Goal: Task Accomplishment & Management: Manage account settings

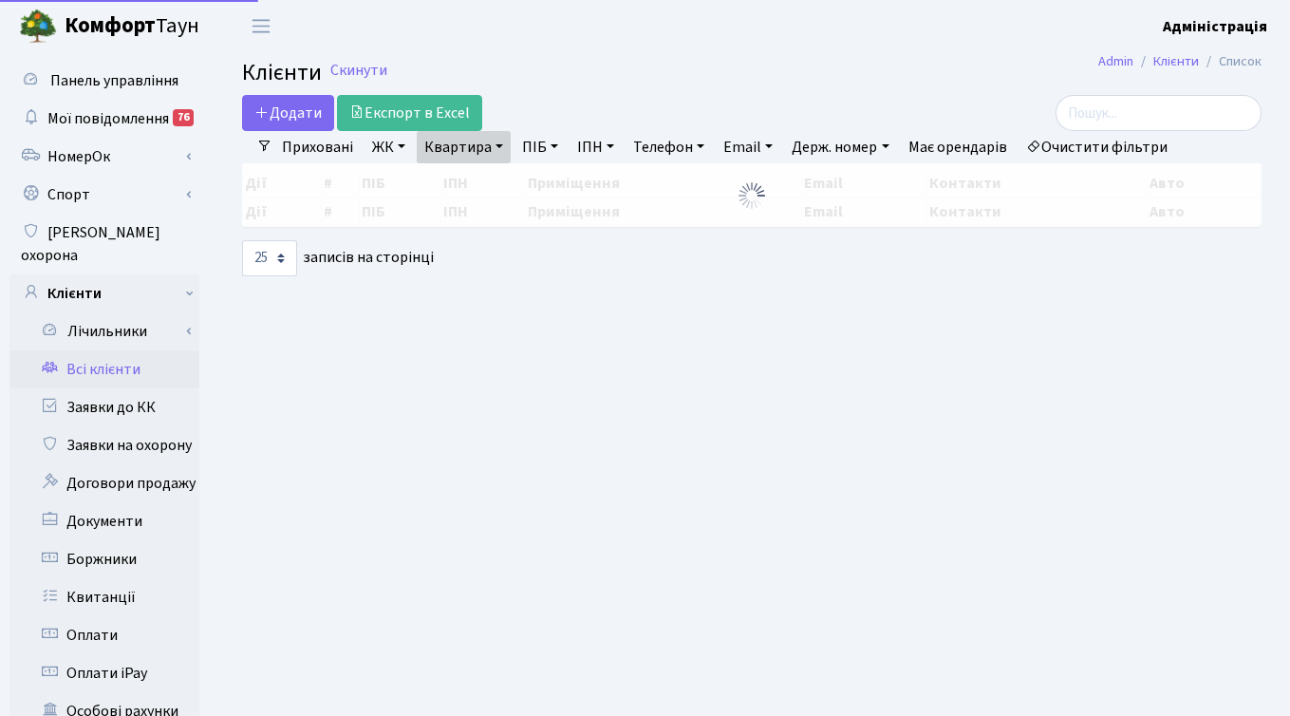
select select "25"
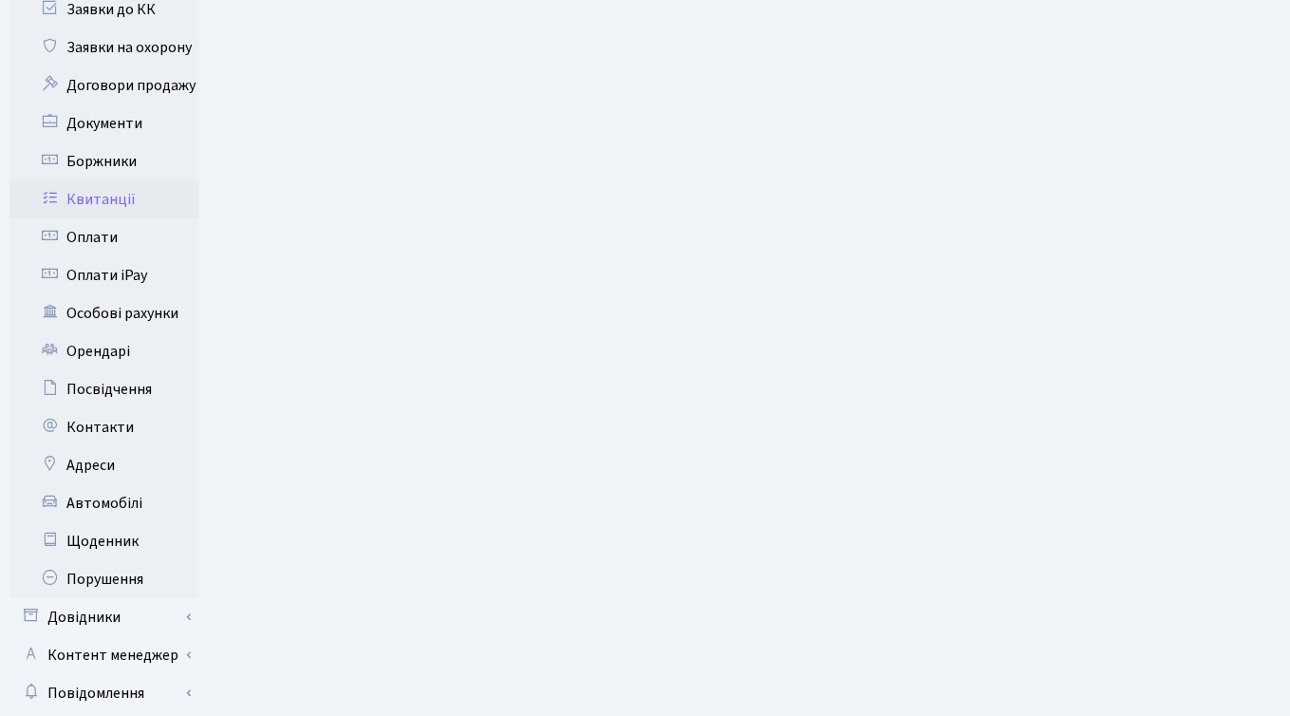
scroll to position [426, 0]
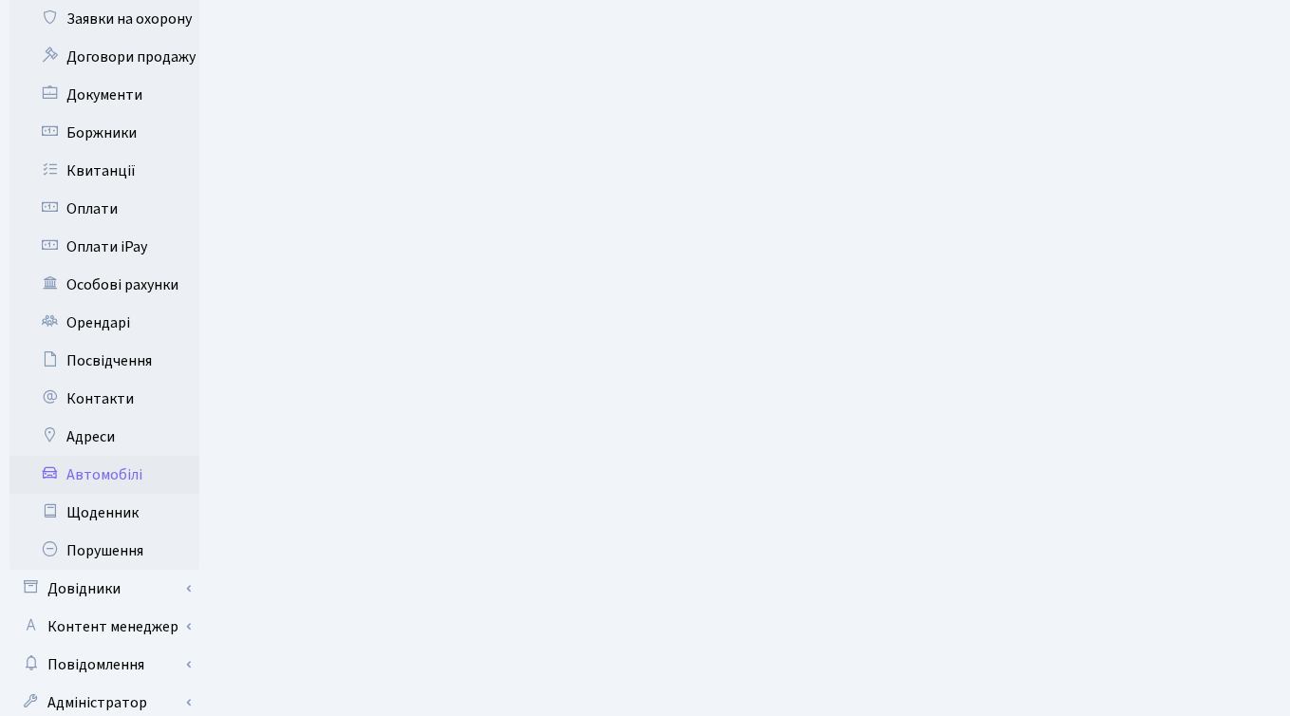
click at [111, 456] on link "Автомобілі" at bounding box center [104, 475] width 190 height 38
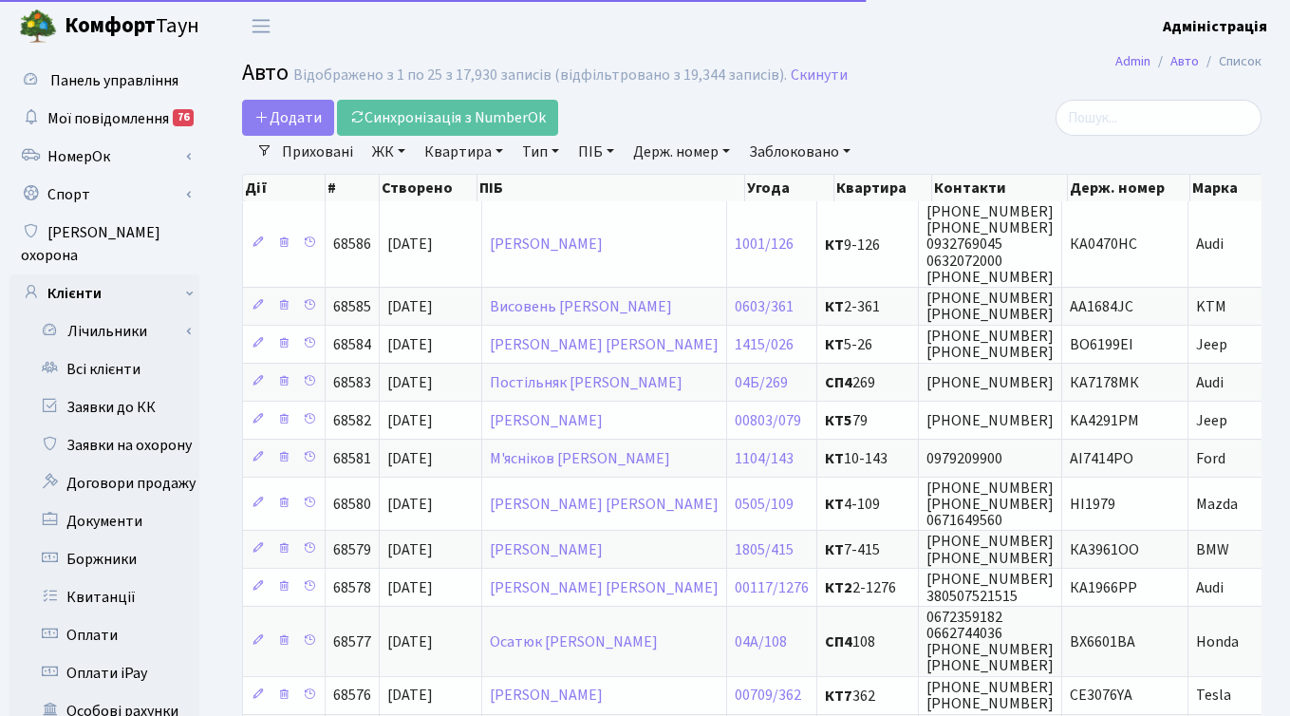
select select "25"
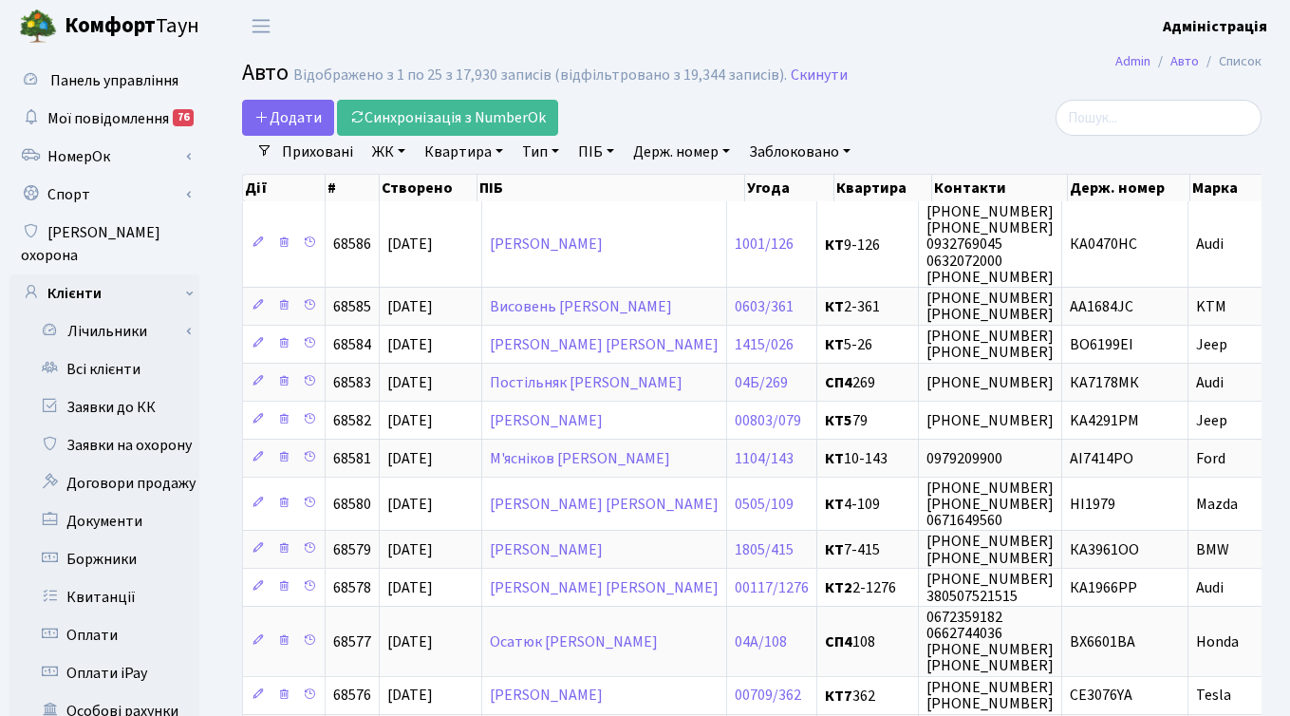
click at [907, 136] on li "Очистити фільтри" at bounding box center [940, 152] width 157 height 32
click at [805, 78] on link "Скинути" at bounding box center [819, 75] width 57 height 18
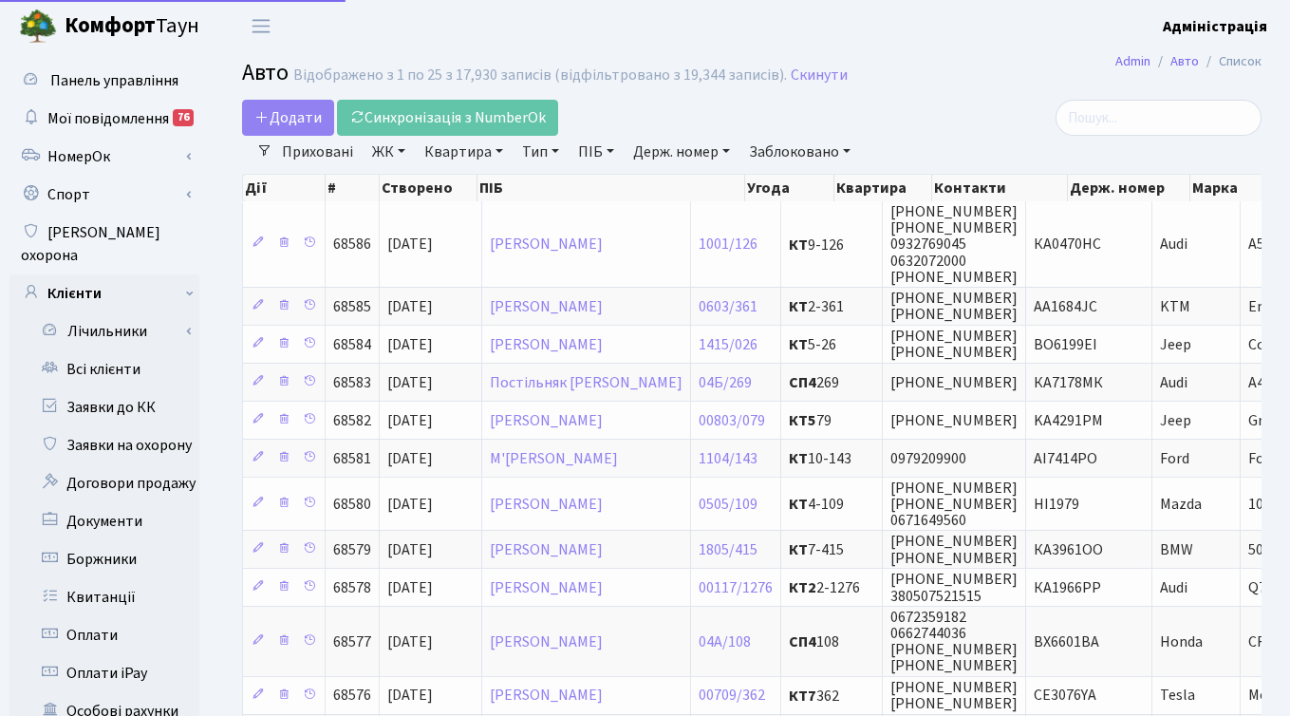
select select "25"
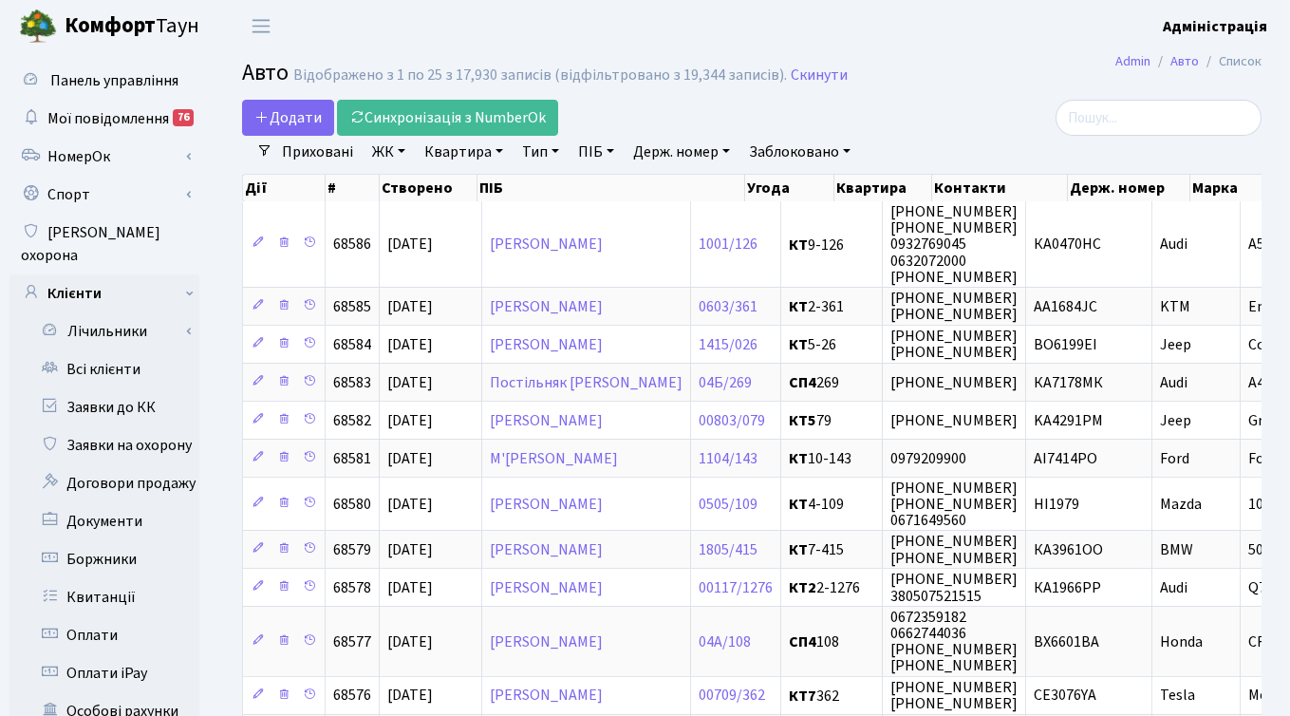
click at [931, 121] on div at bounding box center [1101, 118] width 349 height 36
click at [657, 155] on link "Держ. номер" at bounding box center [682, 152] width 112 height 32
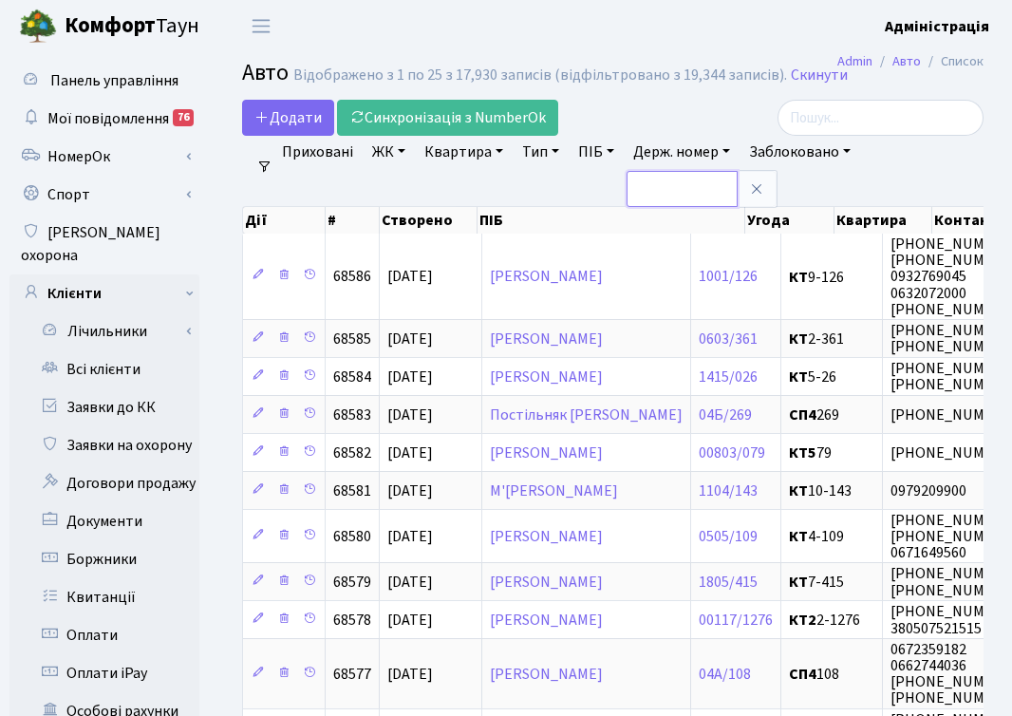
paste input "7726"
type input "7726"
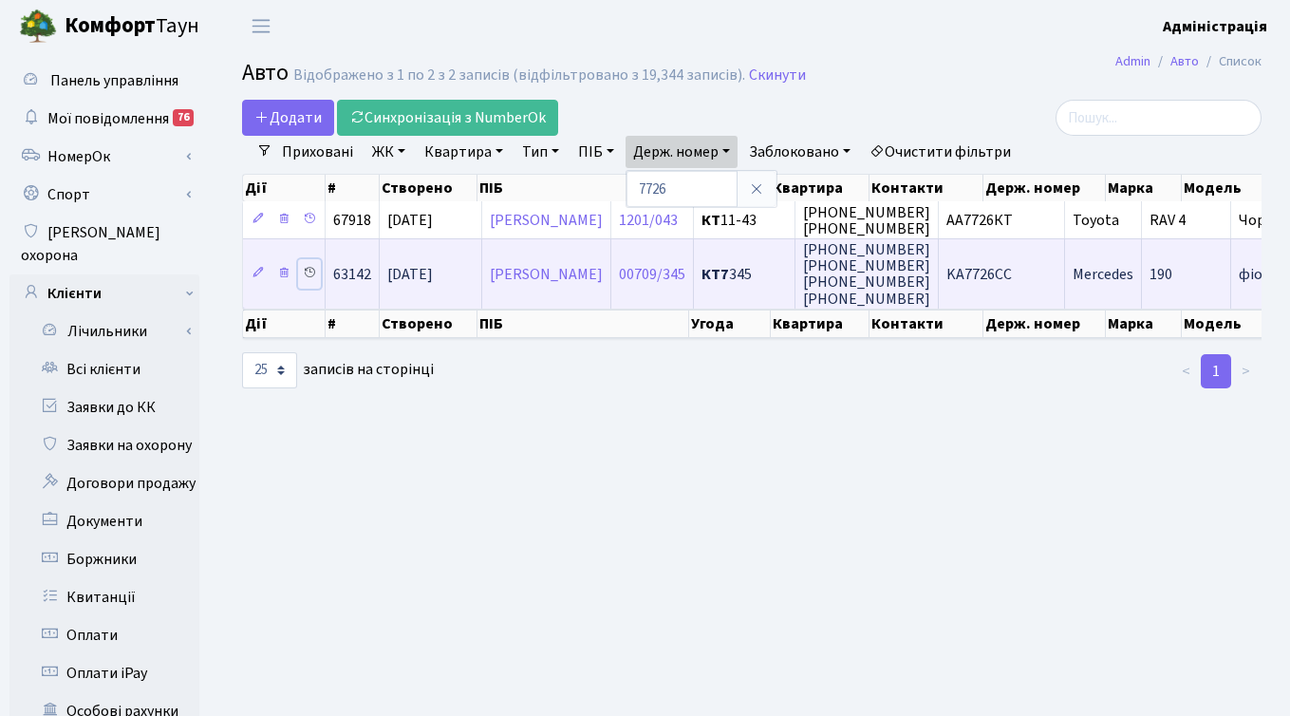
click at [310, 278] on icon at bounding box center [309, 272] width 13 height 13
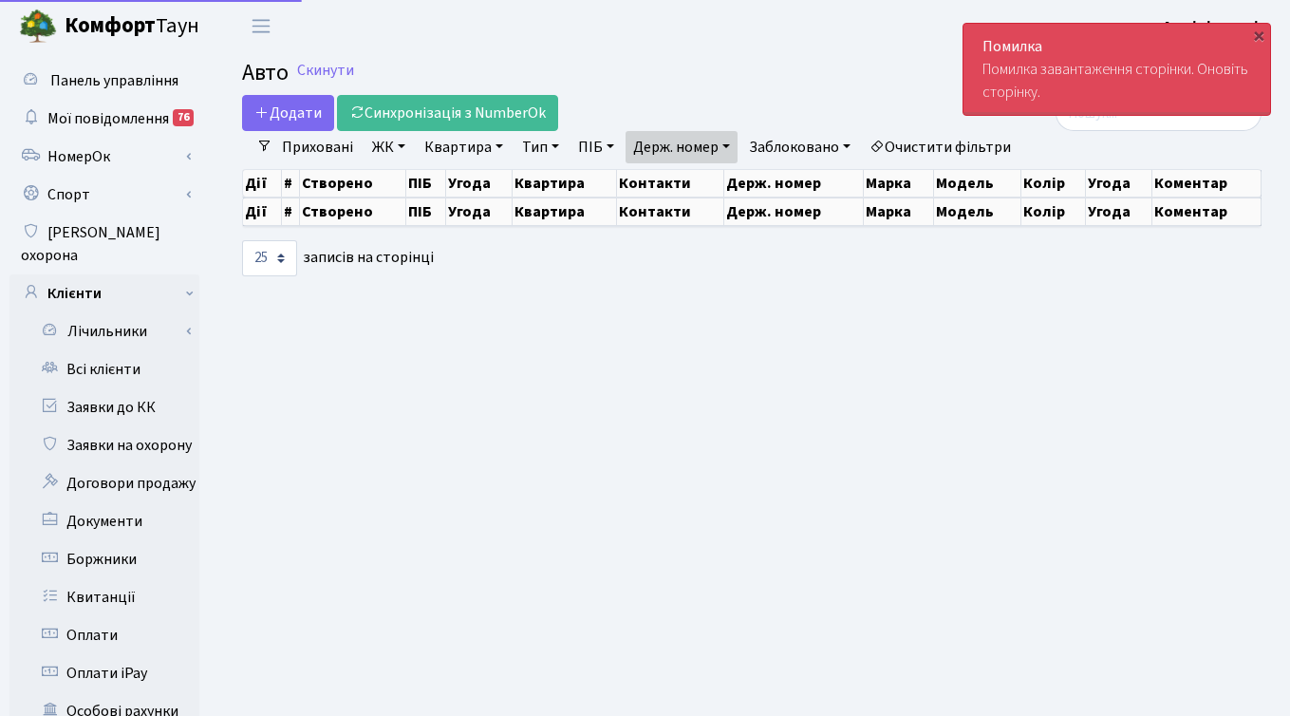
select select "25"
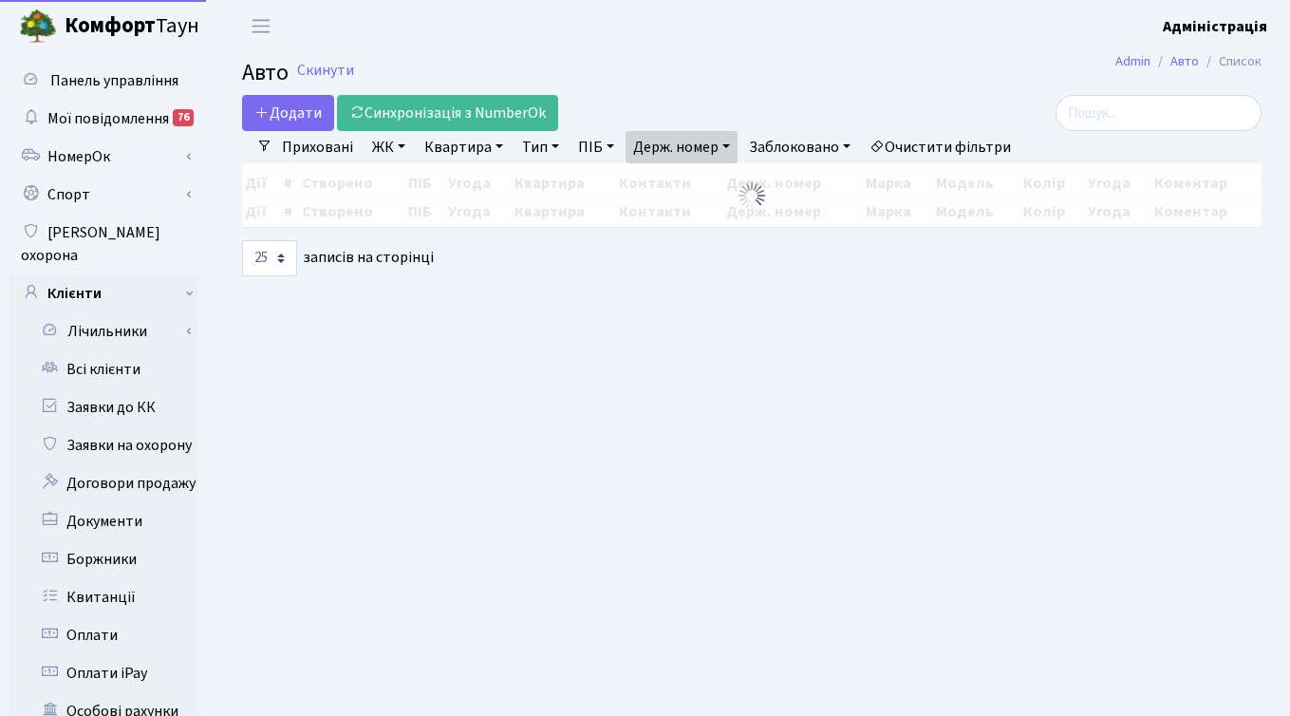
select select "25"
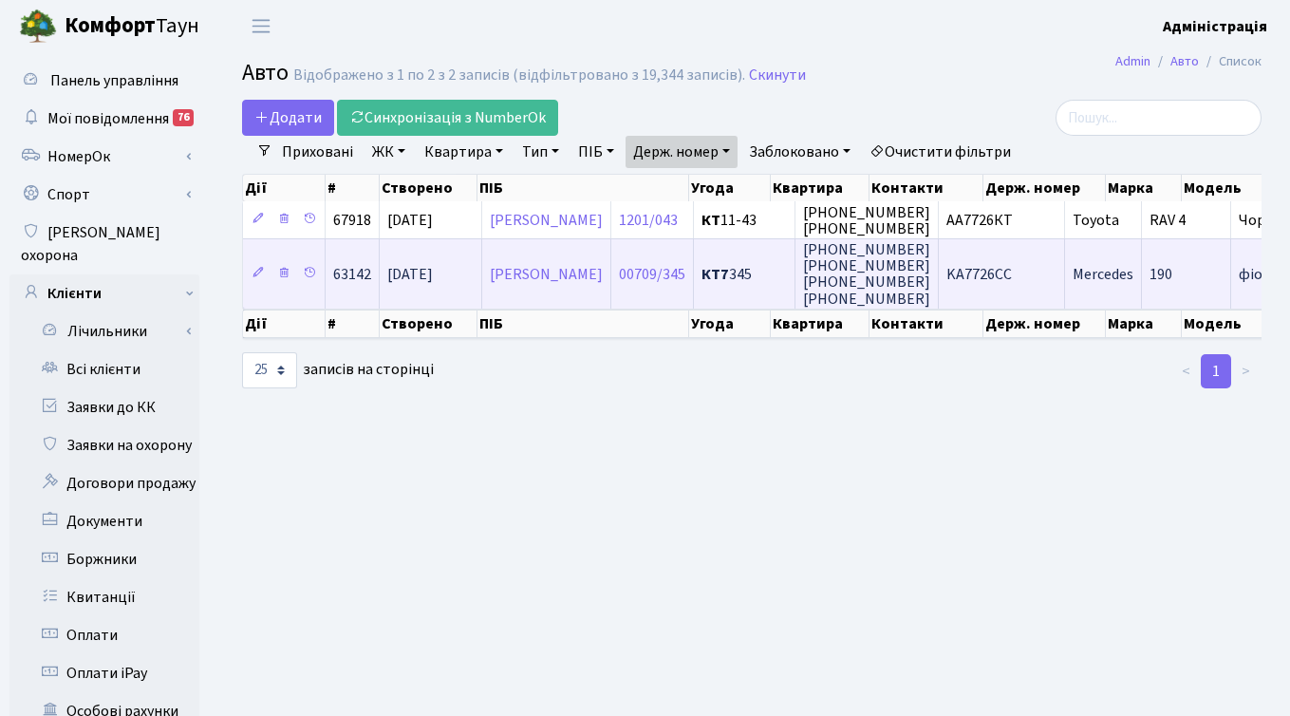
click at [1054, 285] on td "KA7726CC" at bounding box center [1002, 272] width 126 height 69
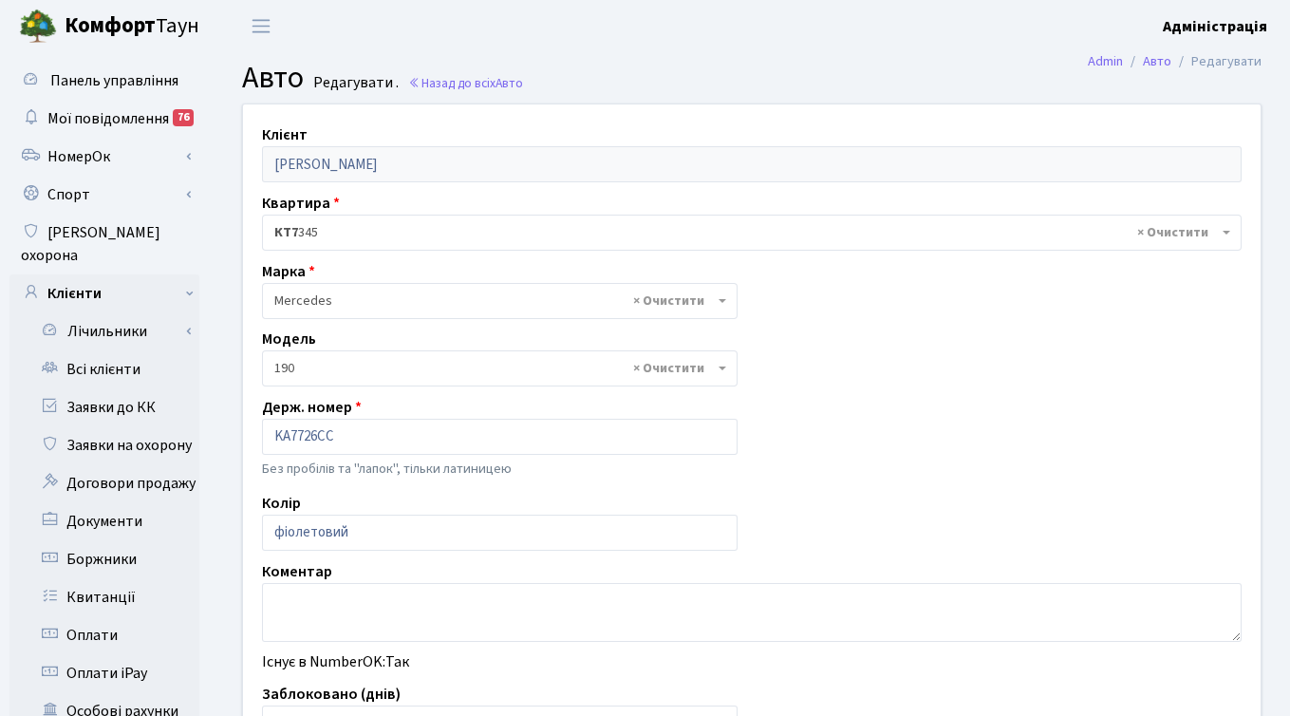
select select "1450"
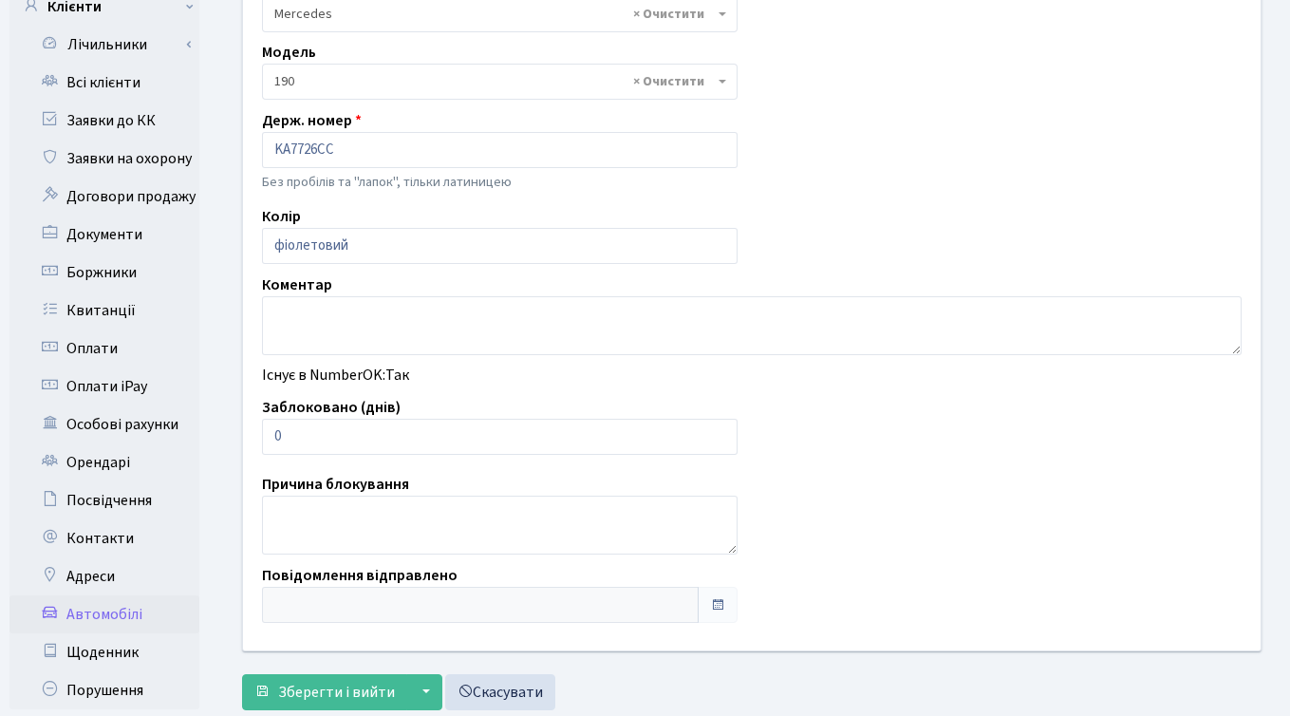
scroll to position [291, 0]
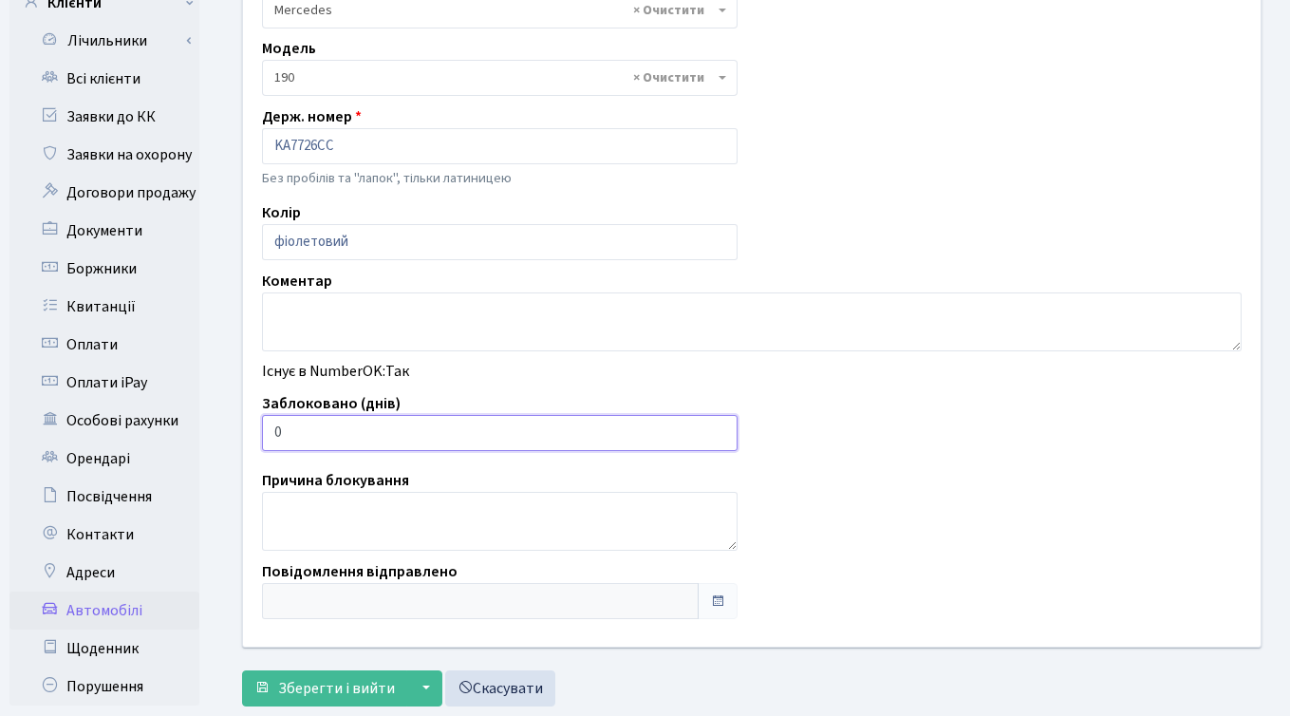
click at [409, 437] on input "0" at bounding box center [500, 433] width 476 height 36
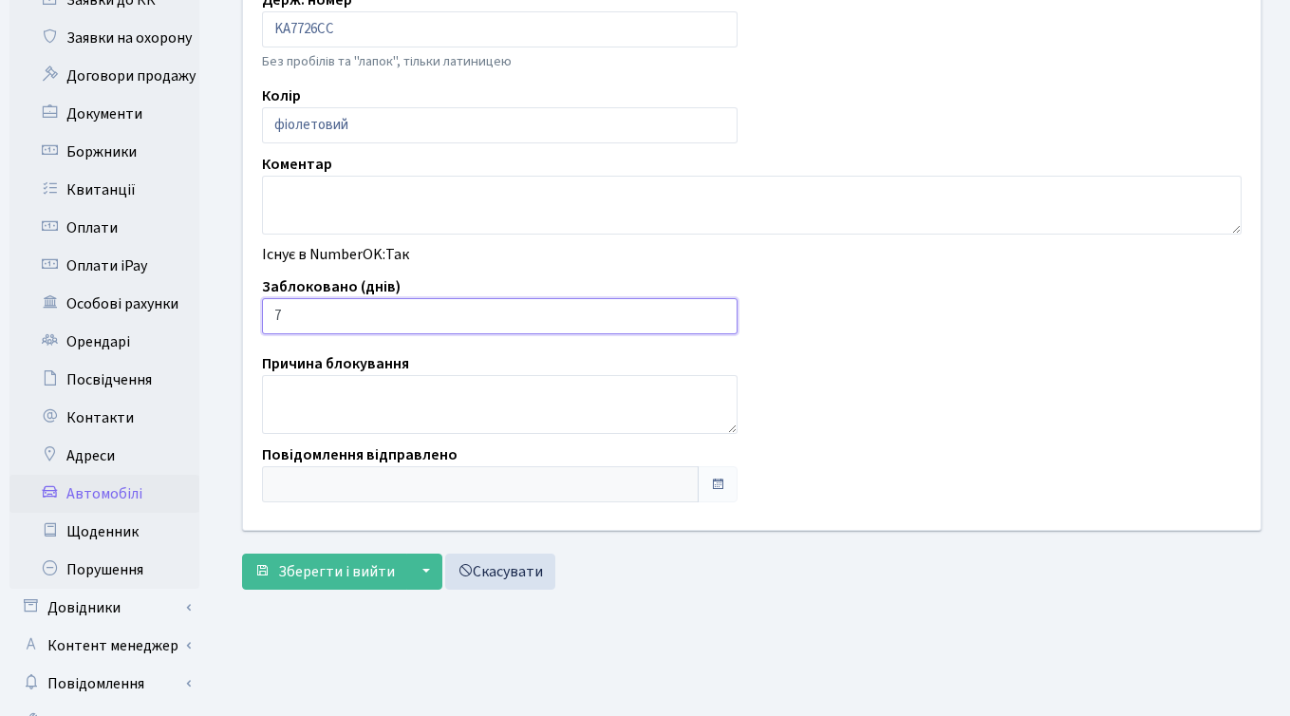
scroll to position [466, 0]
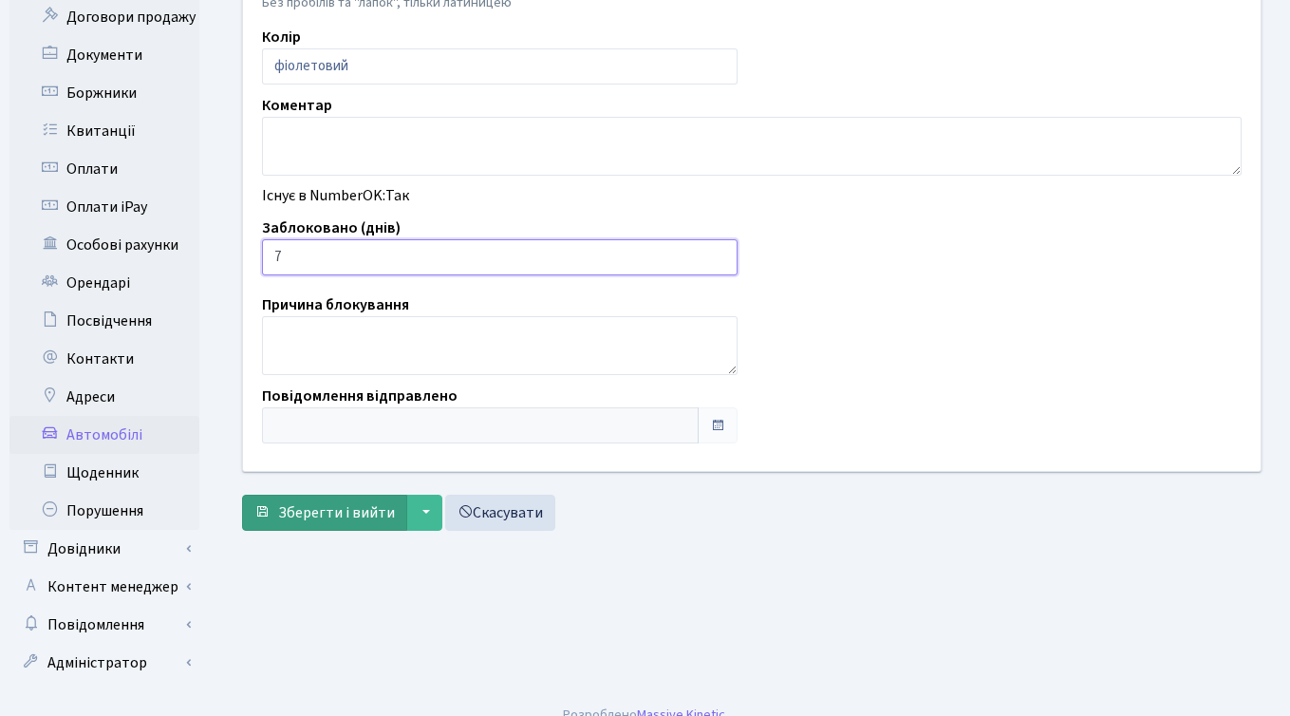
type input "7"
click at [327, 512] on span "Зберегти і вийти" at bounding box center [336, 512] width 117 height 21
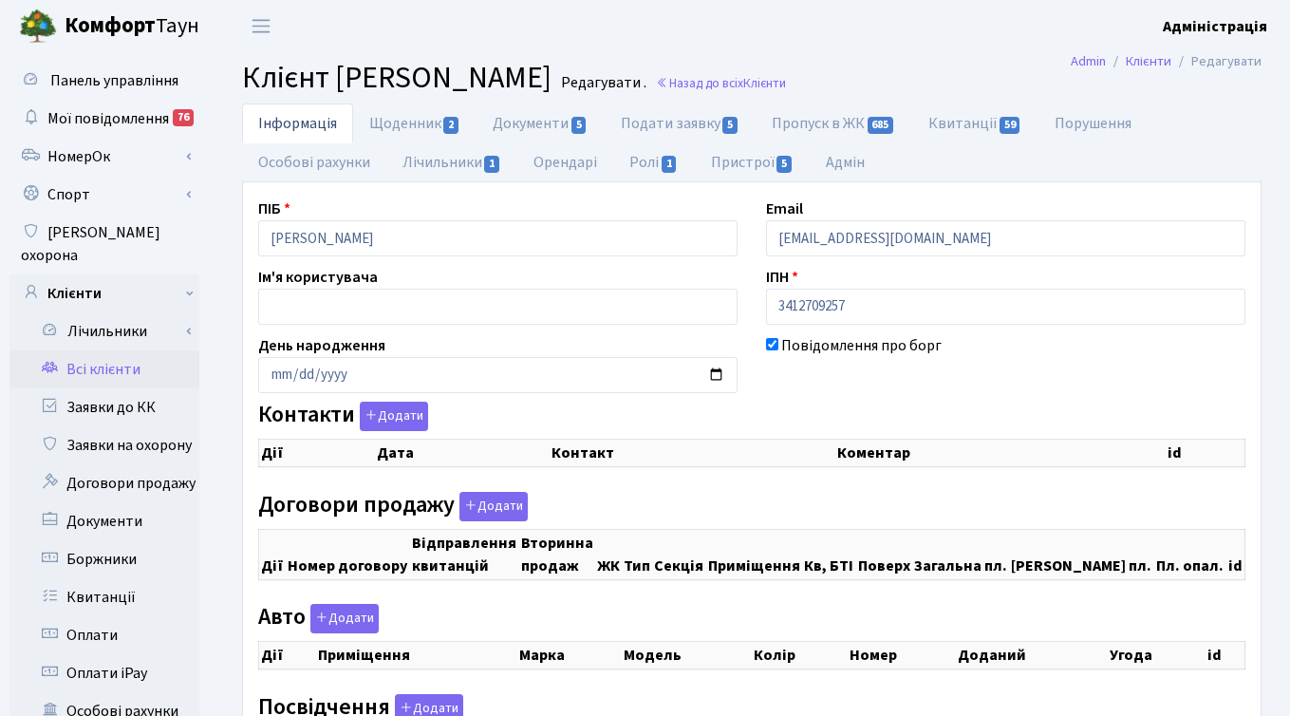
checkbox input "true"
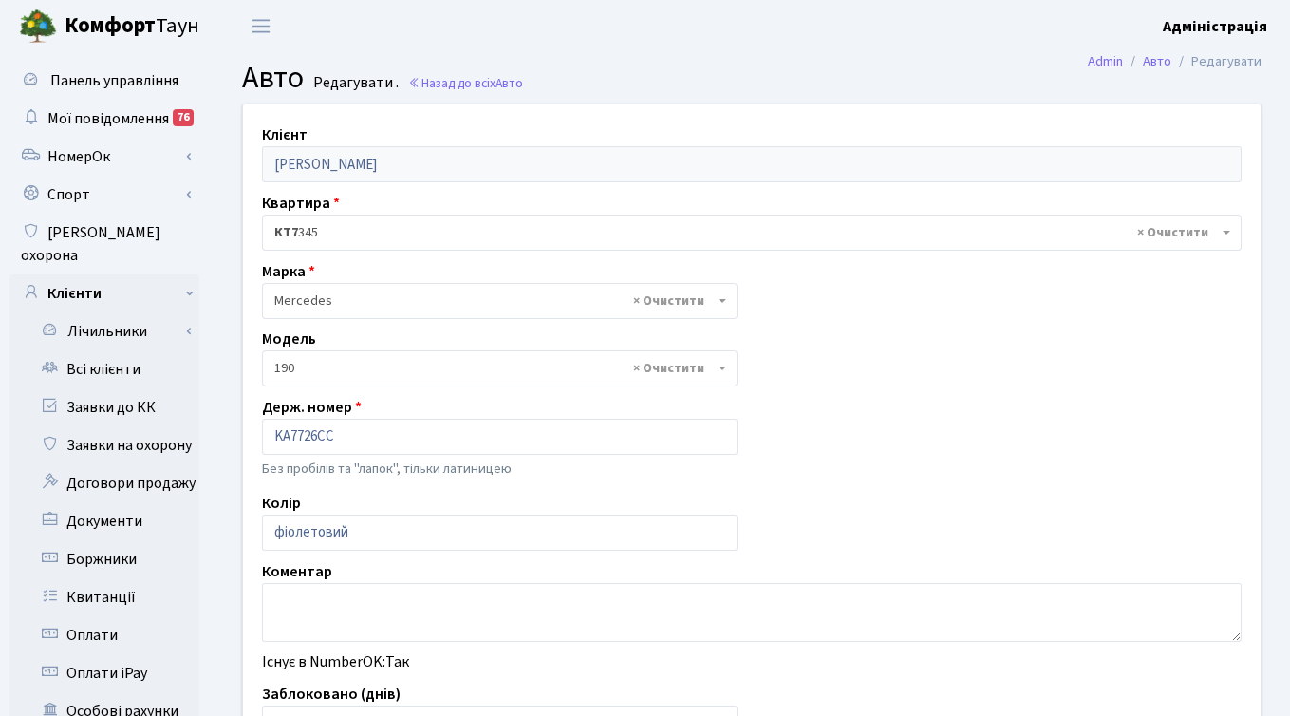
select select "1450"
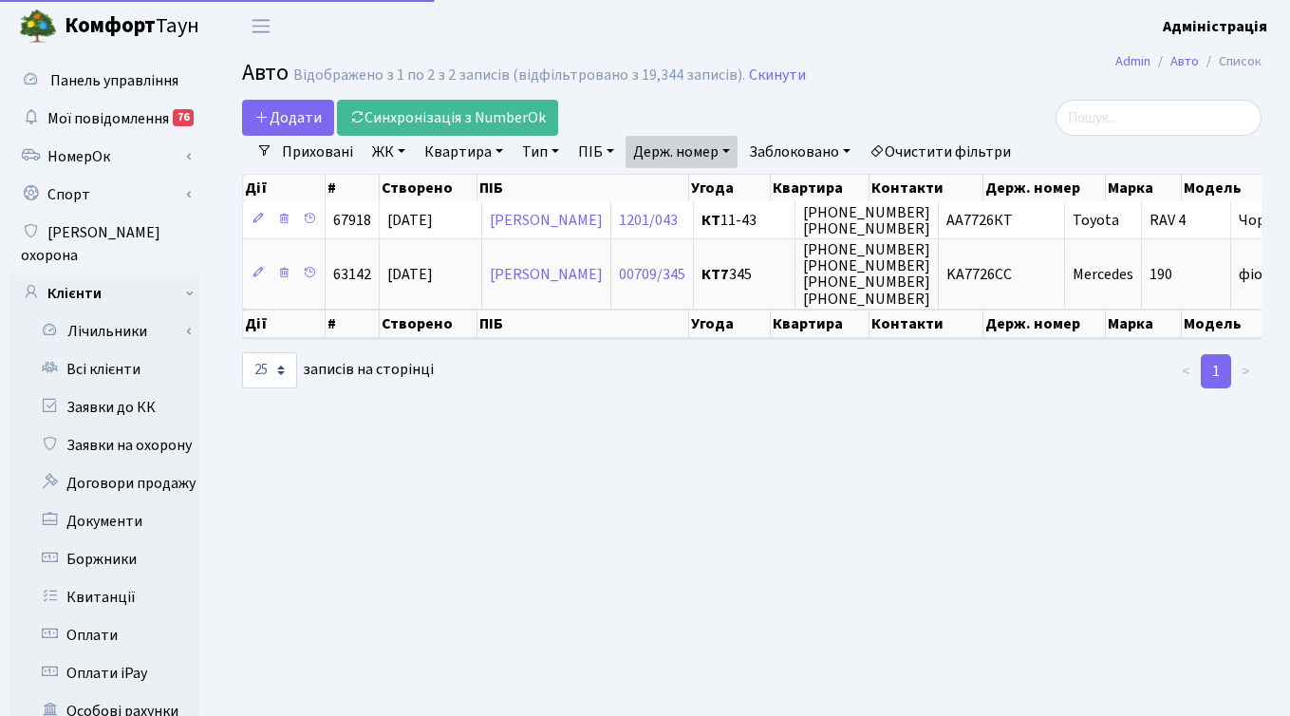
select select "25"
click at [706, 158] on link "Держ. номер" at bounding box center [682, 152] width 112 height 32
paste input "2214"
type input "2214"
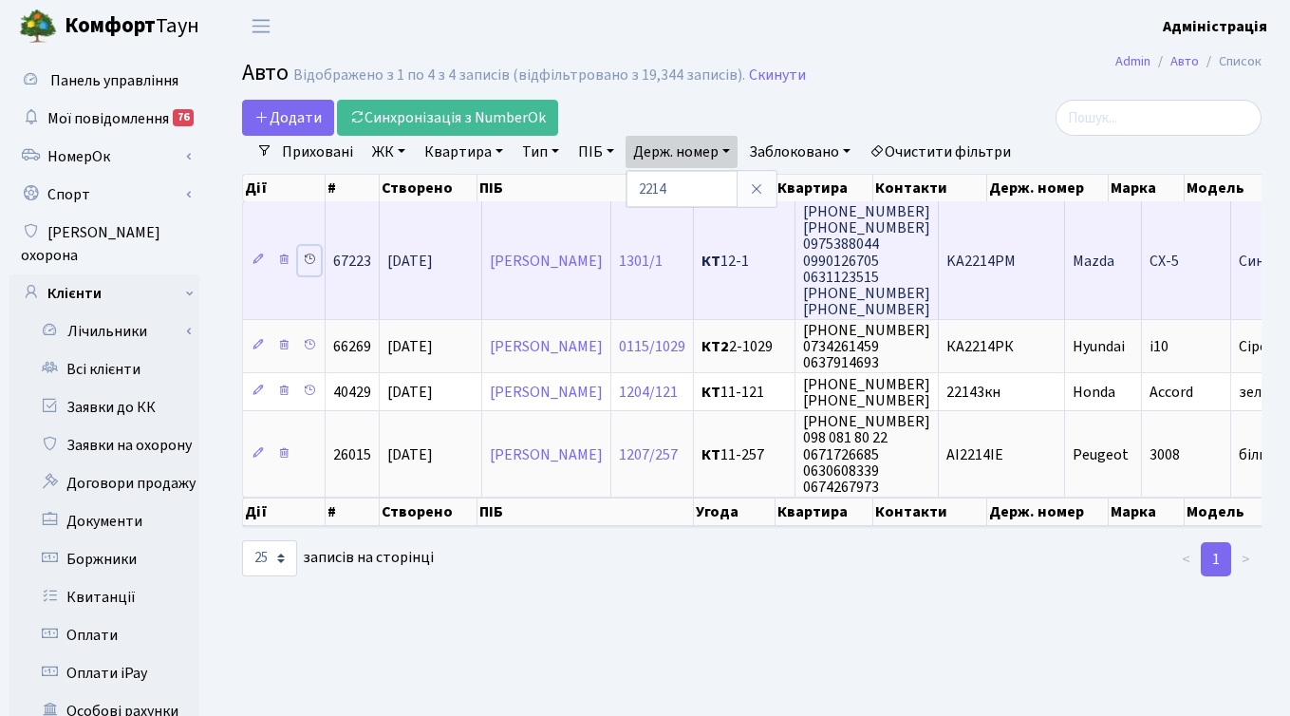
click at [307, 257] on icon at bounding box center [309, 259] width 13 height 13
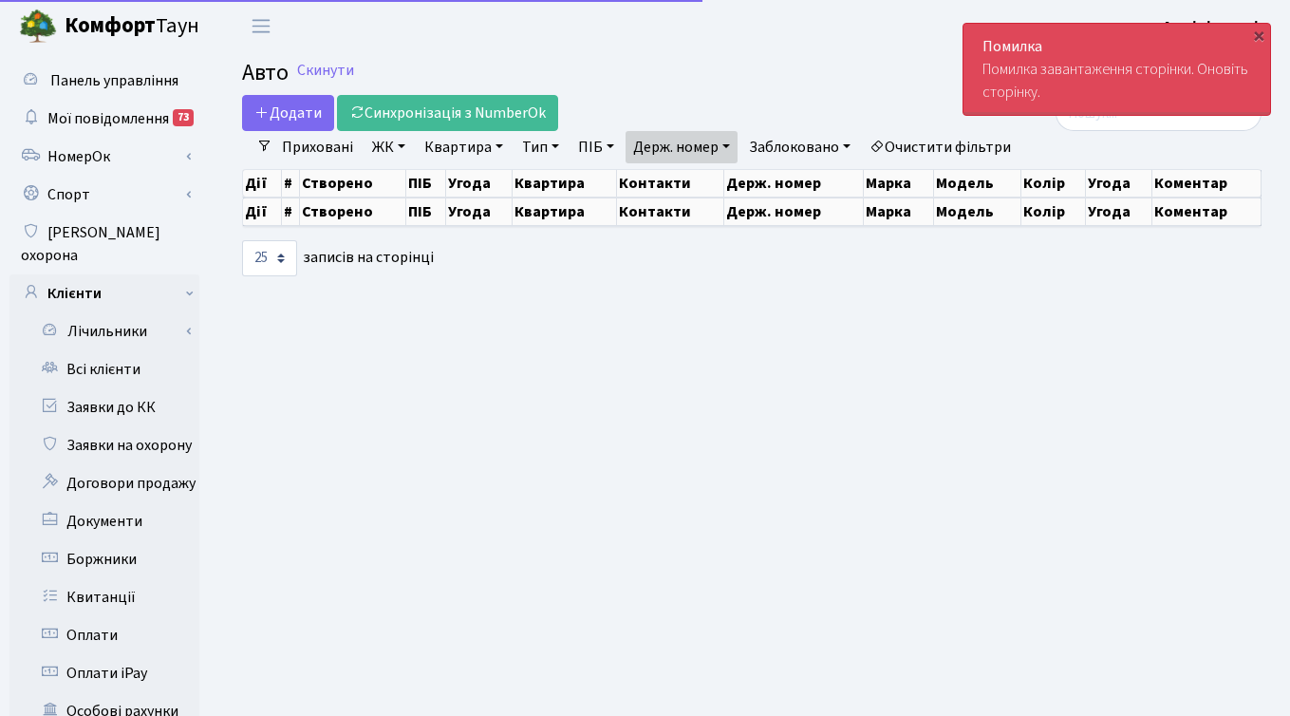
select select "25"
click at [1262, 32] on div "×" at bounding box center [1259, 35] width 19 height 19
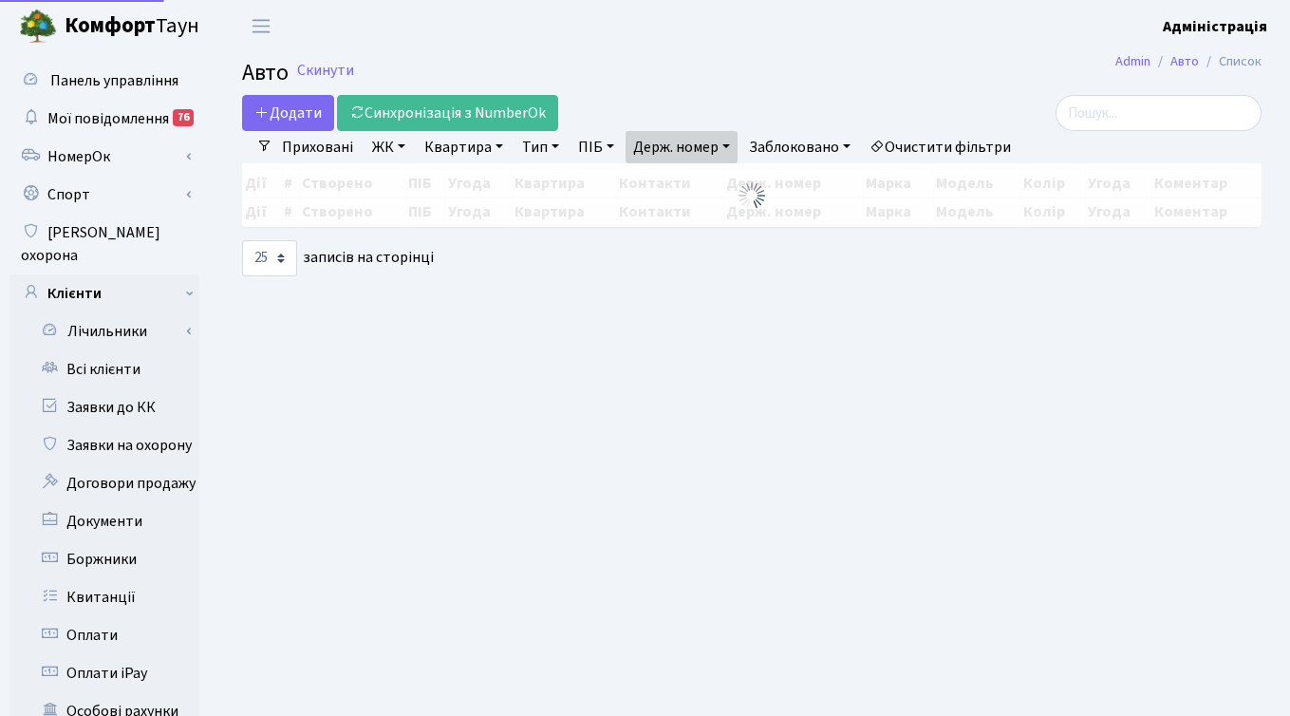
select select "25"
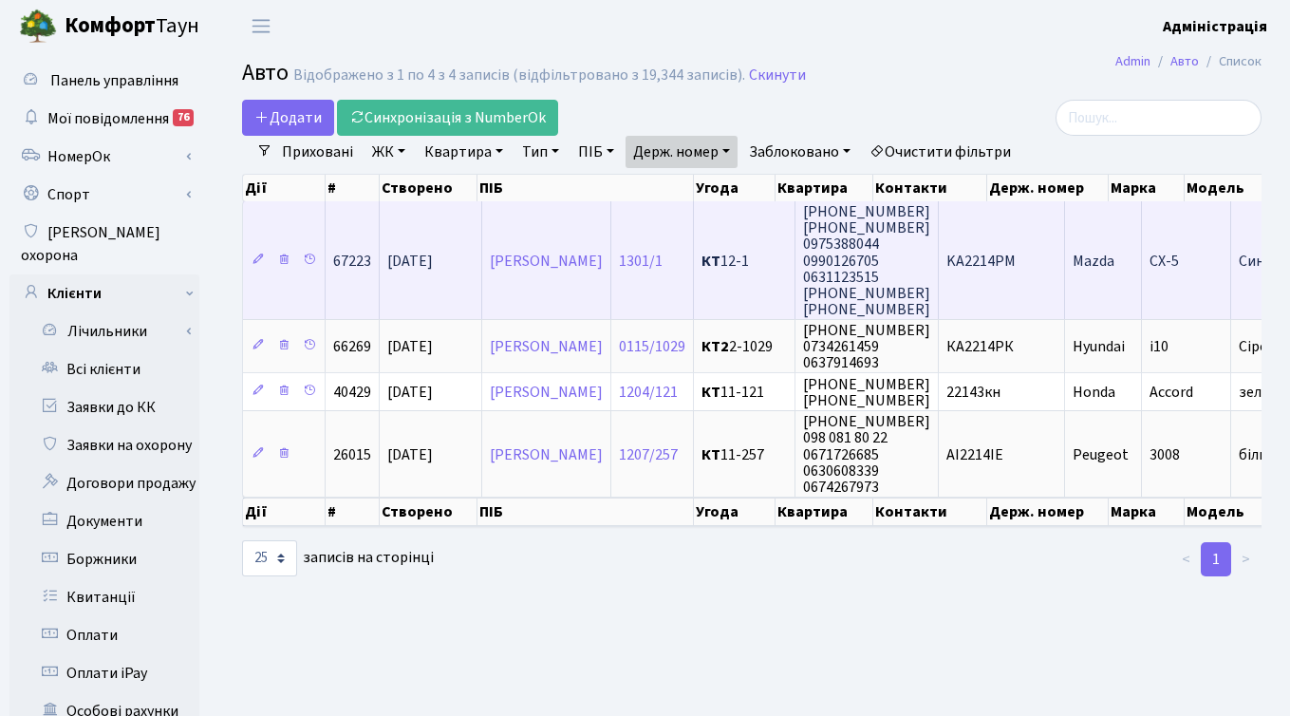
click at [1043, 273] on td "KA2214PM" at bounding box center [1002, 260] width 126 height 118
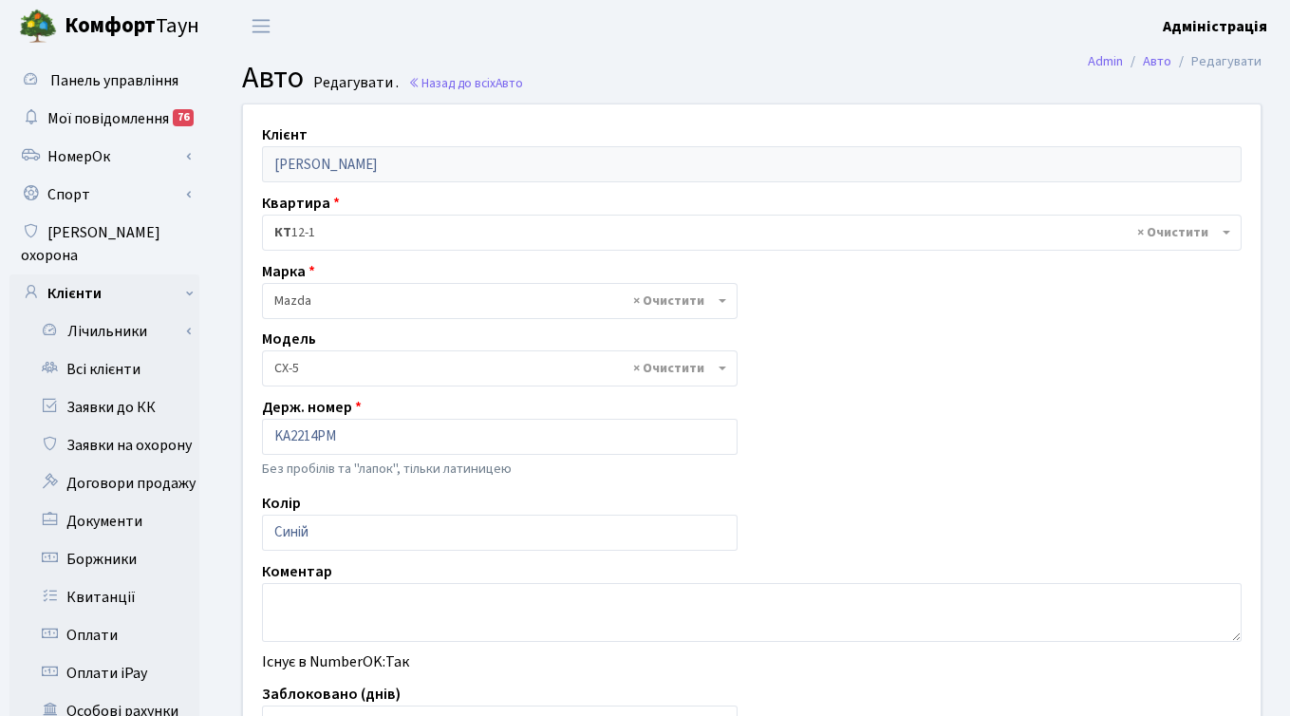
select select "1424"
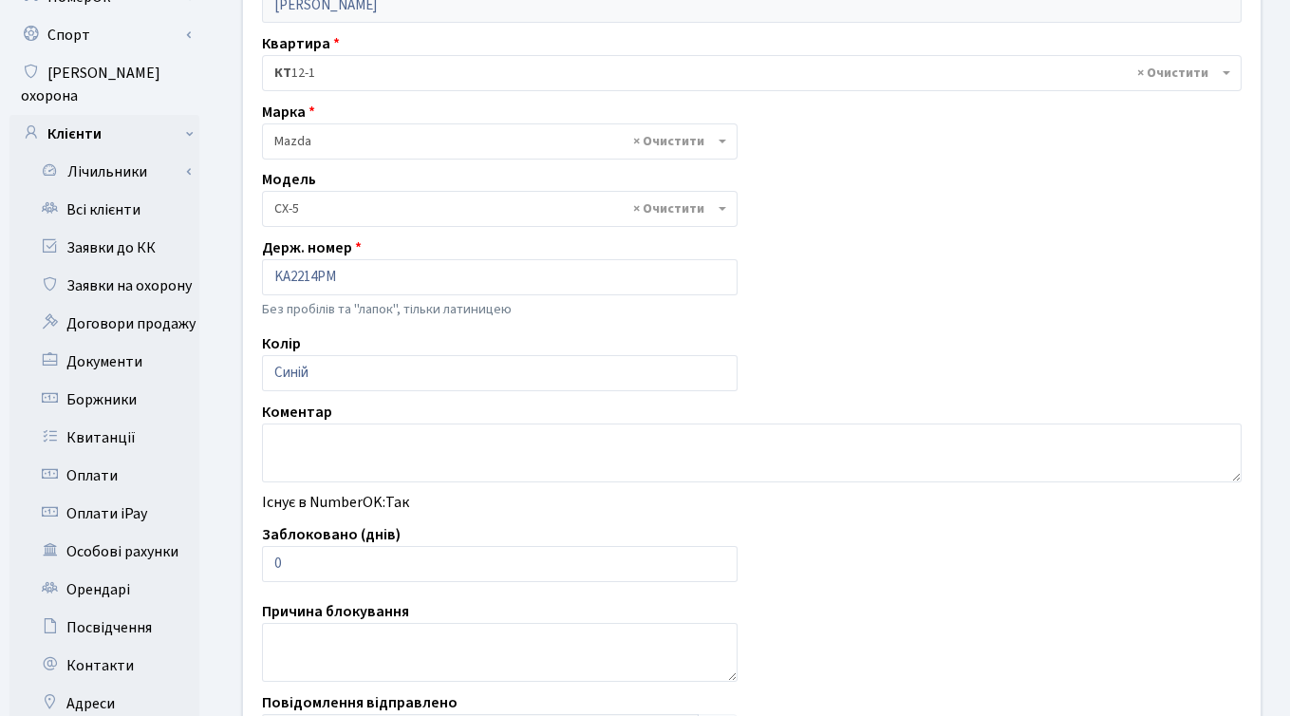
scroll to position [165, 0]
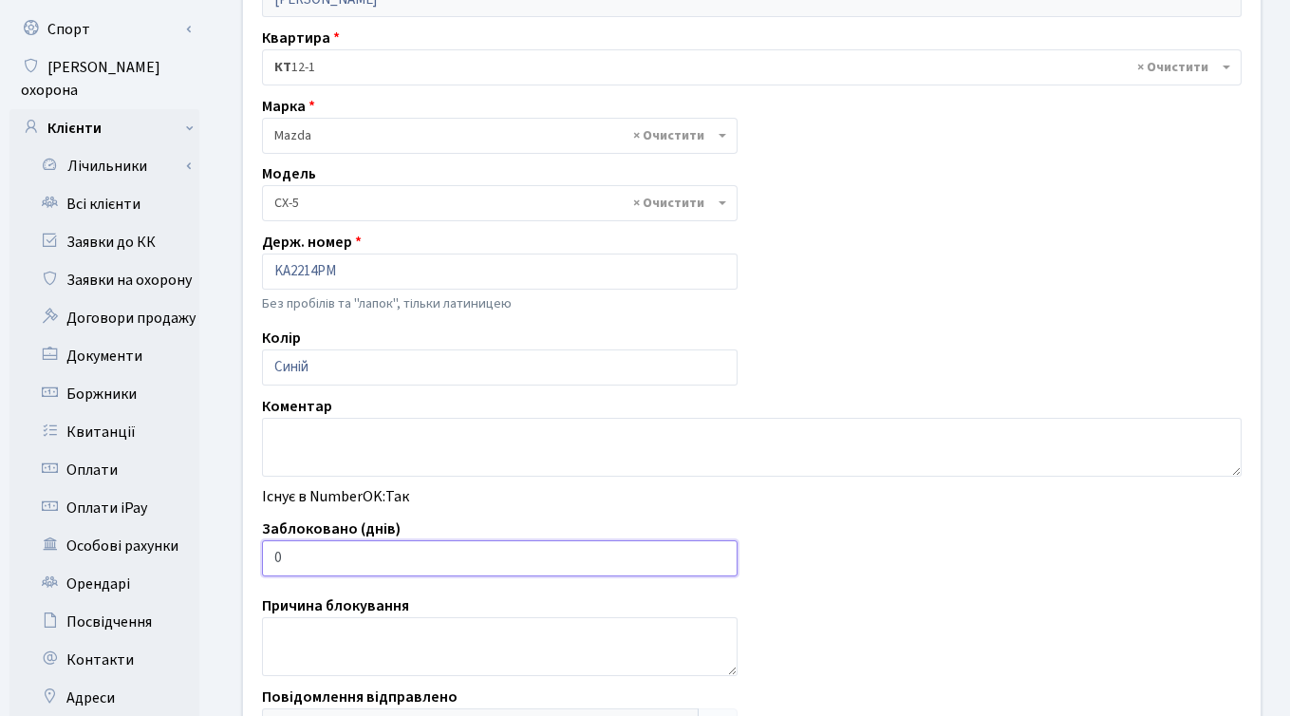
click at [568, 557] on input "0" at bounding box center [500, 558] width 476 height 36
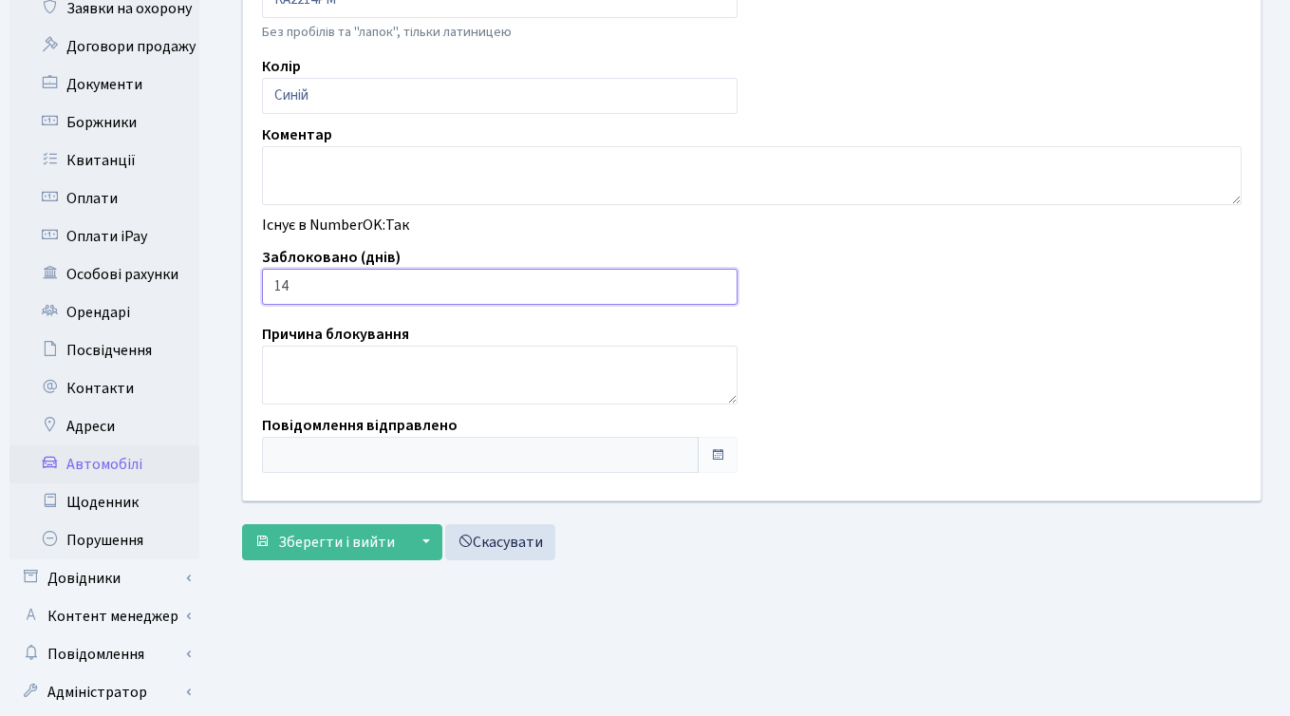
scroll to position [445, 0]
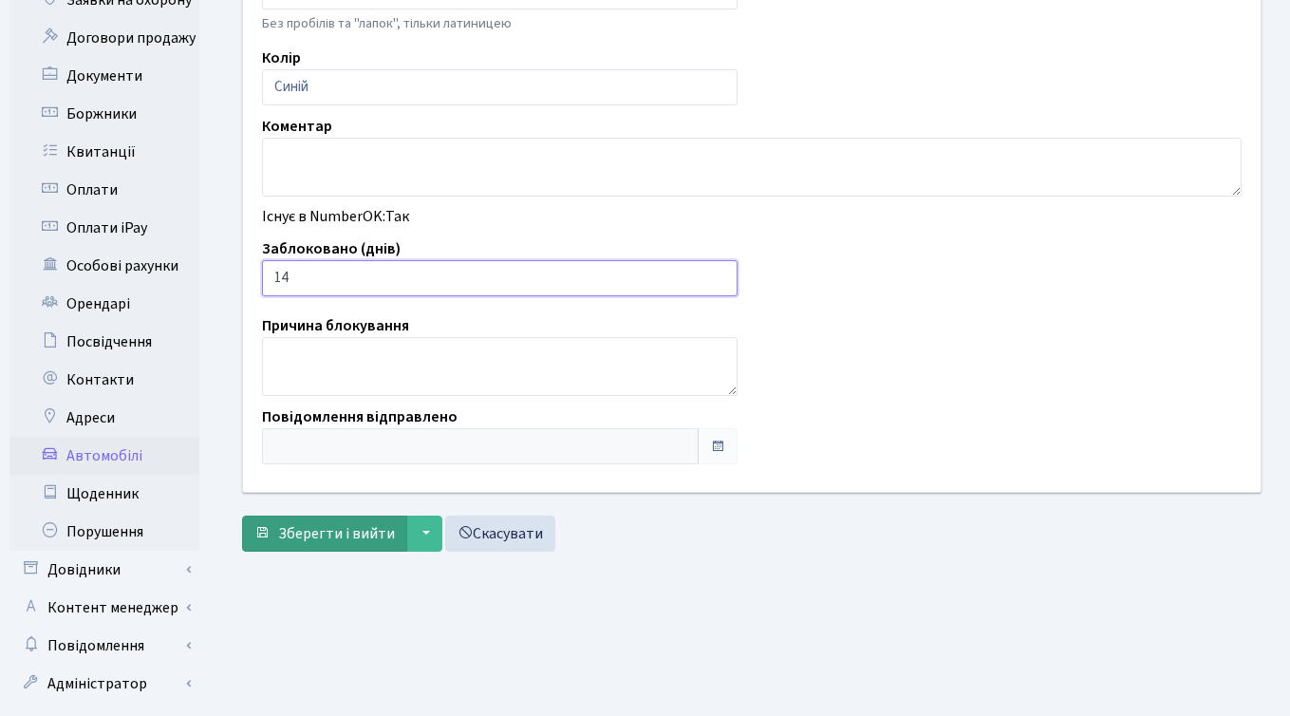
type input "14"
click at [334, 541] on span "Зберегти і вийти" at bounding box center [336, 533] width 117 height 21
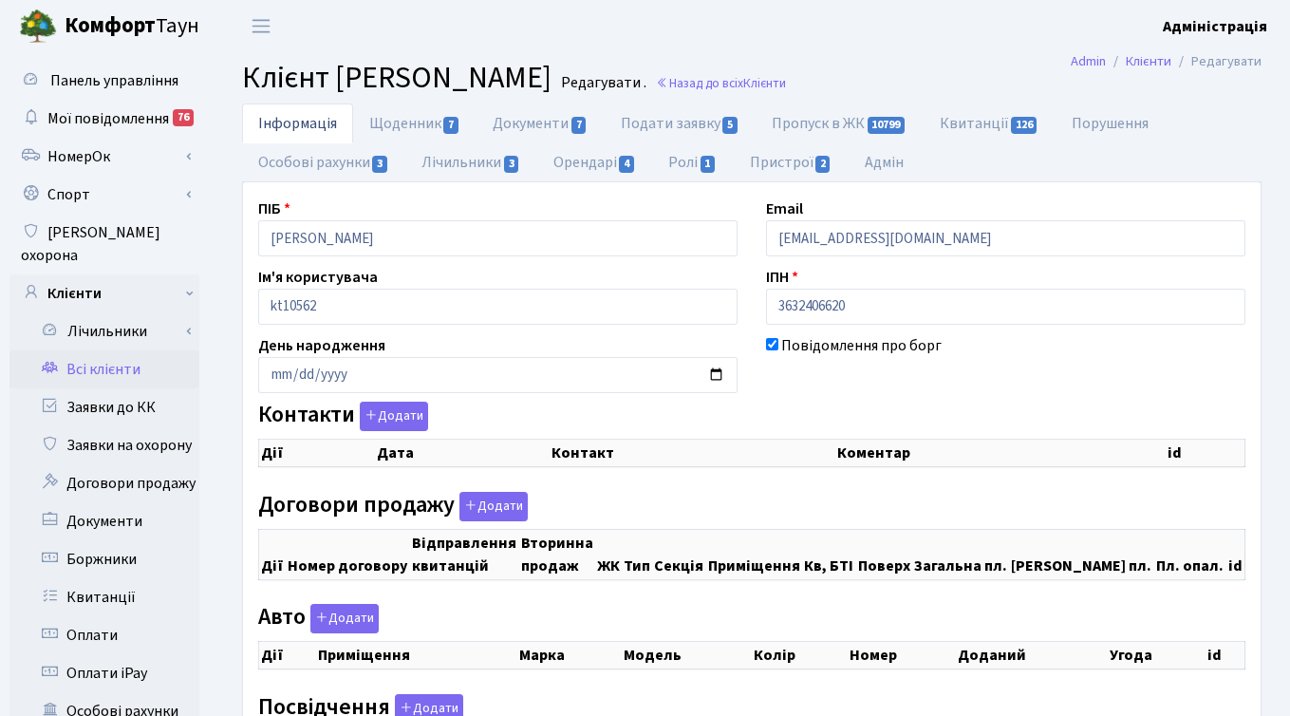
checkbox input "true"
select select "25"
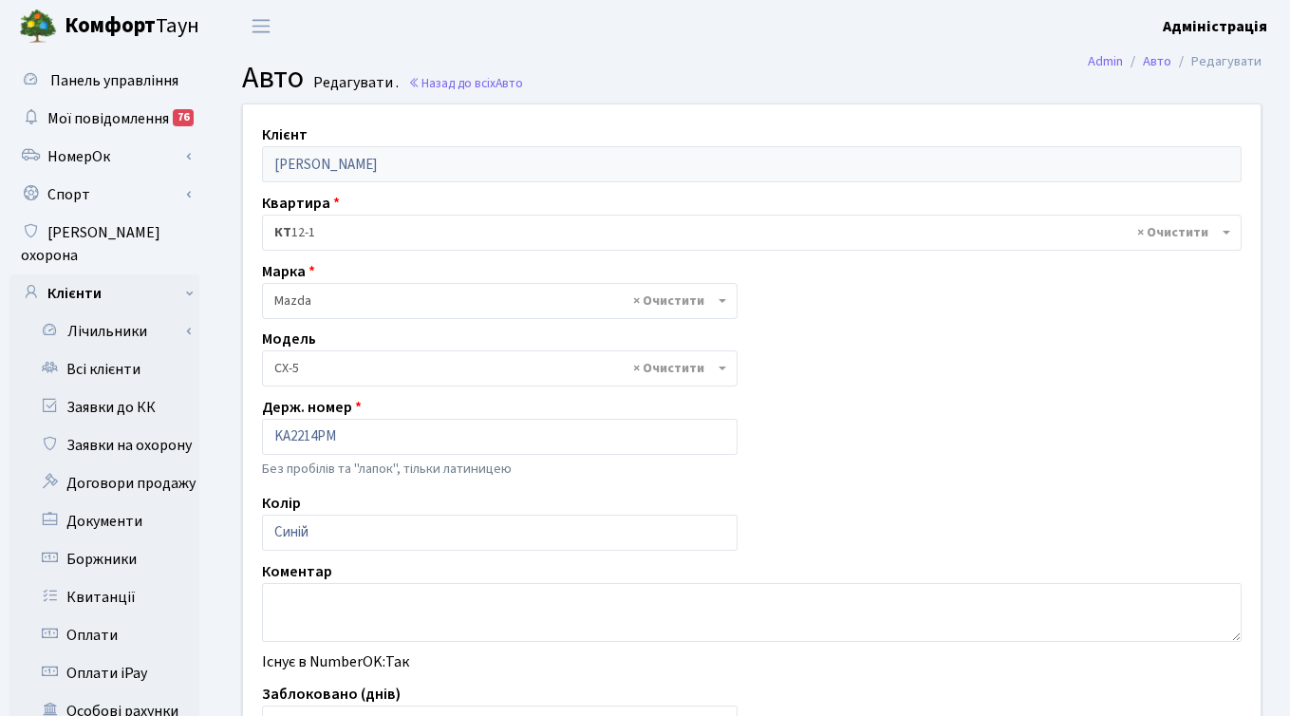
select select "1424"
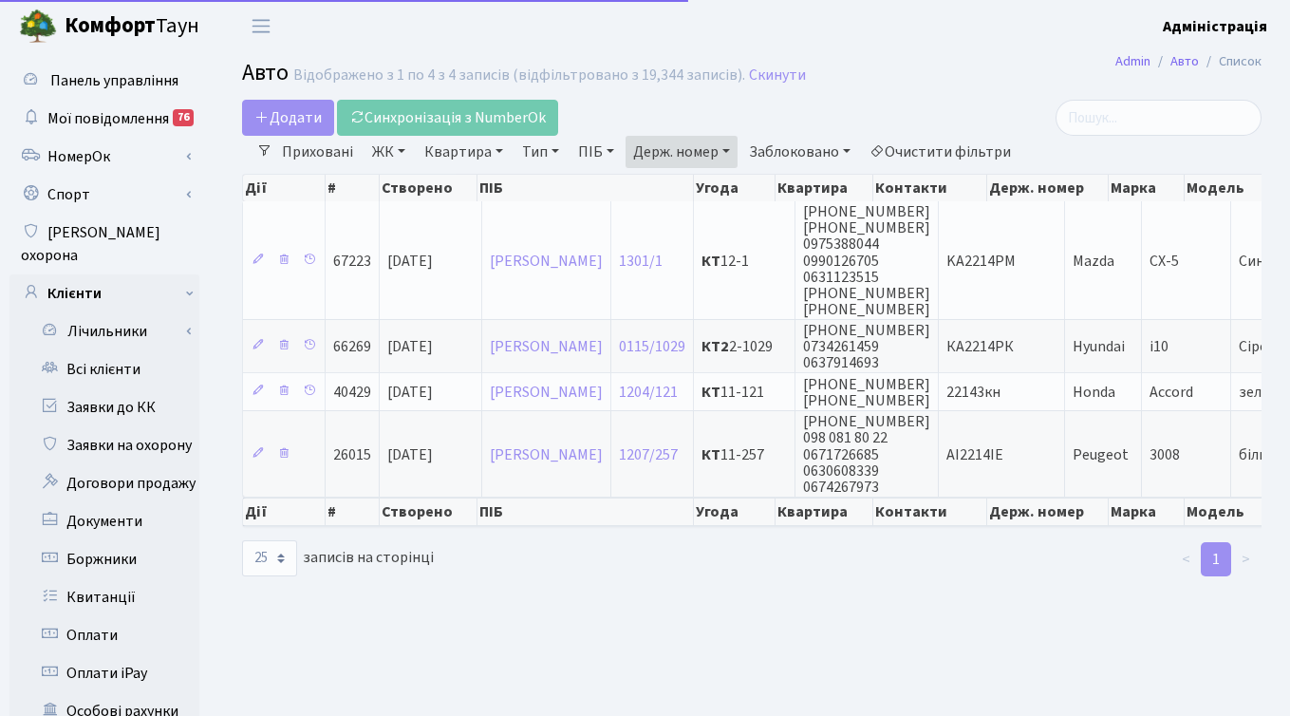
select select "25"
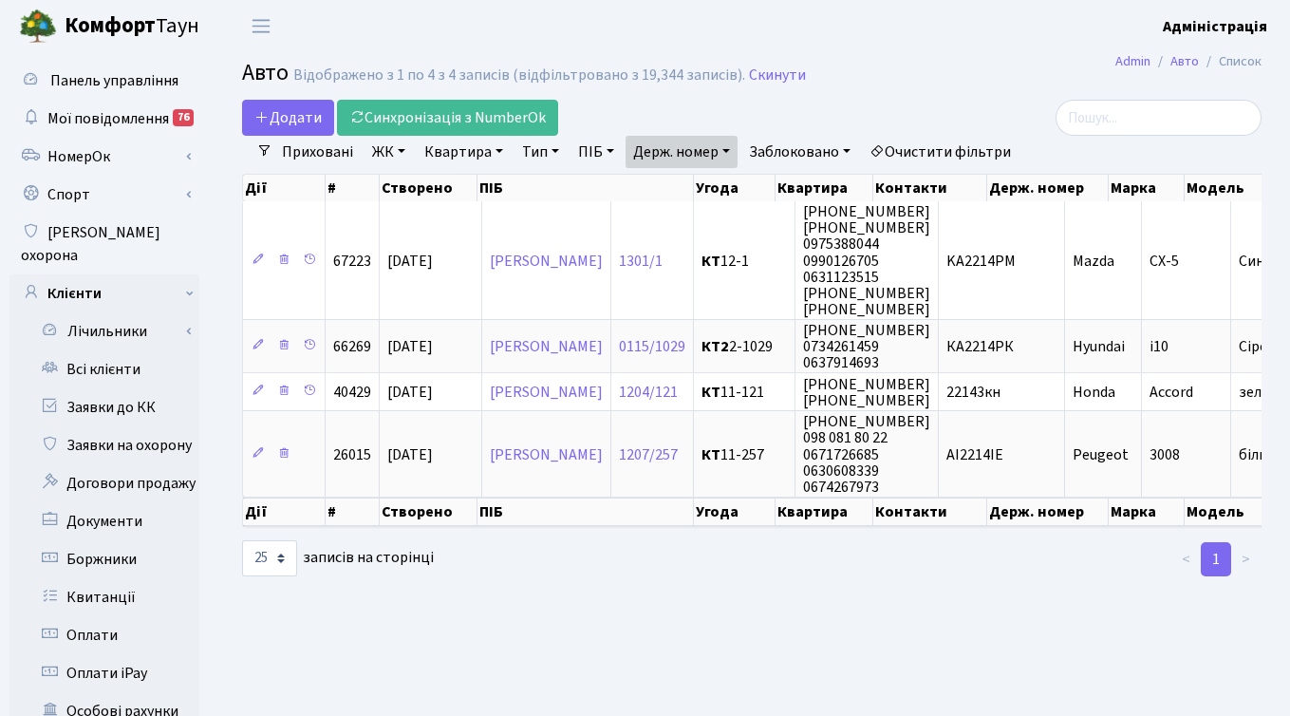
click at [682, 621] on main "Admin Авто Список Авто Відображено з 1 по 4 з 4 записів (відфільтровано з 19,34…" at bounding box center [752, 604] width 1077 height 1105
click at [708, 154] on link "Держ. номер" at bounding box center [682, 152] width 112 height 32
type input "м"
paste input "4262"
type input "4262"
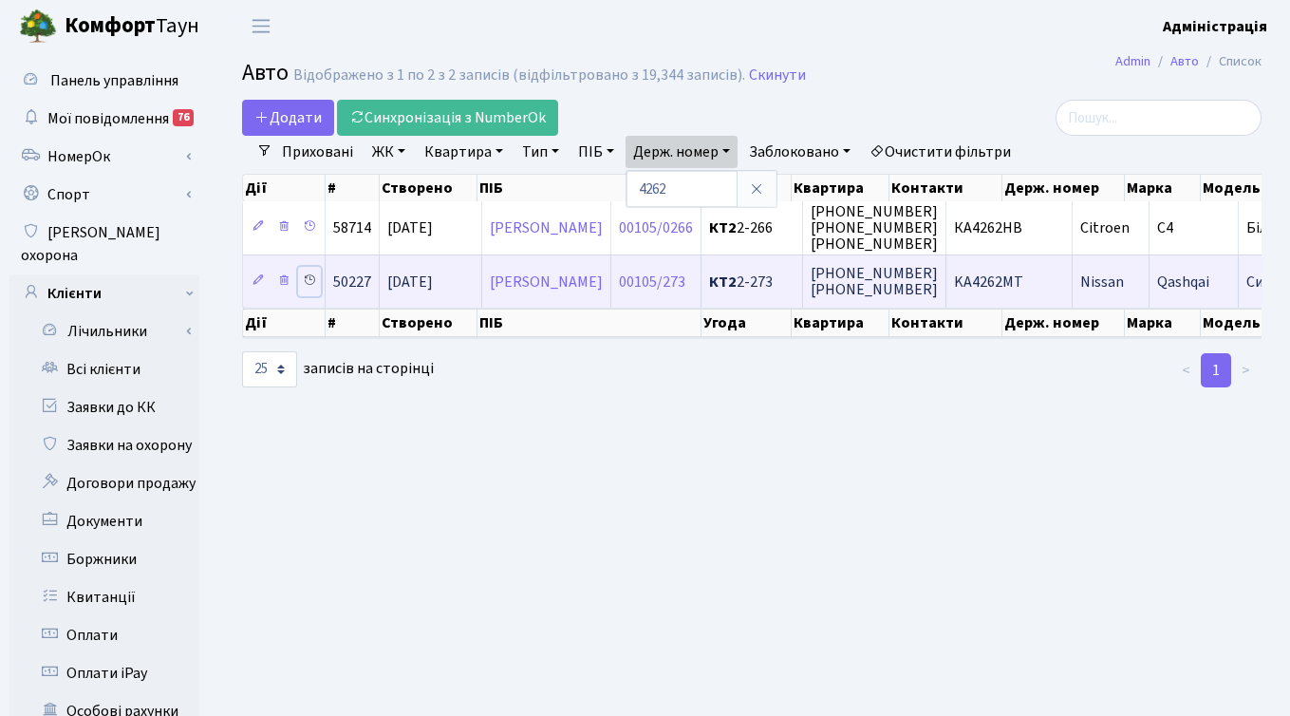
click at [306, 281] on icon at bounding box center [309, 279] width 13 height 13
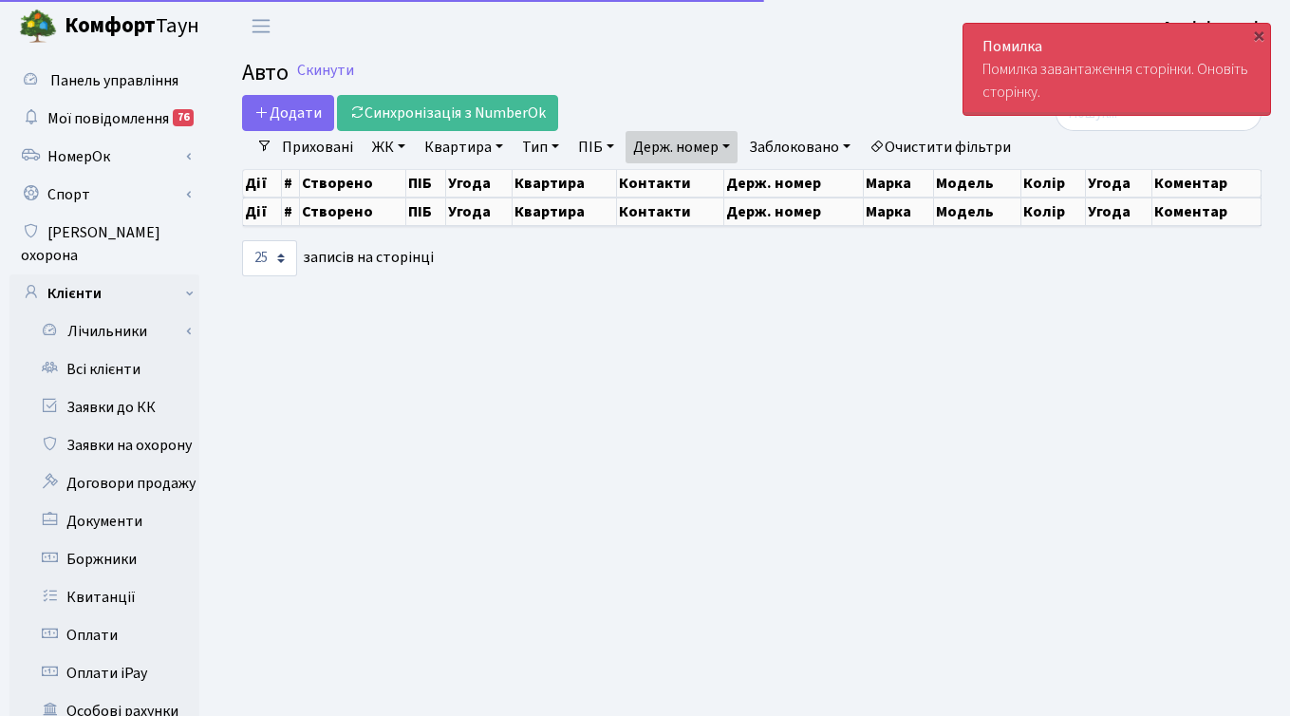
select select "25"
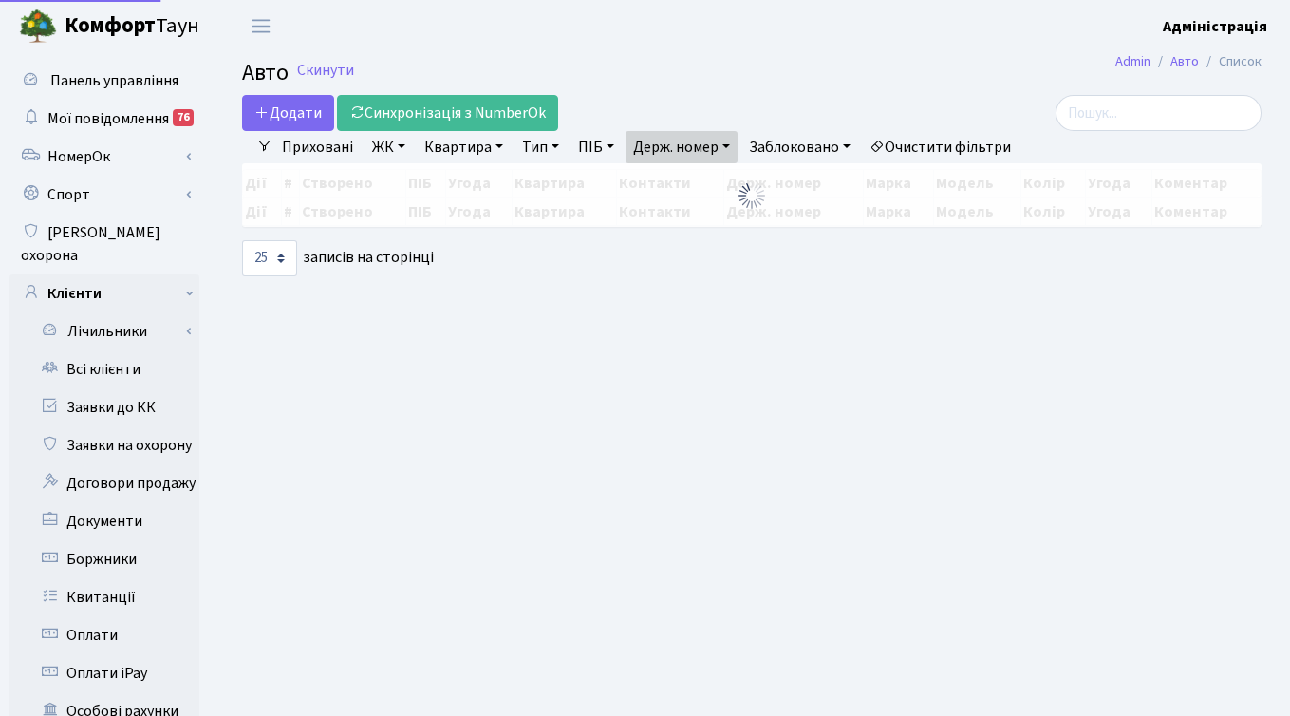
select select "25"
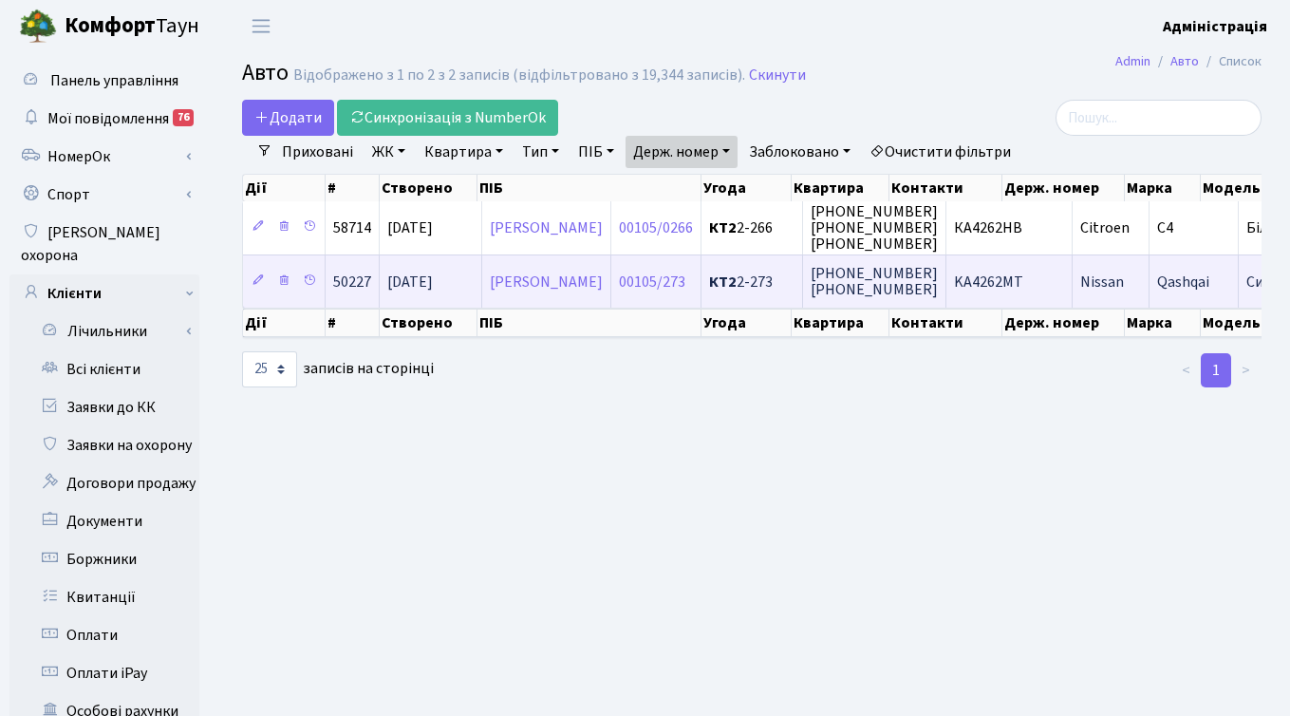
click at [1024, 284] on span "KA4262MT" at bounding box center [988, 282] width 69 height 21
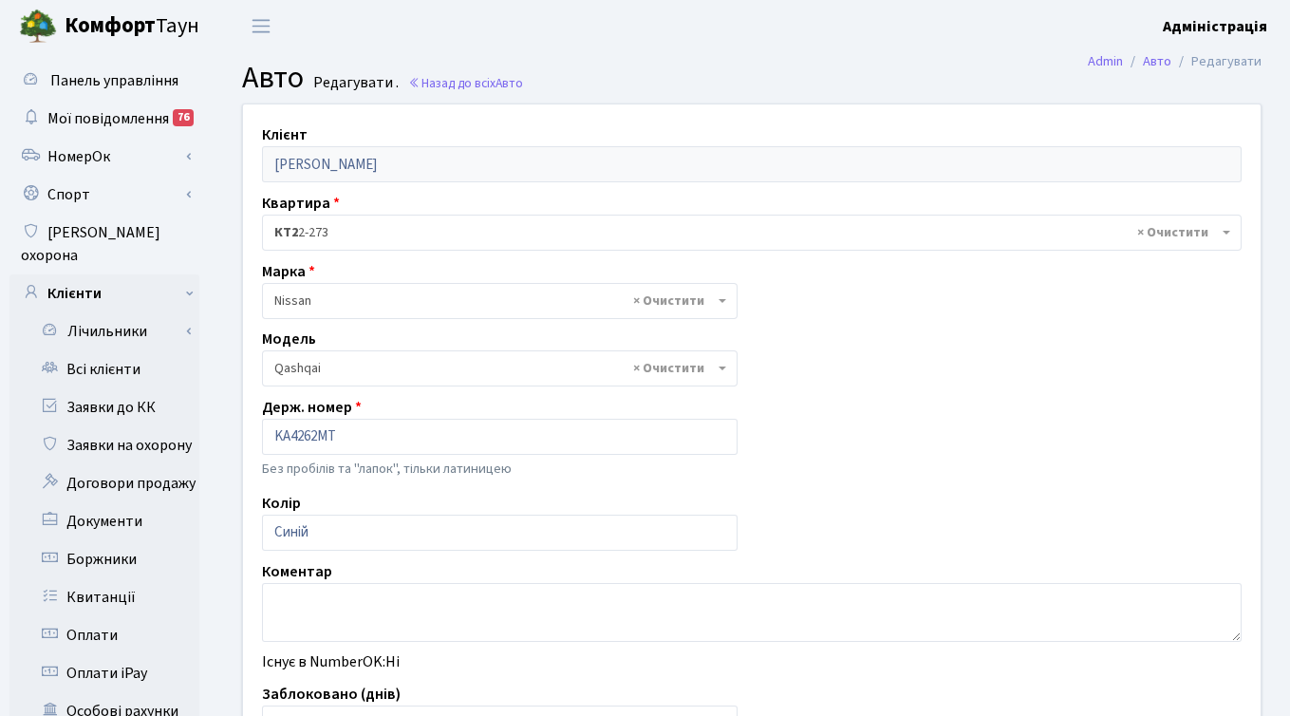
select select "1723"
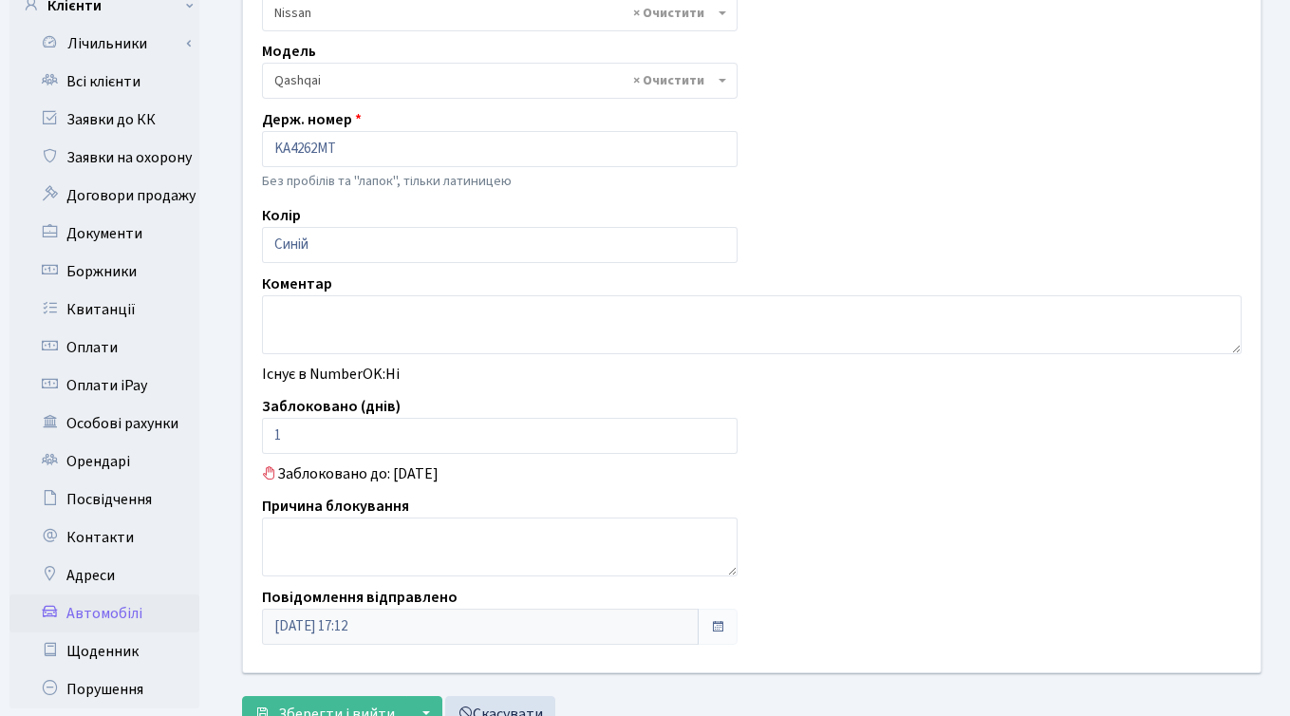
scroll to position [293, 0]
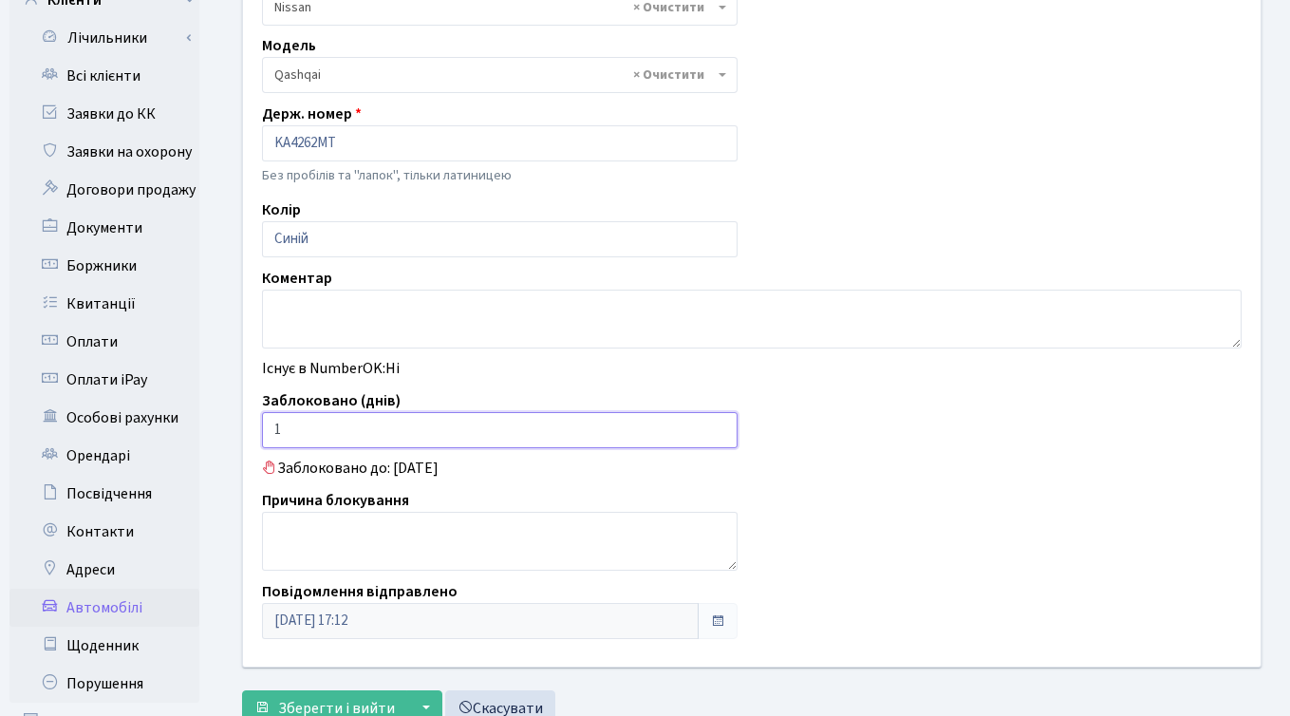
click at [376, 425] on input "1" at bounding box center [500, 430] width 476 height 36
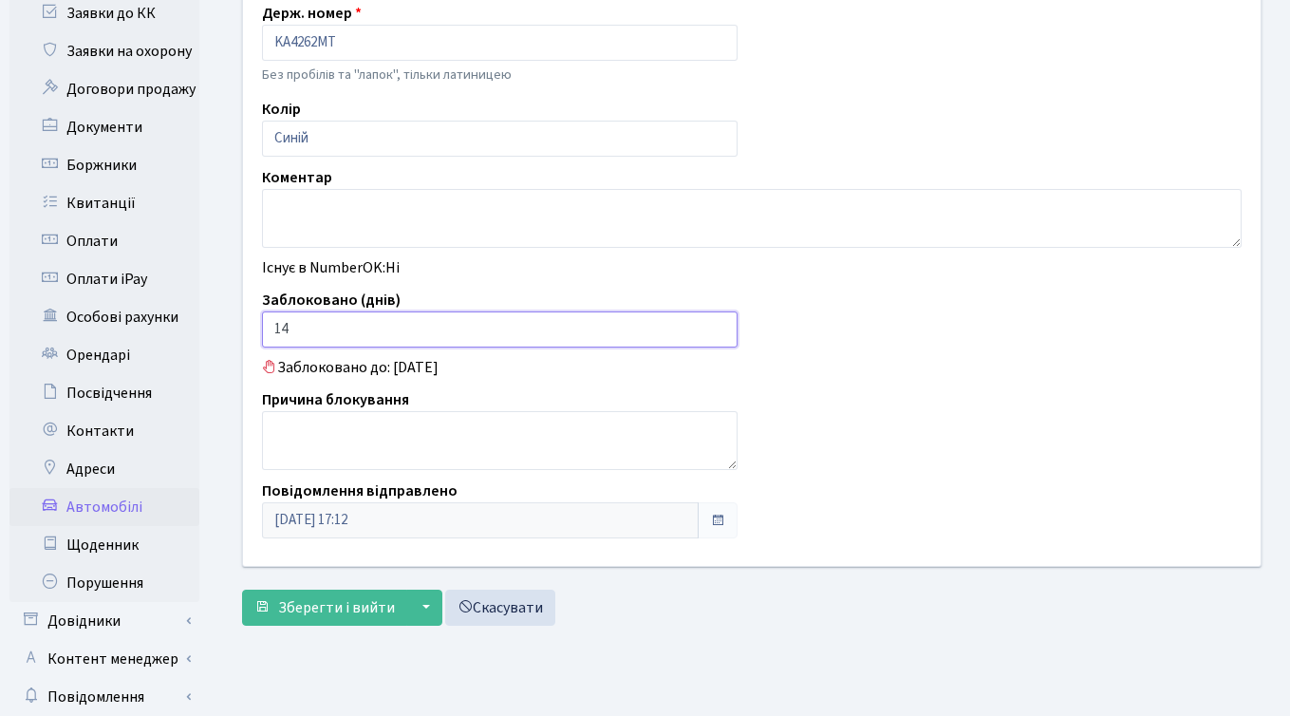
scroll to position [449, 0]
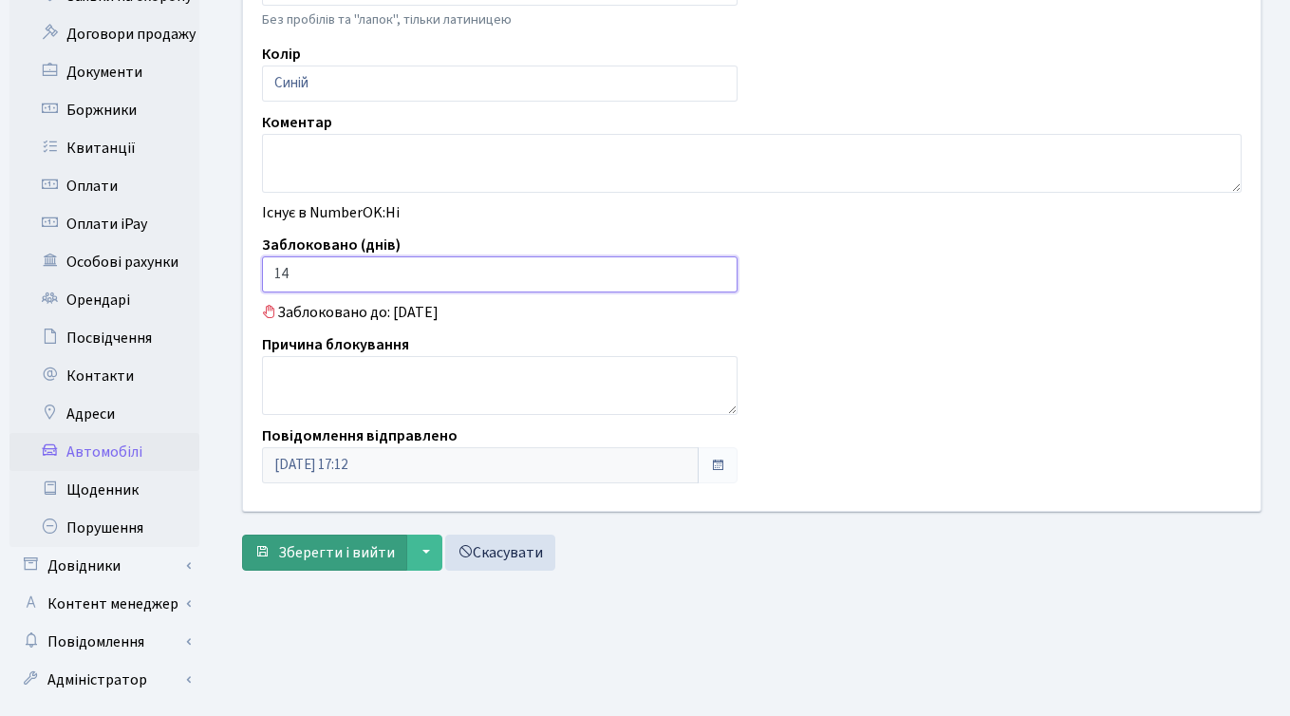
type input "14"
click at [325, 552] on span "Зберегти і вийти" at bounding box center [336, 552] width 117 height 21
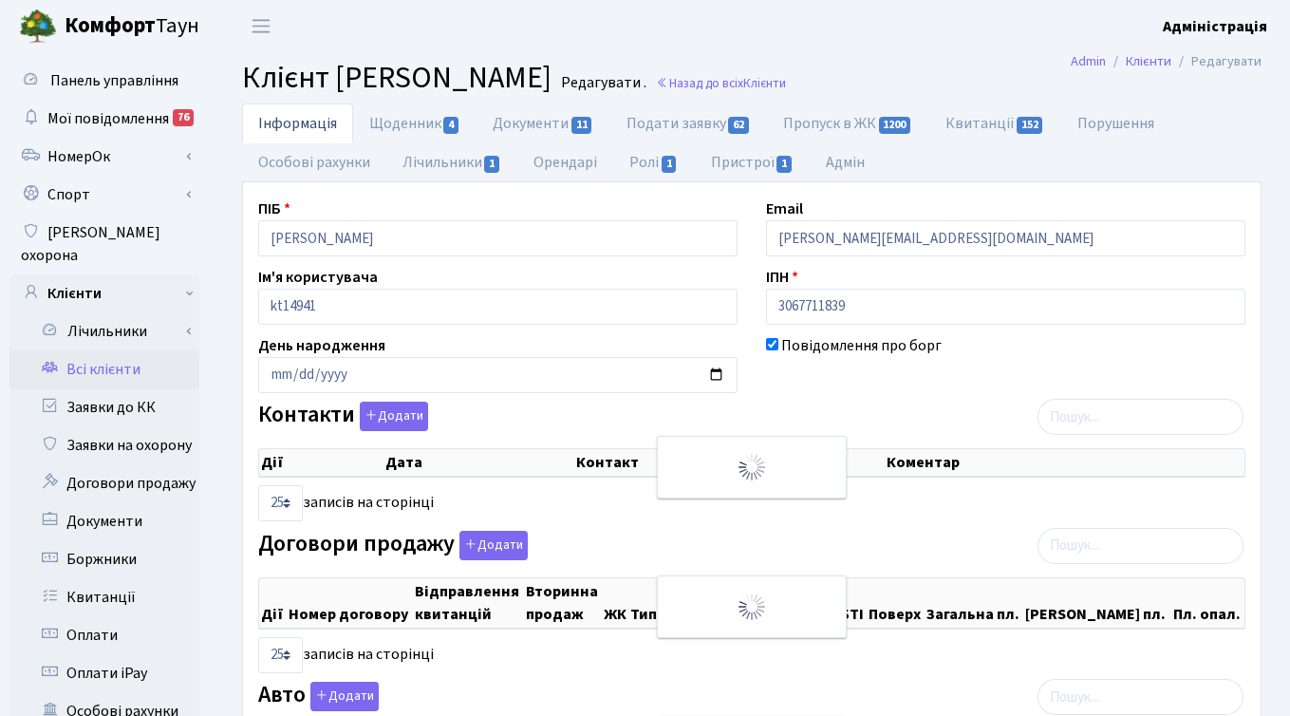
select select "25"
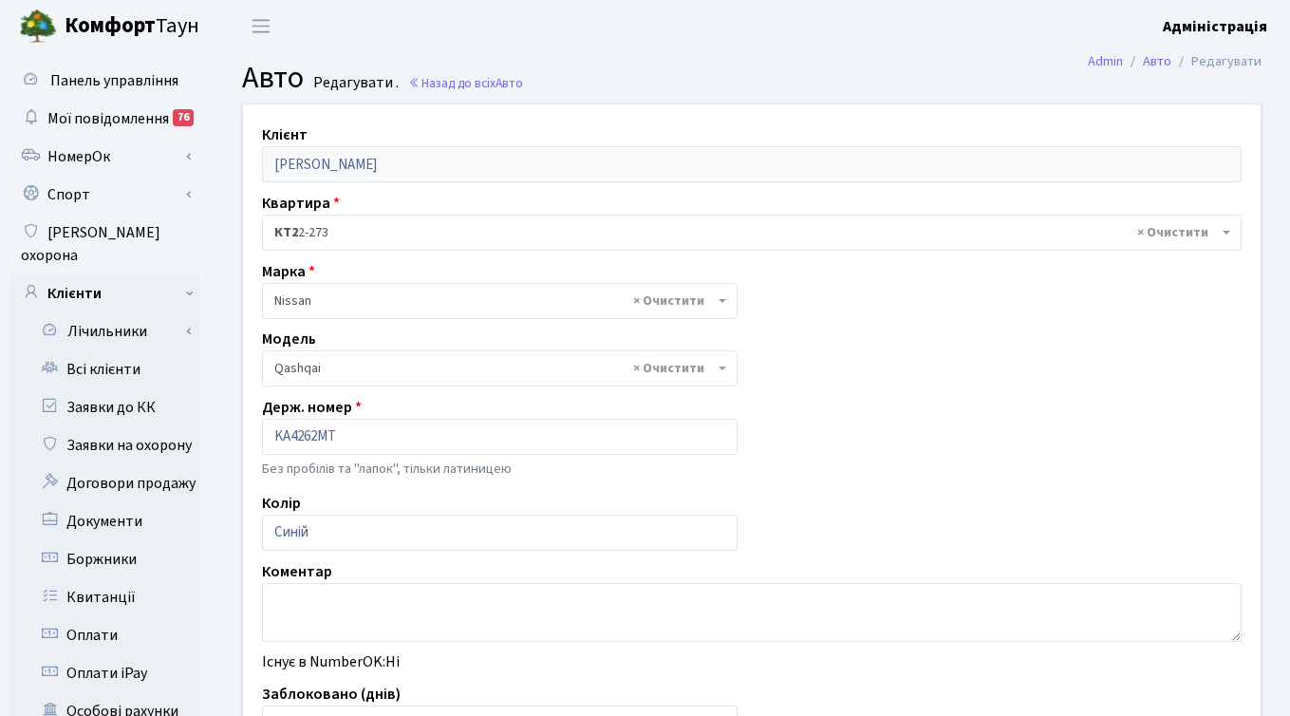
select select "1723"
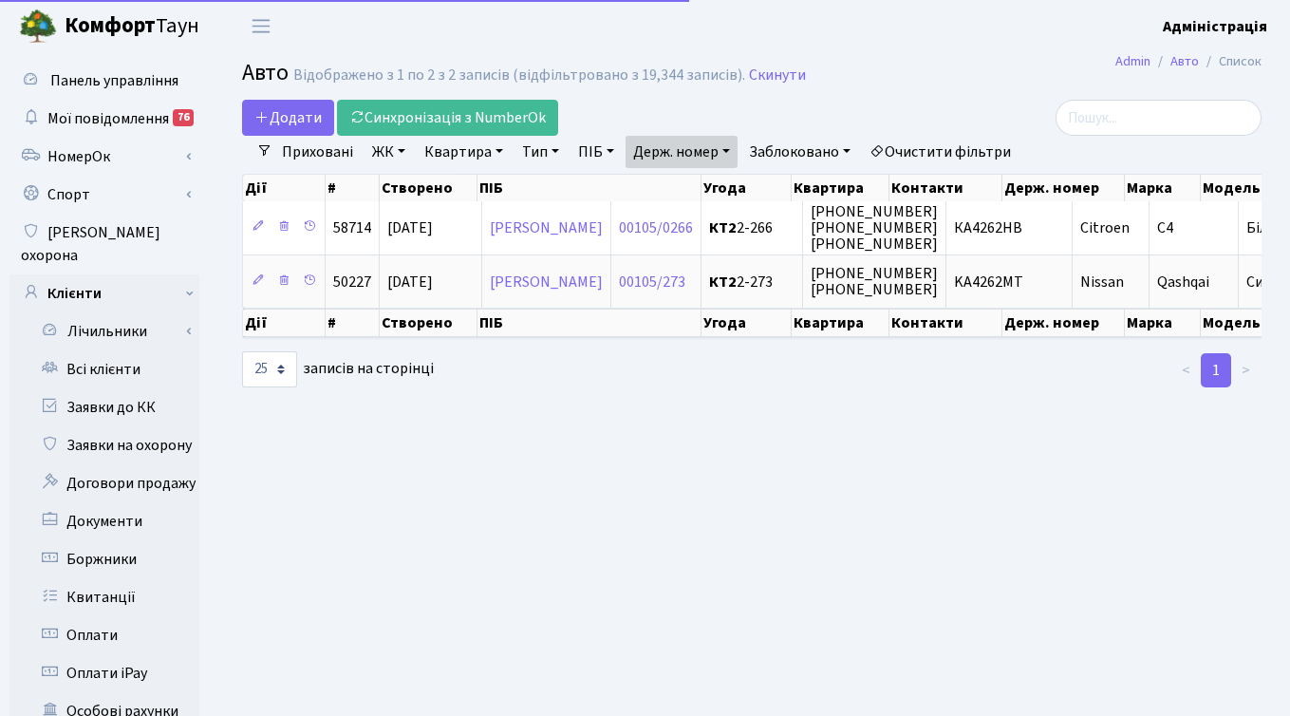
select select "25"
click at [709, 156] on link "Держ. номер" at bounding box center [682, 152] width 112 height 32
paste input "211"
type input "2112"
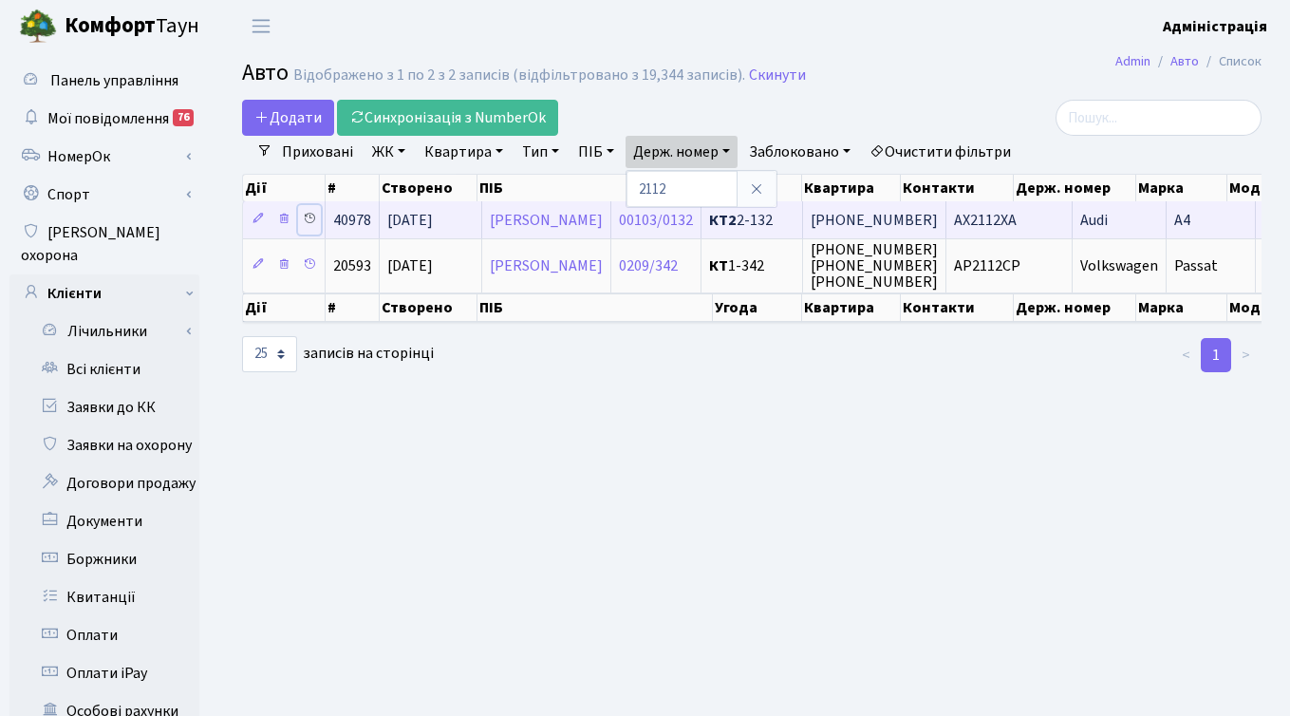
click at [309, 215] on icon at bounding box center [309, 218] width 13 height 13
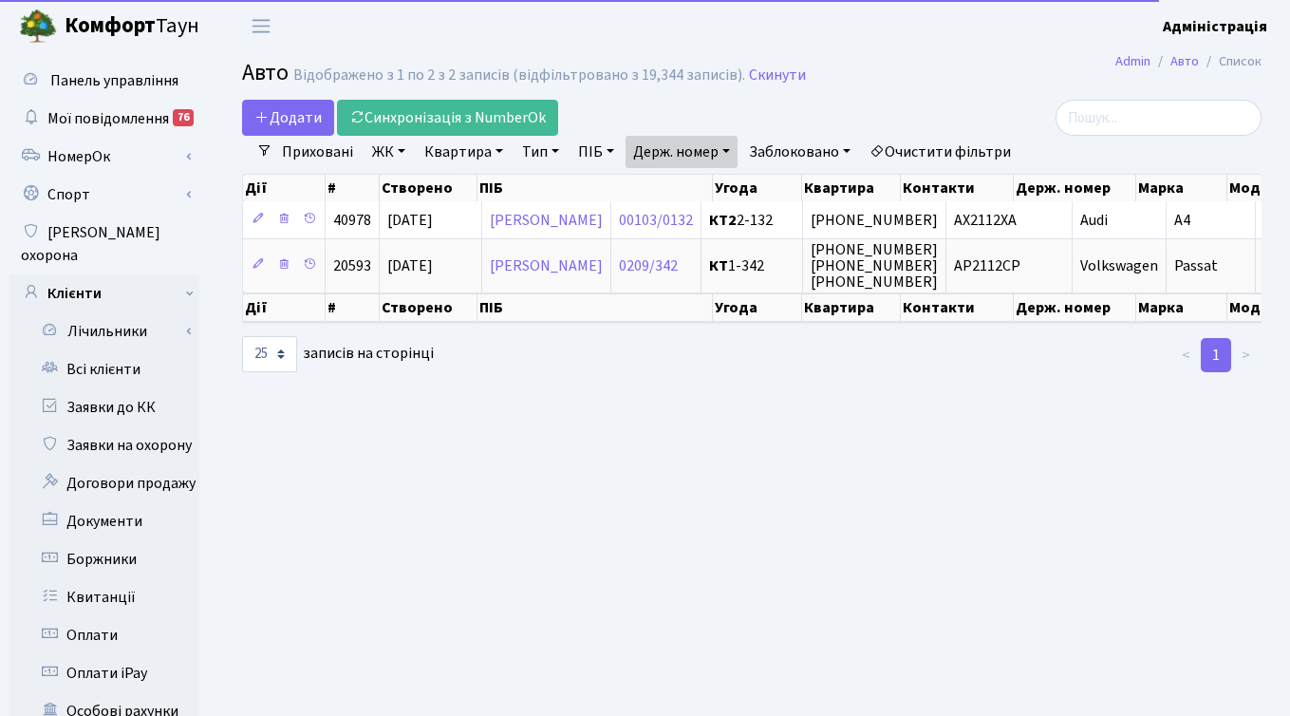
select select "25"
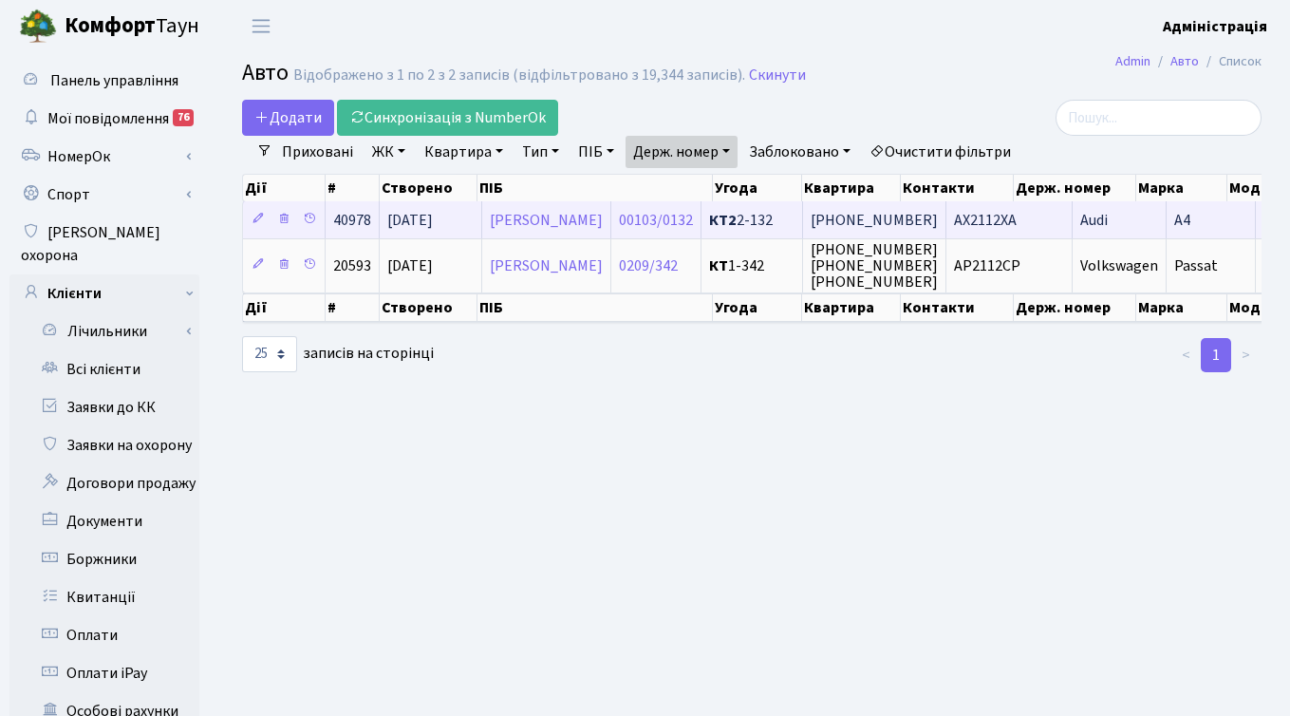
click at [1017, 223] on span "AX2112XA" at bounding box center [985, 220] width 63 height 21
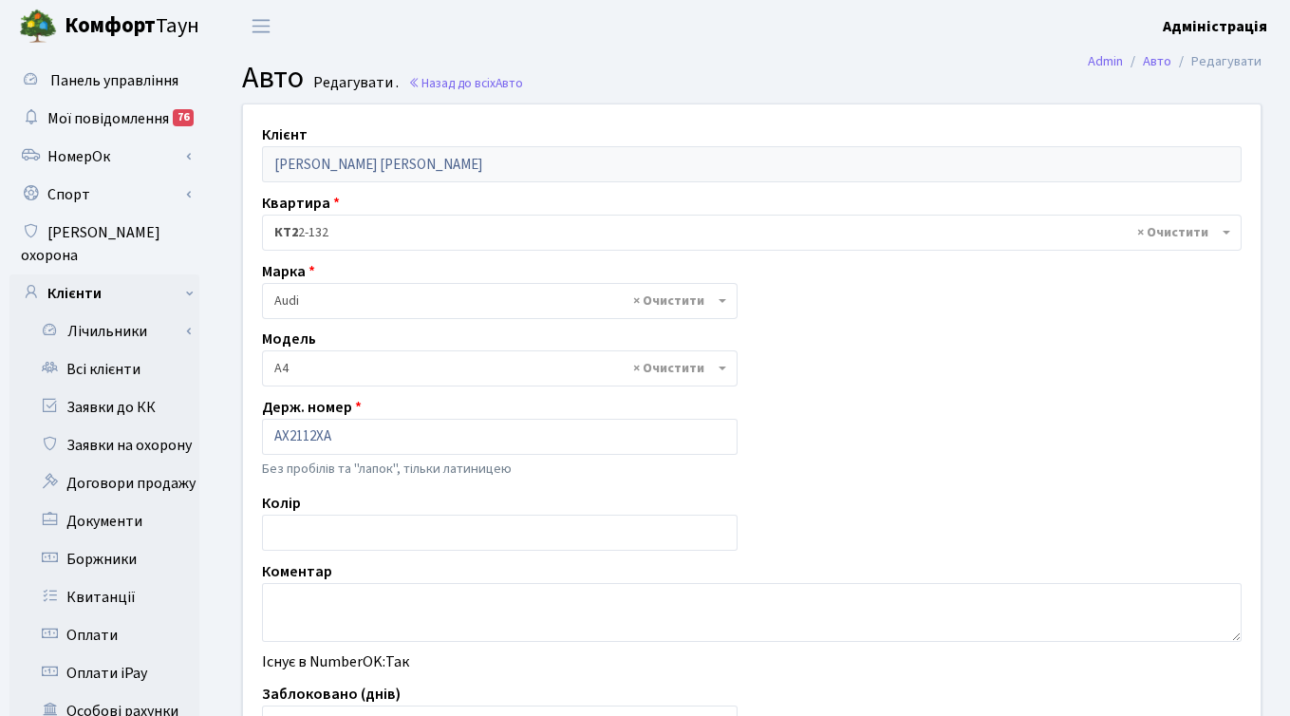
select select "155"
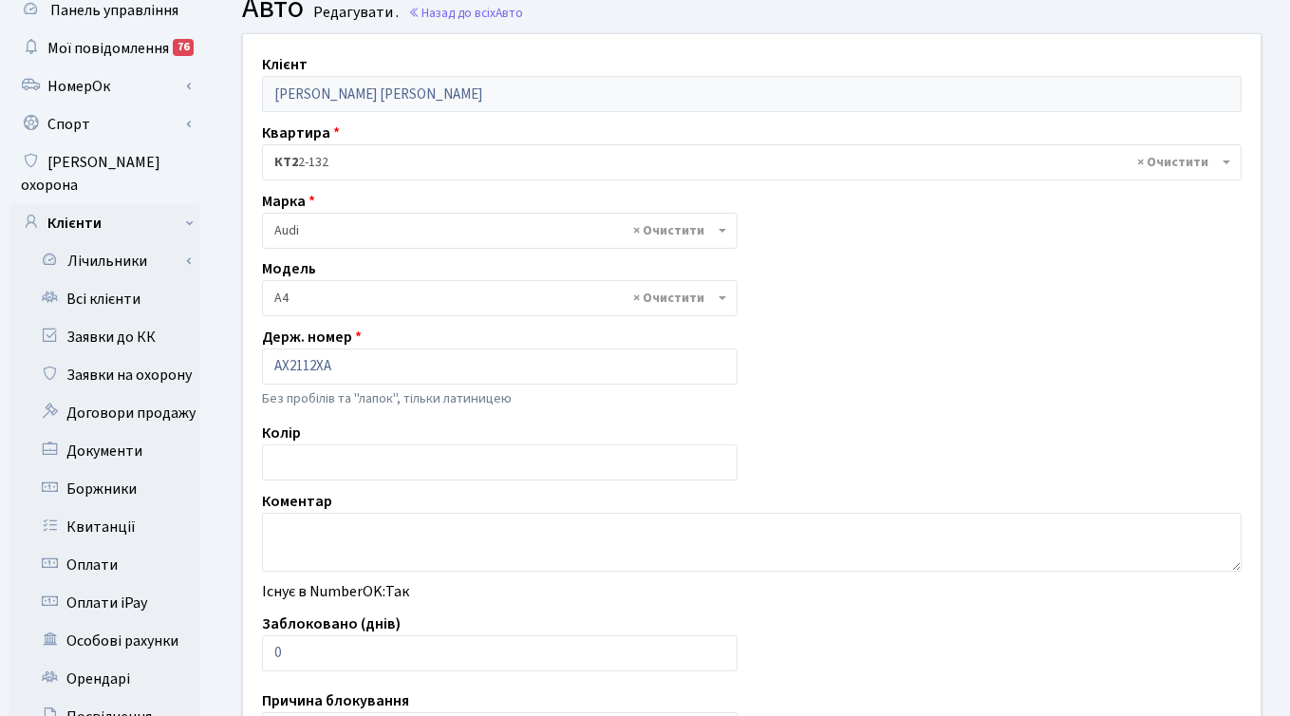
scroll to position [76, 0]
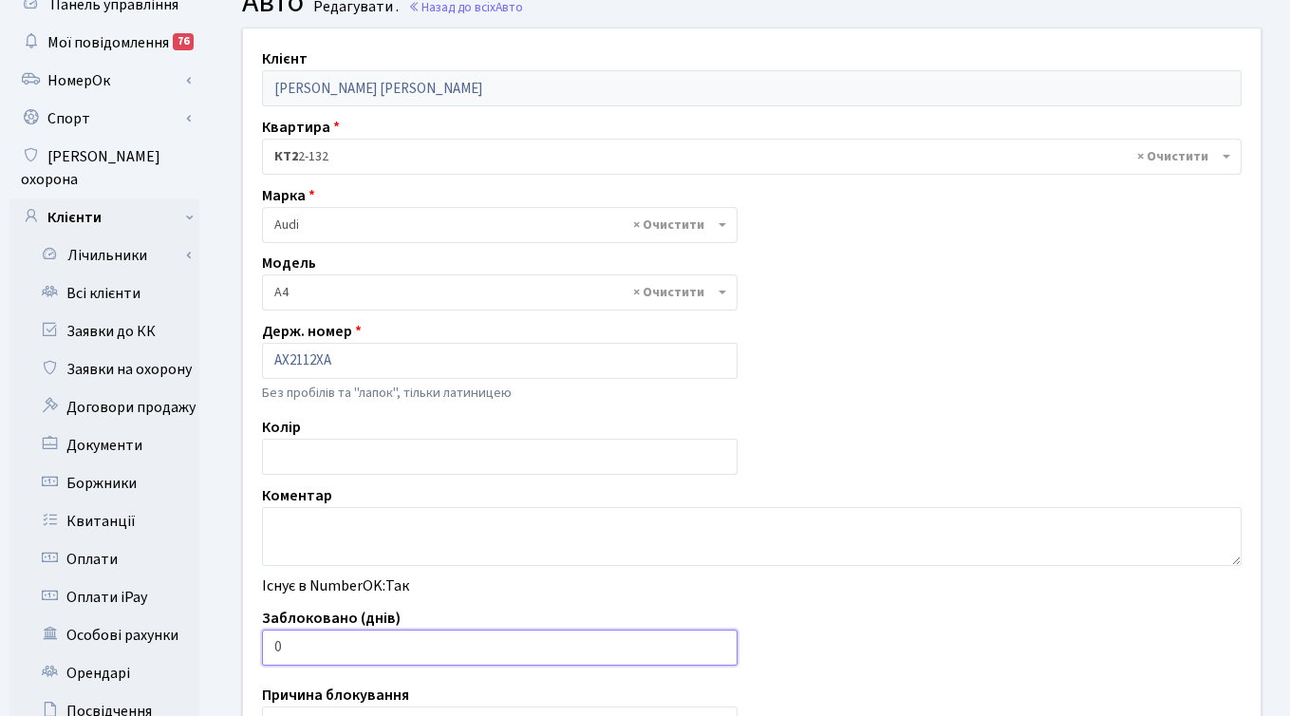
click at [374, 648] on input "0" at bounding box center [500, 648] width 476 height 36
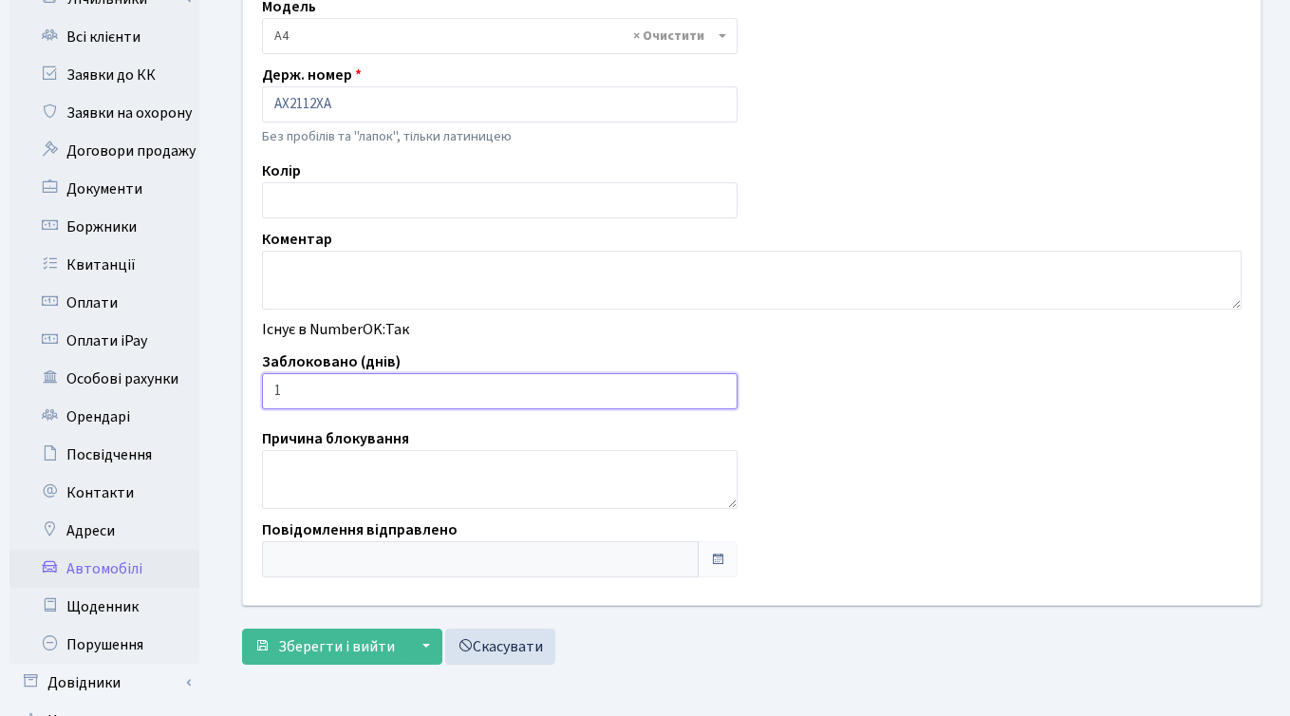
scroll to position [466, 0]
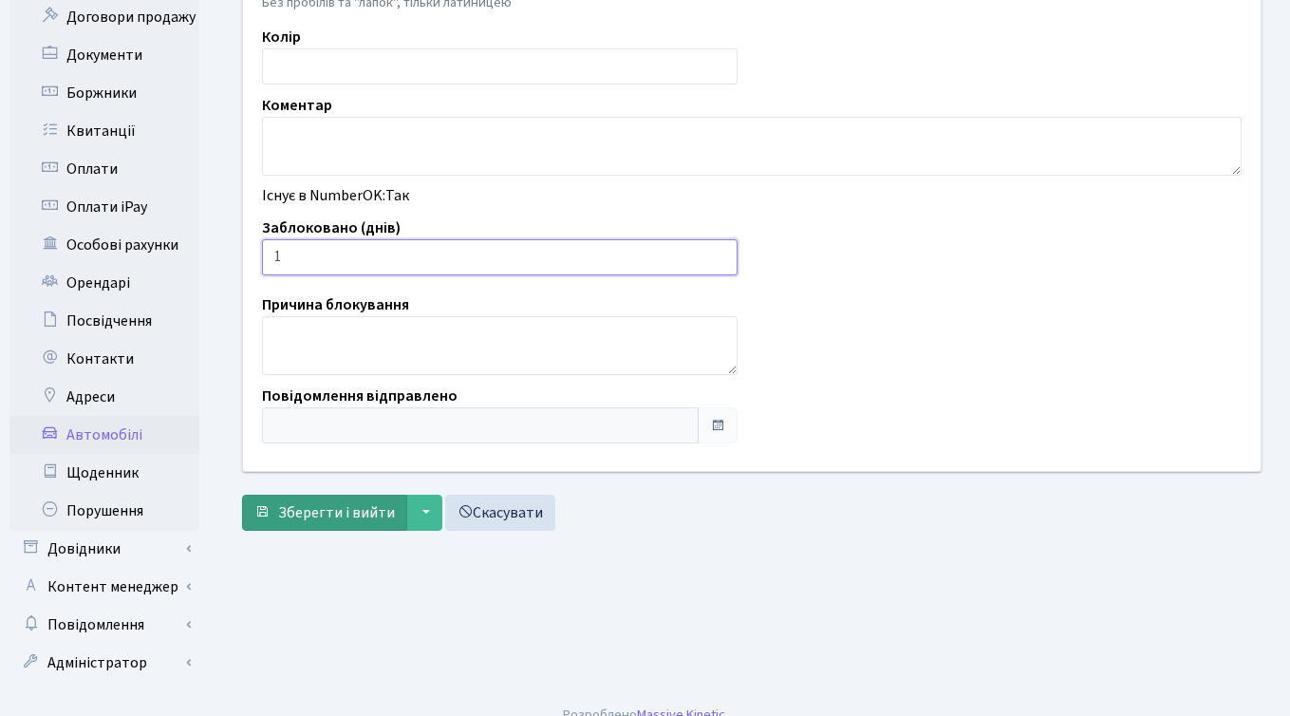
type input "1"
click at [299, 502] on span "Зберегти і вийти" at bounding box center [336, 512] width 117 height 21
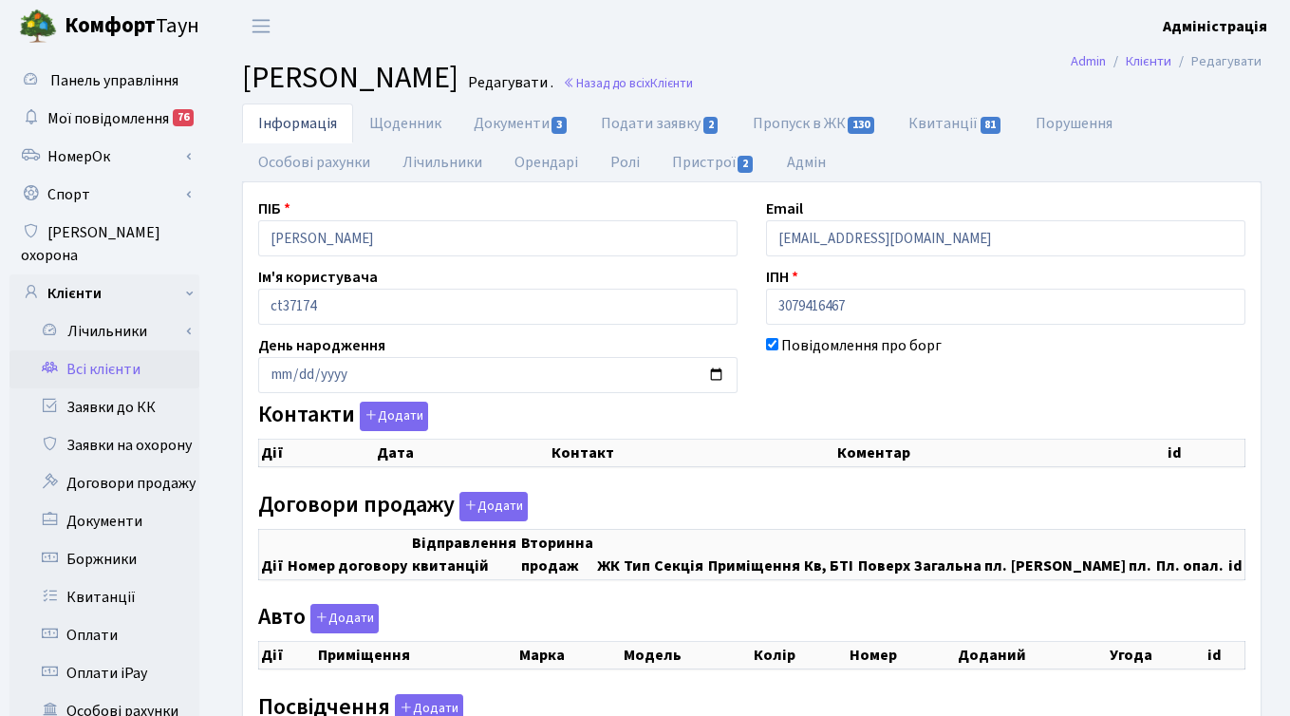
checkbox input "true"
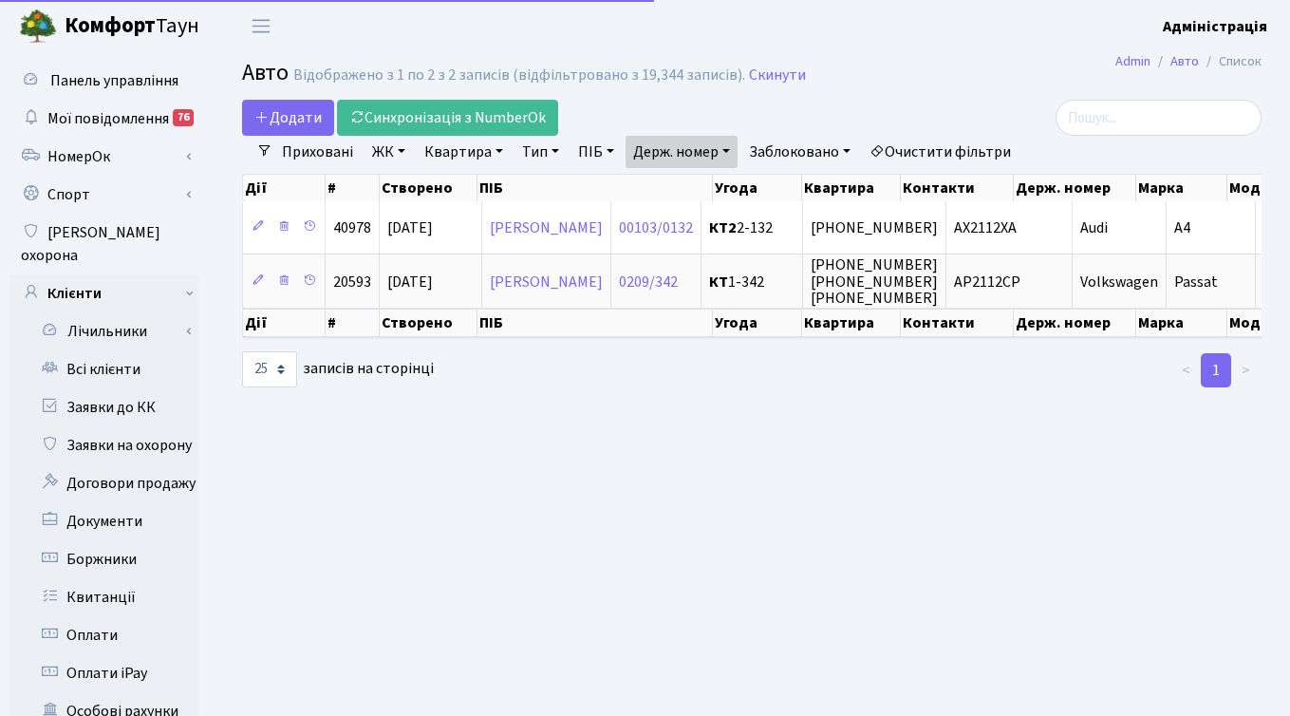
select select "25"
click at [705, 150] on link "Держ. номер" at bounding box center [682, 152] width 112 height 32
paste input "1700"
type input "1700"
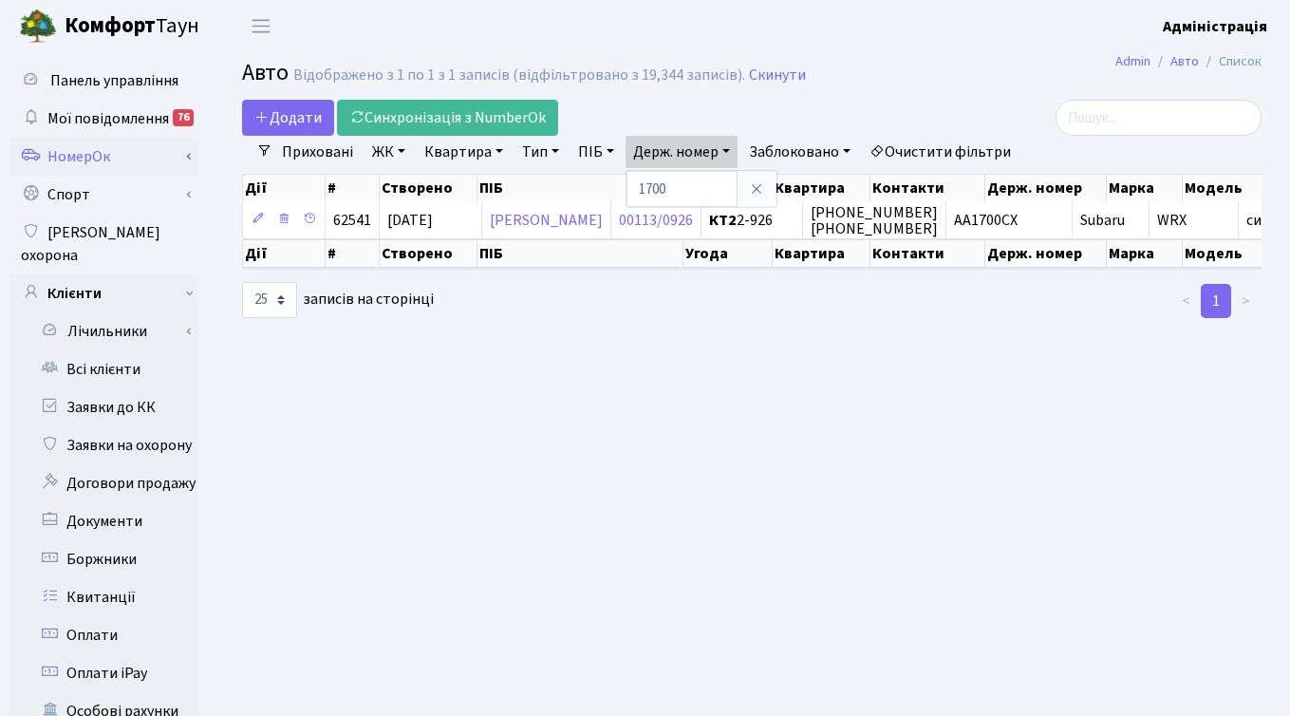
click at [72, 162] on link "НомерОк" at bounding box center [104, 157] width 190 height 38
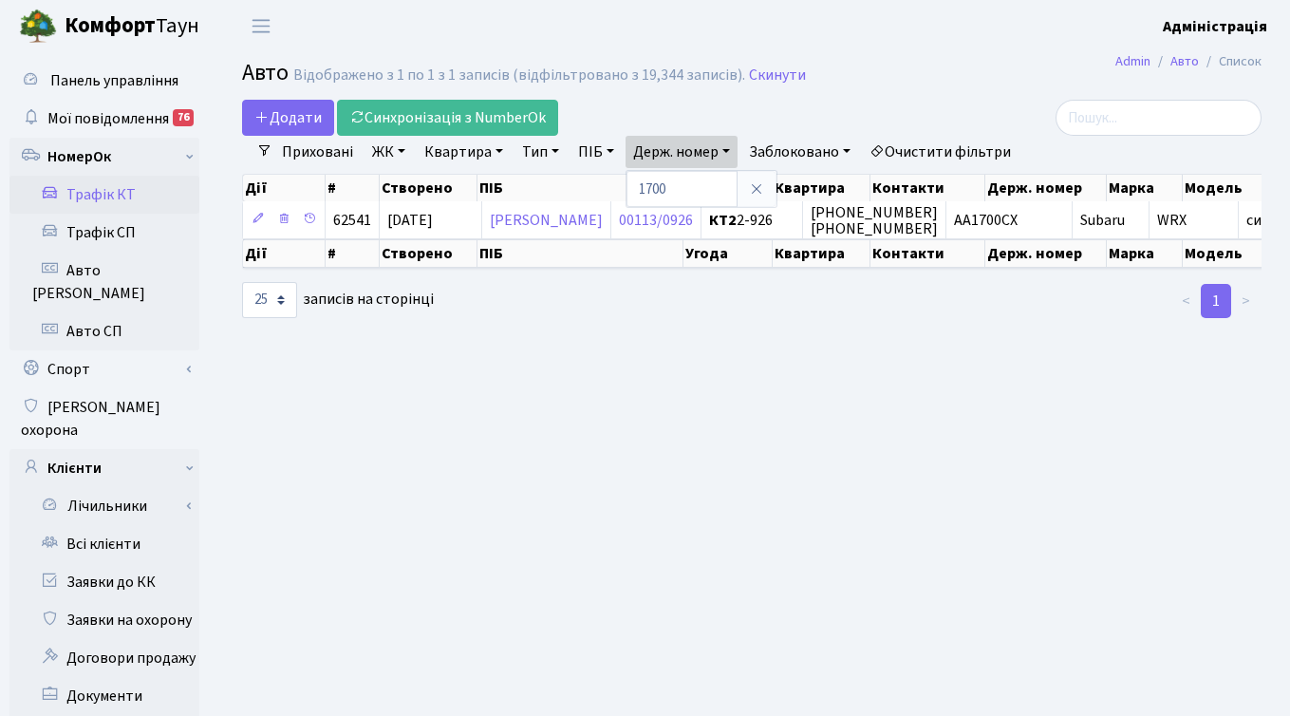
click at [114, 200] on link "Трафік КТ" at bounding box center [104, 195] width 190 height 38
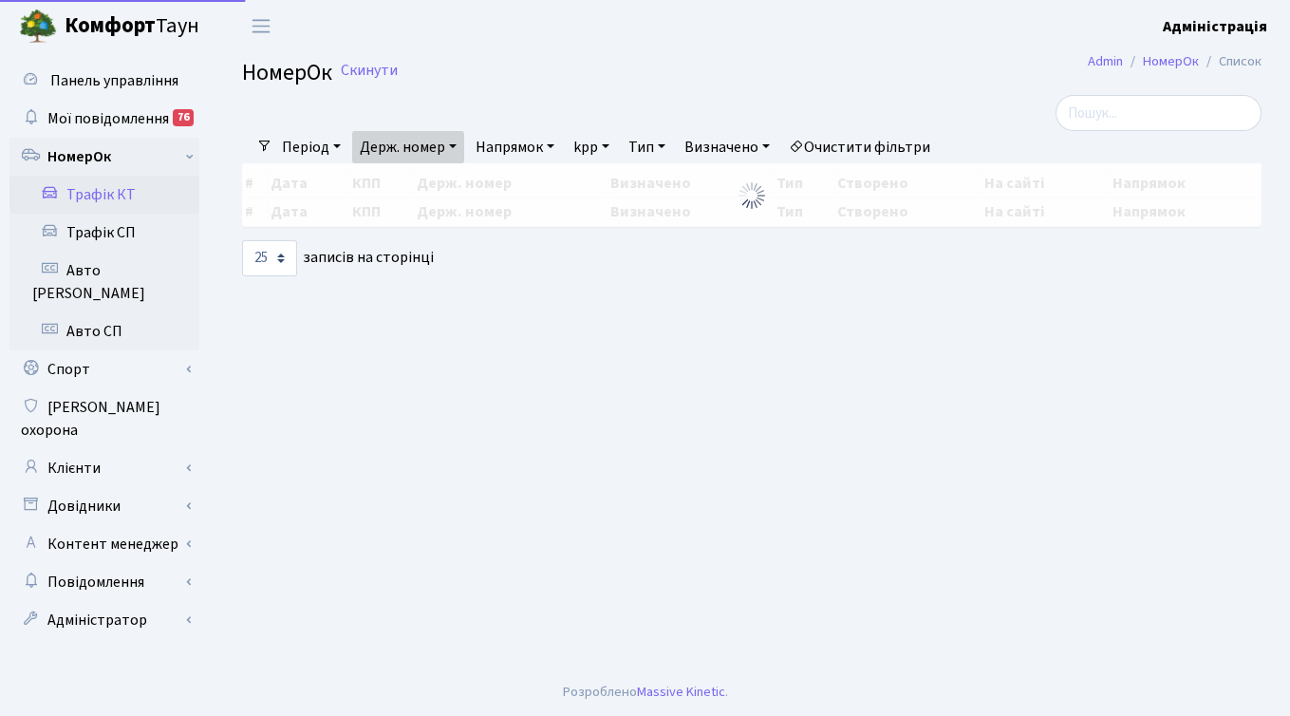
select select "25"
click at [428, 153] on link "Держ. номер" at bounding box center [408, 147] width 112 height 32
paste input "1700"
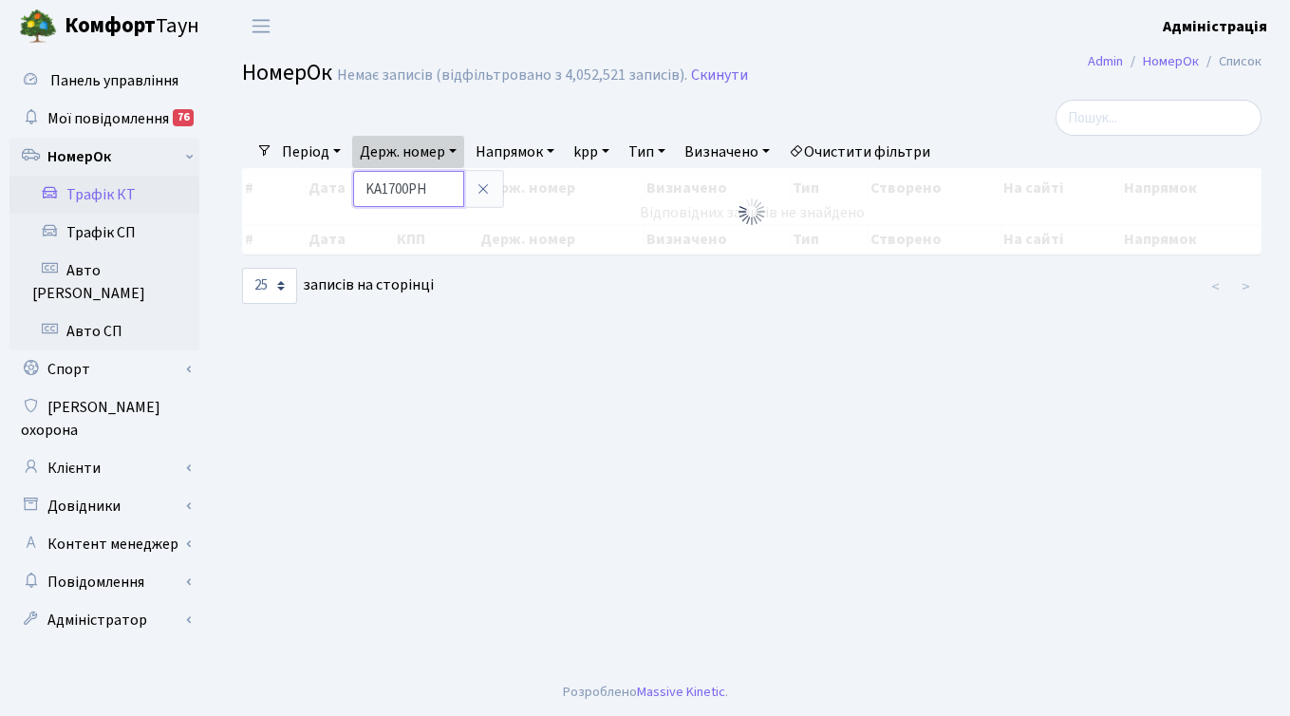
type input "KA1700PH"
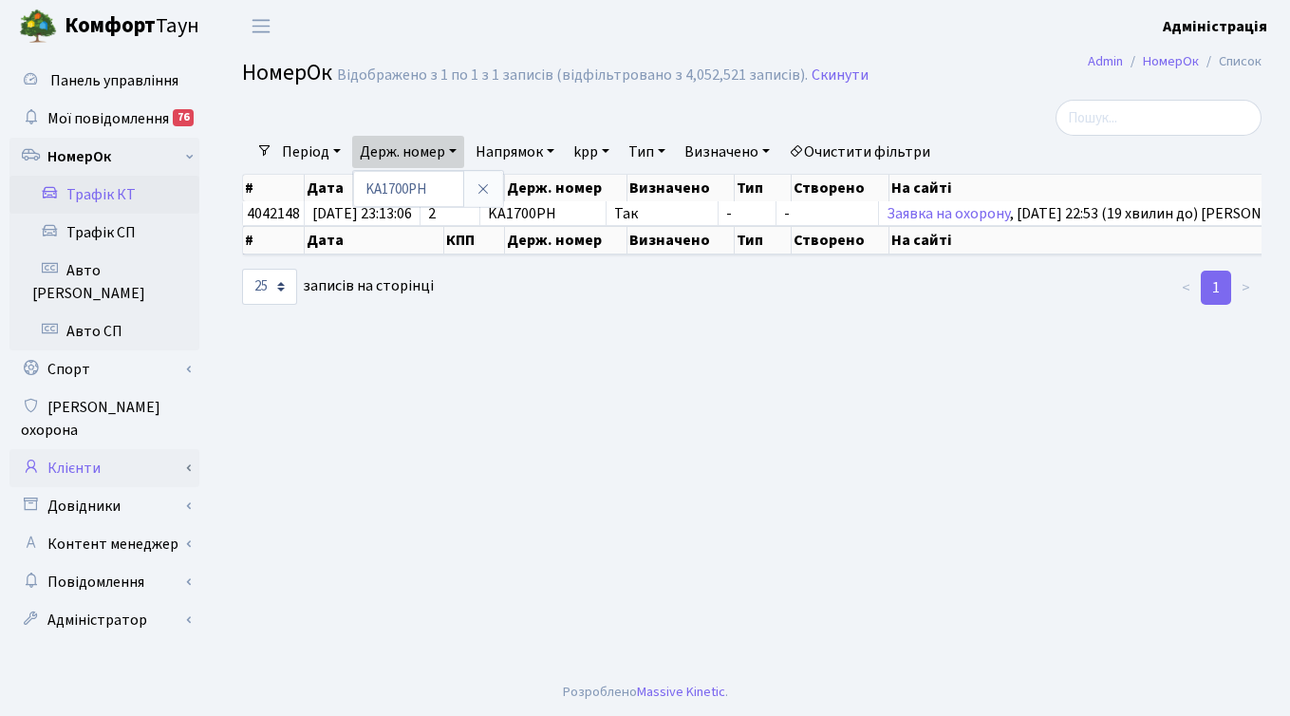
click at [98, 449] on link "Клієнти" at bounding box center [104, 468] width 190 height 38
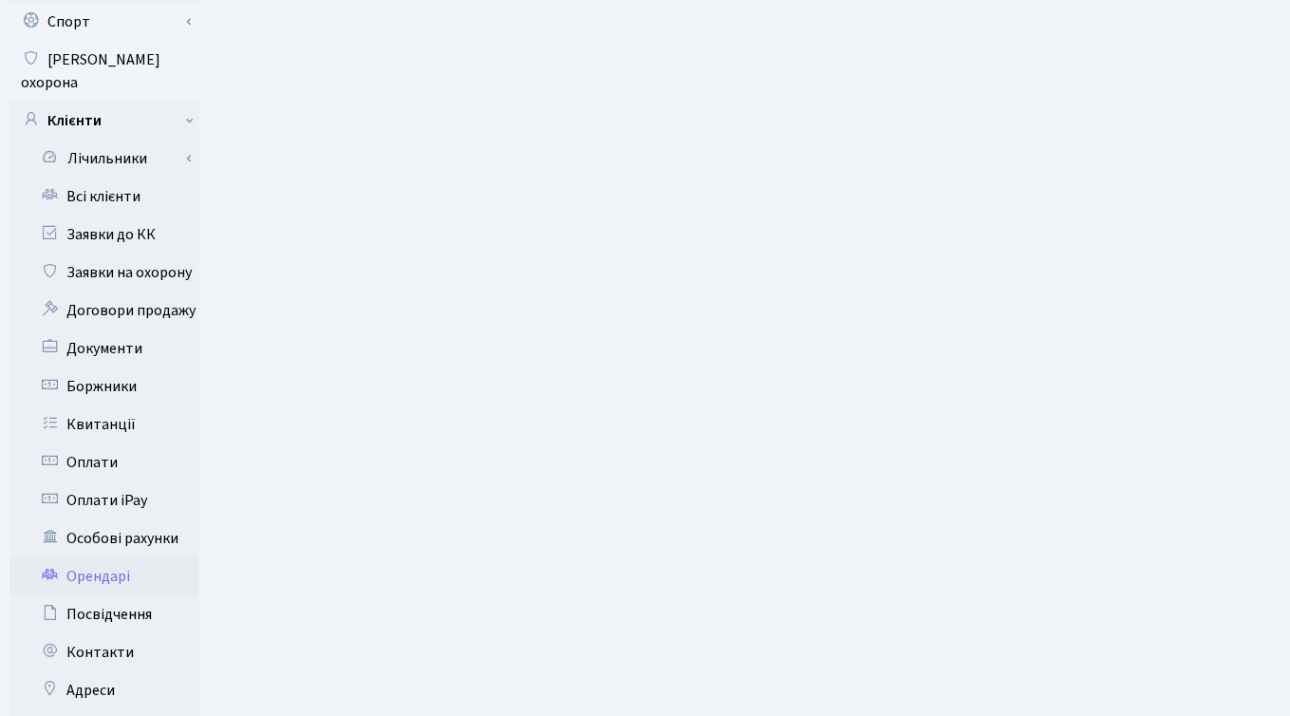
scroll to position [350, 0]
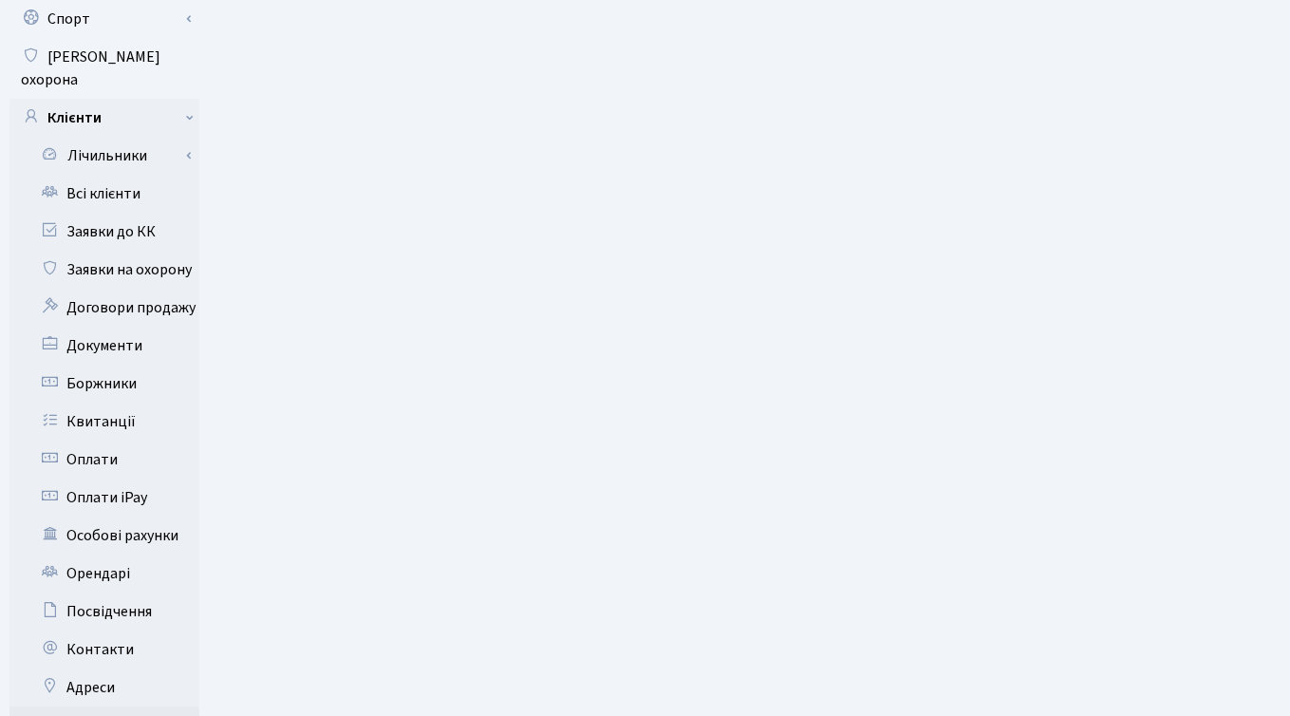
click at [105, 706] on link "Автомобілі" at bounding box center [104, 725] width 190 height 38
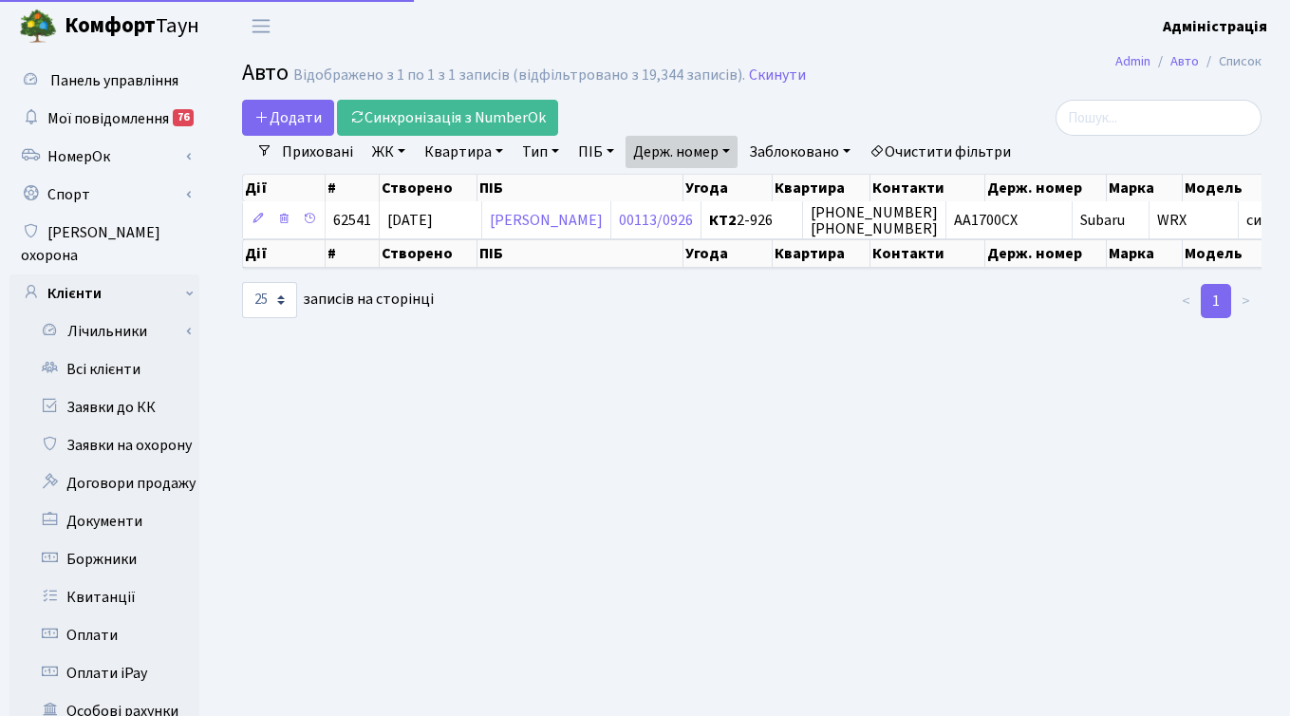
select select "25"
click at [721, 146] on link "Держ. номер" at bounding box center [682, 152] width 112 height 32
paste input "9139"
type input "9139"
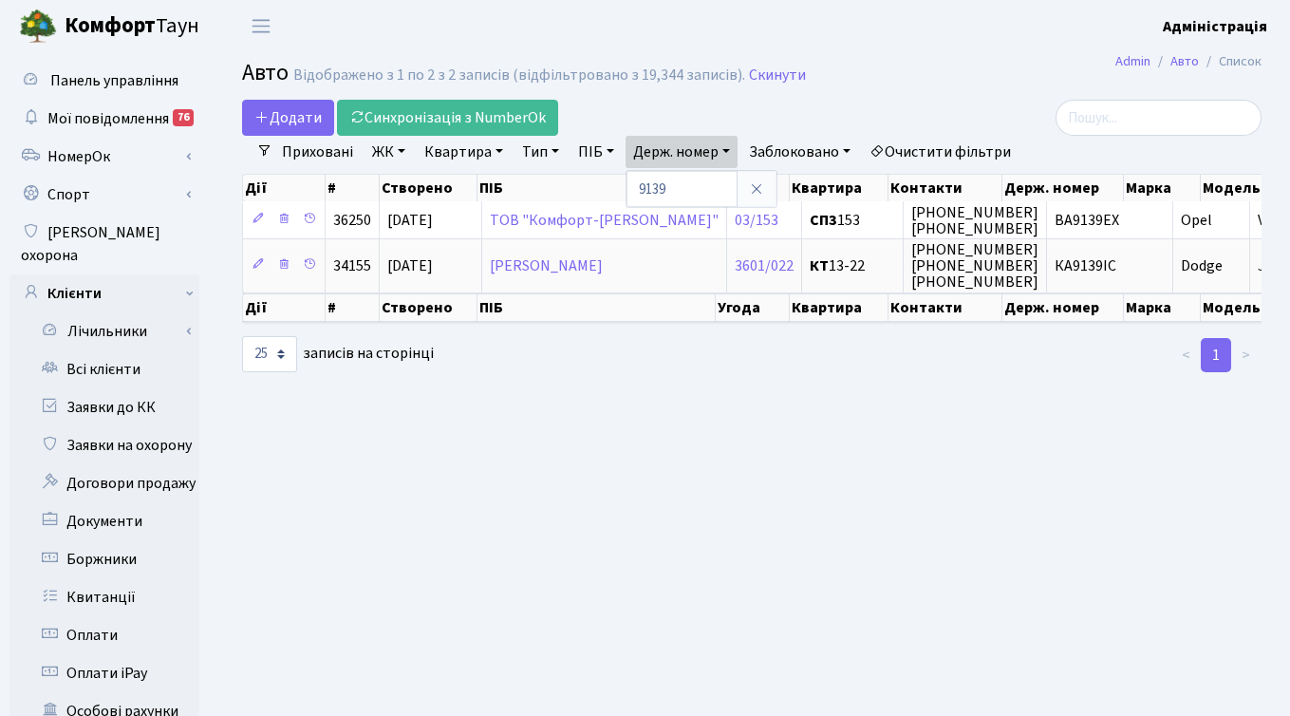
click at [819, 431] on main "Admin Авто Список Авто Відображено з 1 по 2 з 2 записів (відфільтровано з 19,34…" at bounding box center [752, 604] width 1077 height 1105
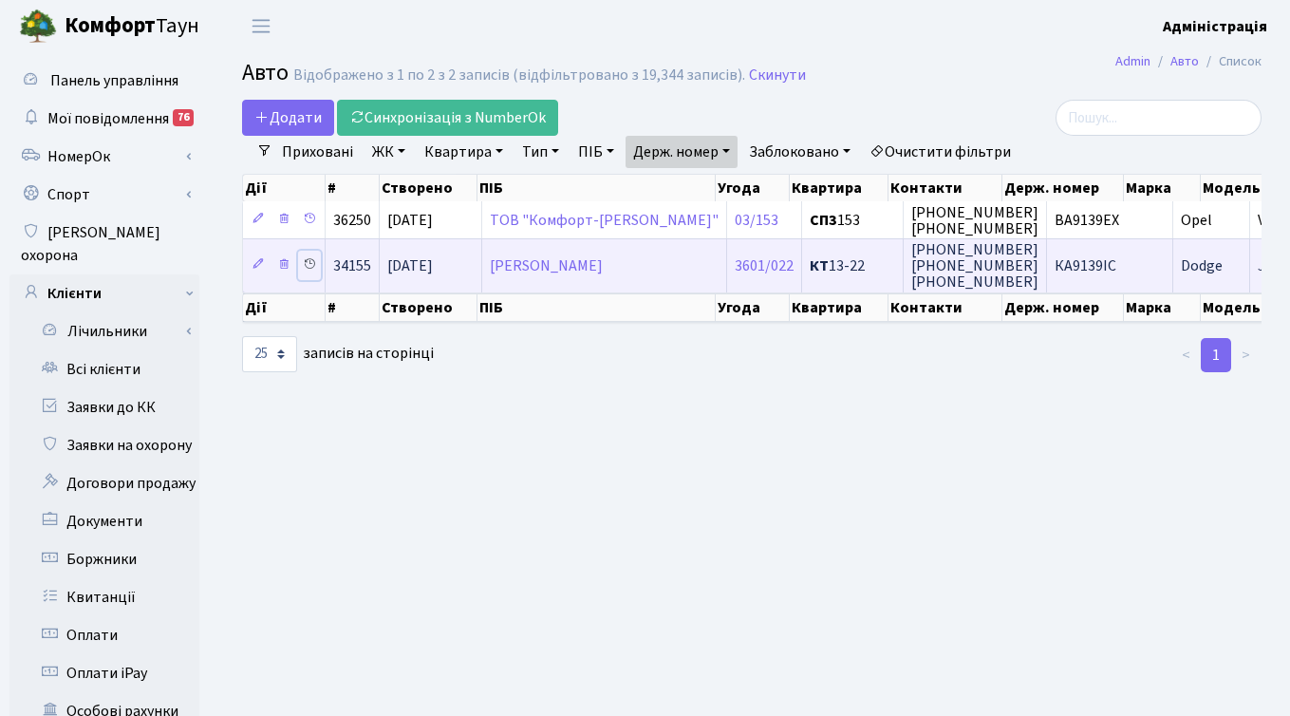
click at [304, 264] on icon at bounding box center [309, 263] width 13 height 13
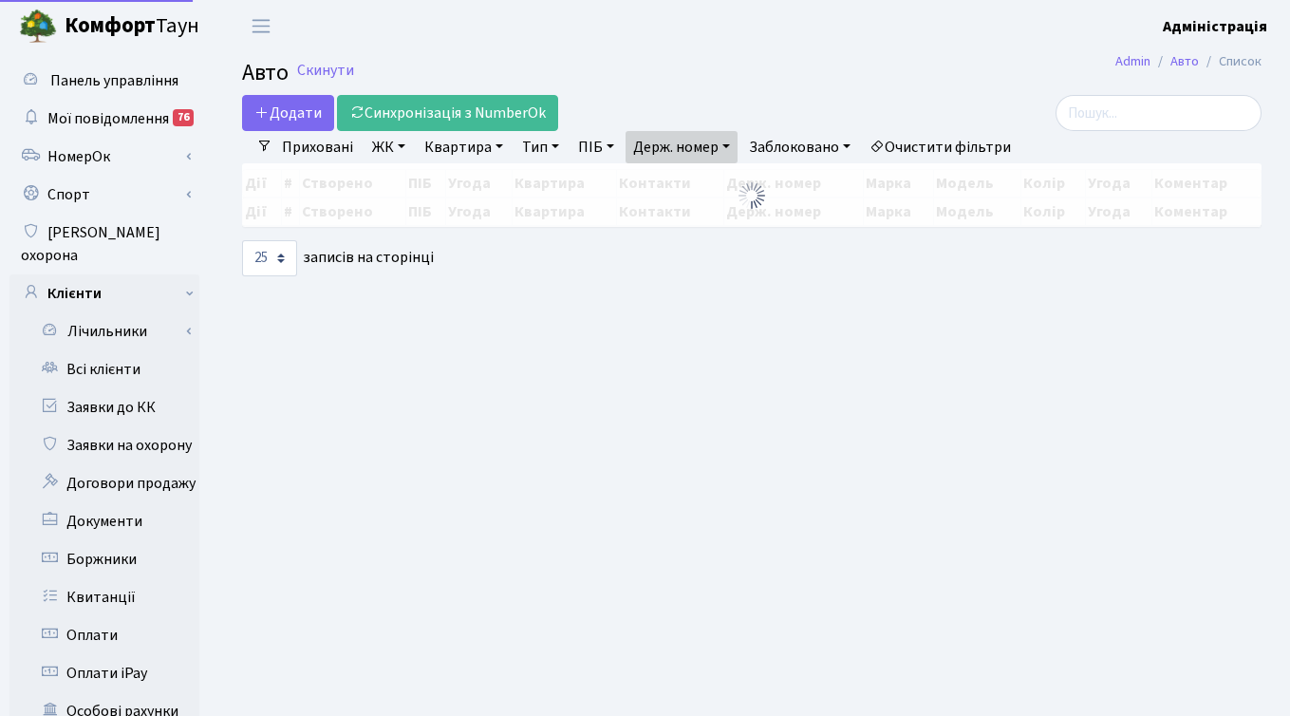
select select "25"
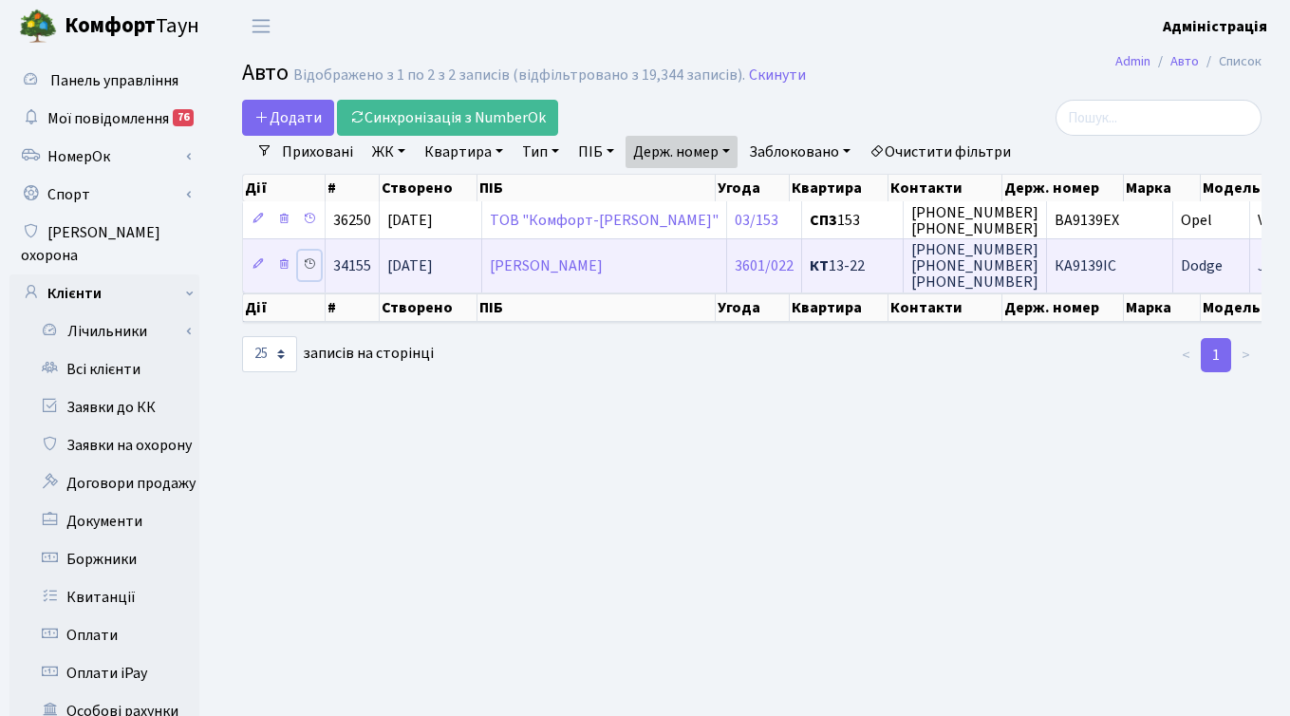
click at [312, 262] on icon at bounding box center [309, 263] width 13 height 13
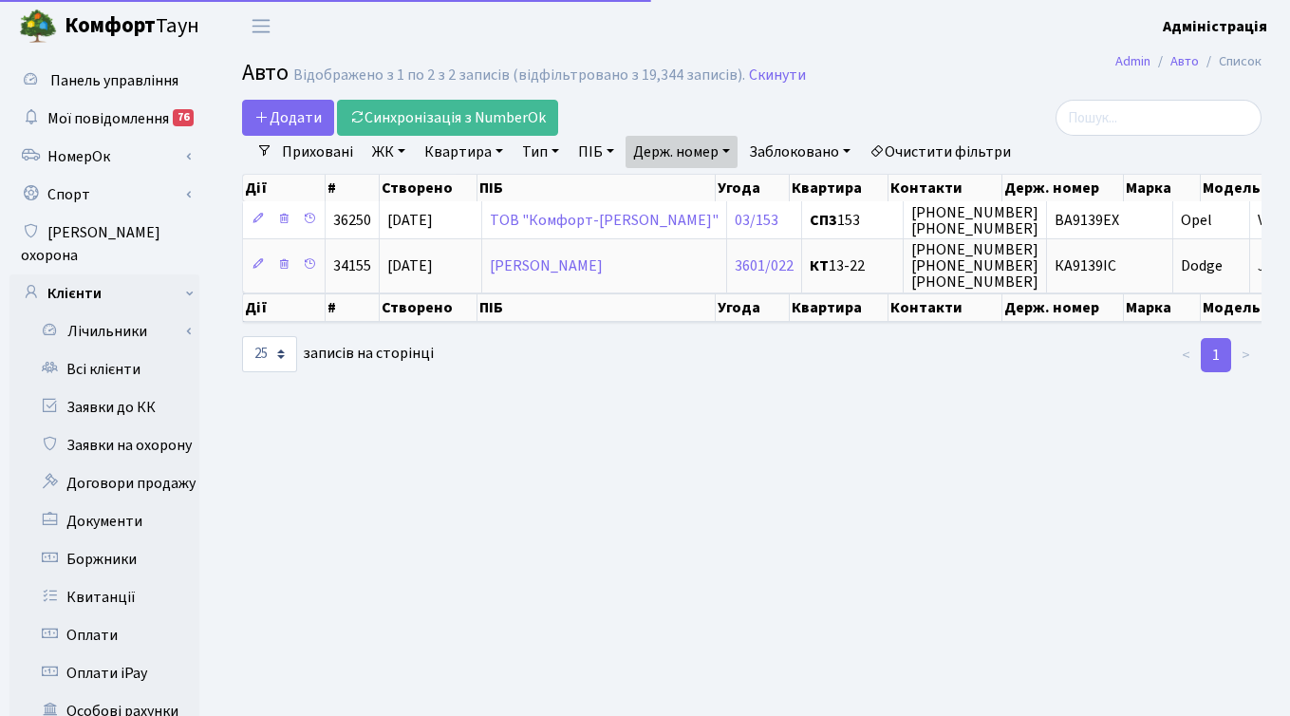
select select "25"
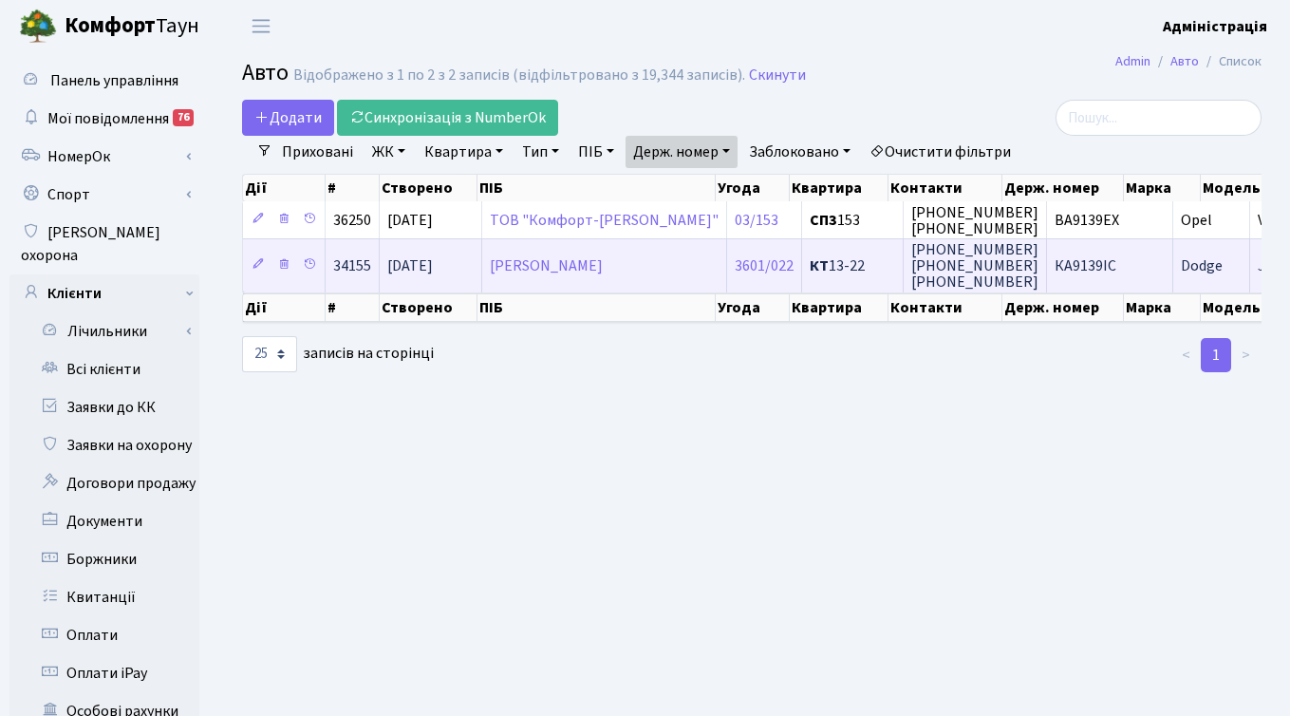
click at [1181, 269] on span "Dodge" at bounding box center [1202, 265] width 42 height 21
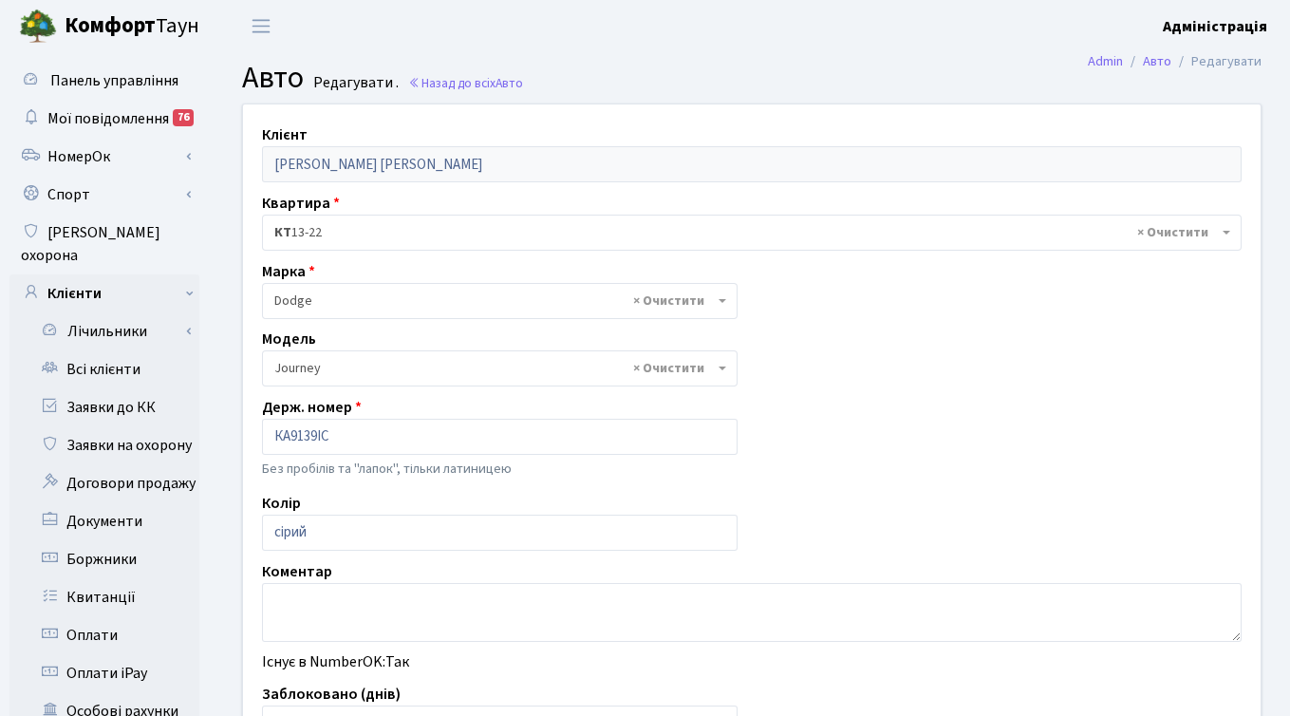
select select "587"
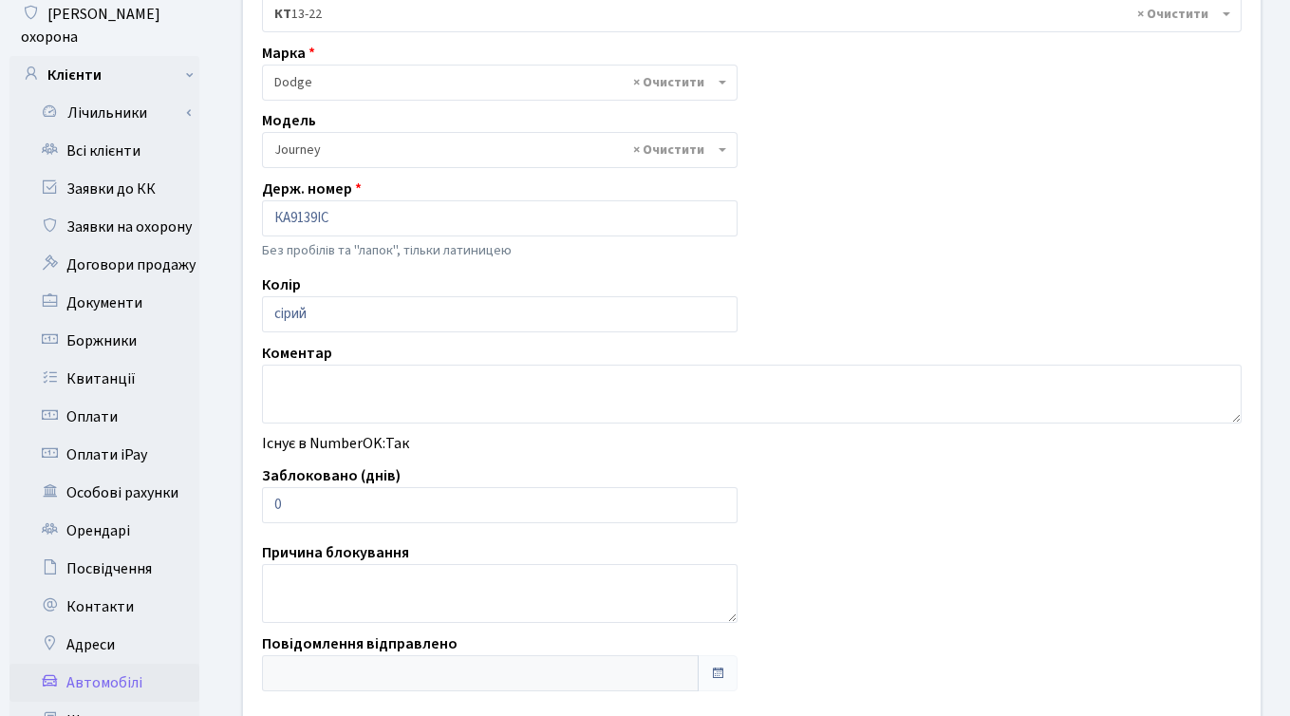
scroll to position [241, 0]
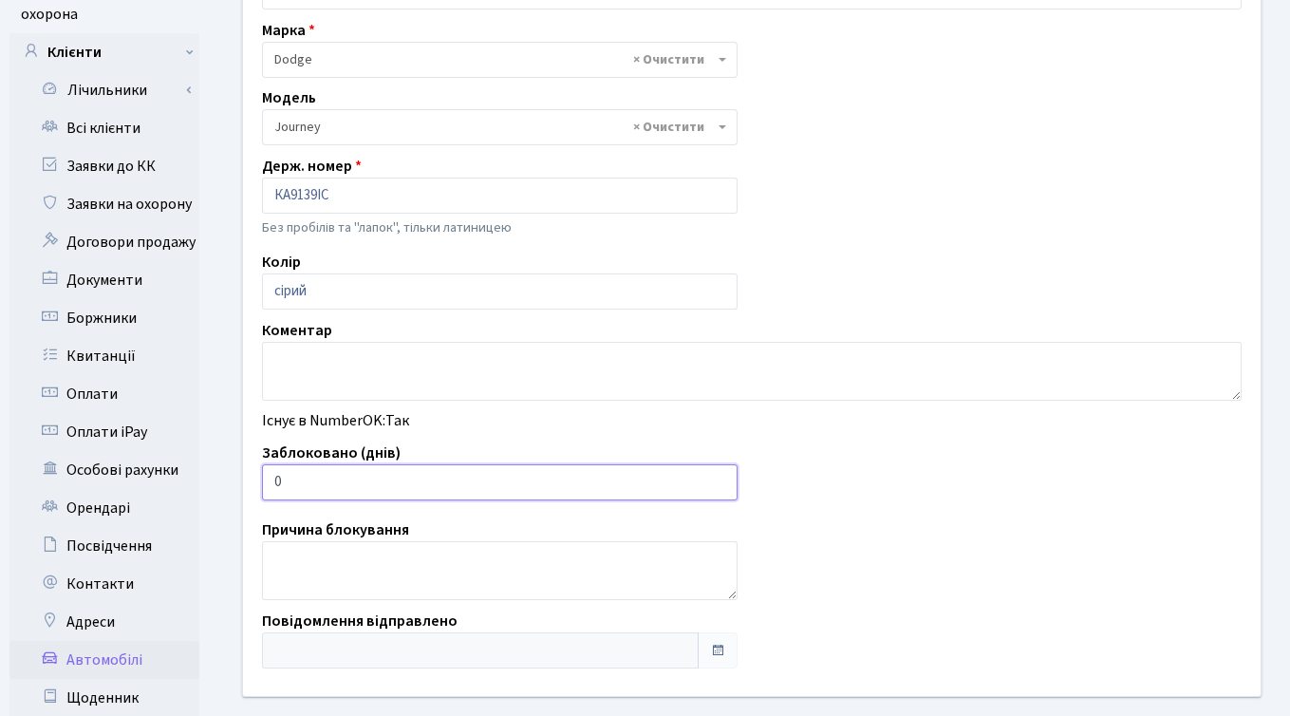
type input "1"
click at [719, 479] on input "1" at bounding box center [500, 482] width 476 height 36
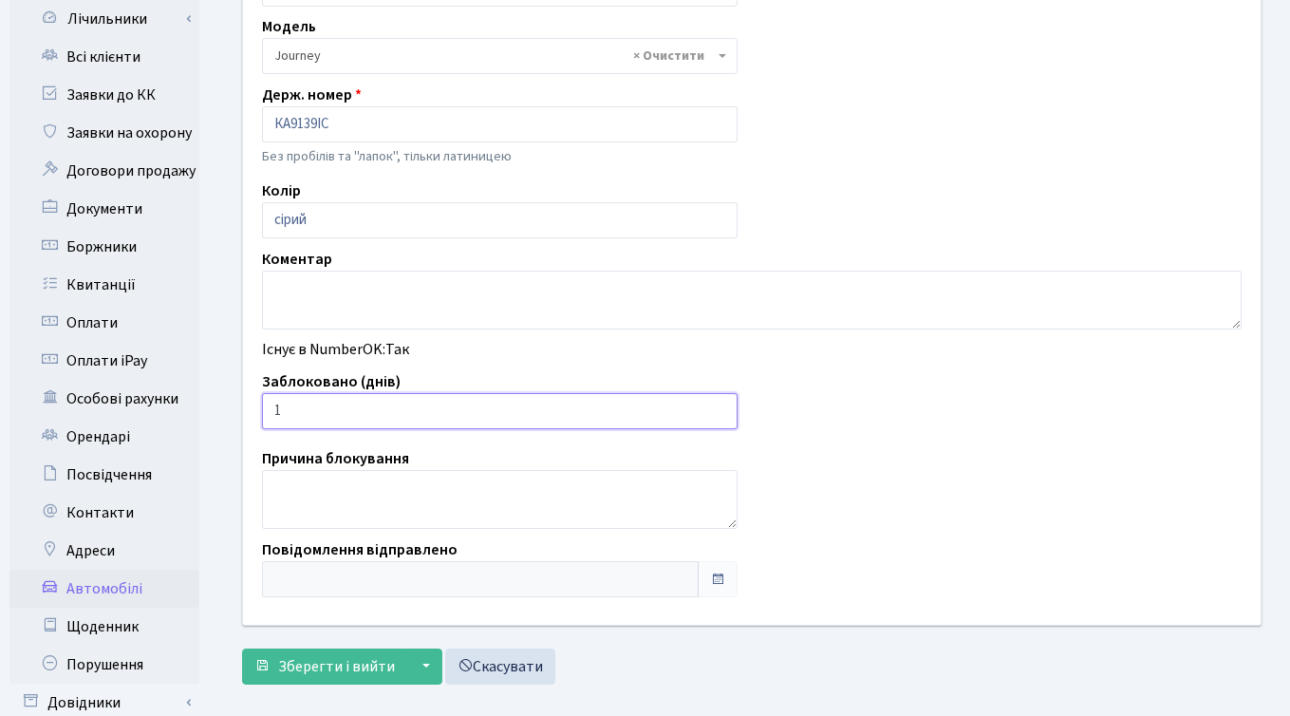
scroll to position [466, 0]
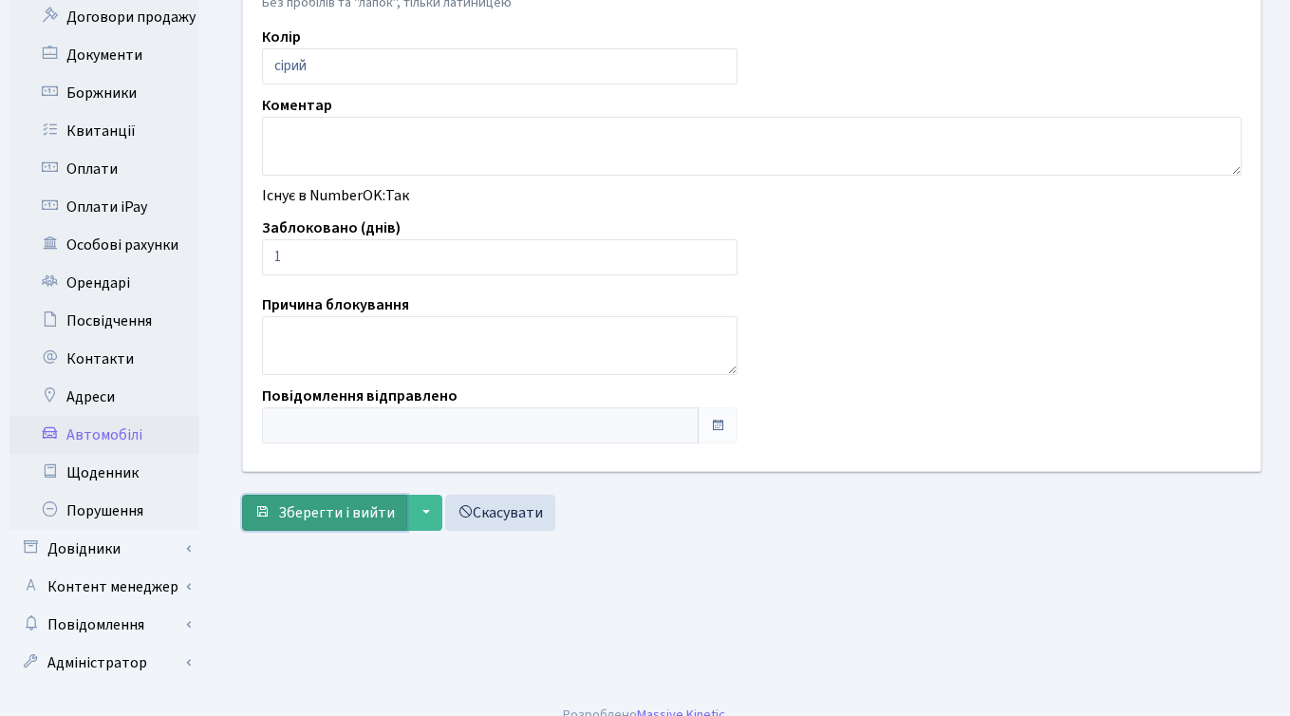
click at [314, 510] on span "Зберегти і вийти" at bounding box center [336, 512] width 117 height 21
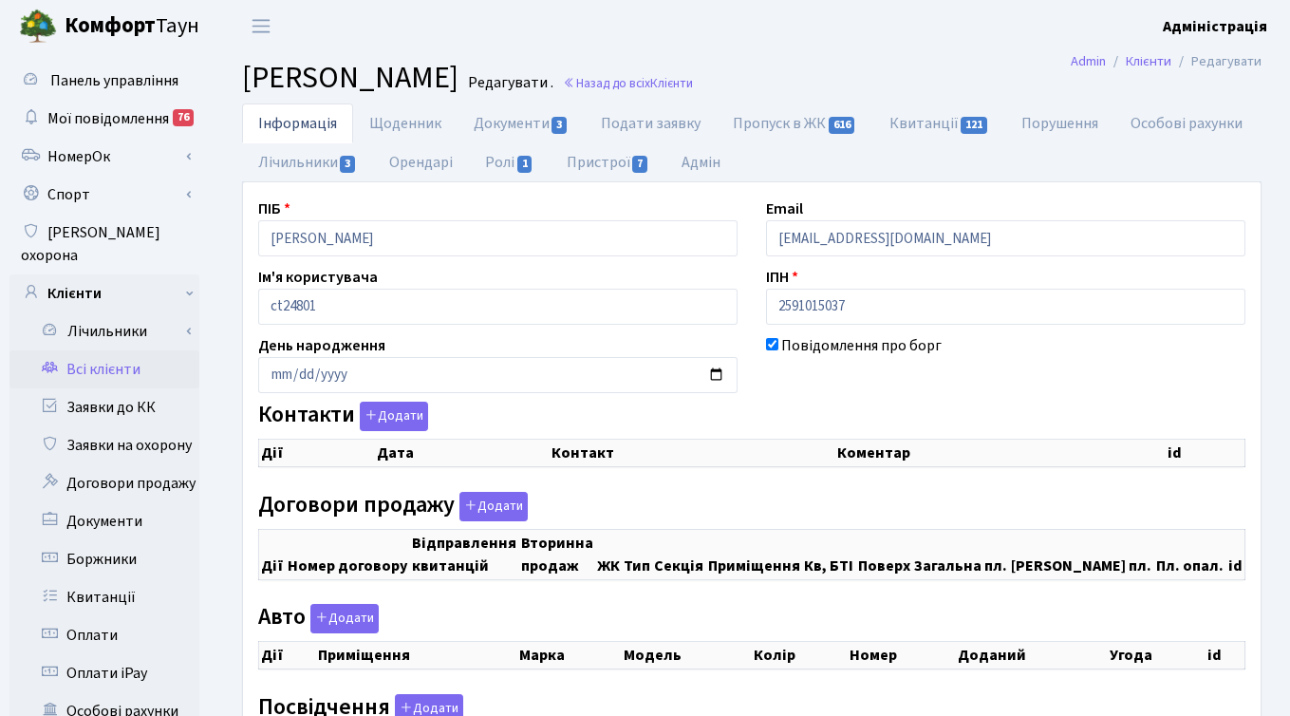
checkbox input "true"
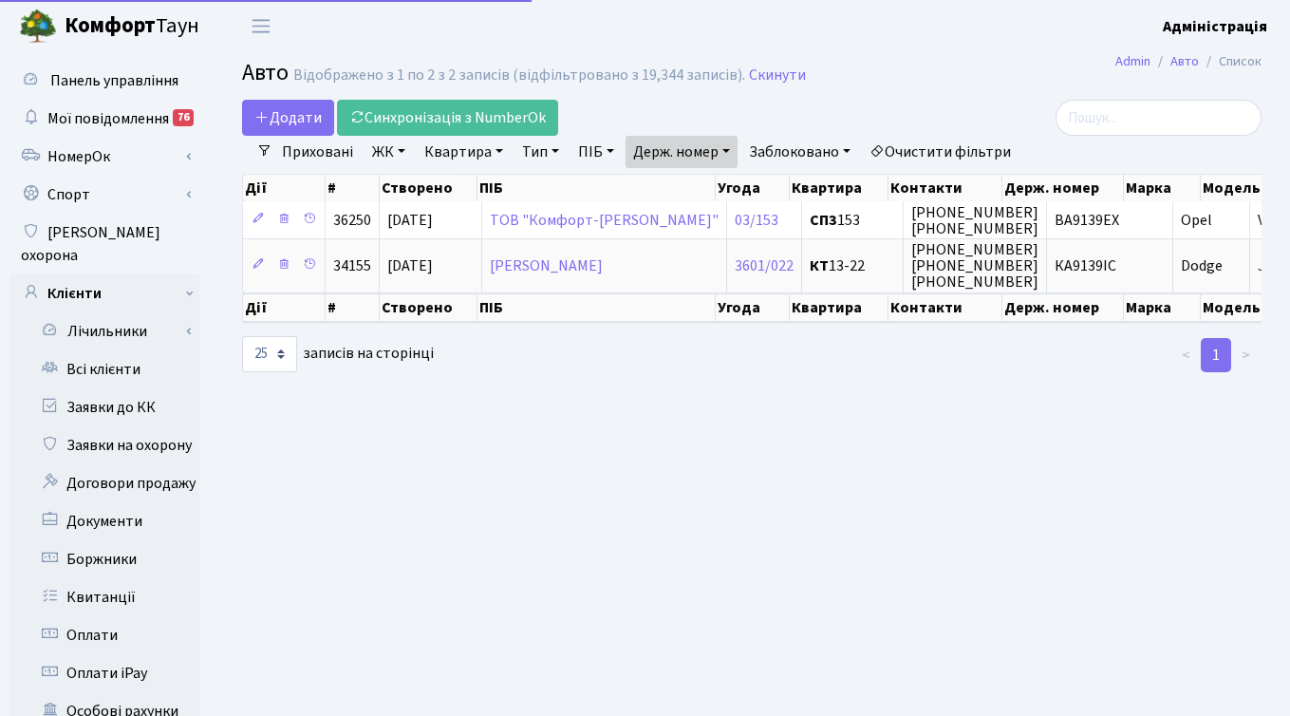
select select "25"
click at [668, 156] on link "Держ. номер" at bounding box center [682, 152] width 112 height 32
paste input "47"
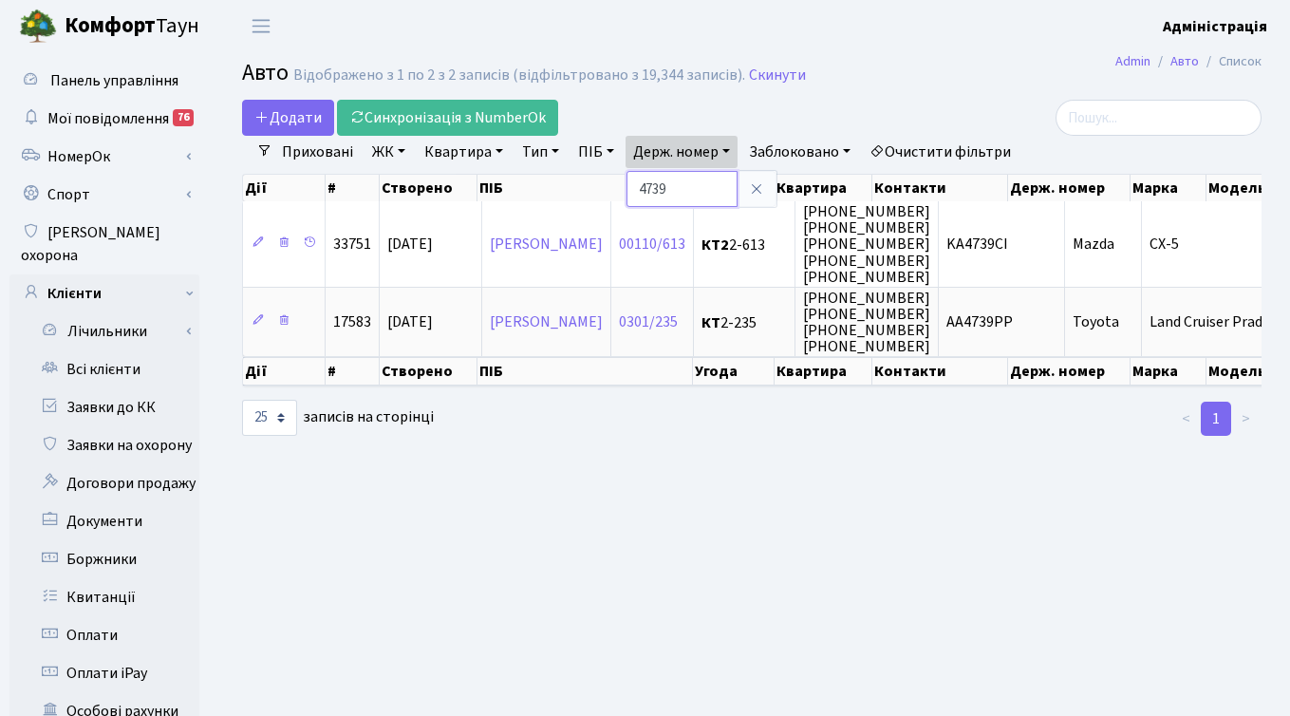
paste input "0612"
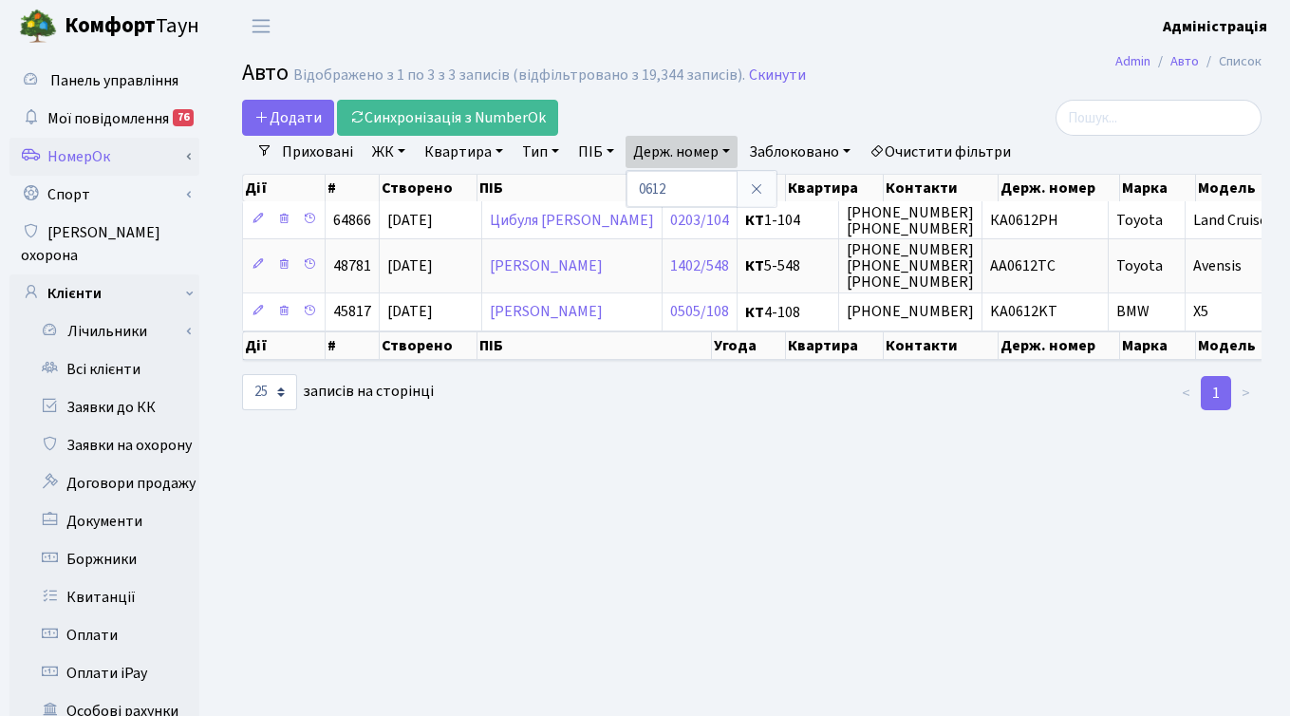
click at [103, 156] on link "НомерОк" at bounding box center [104, 157] width 190 height 38
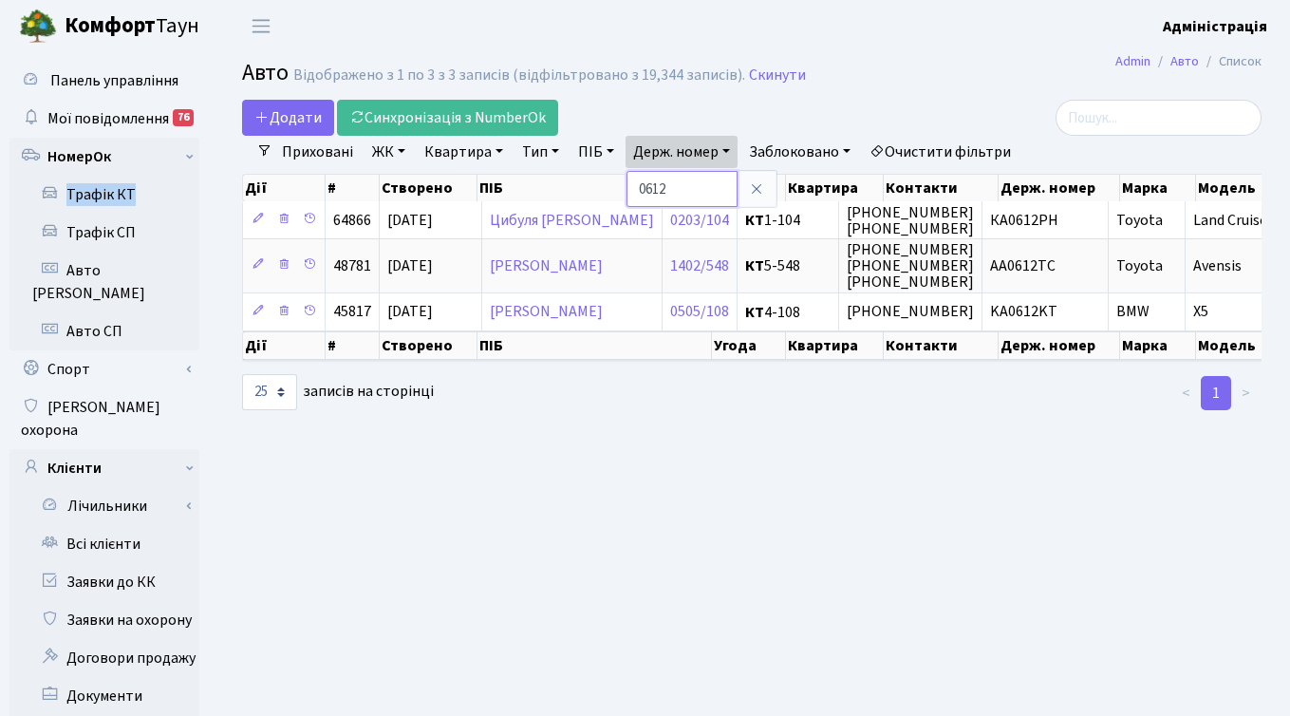
click at [687, 191] on input "0612" at bounding box center [682, 189] width 111 height 36
paste input "4358"
type input "4358"
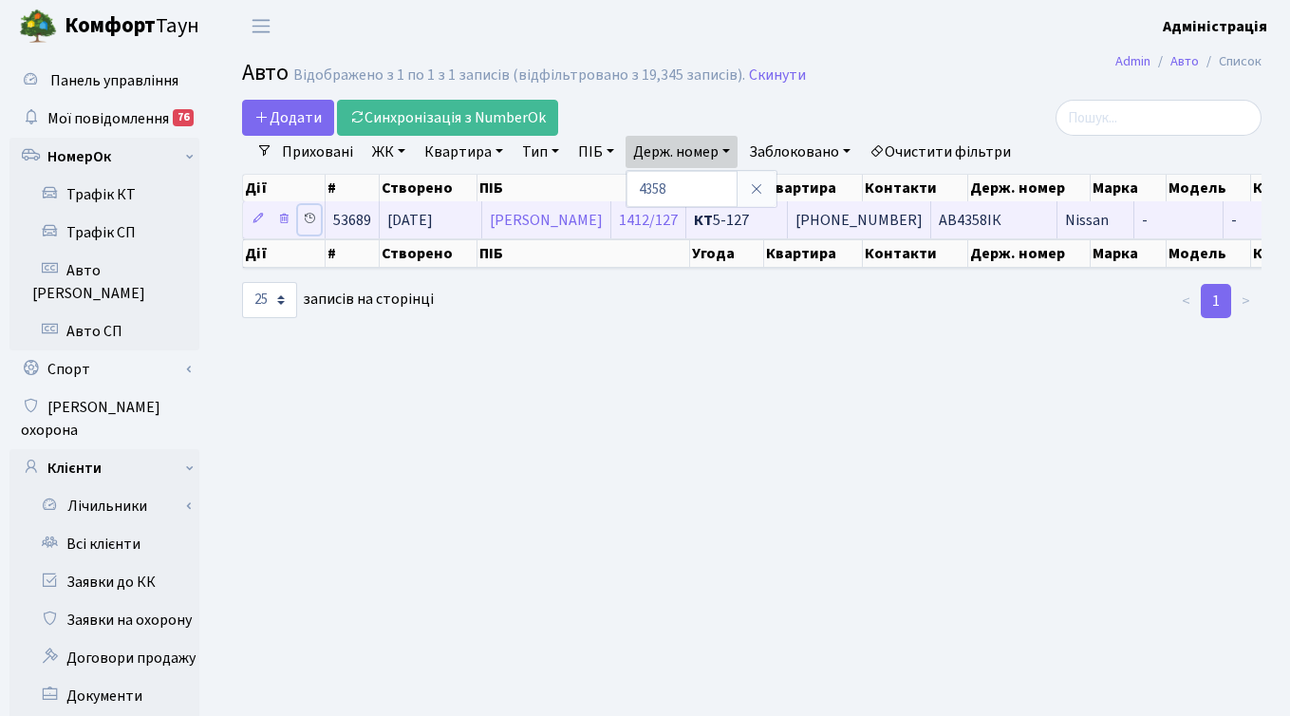
click at [311, 218] on icon at bounding box center [309, 218] width 13 height 13
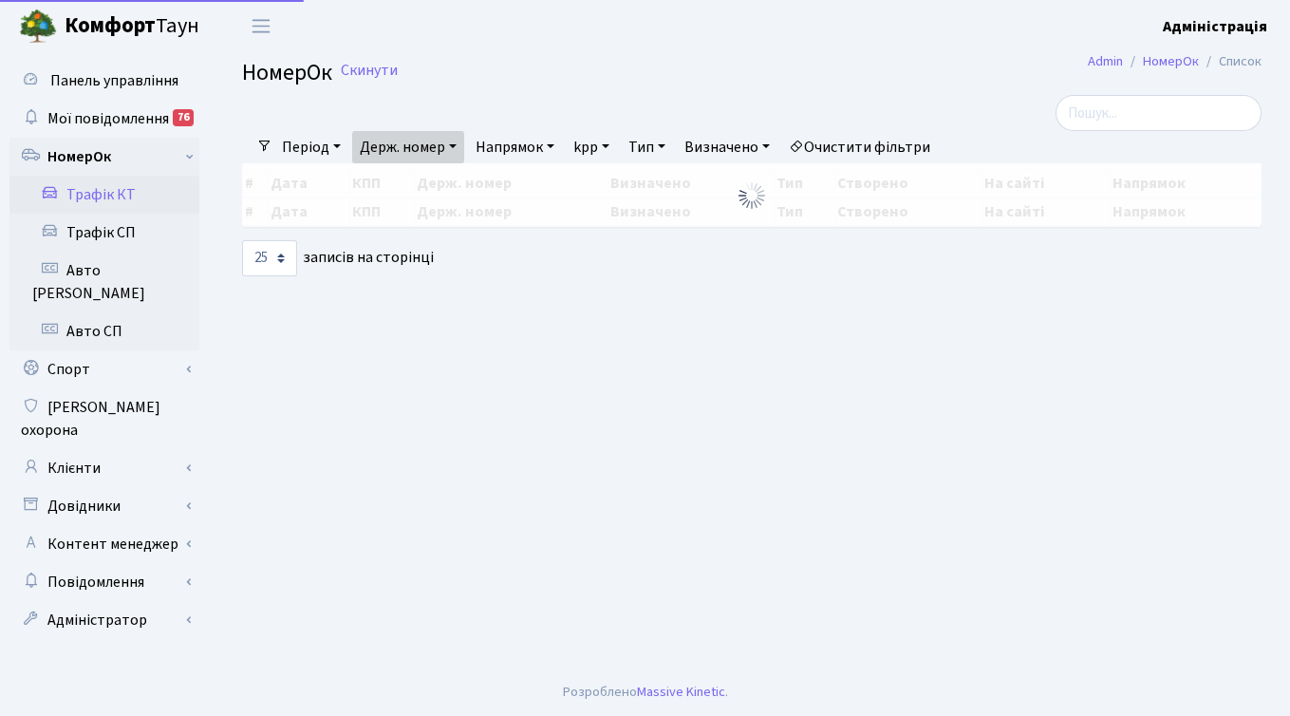
select select "25"
click at [454, 147] on link "Держ. номер" at bounding box center [408, 147] width 112 height 32
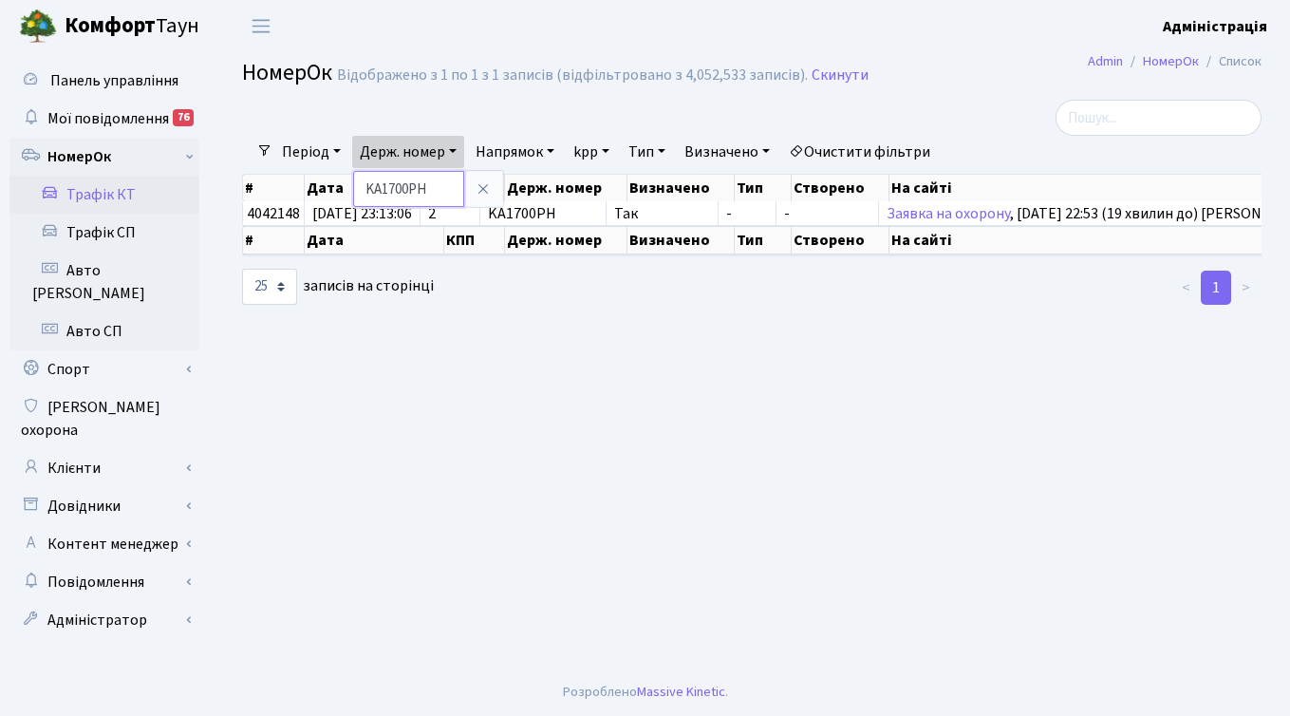
paste input "0612"
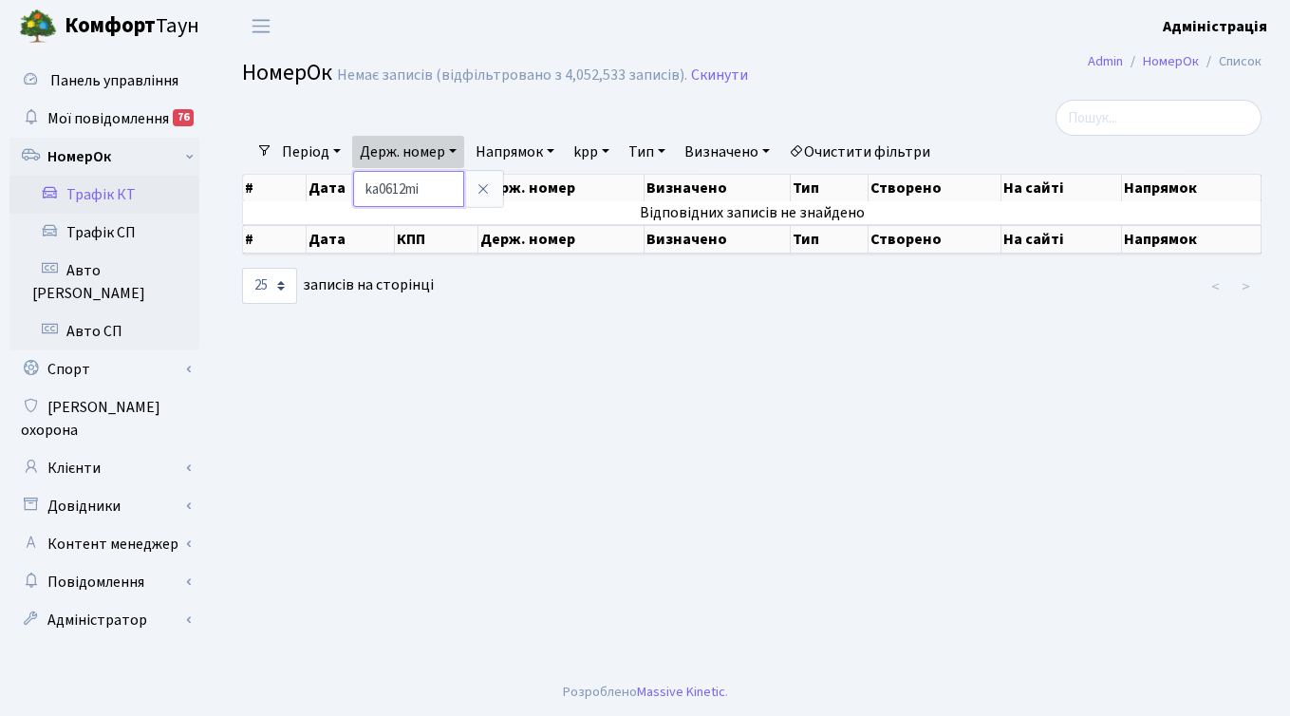
type input "ka0612mi"
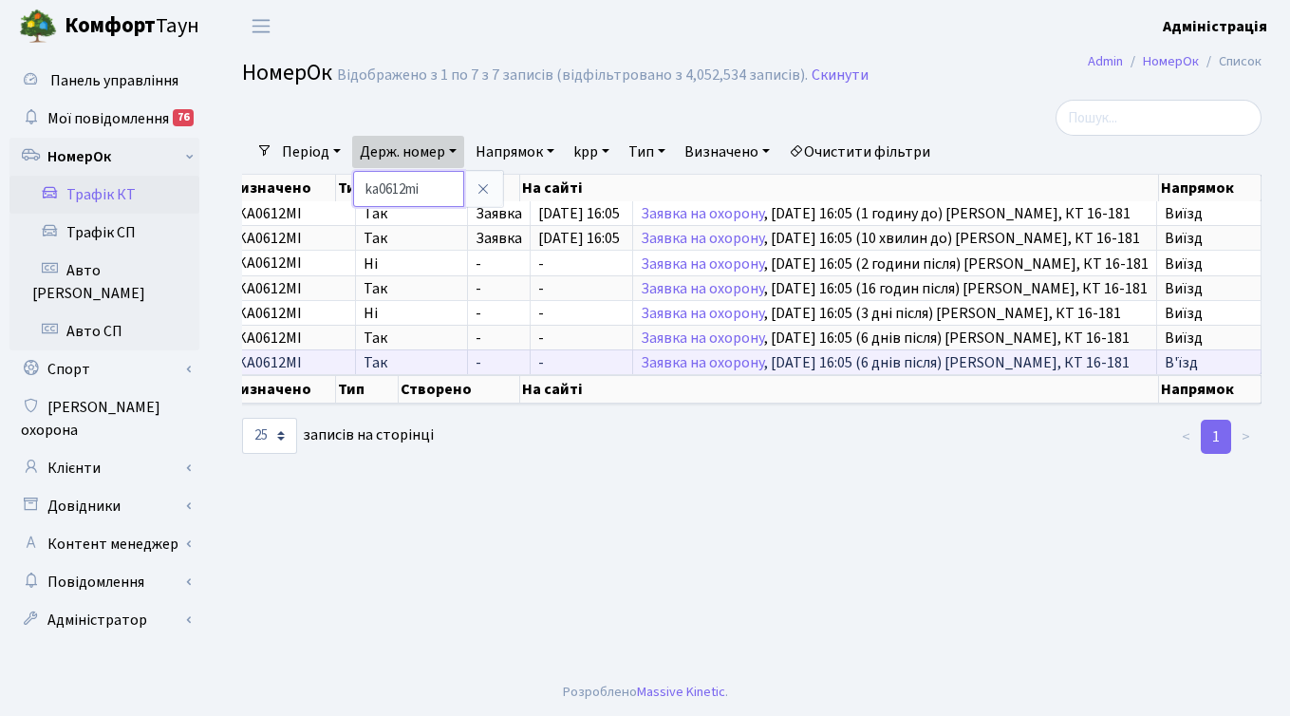
scroll to position [0, 261]
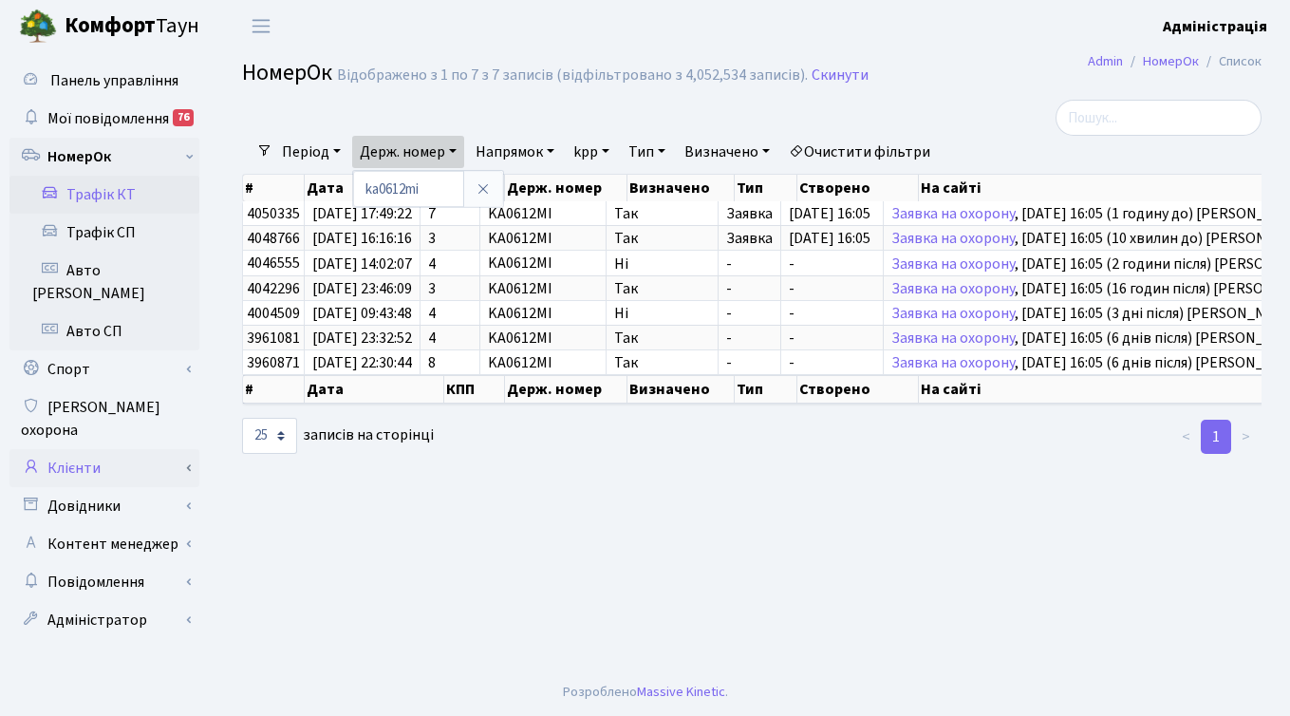
click at [84, 449] on link "Клієнти" at bounding box center [104, 468] width 190 height 38
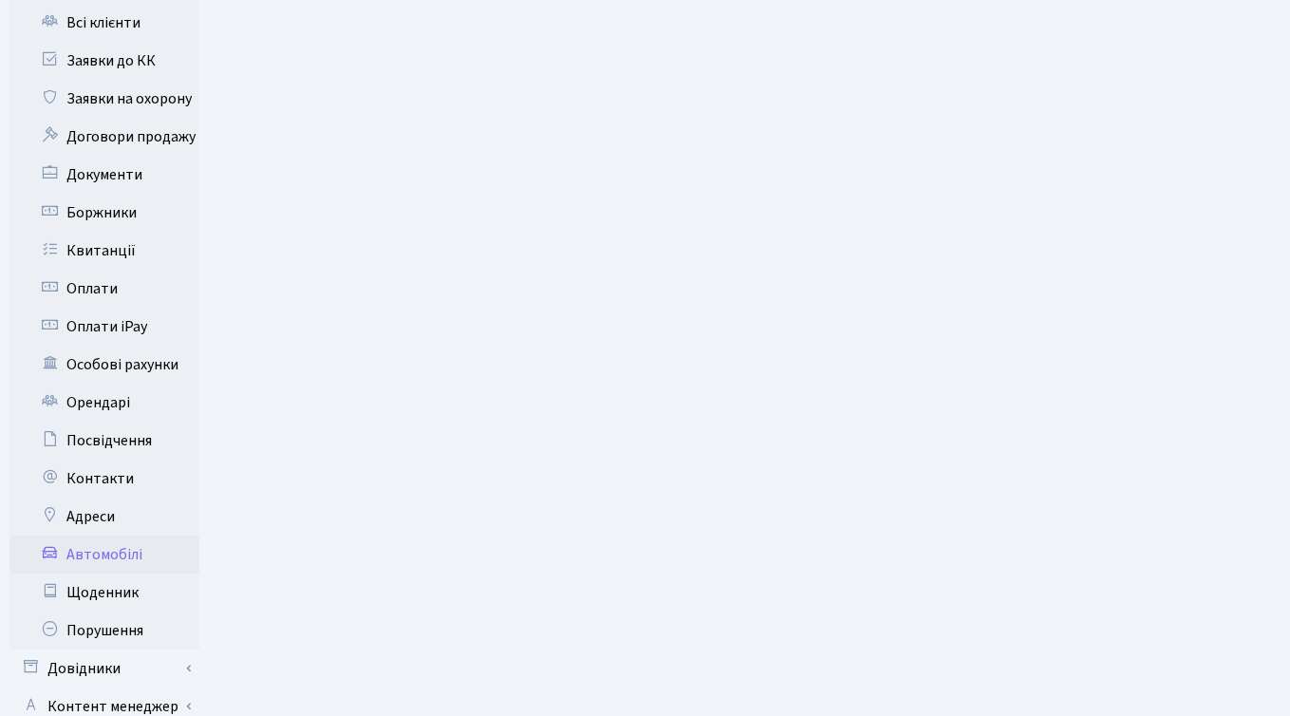
click at [112, 536] on link "Автомобілі" at bounding box center [104, 555] width 190 height 38
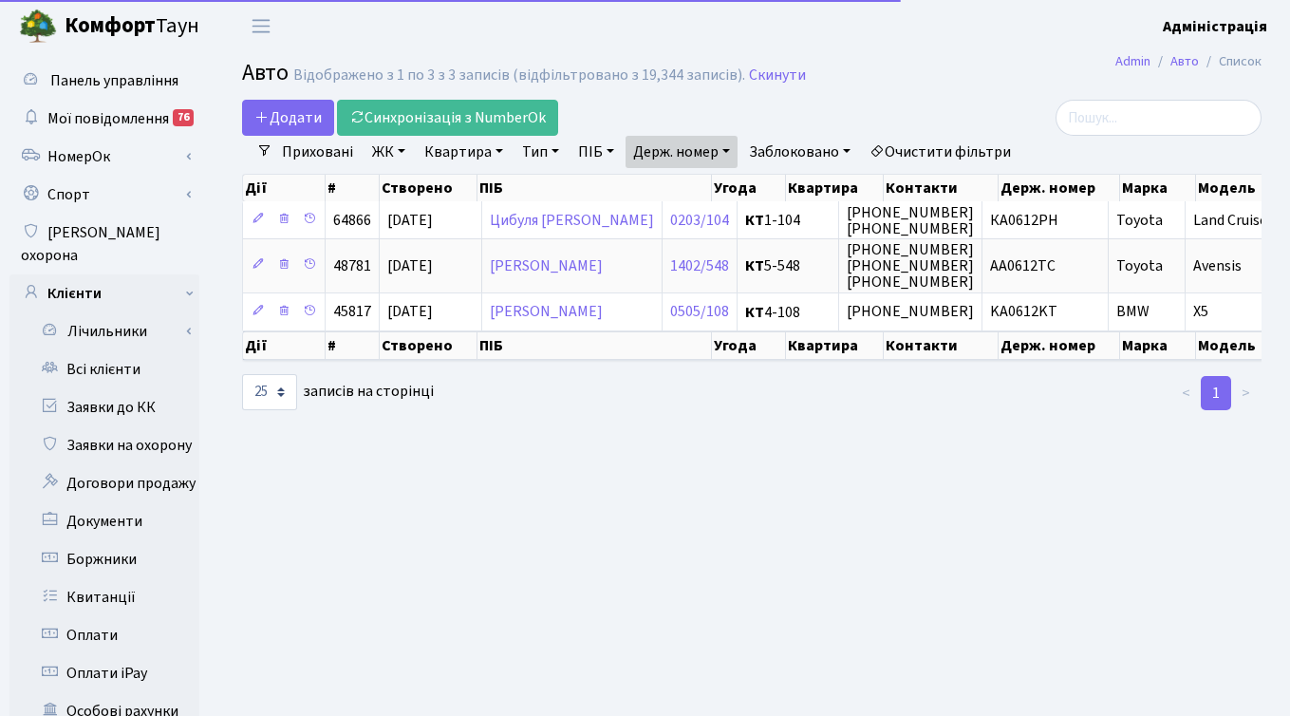
select select "25"
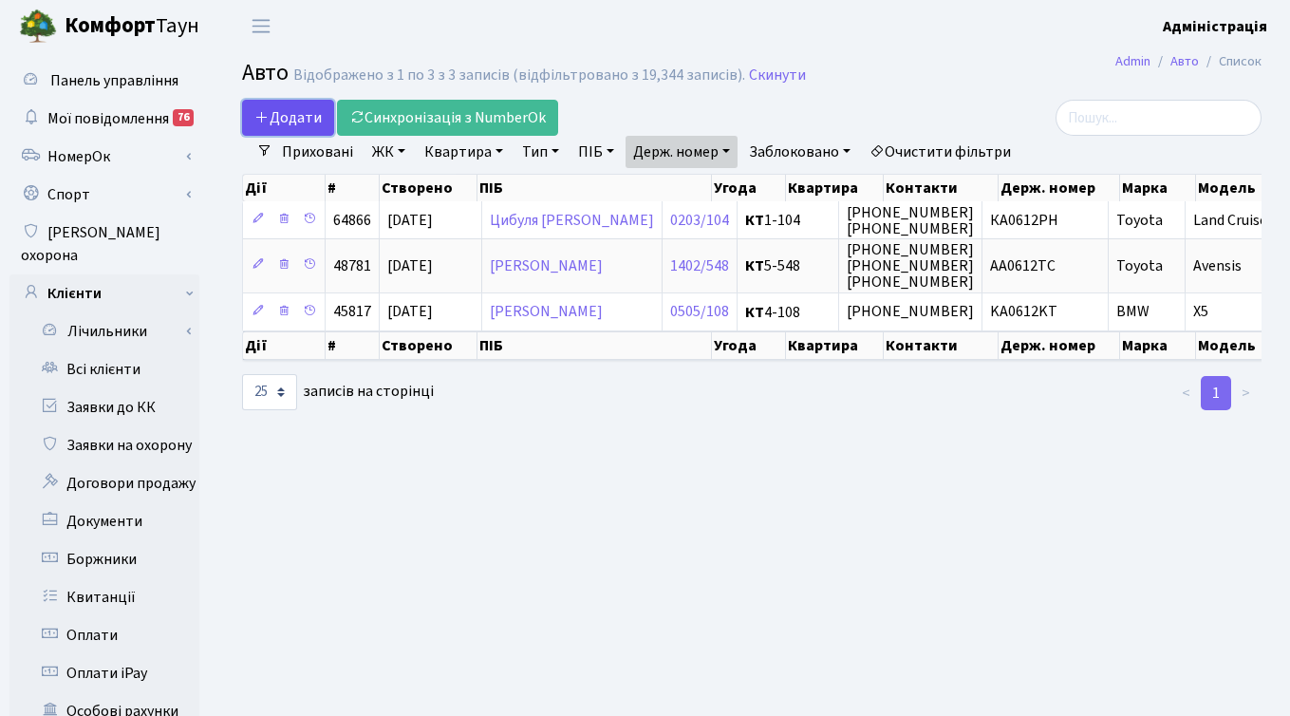
click at [280, 117] on span "Додати" at bounding box center [287, 117] width 67 height 21
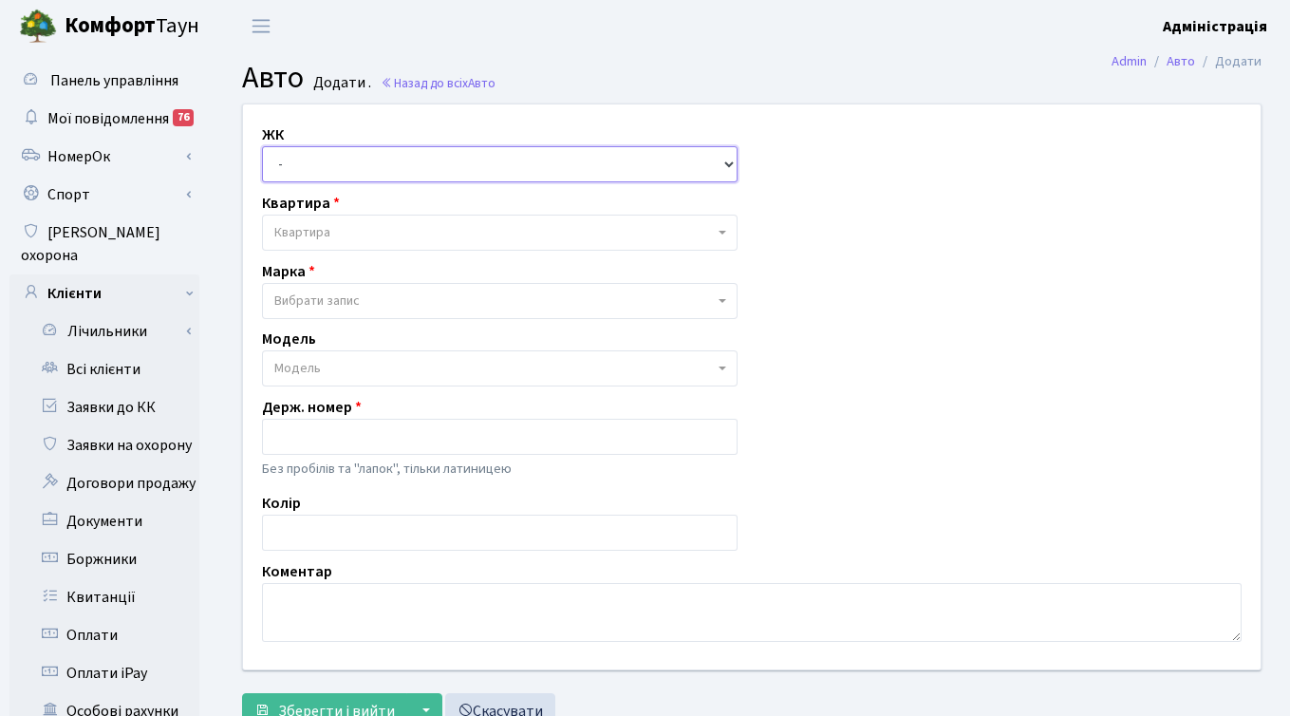
click at [415, 156] on select "- ТХ, вул. [STREET_ADDRESS] Регенераторна, 4 КТ2, просп. [STREET_ADDRESS] [STRE…" at bounding box center [500, 164] width 476 height 36
select select "271"
click at [262, 146] on select "- ТХ, вул. [STREET_ADDRESS] Регенераторна, 4 КТ2, просп. [STREET_ADDRESS] [STRE…" at bounding box center [500, 164] width 476 height 36
select select
click at [338, 230] on span "Квартира" at bounding box center [494, 232] width 440 height 19
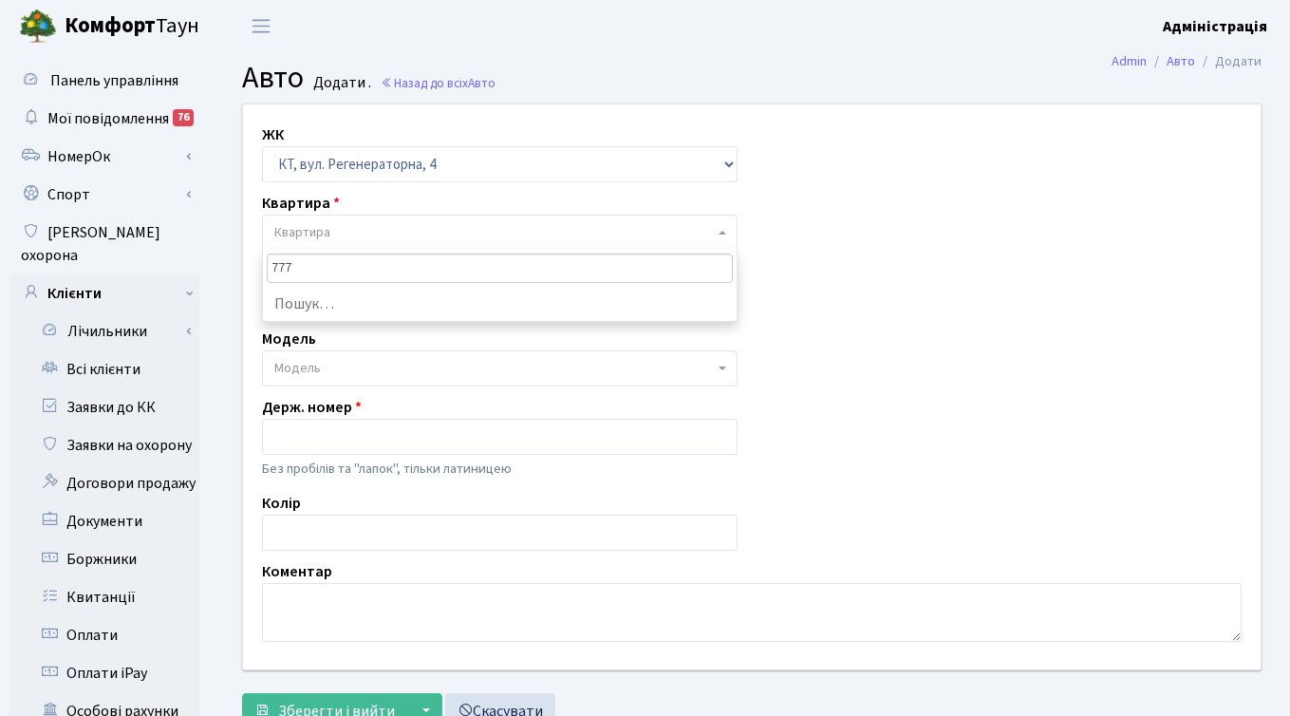
type input "7777"
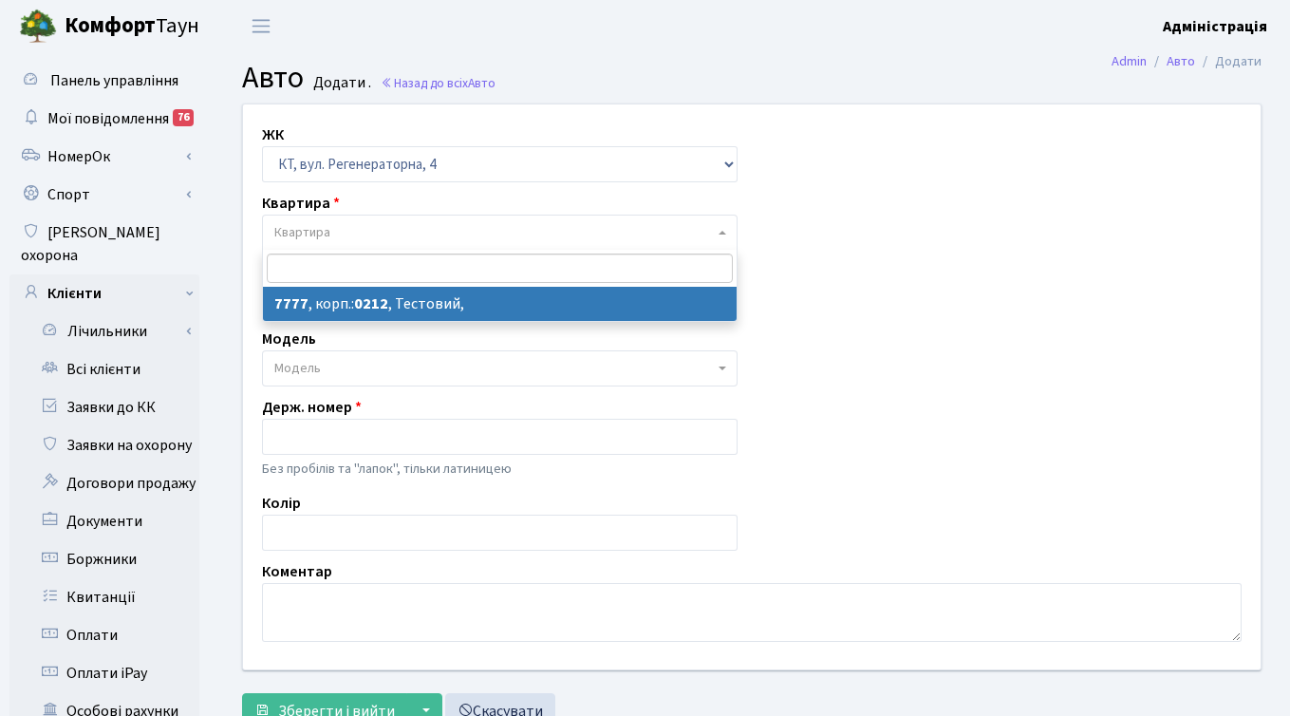
select select "17530"
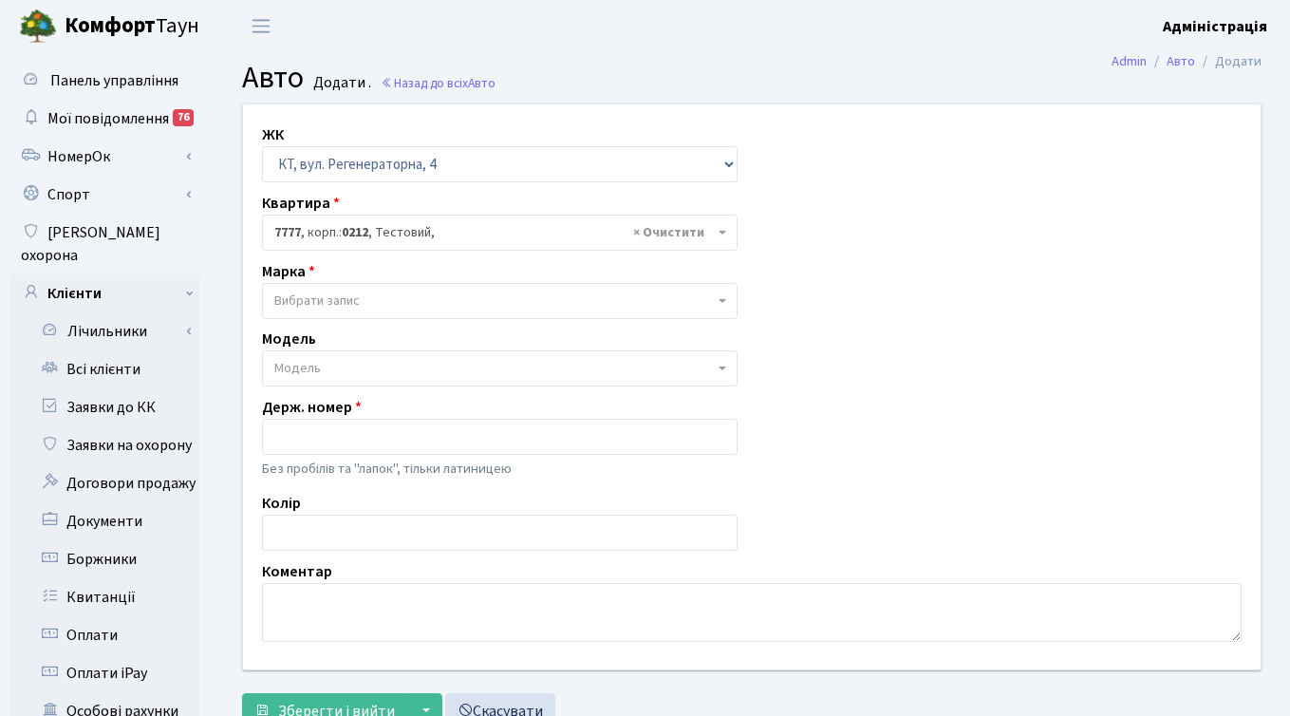
click at [355, 304] on span "Вибрати запис" at bounding box center [316, 300] width 85 height 19
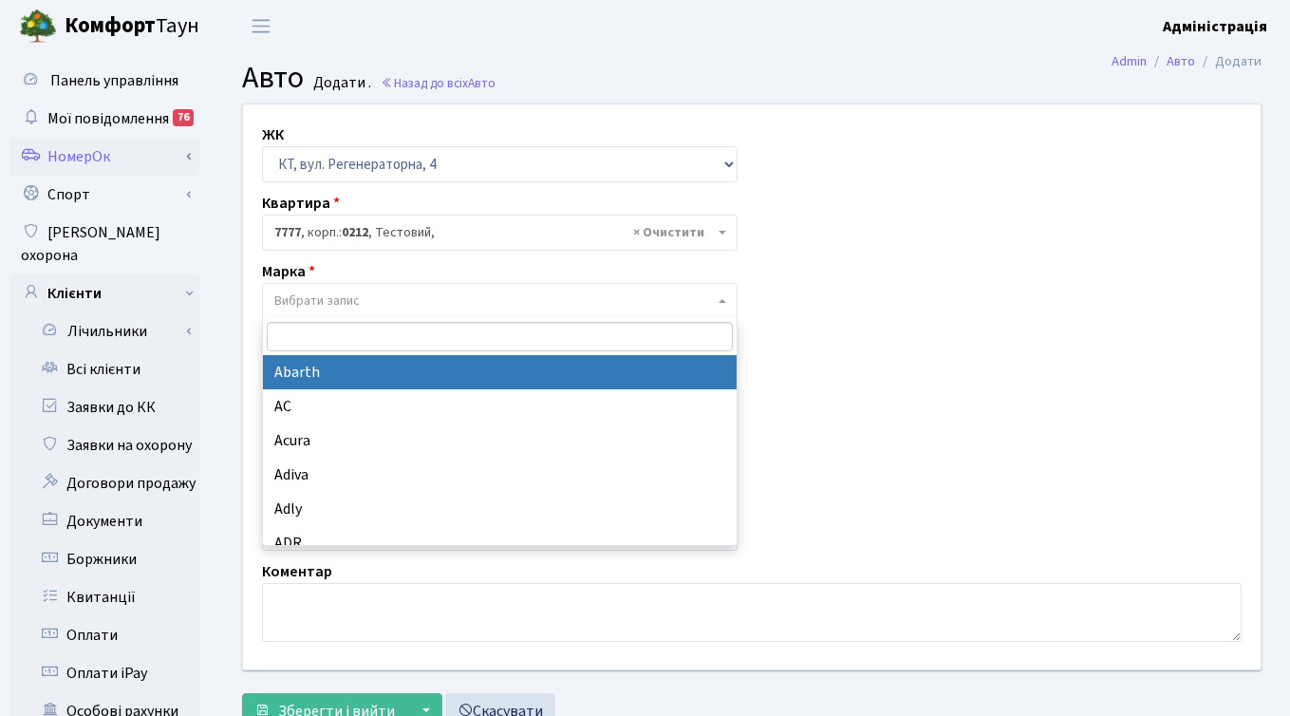
click at [100, 162] on link "НомерОк" at bounding box center [104, 157] width 190 height 38
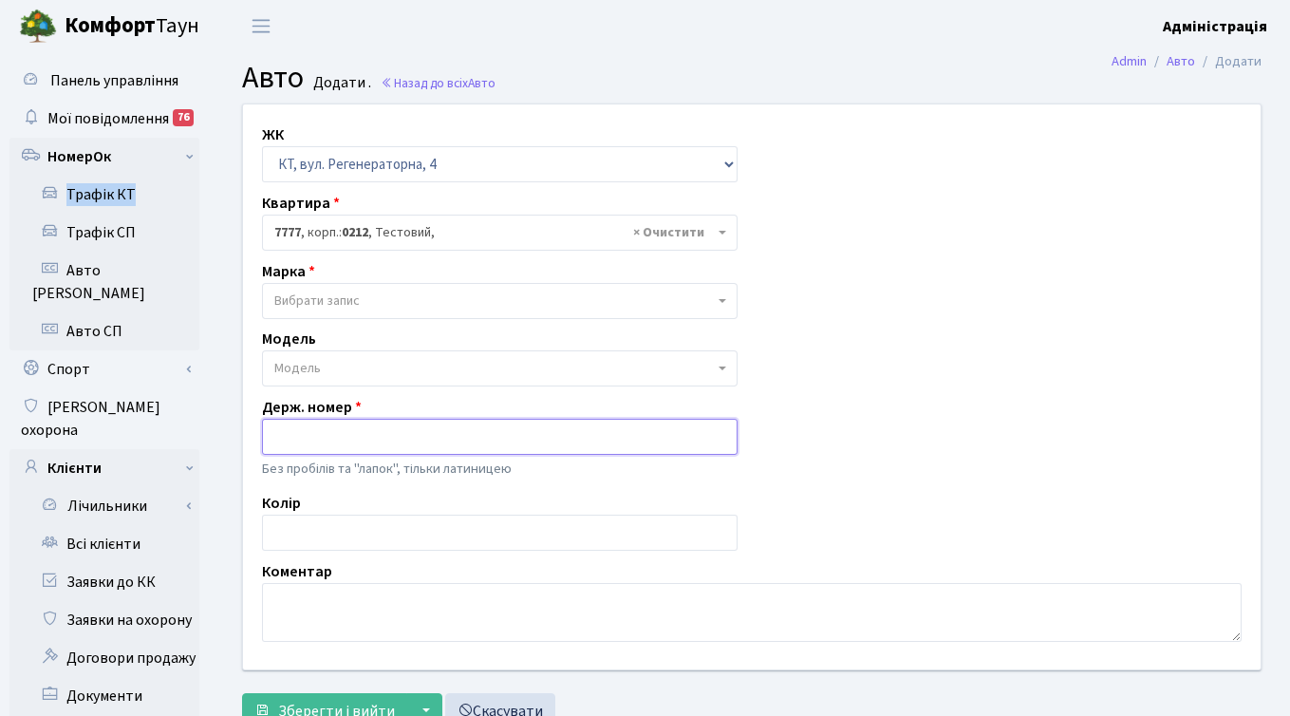
click at [325, 442] on input "text" at bounding box center [500, 437] width 476 height 36
paste input "ka0612mi"
click at [288, 437] on input "ka0612mi" at bounding box center [500, 437] width 476 height 36
type input "KA0612MI"
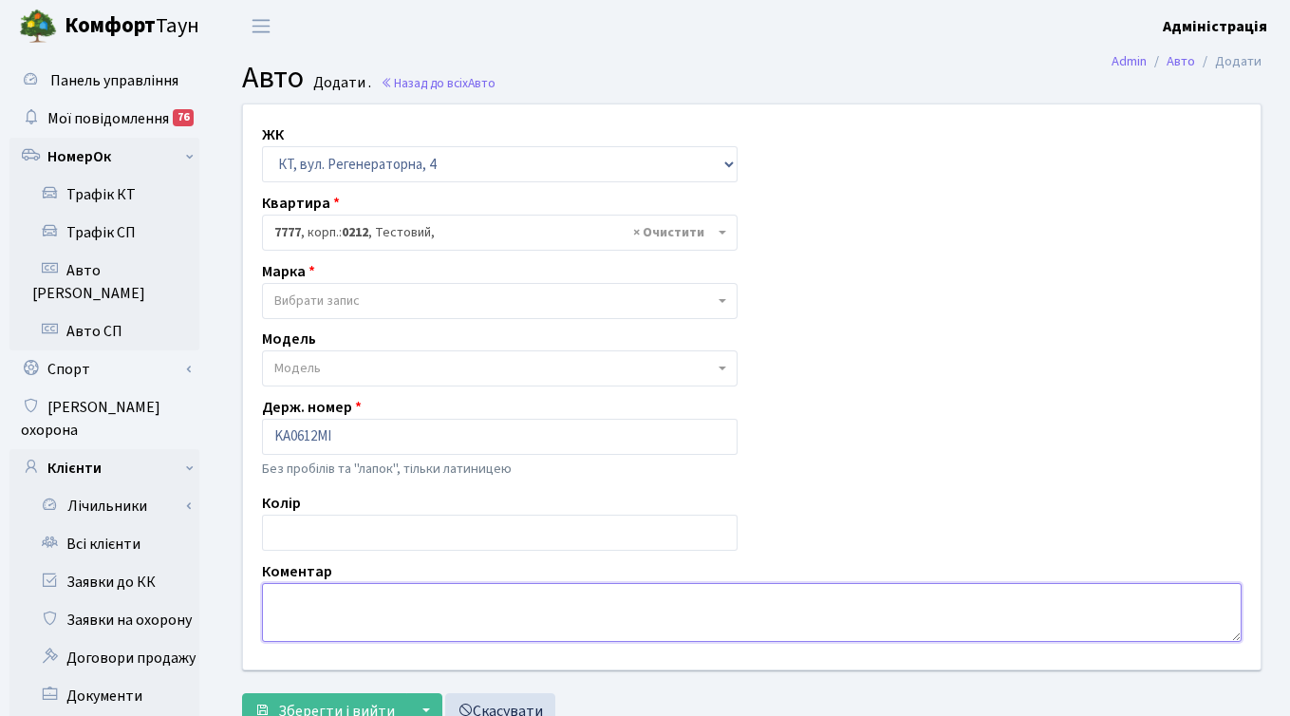
click at [293, 599] on textarea at bounding box center [752, 612] width 980 height 59
type textarea "R"
type textarea "КТ 16-181"
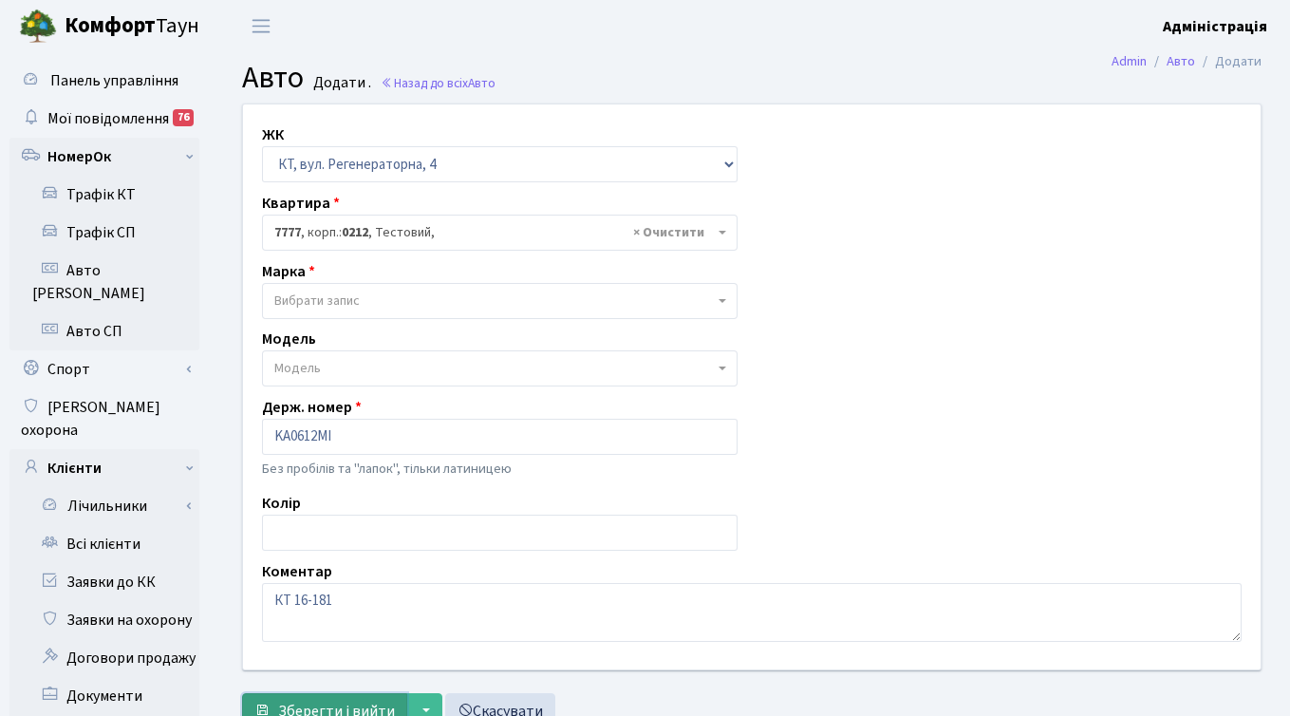
click at [315, 701] on span "Зберегти і вийти" at bounding box center [336, 711] width 117 height 21
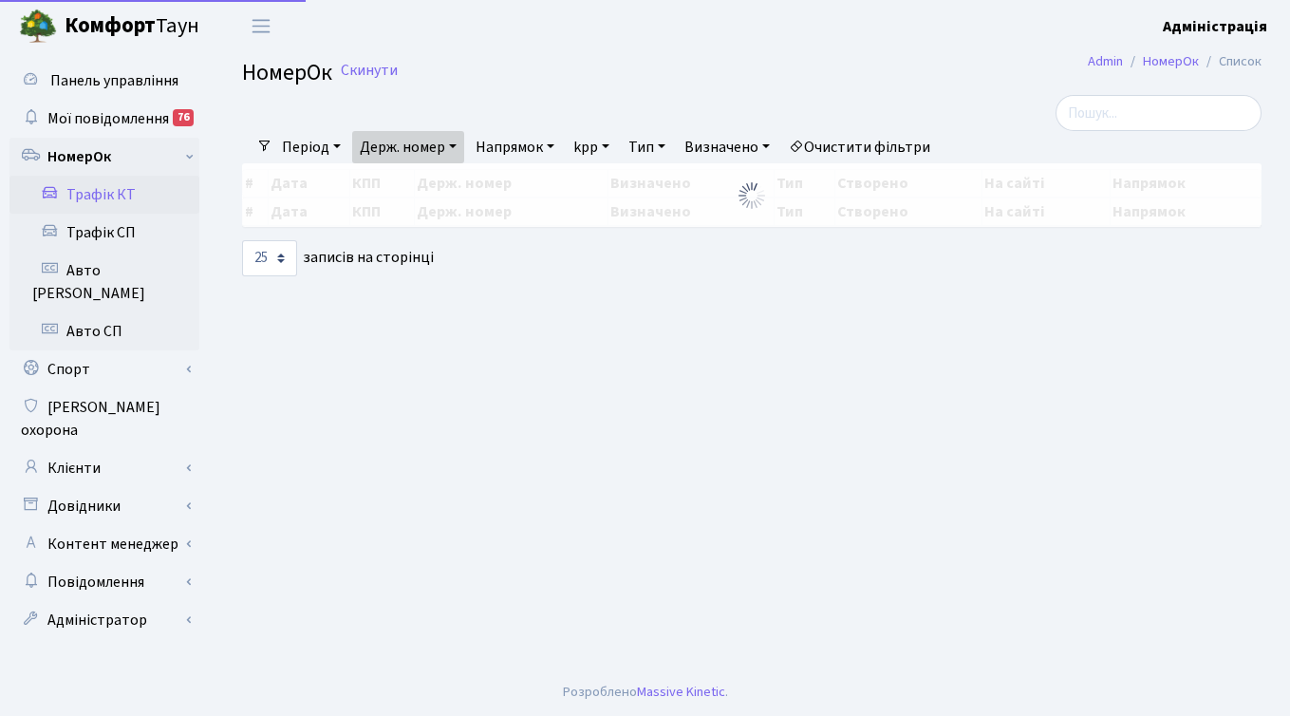
select select "25"
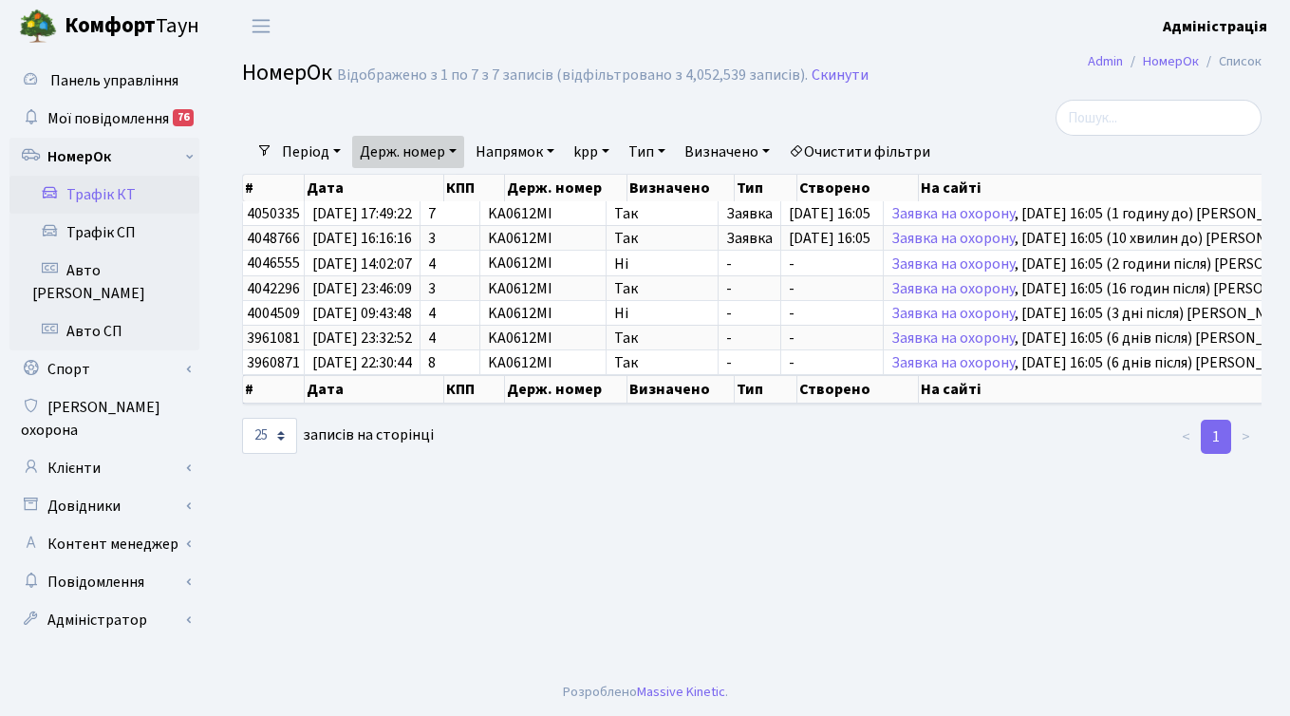
click at [398, 149] on link "Держ. номер" at bounding box center [408, 152] width 112 height 32
drag, startPoint x: 436, startPoint y: 190, endPoint x: 360, endPoint y: 191, distance: 76.0
click at [360, 191] on input "ka0612mi" at bounding box center [408, 189] width 111 height 36
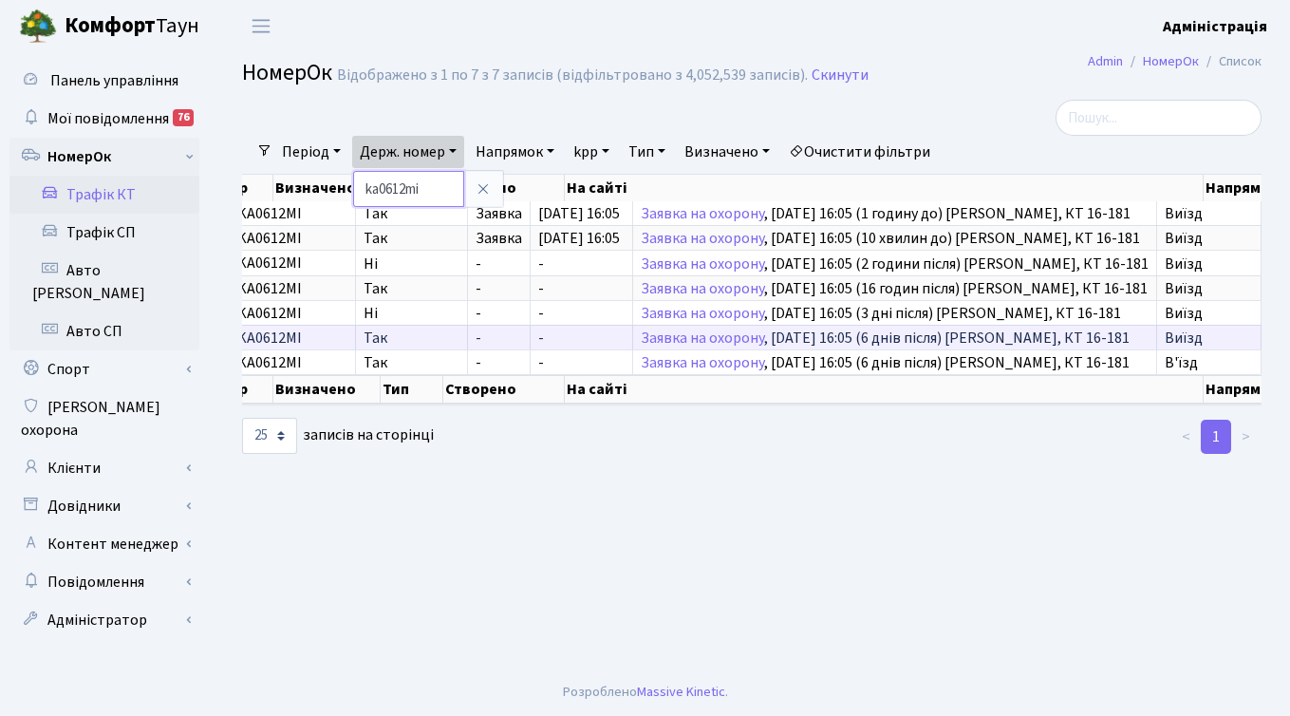
scroll to position [0, 399]
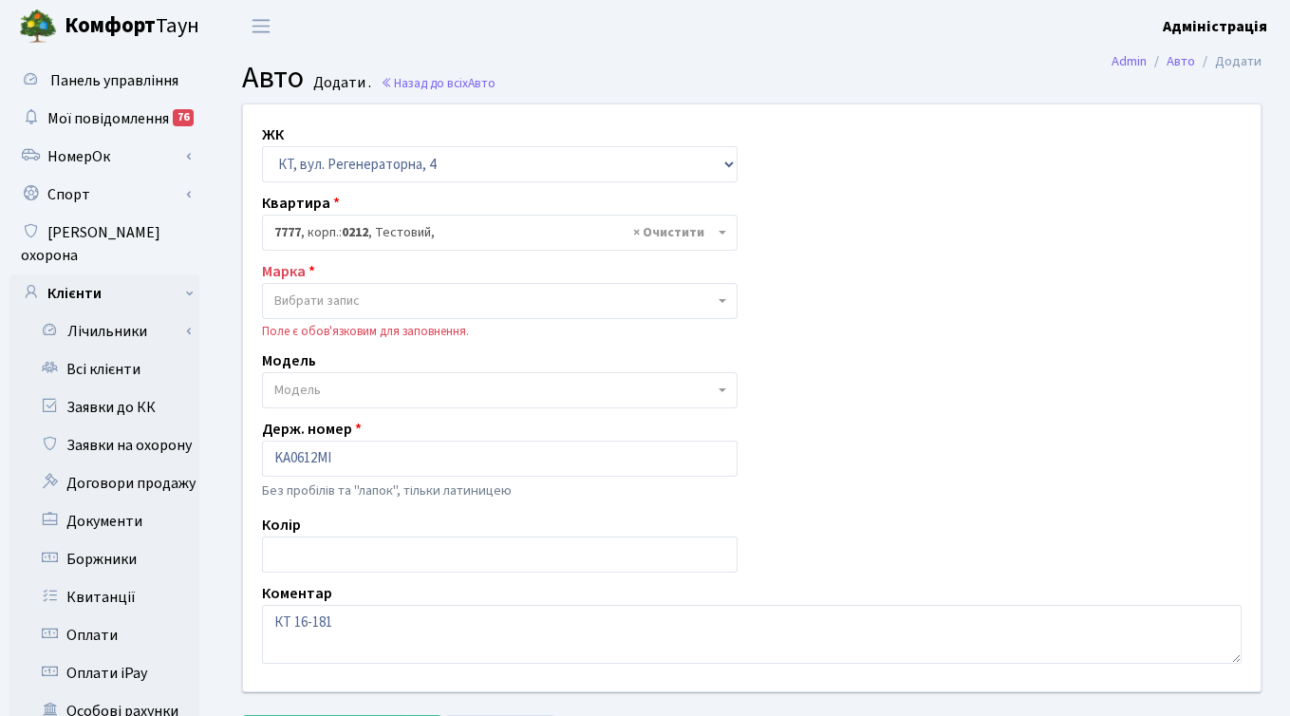
select select "17530"
click at [355, 392] on span "Модель" at bounding box center [494, 390] width 440 height 19
type input "д"
type input "l"
type input "r"
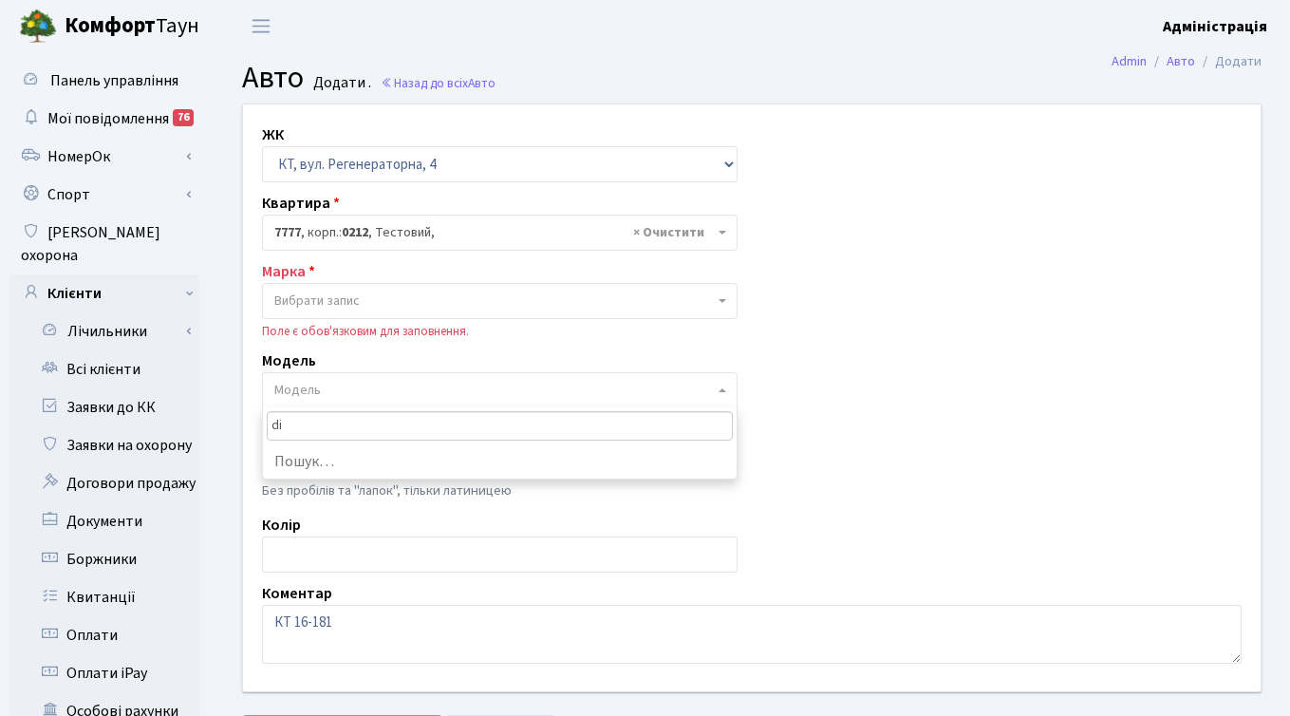
type input "d"
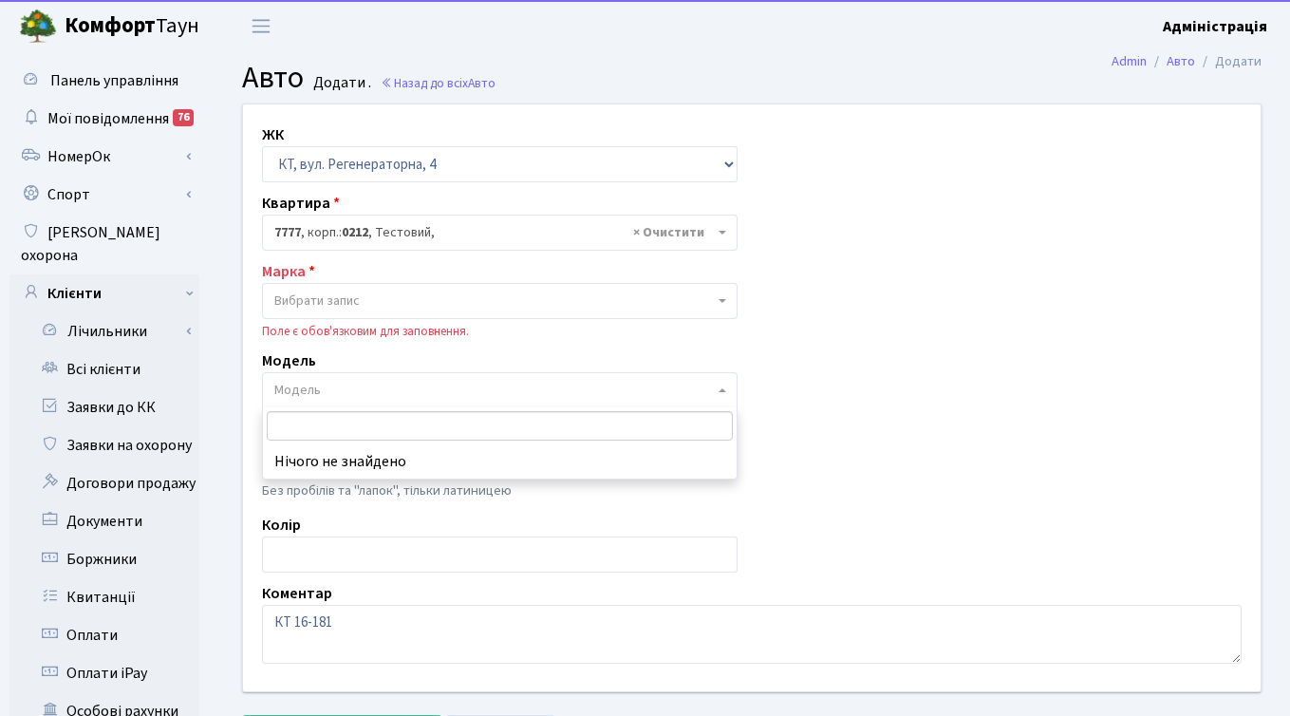
click at [604, 299] on span "Вибрати запис" at bounding box center [494, 300] width 440 height 19
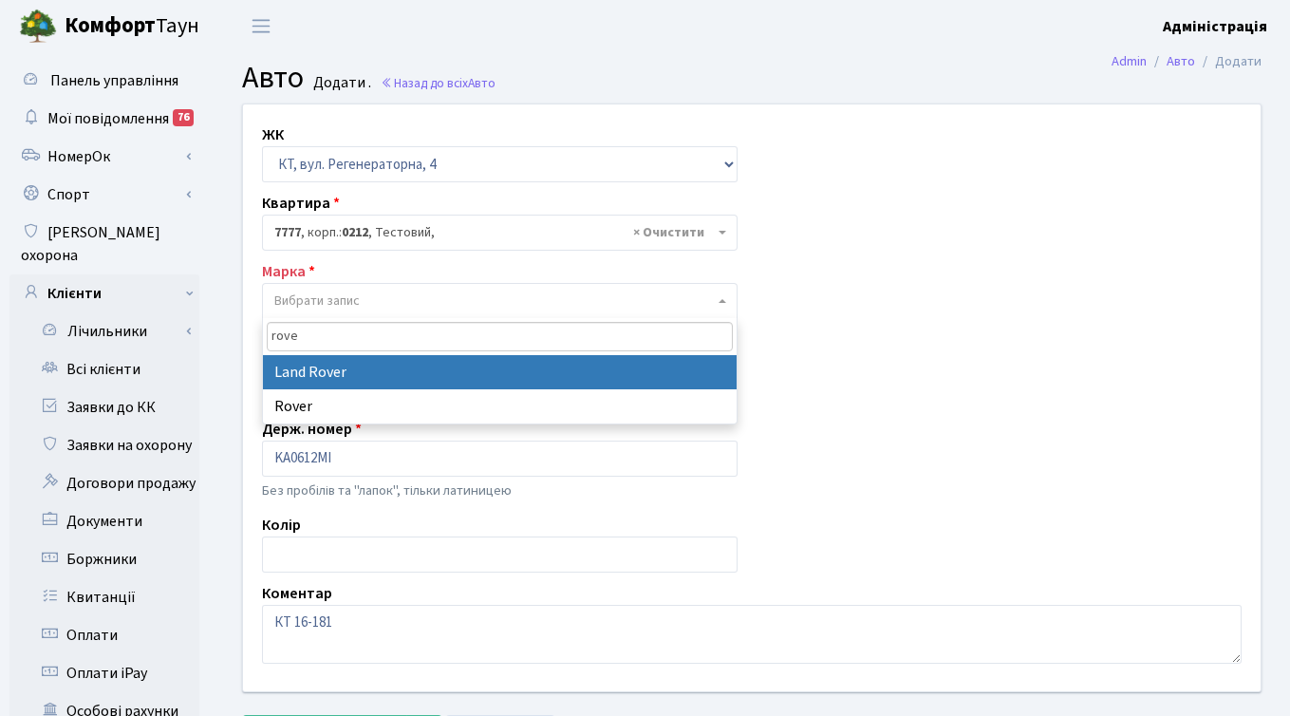
type input "rover"
select select "75"
select select
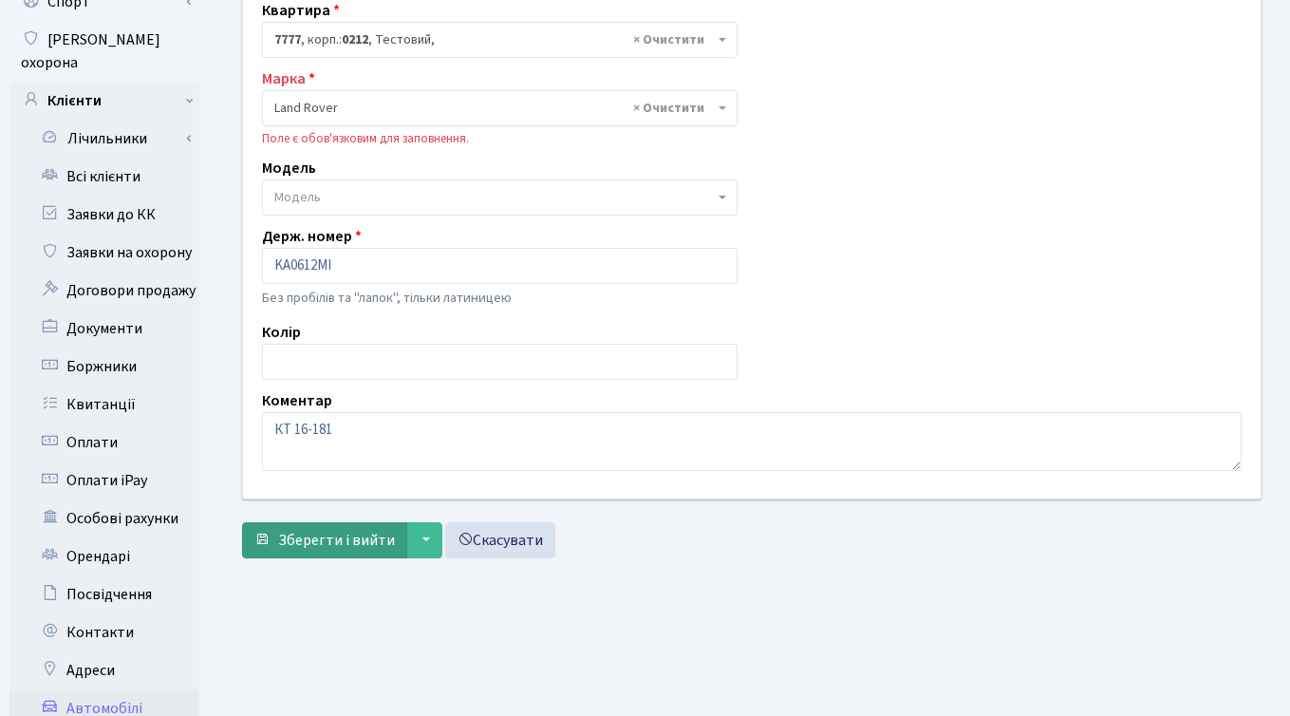
scroll to position [223, 0]
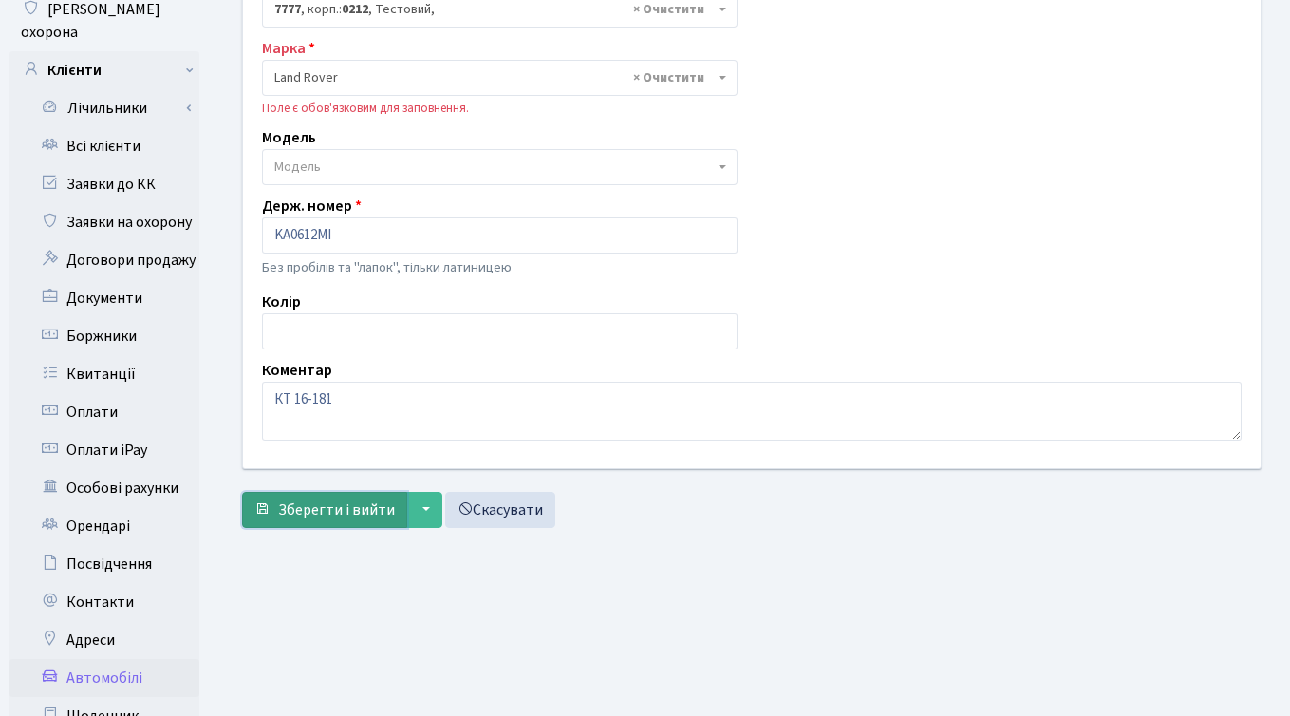
click at [309, 510] on span "Зберегти і вийти" at bounding box center [336, 509] width 117 height 21
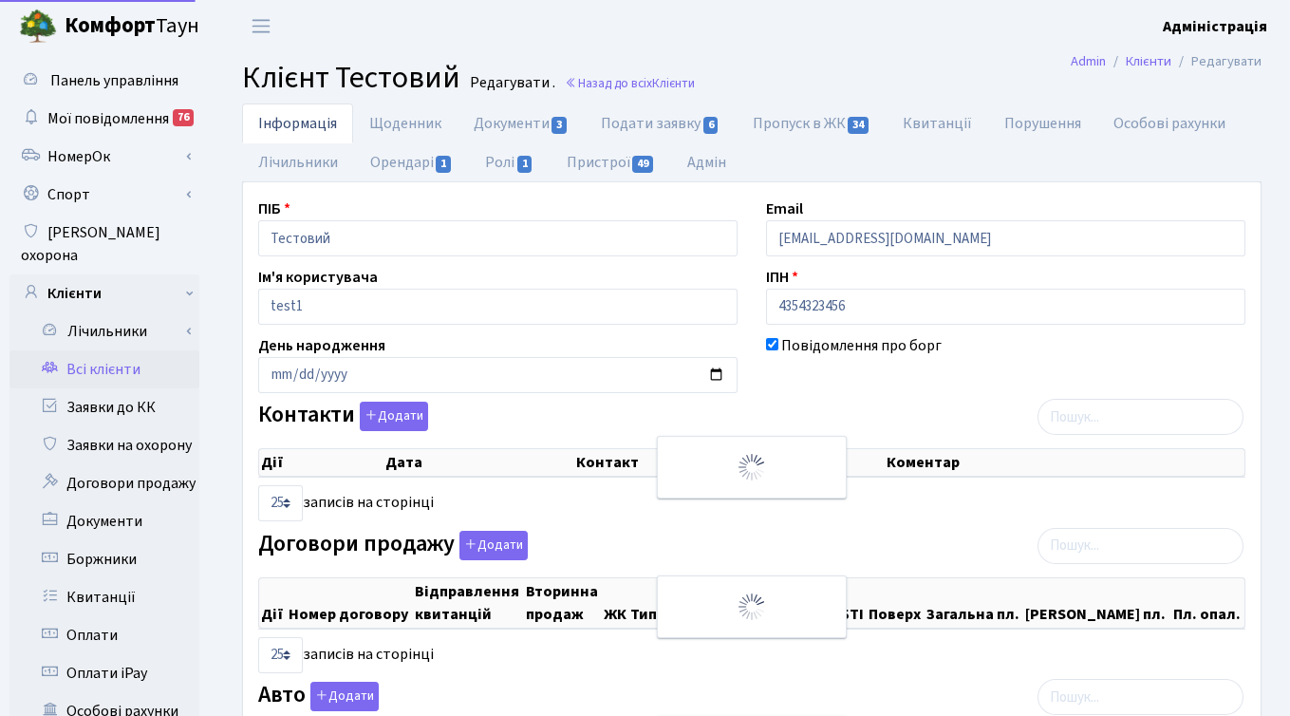
select select "25"
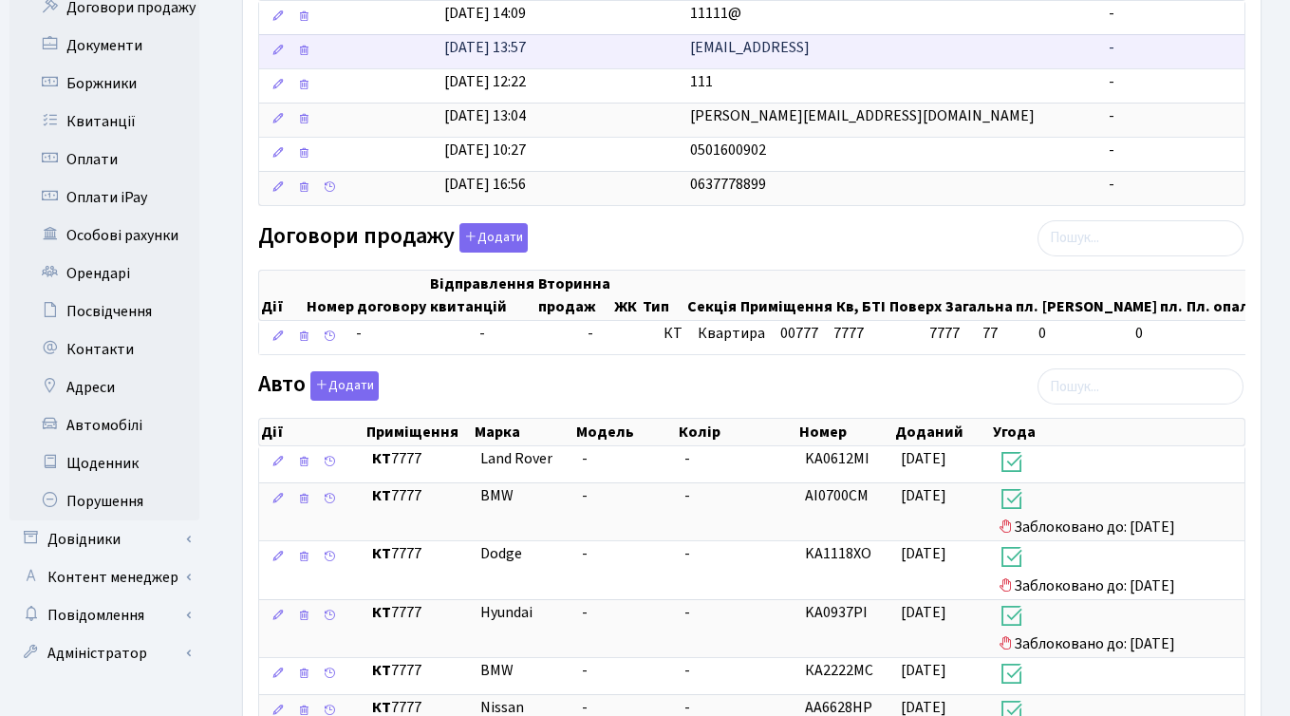
scroll to position [481, 0]
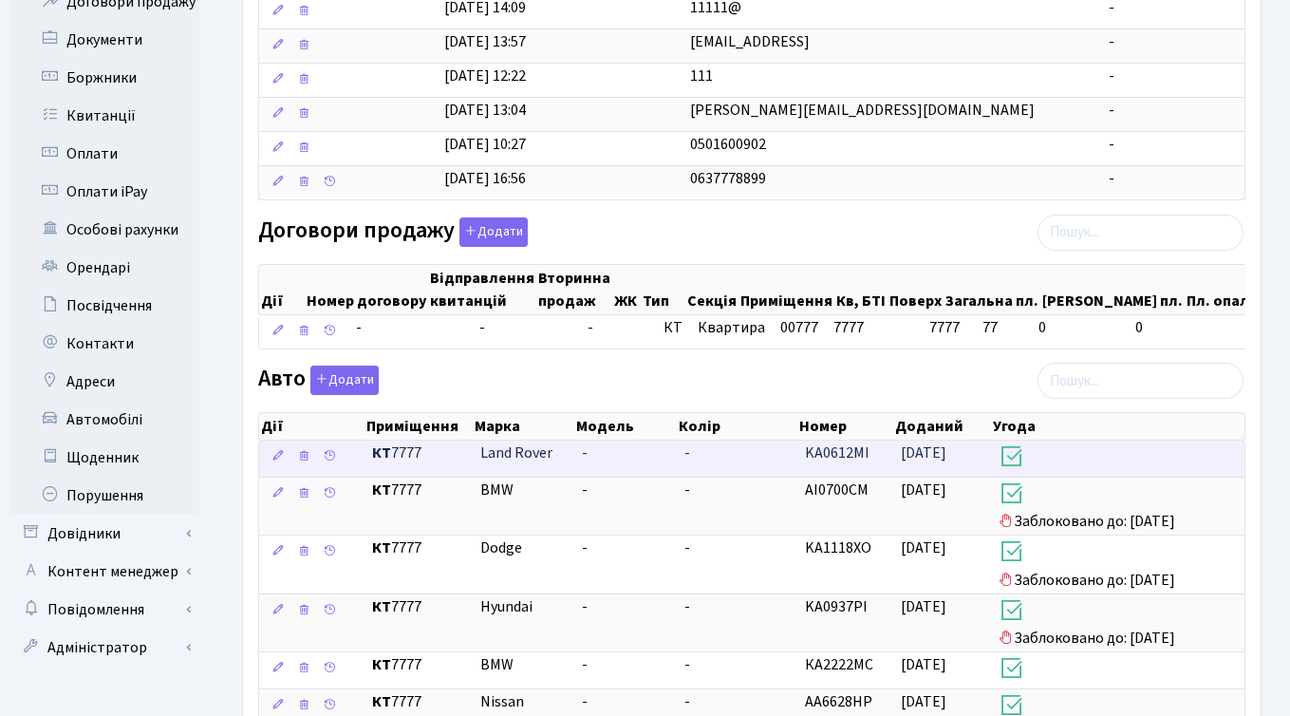
click at [830, 449] on span "KA0612MI" at bounding box center [837, 452] width 65 height 21
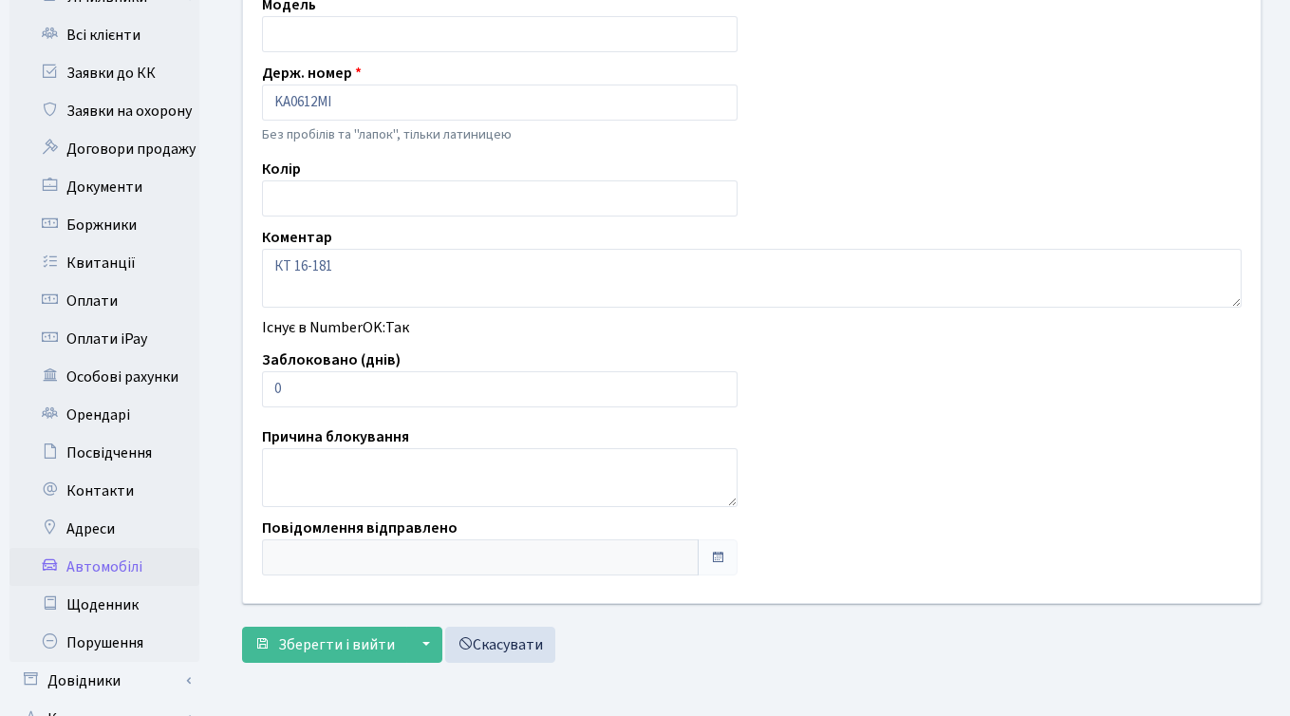
scroll to position [337, 0]
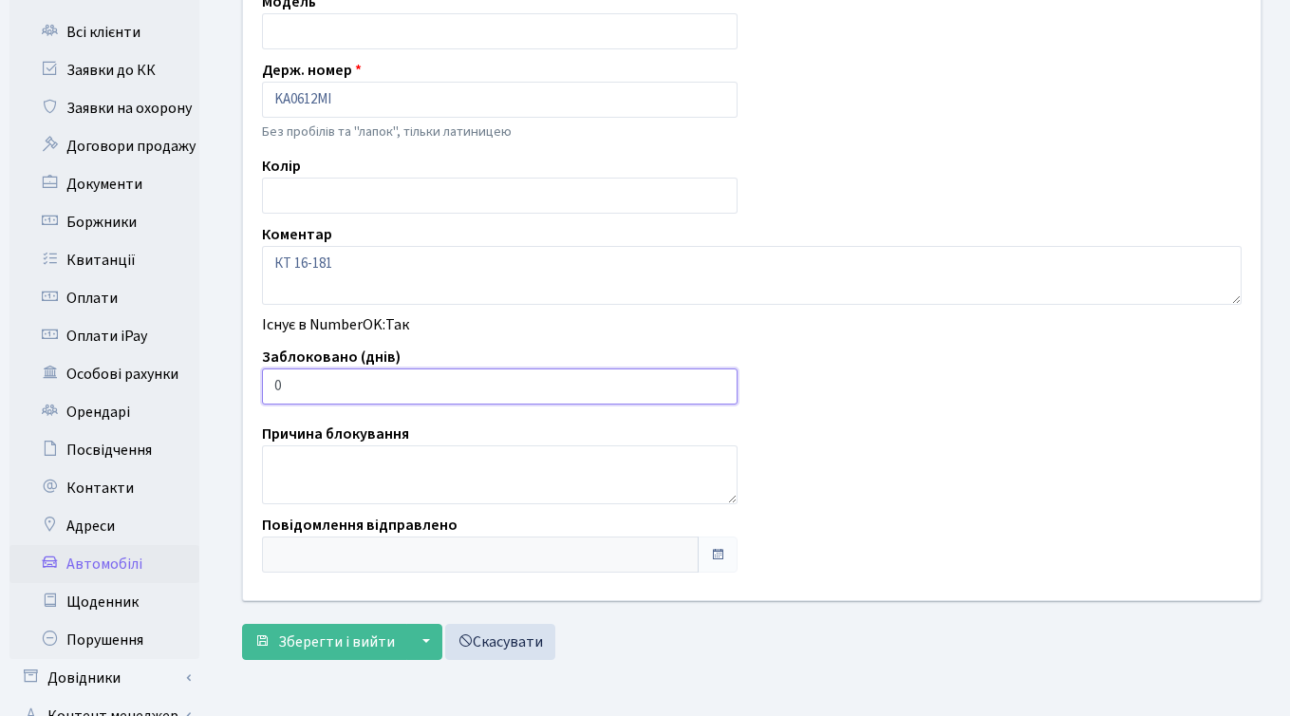
click at [317, 376] on input "0" at bounding box center [500, 386] width 476 height 36
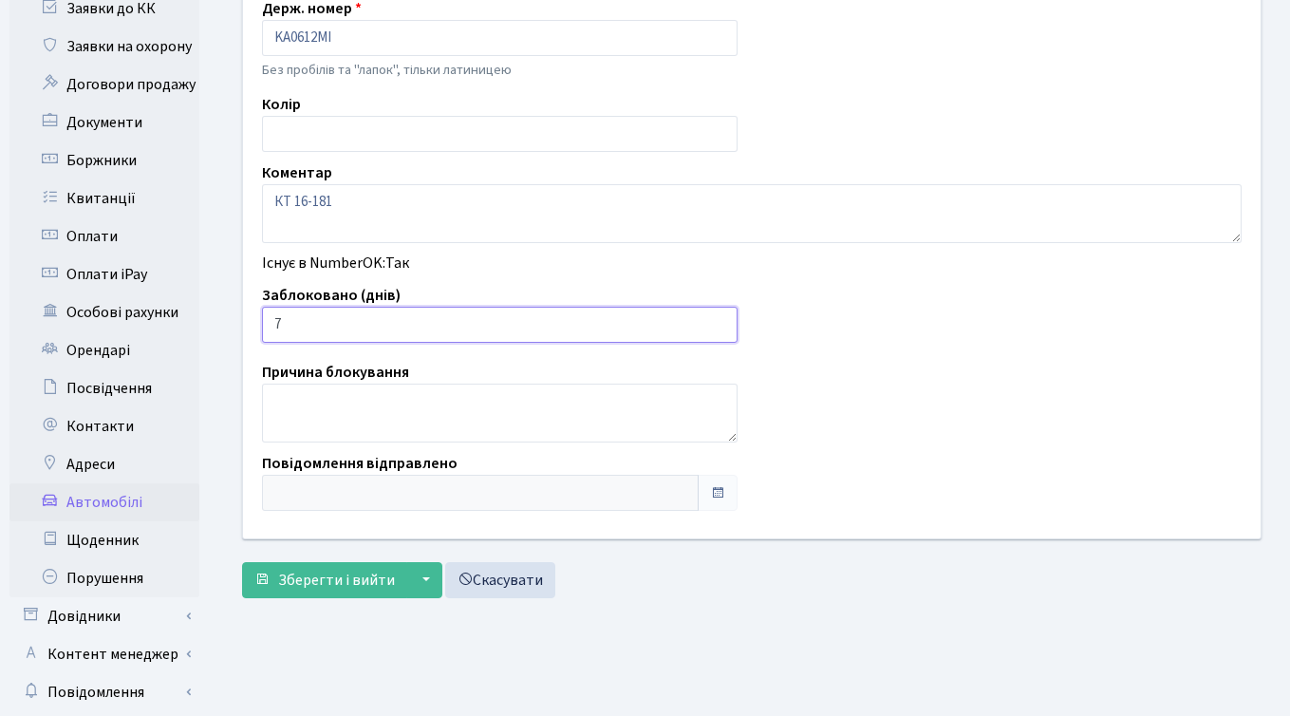
scroll to position [416, 0]
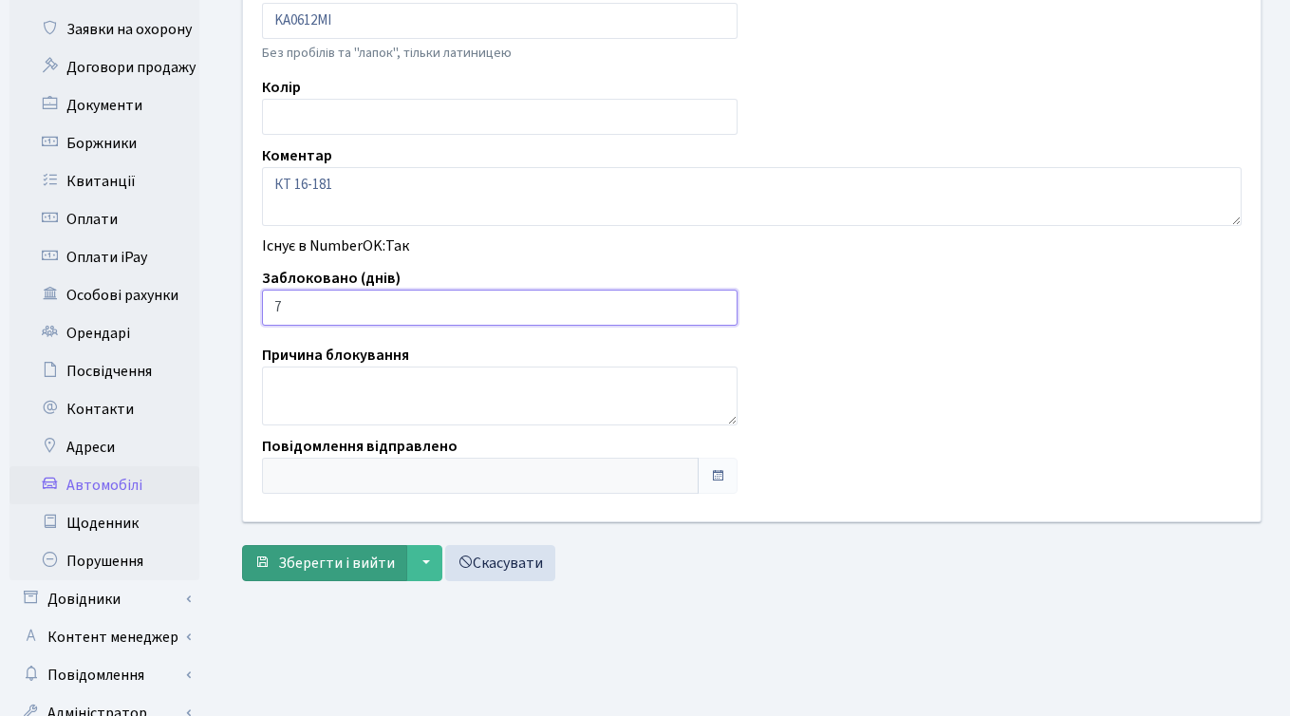
type input "7"
click at [315, 578] on button "Зберегти і вийти" at bounding box center [324, 563] width 165 height 36
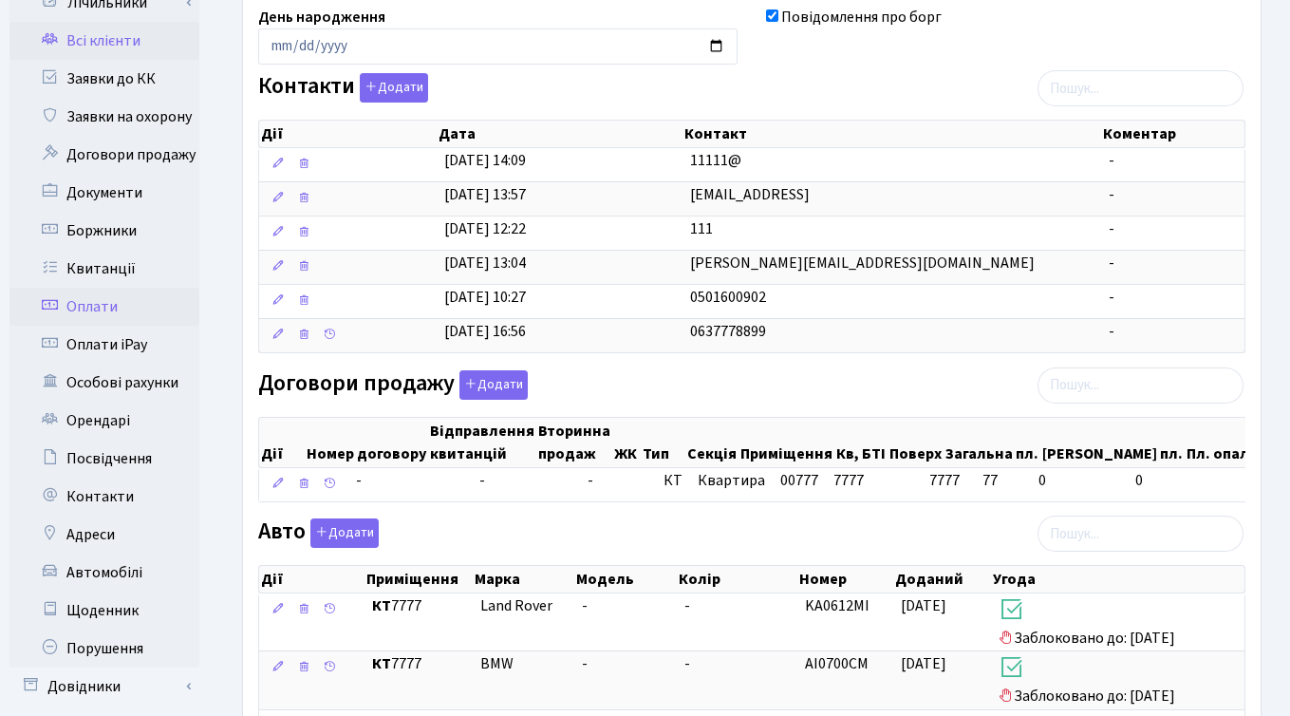
scroll to position [361, 0]
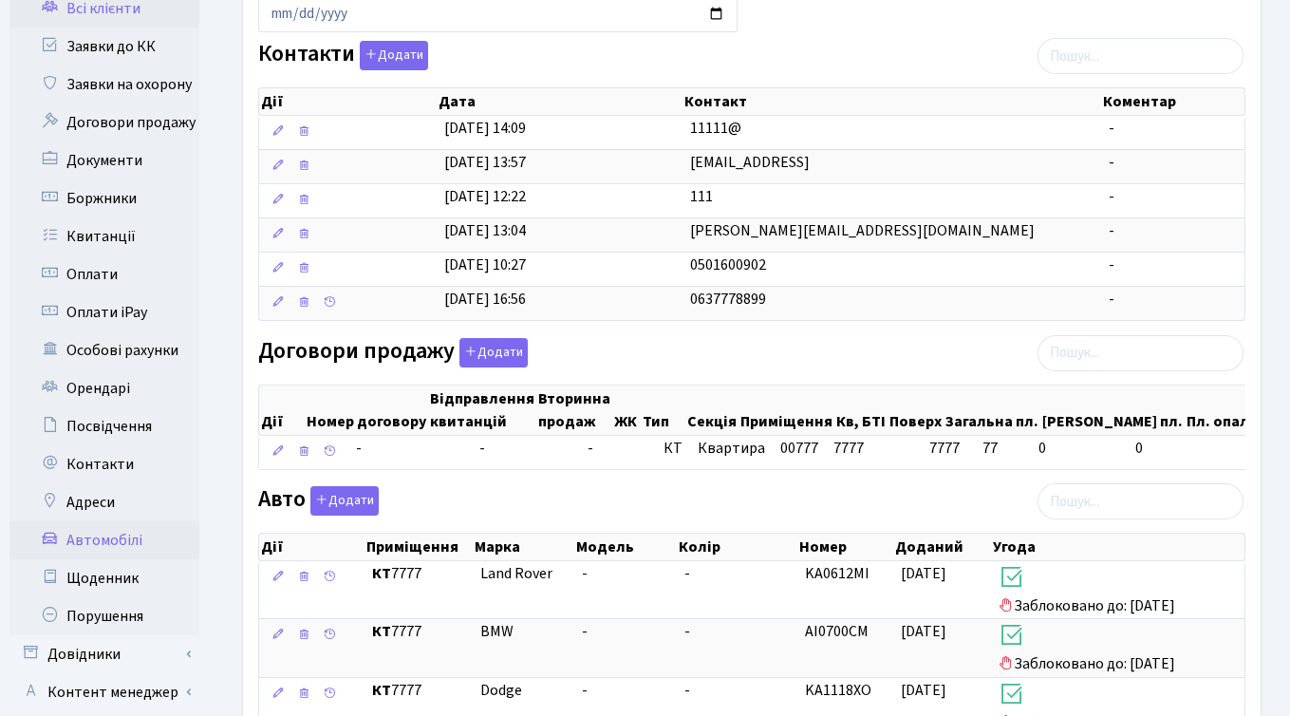
click at [118, 521] on link "Автомобілі" at bounding box center [104, 540] width 190 height 38
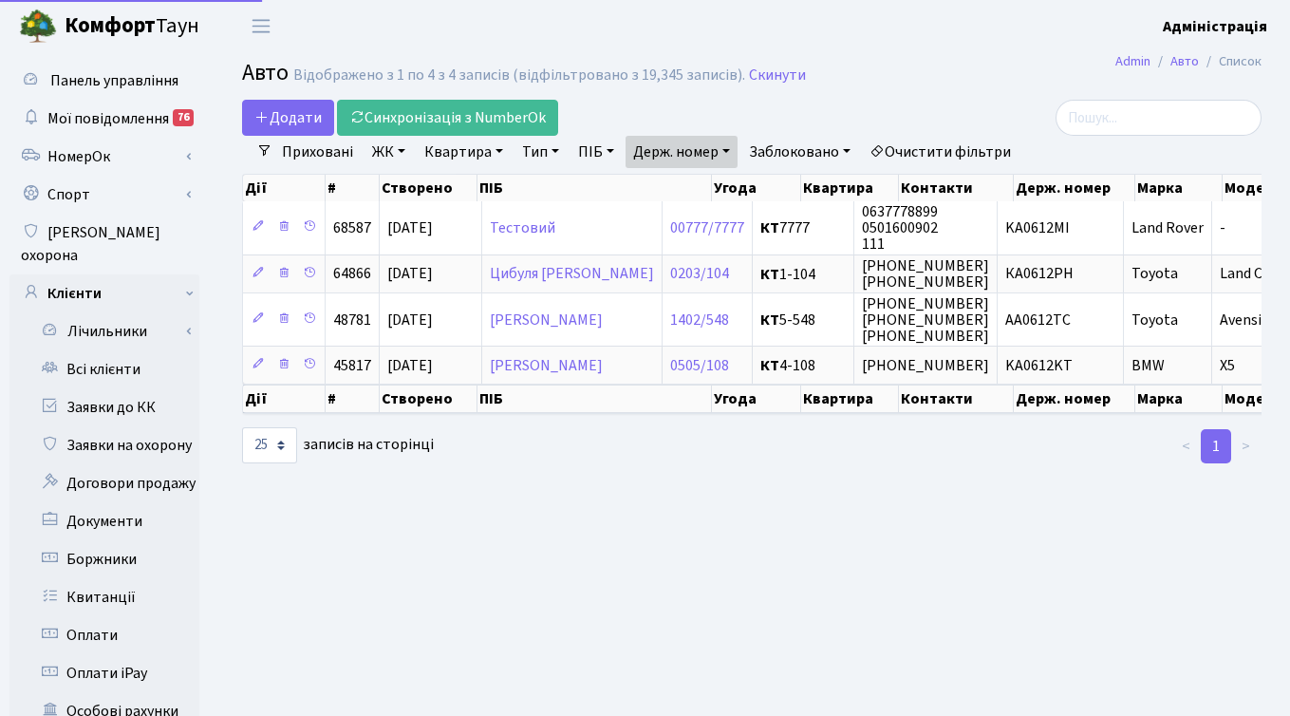
select select "25"
click at [944, 151] on link "Очистити фільтри" at bounding box center [940, 152] width 157 height 32
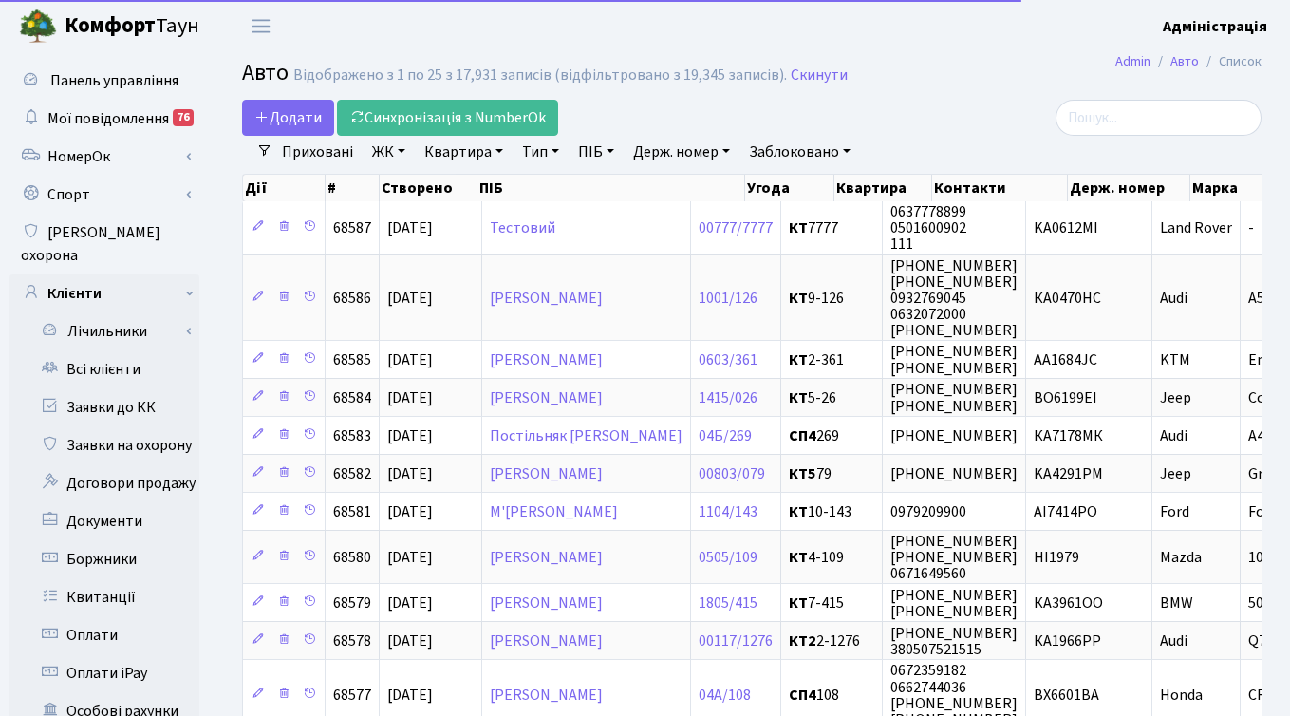
click at [826, 150] on link "Заблоковано" at bounding box center [800, 152] width 117 height 32
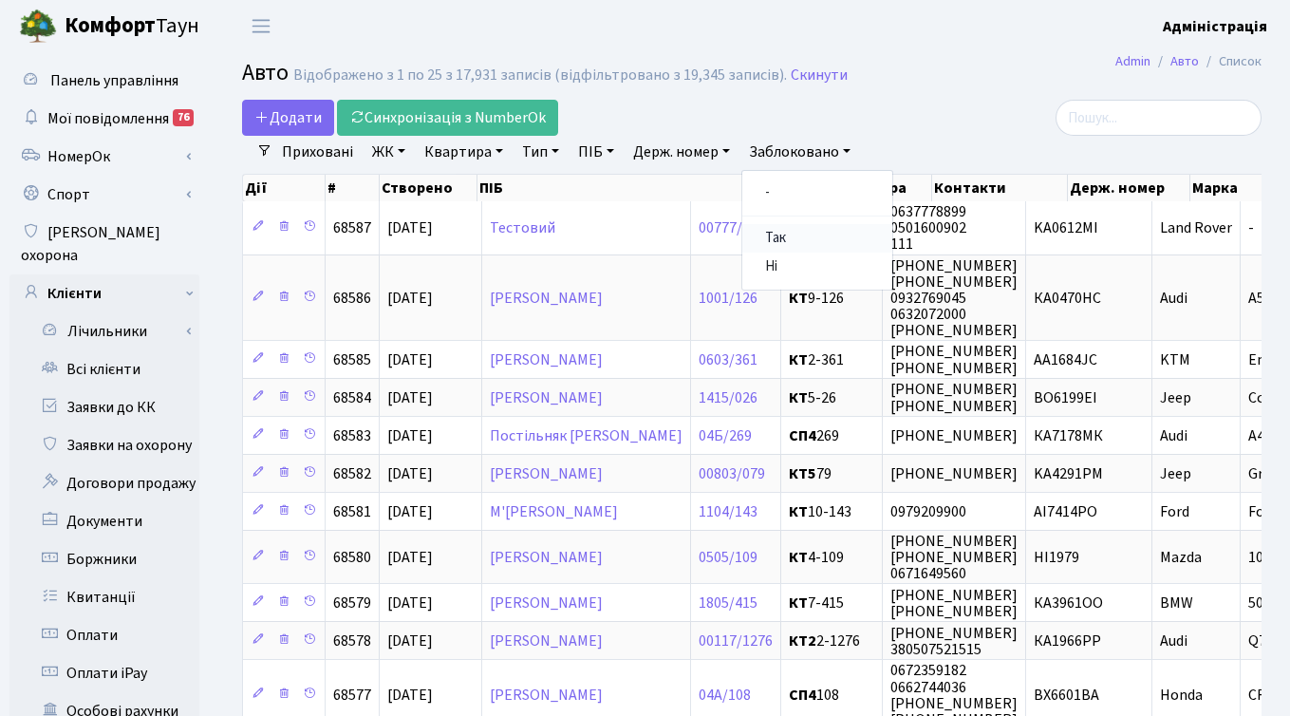
click at [791, 239] on link "Так" at bounding box center [817, 238] width 150 height 29
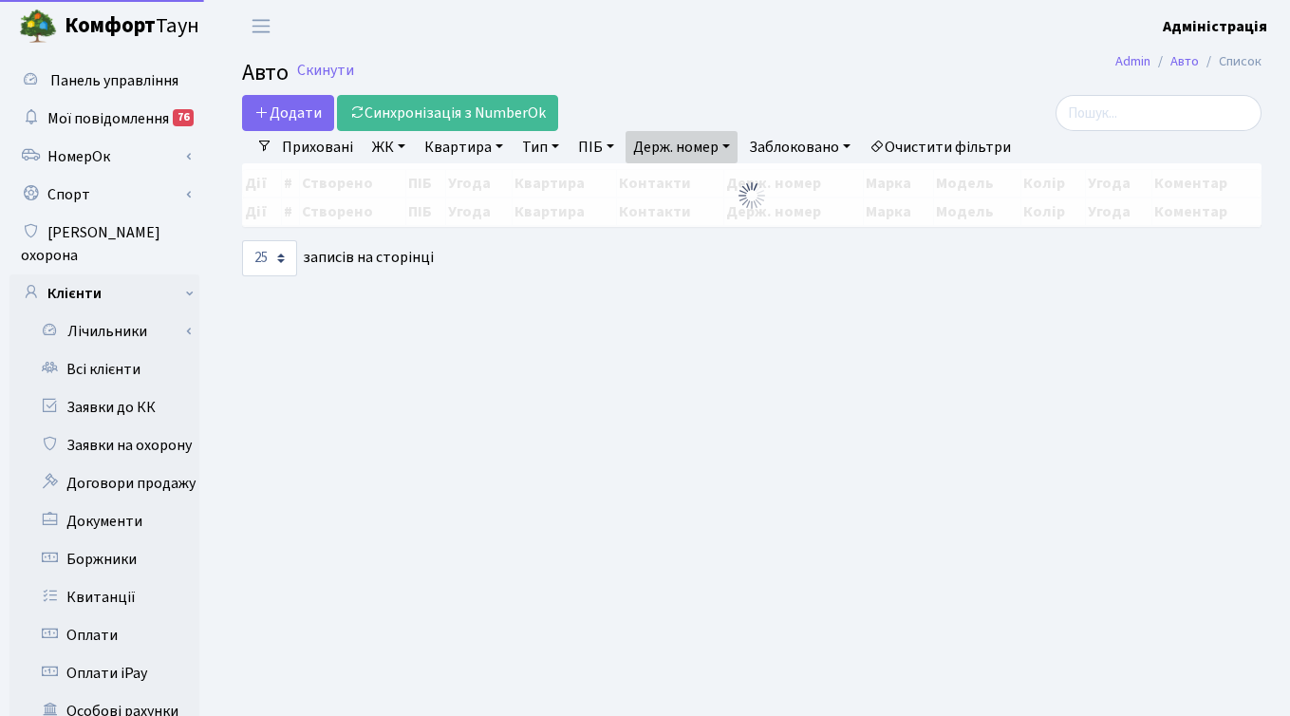
select select "25"
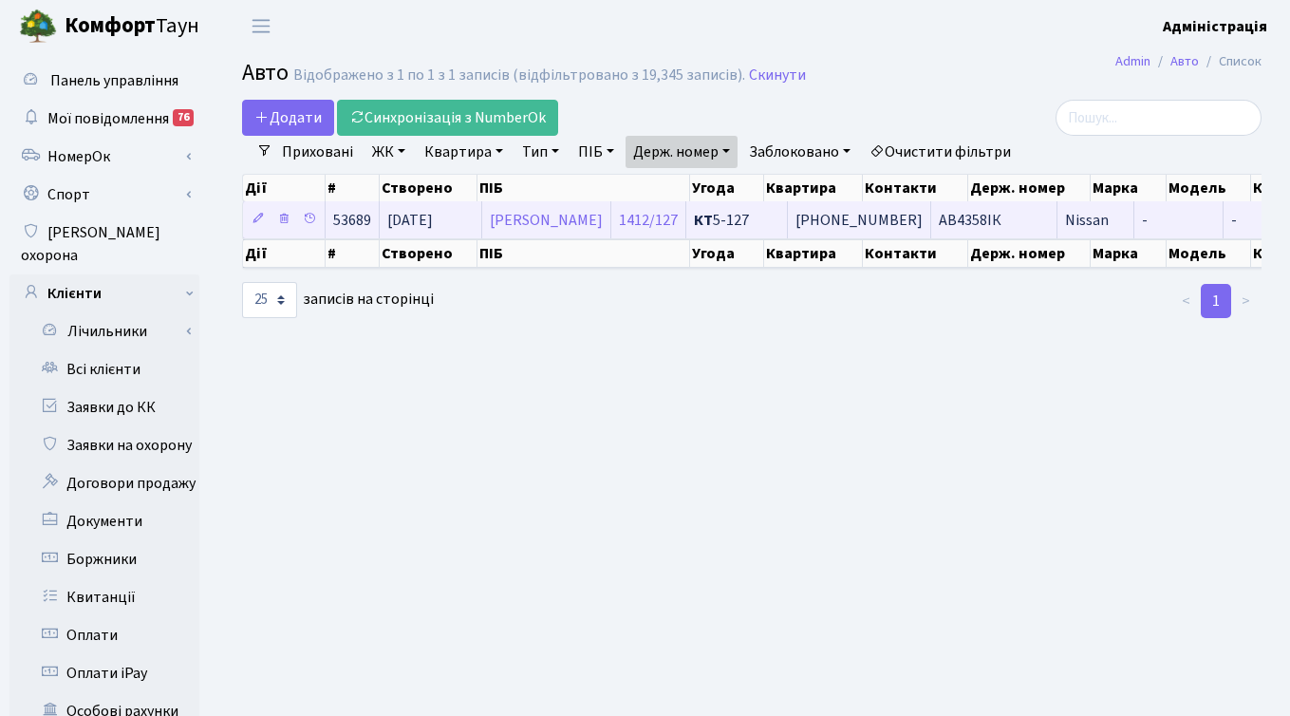
click at [1040, 219] on td "АВ4358ІК" at bounding box center [994, 219] width 126 height 37
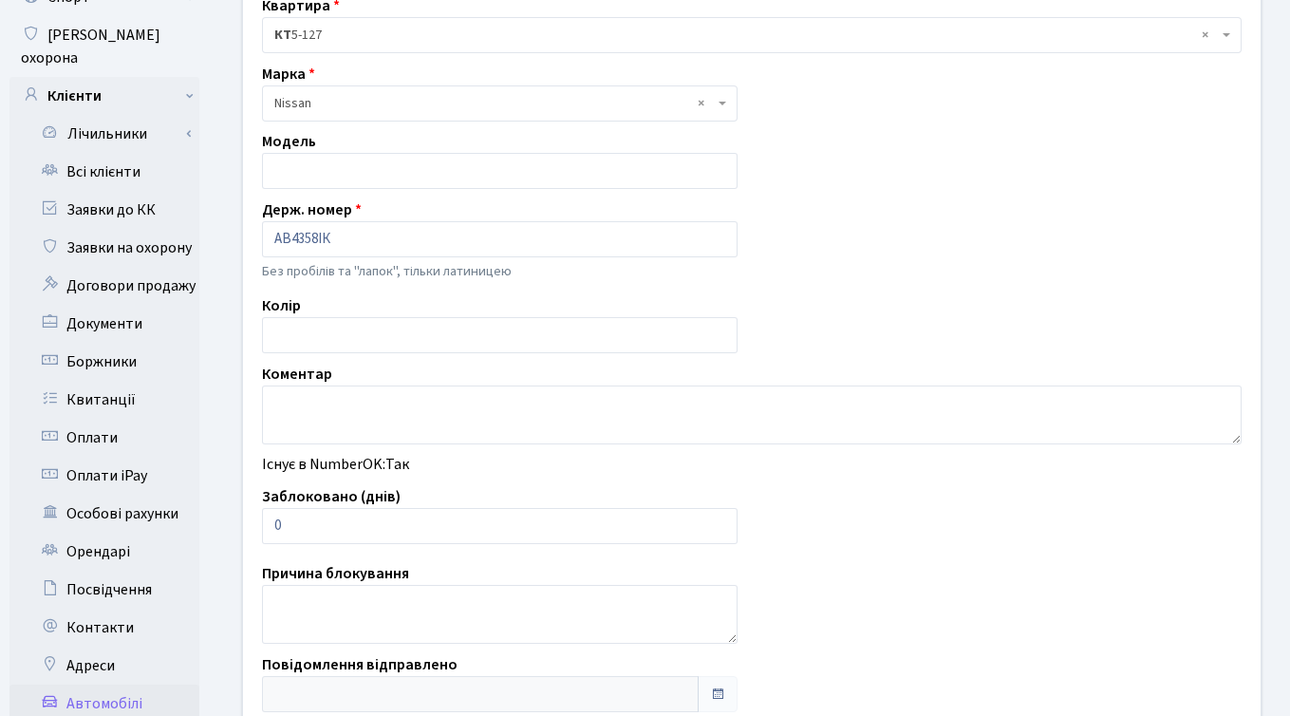
scroll to position [202, 0]
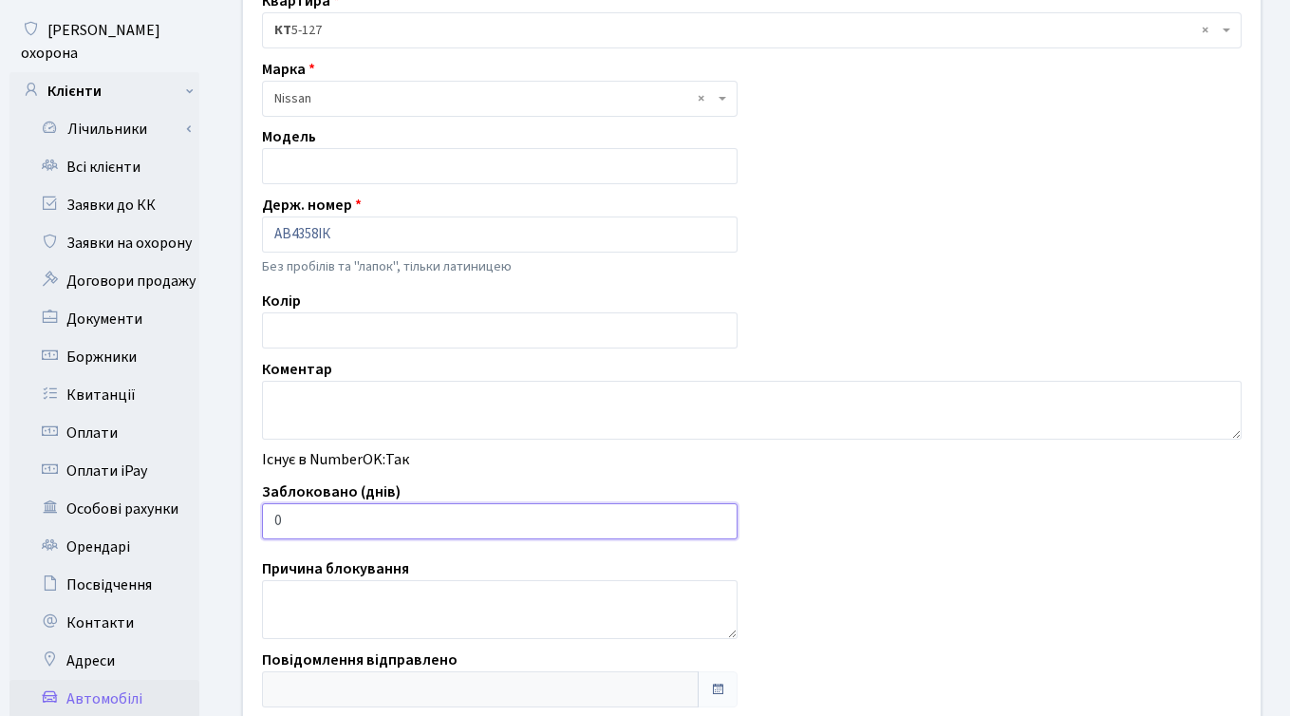
type input "1"
click at [719, 517] on input "1" at bounding box center [500, 521] width 476 height 36
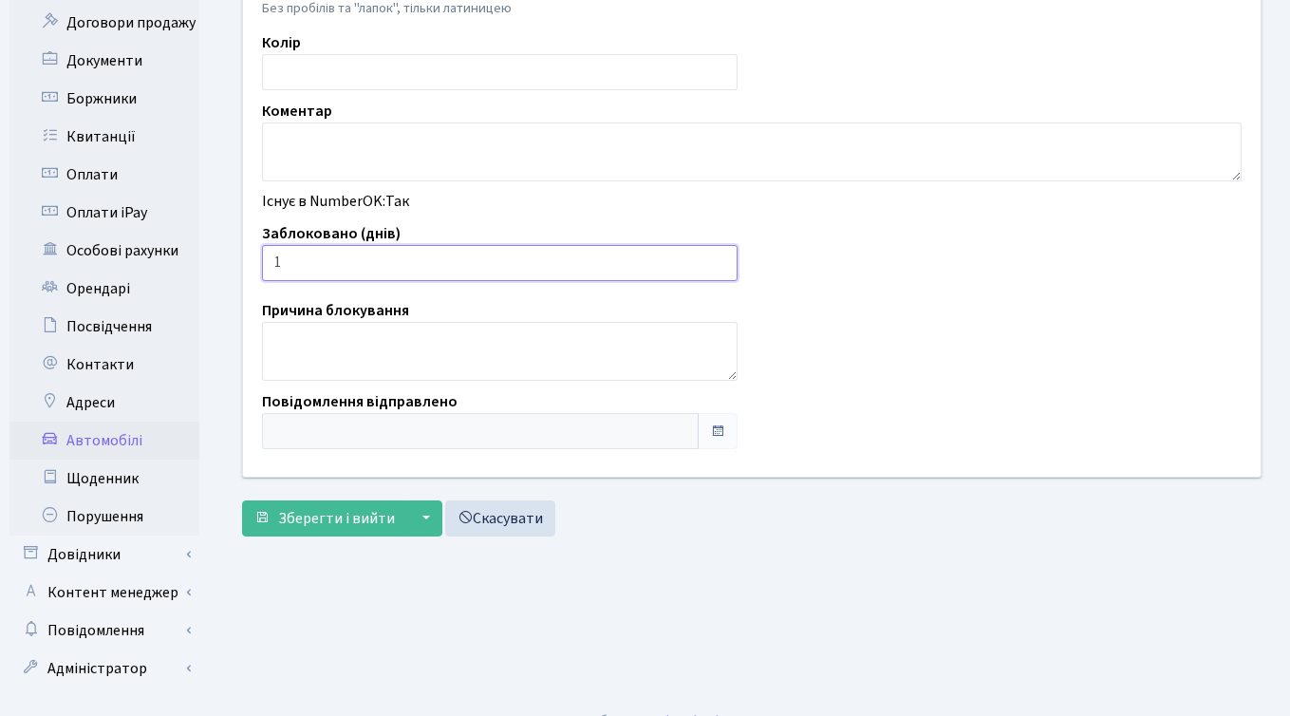
scroll to position [466, 0]
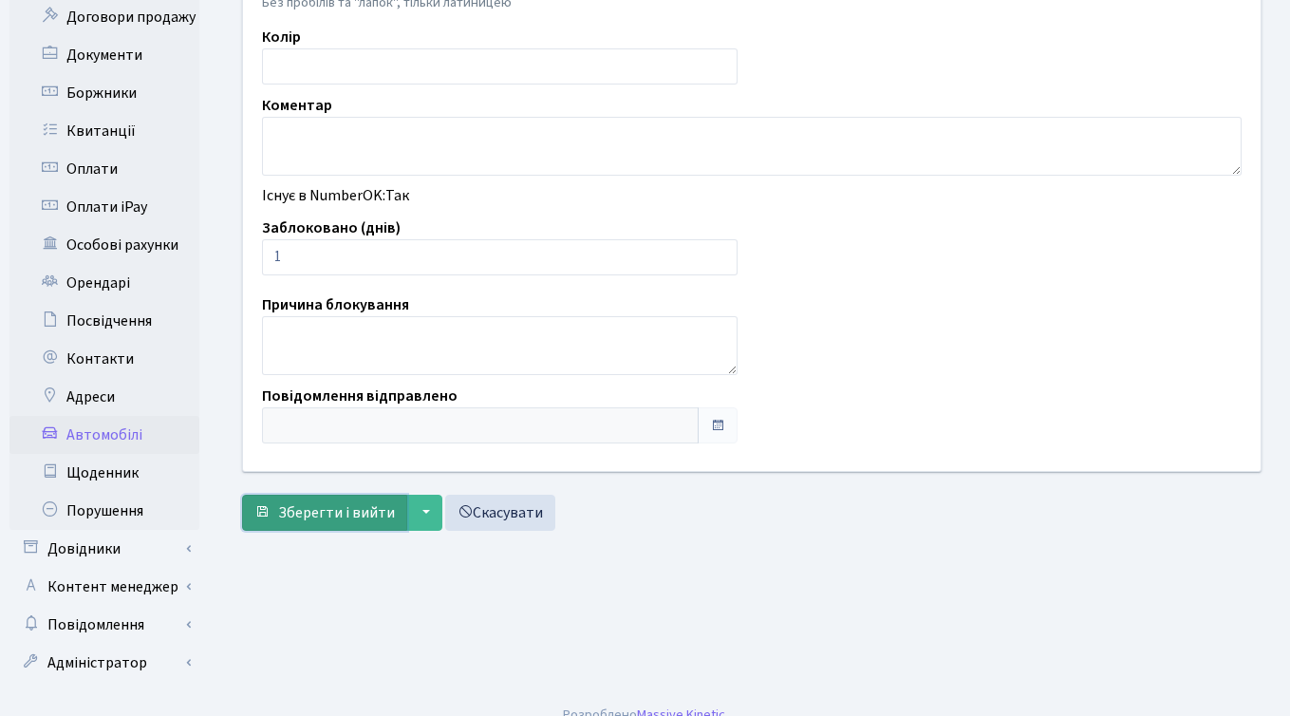
click at [306, 513] on span "Зберегти і вийти" at bounding box center [336, 512] width 117 height 21
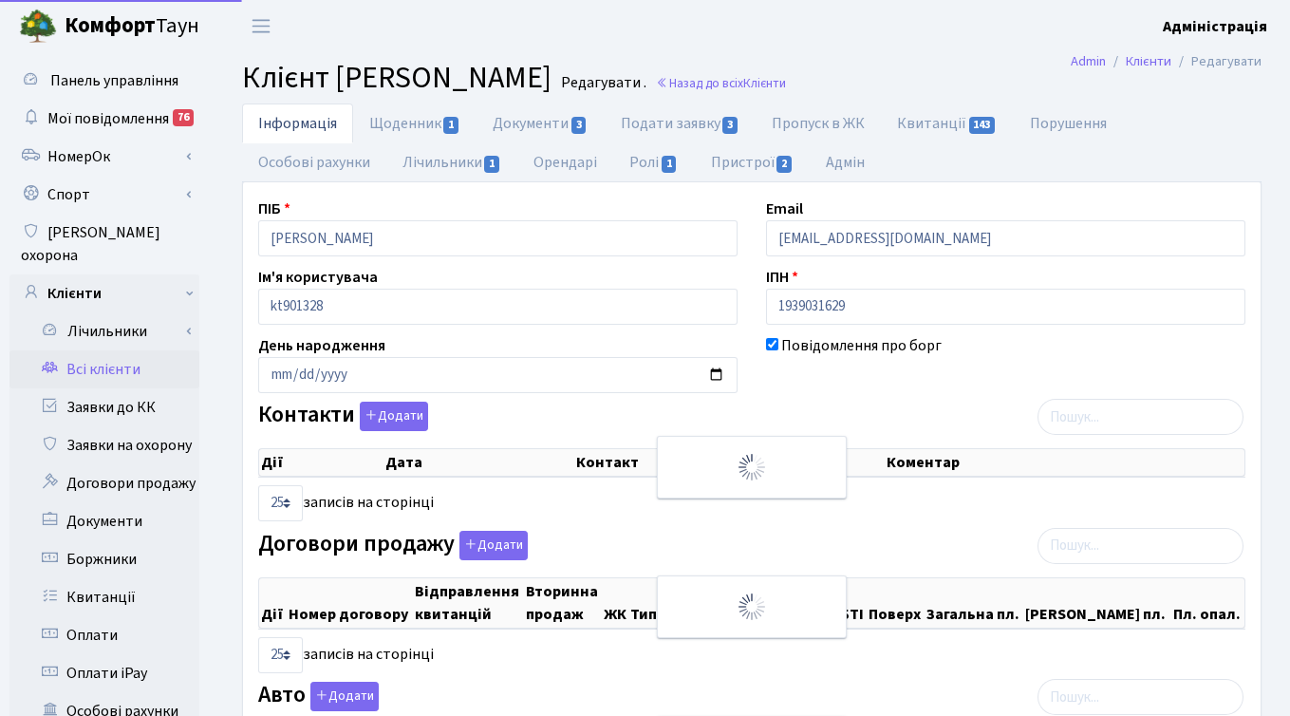
select select "25"
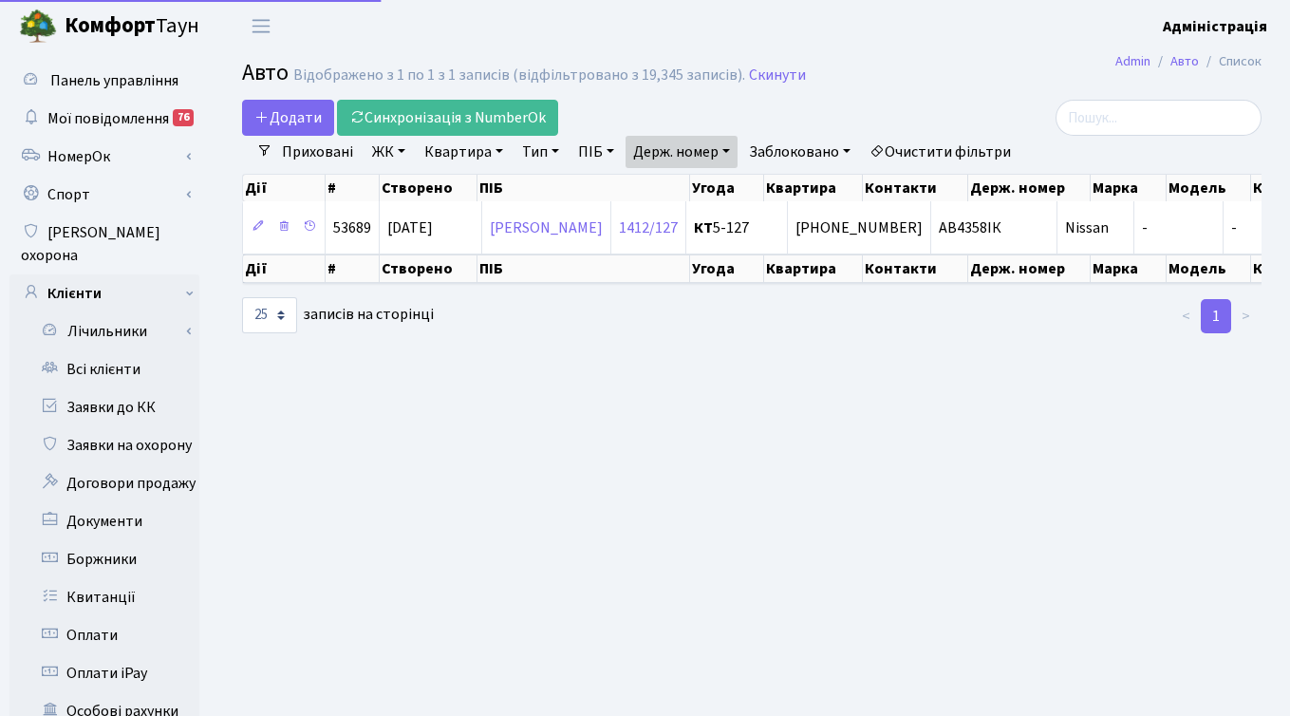
select select "25"
click at [686, 148] on link "Держ. номер" at bounding box center [682, 152] width 112 height 32
paste input "7616"
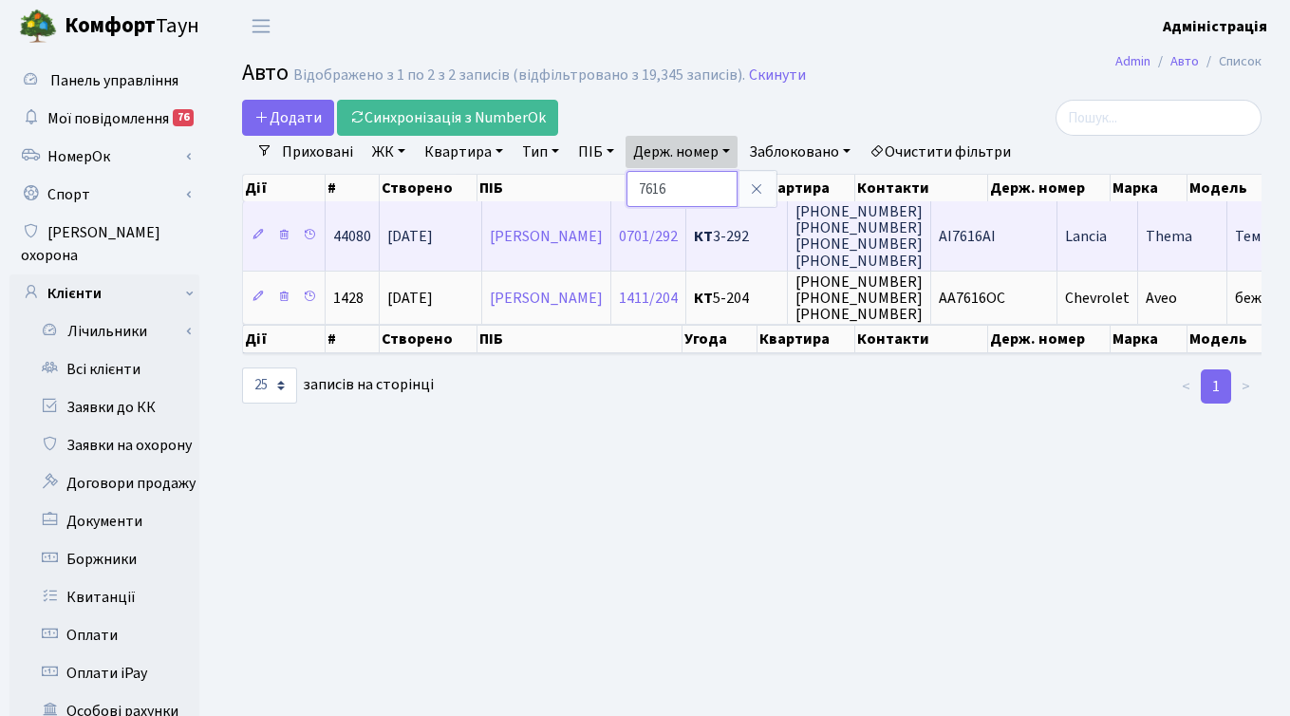
paste input "9139"
type input "9139"
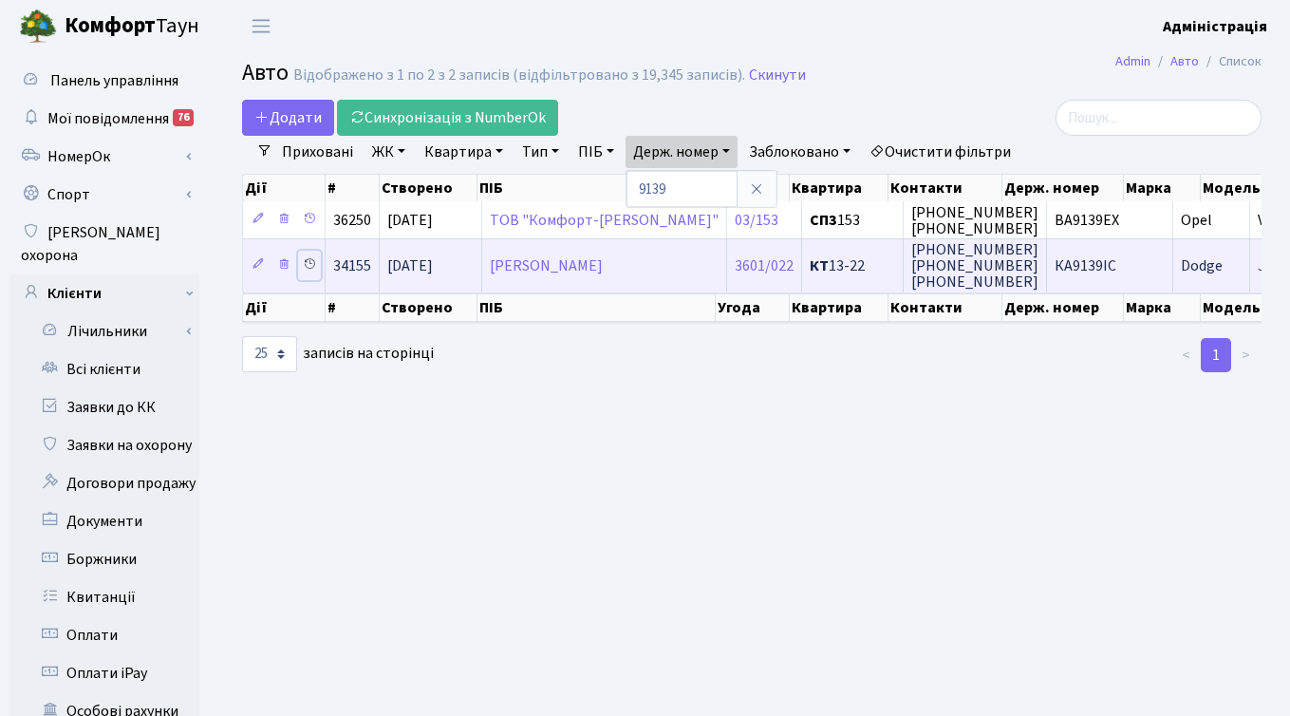
click at [308, 265] on icon at bounding box center [309, 263] width 13 height 13
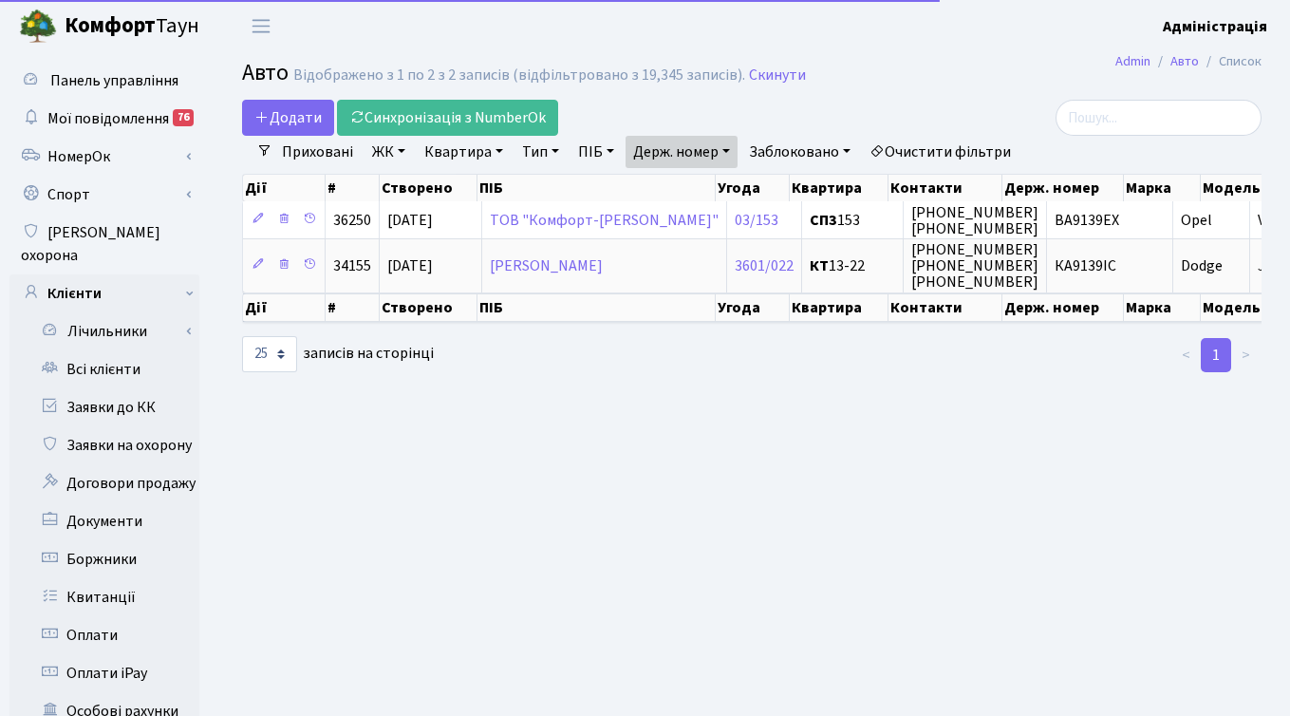
select select "25"
click at [684, 159] on link "Держ. номер" at bounding box center [682, 152] width 112 height 32
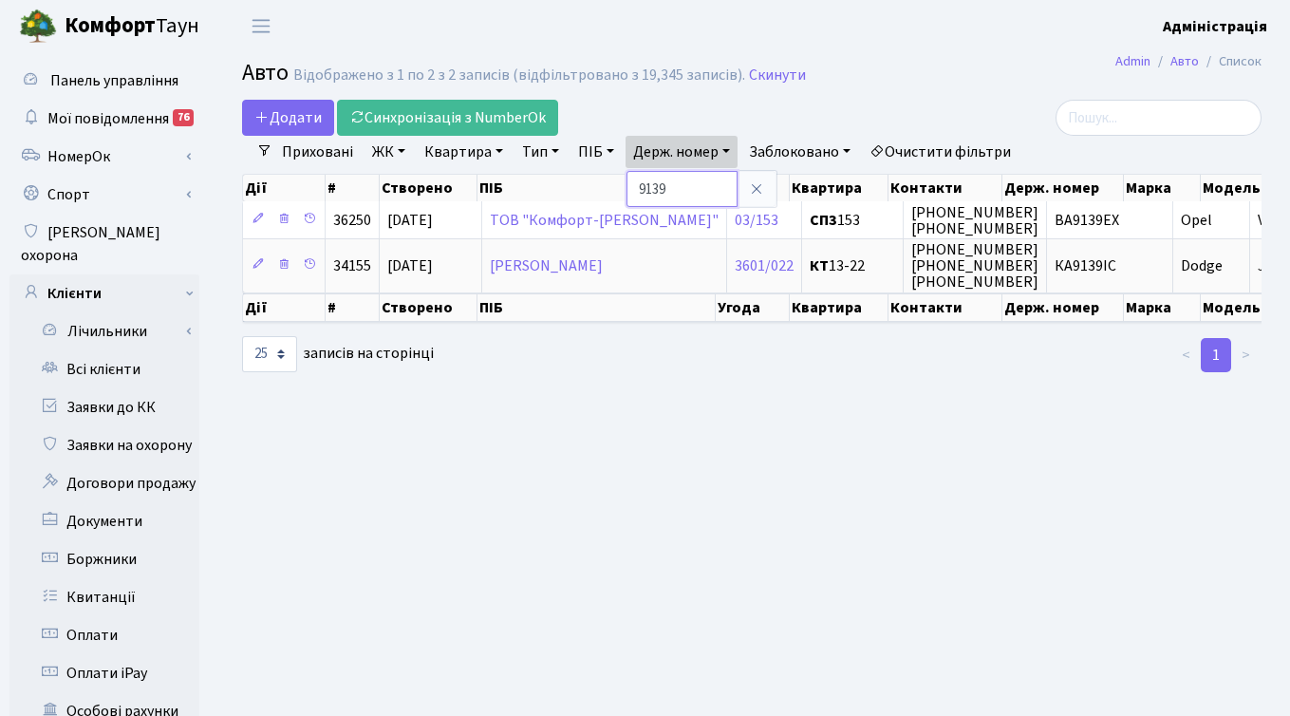
paste input "7170"
type input "7170"
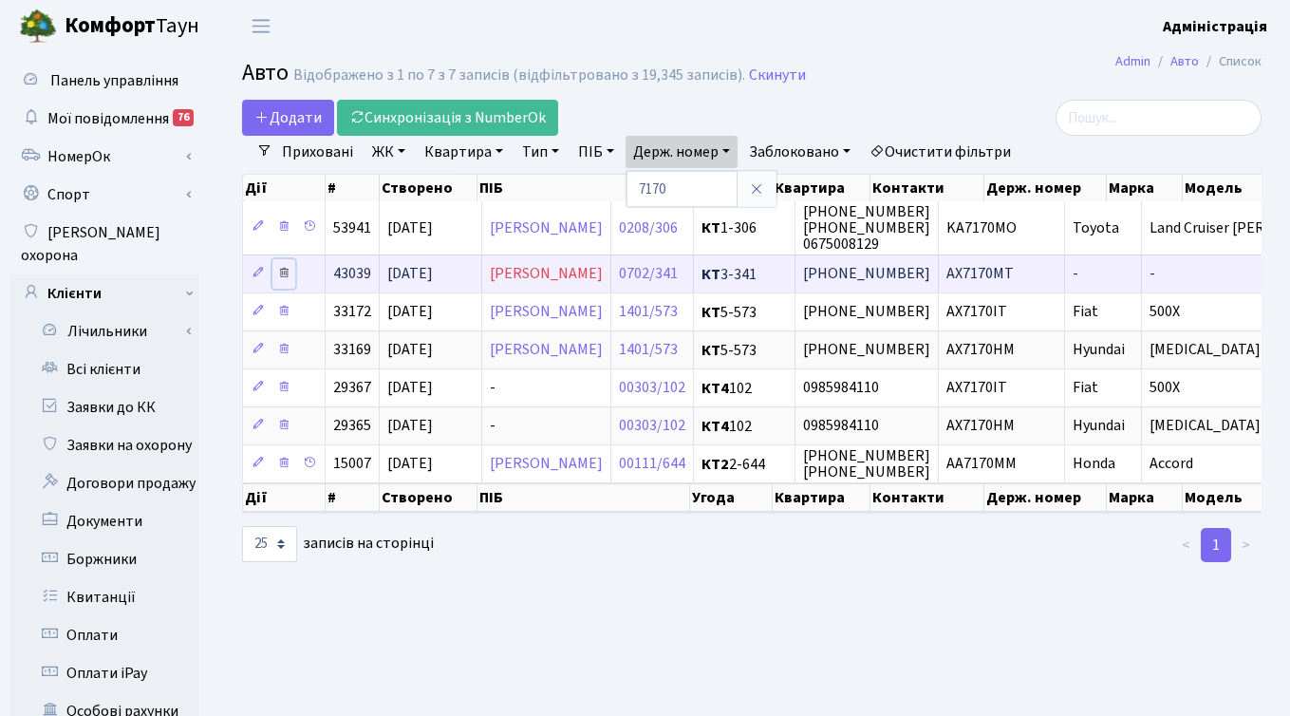
click at [280, 273] on icon at bounding box center [283, 272] width 13 height 13
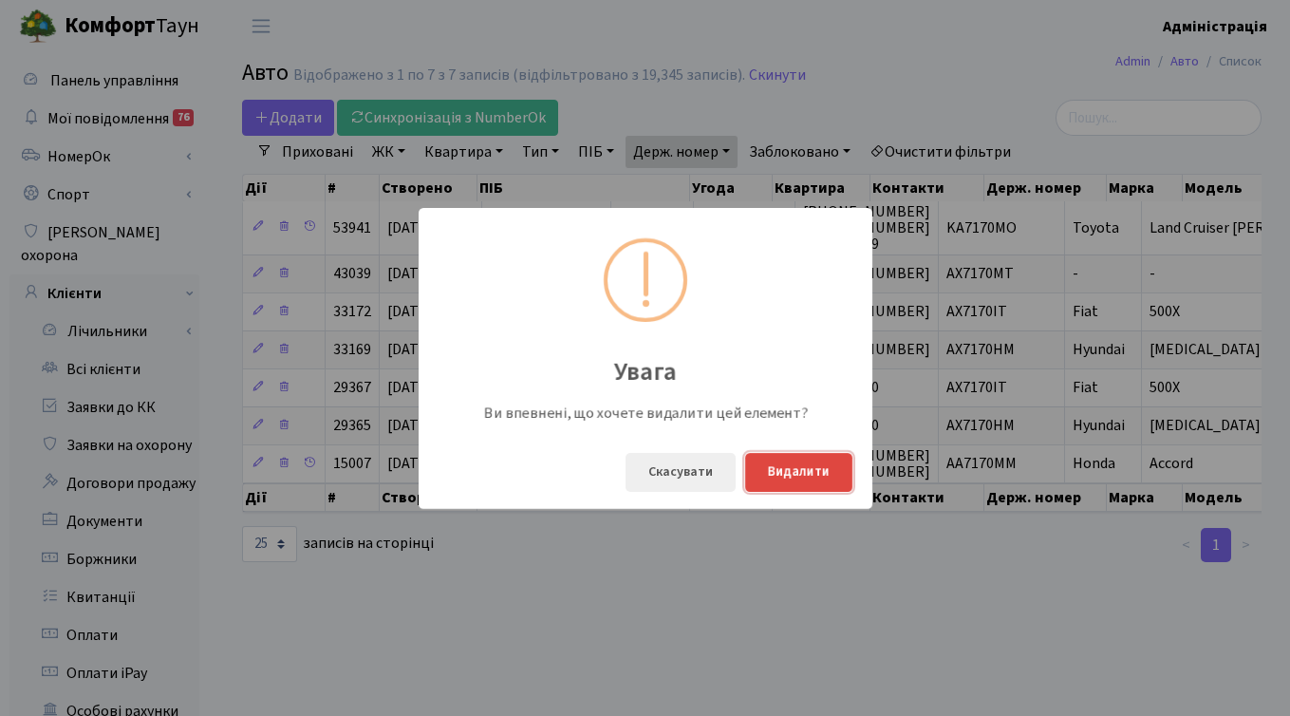
click at [781, 472] on button "Видалити" at bounding box center [798, 472] width 107 height 39
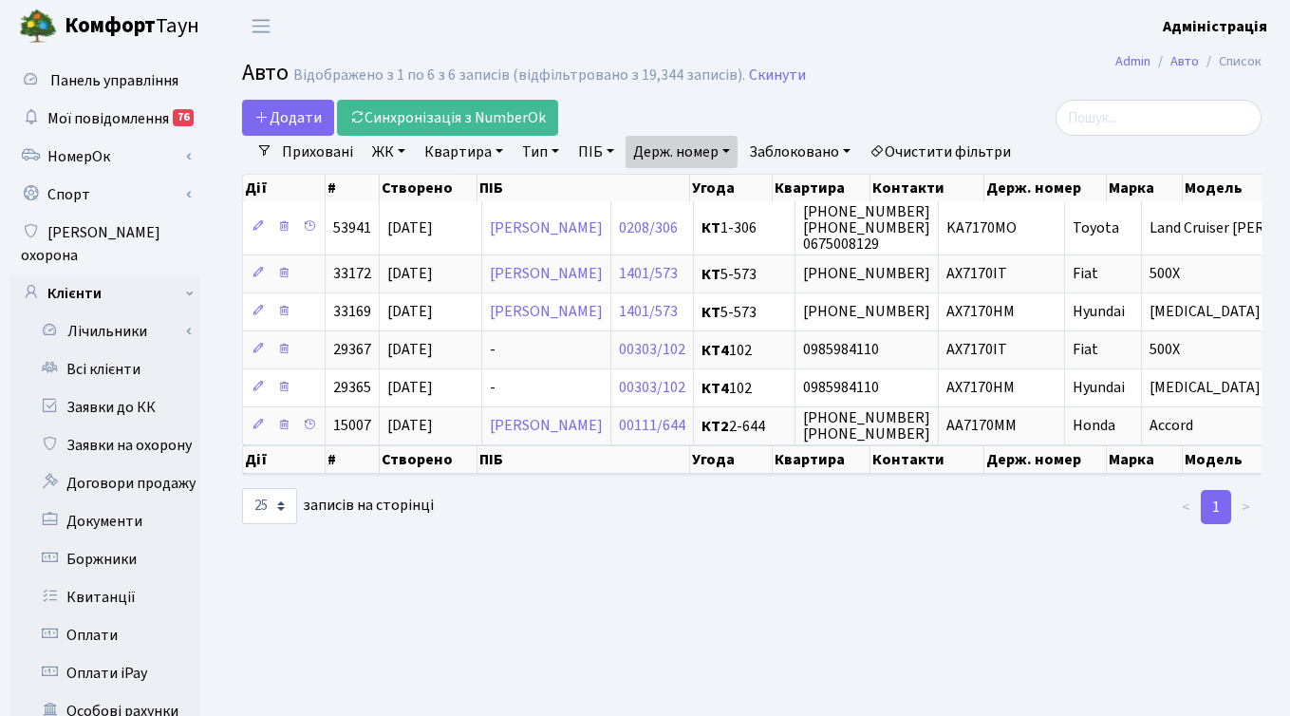
click at [705, 158] on link "Держ. номер" at bounding box center [682, 152] width 112 height 32
type input "7"
type input "0007"
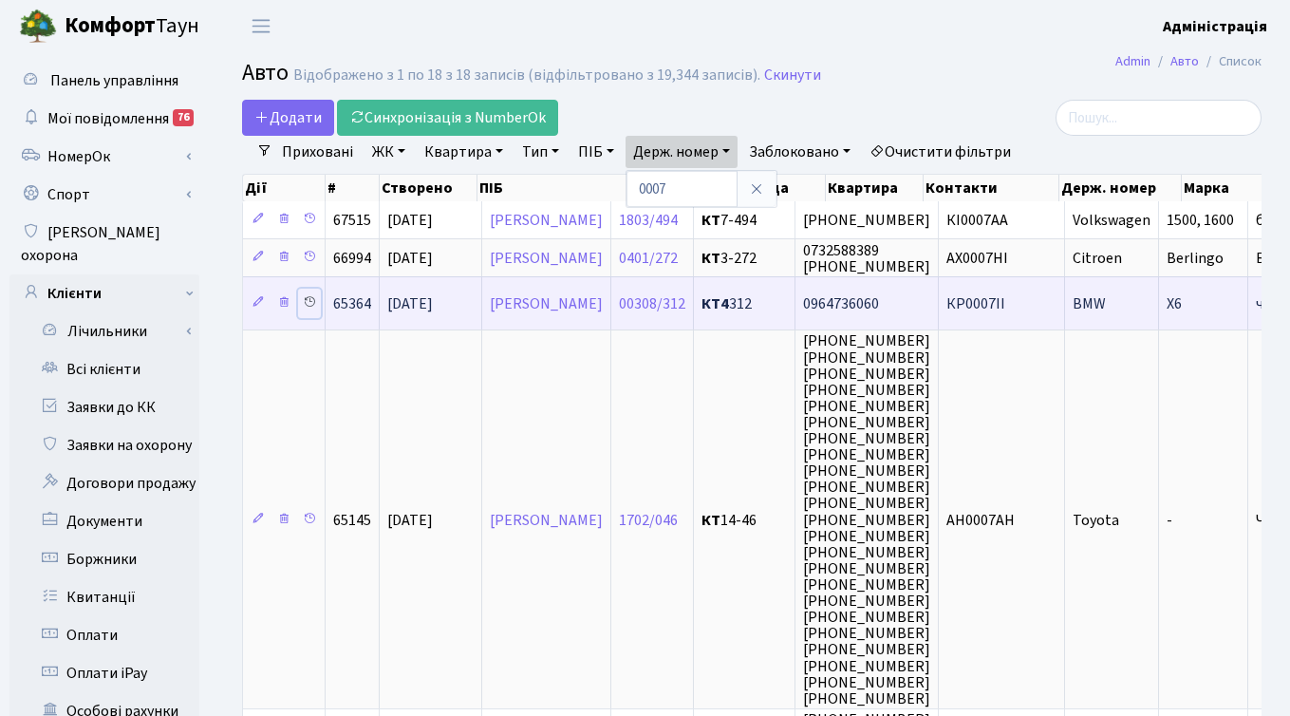
click at [311, 297] on icon at bounding box center [309, 301] width 13 height 13
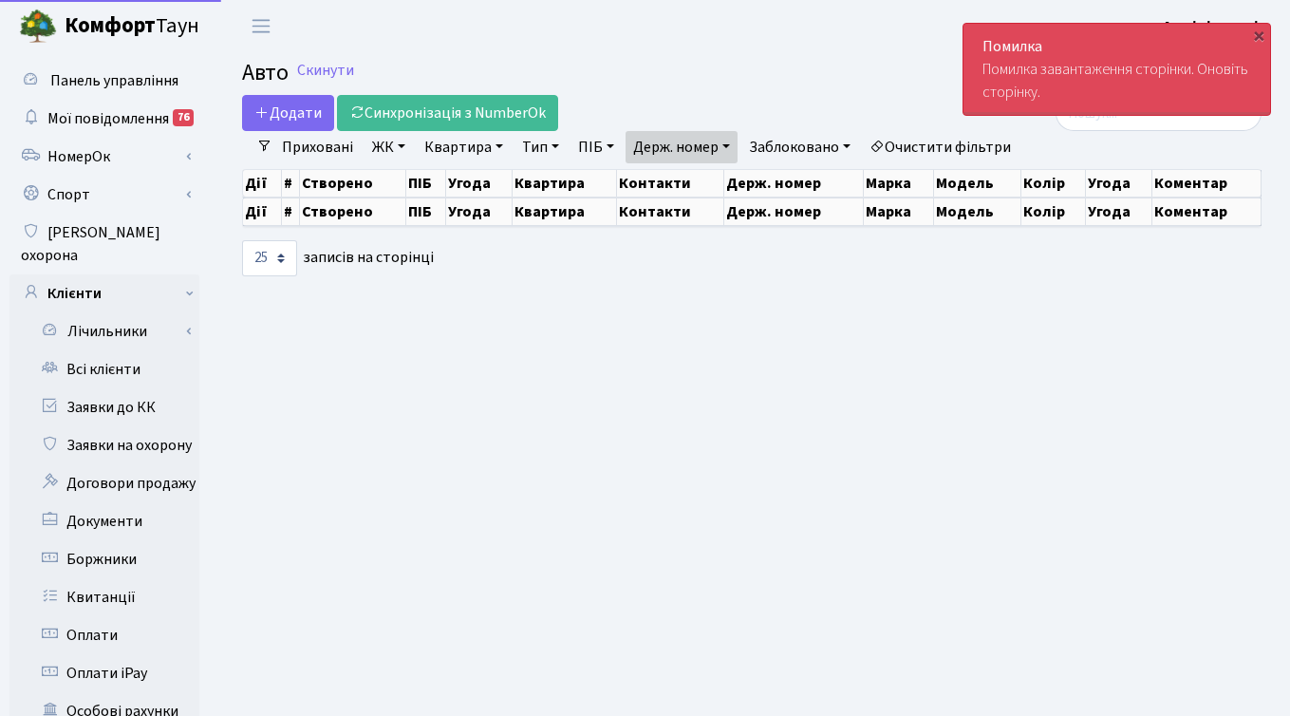
select select "25"
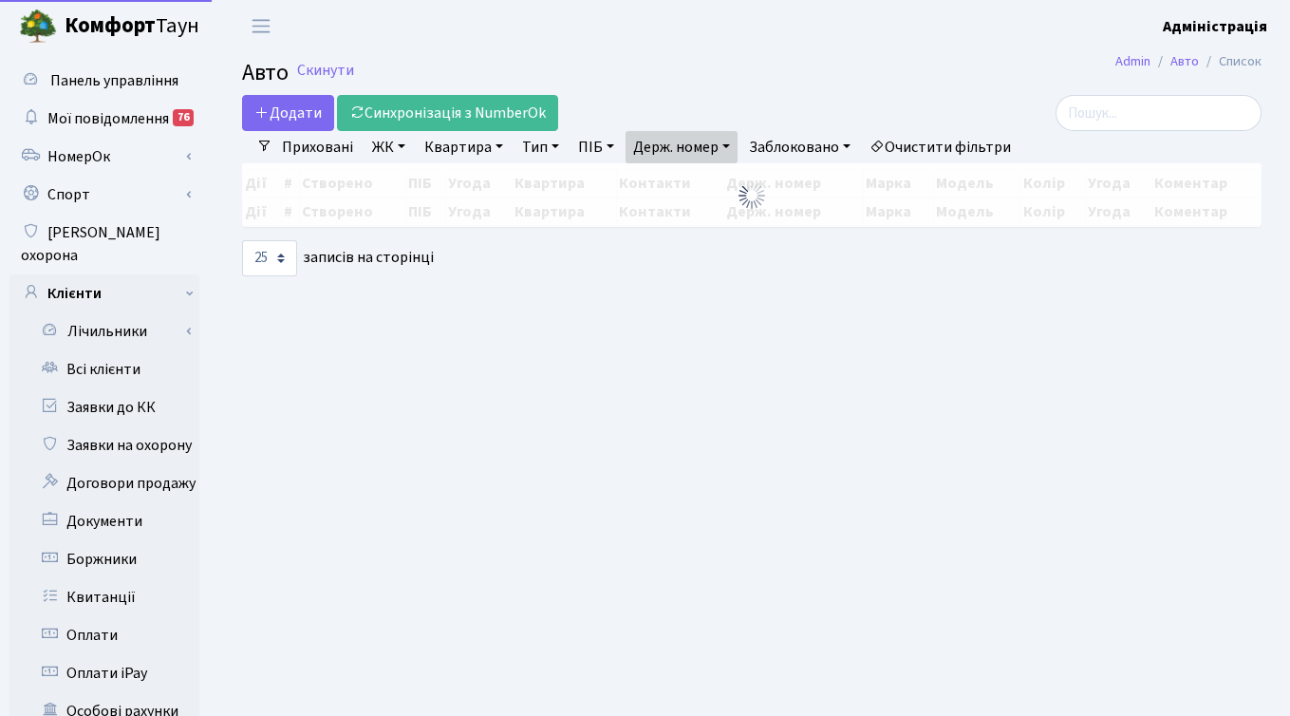
select select "25"
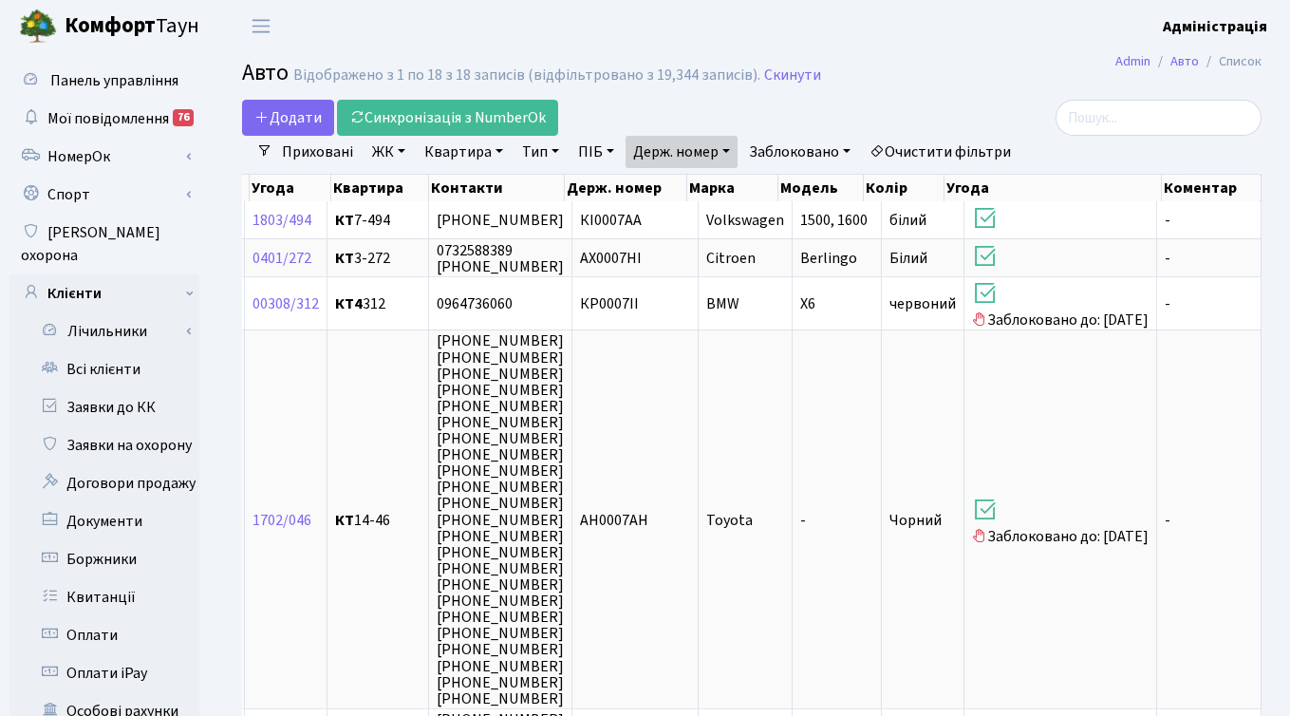
click at [696, 154] on link "Держ. номер" at bounding box center [682, 152] width 112 height 32
paste input "4588"
type input "4588"
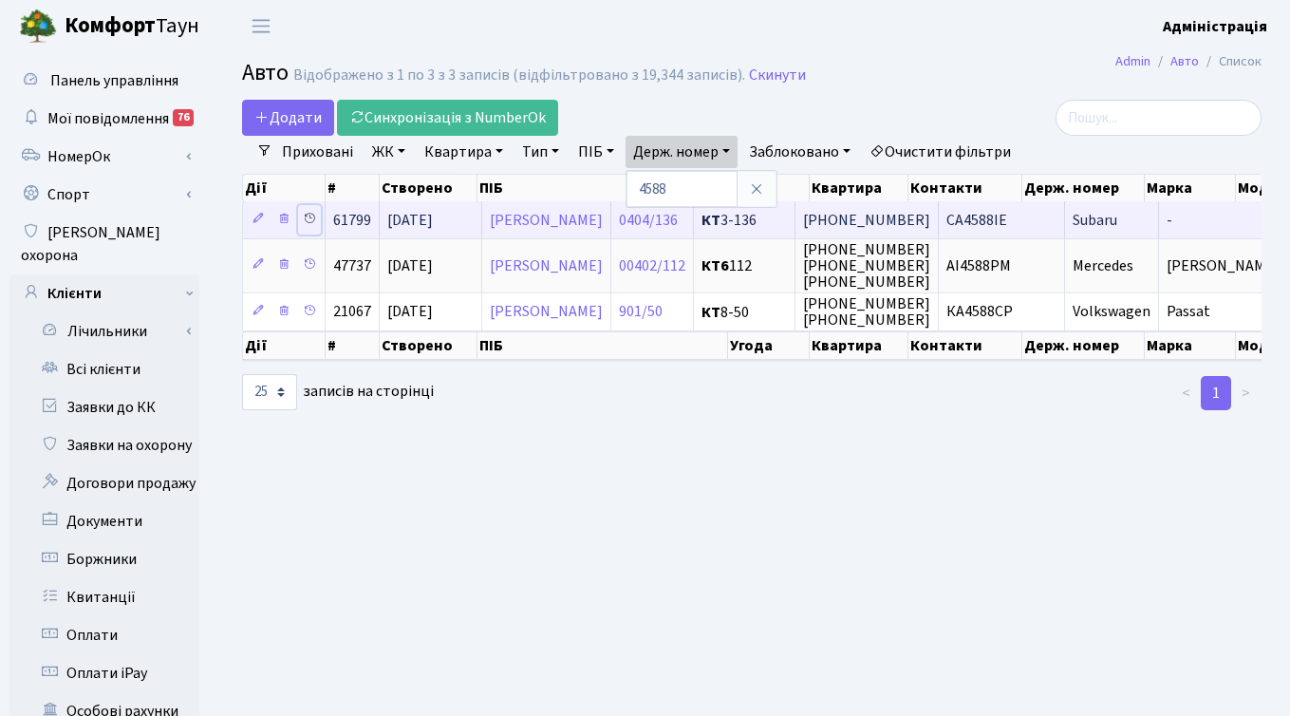
click at [313, 216] on icon at bounding box center [309, 218] width 13 height 13
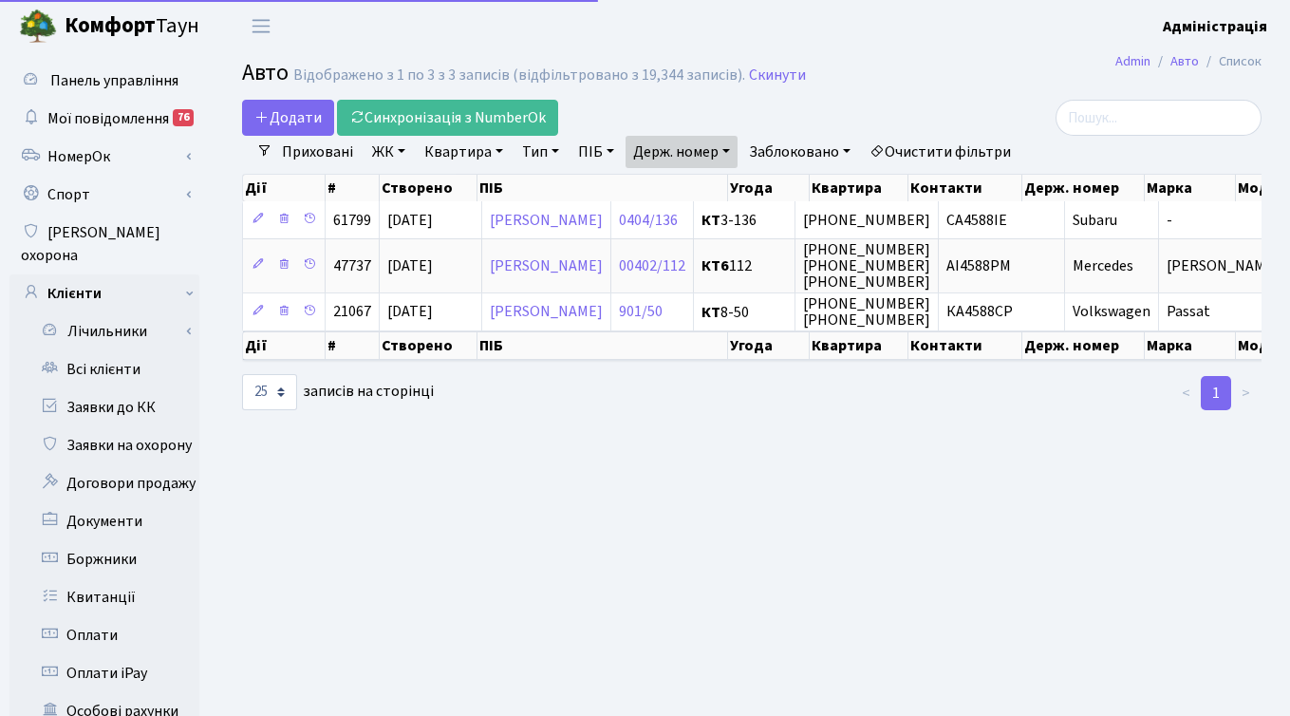
select select "25"
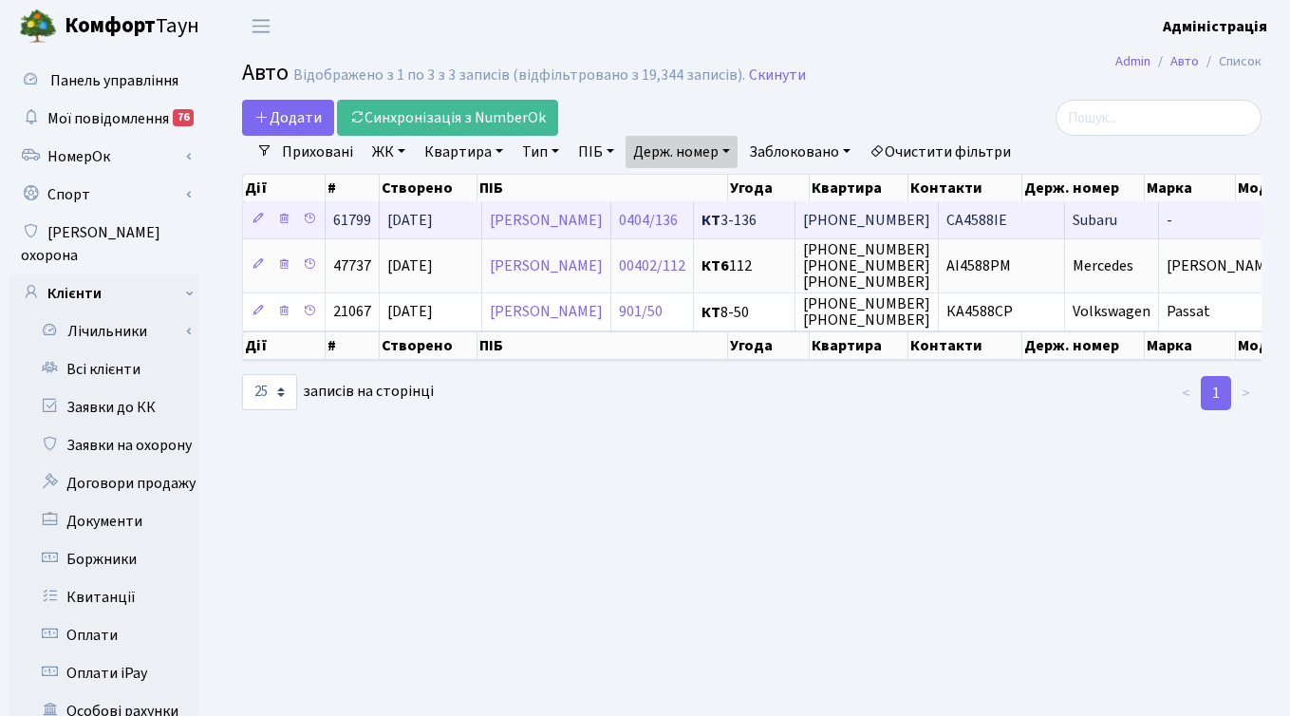
click at [1007, 221] on span "CA4588IE" at bounding box center [977, 220] width 61 height 21
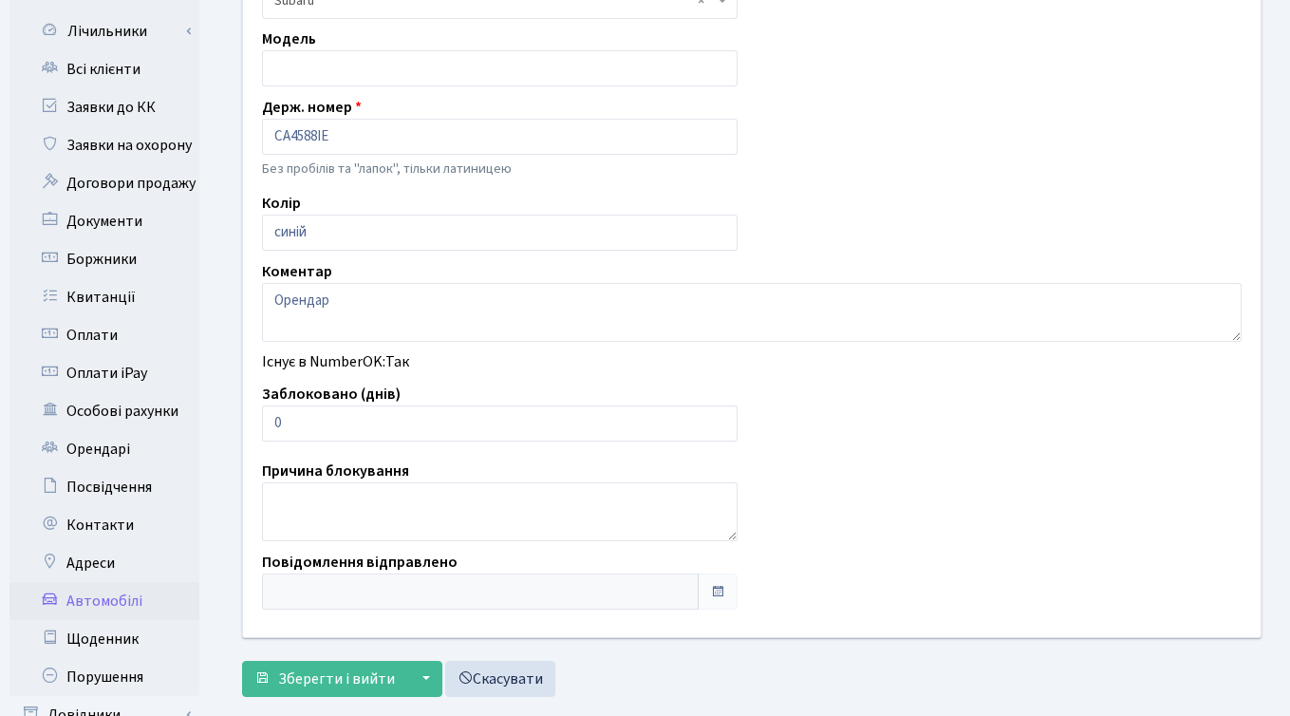
scroll to position [315, 0]
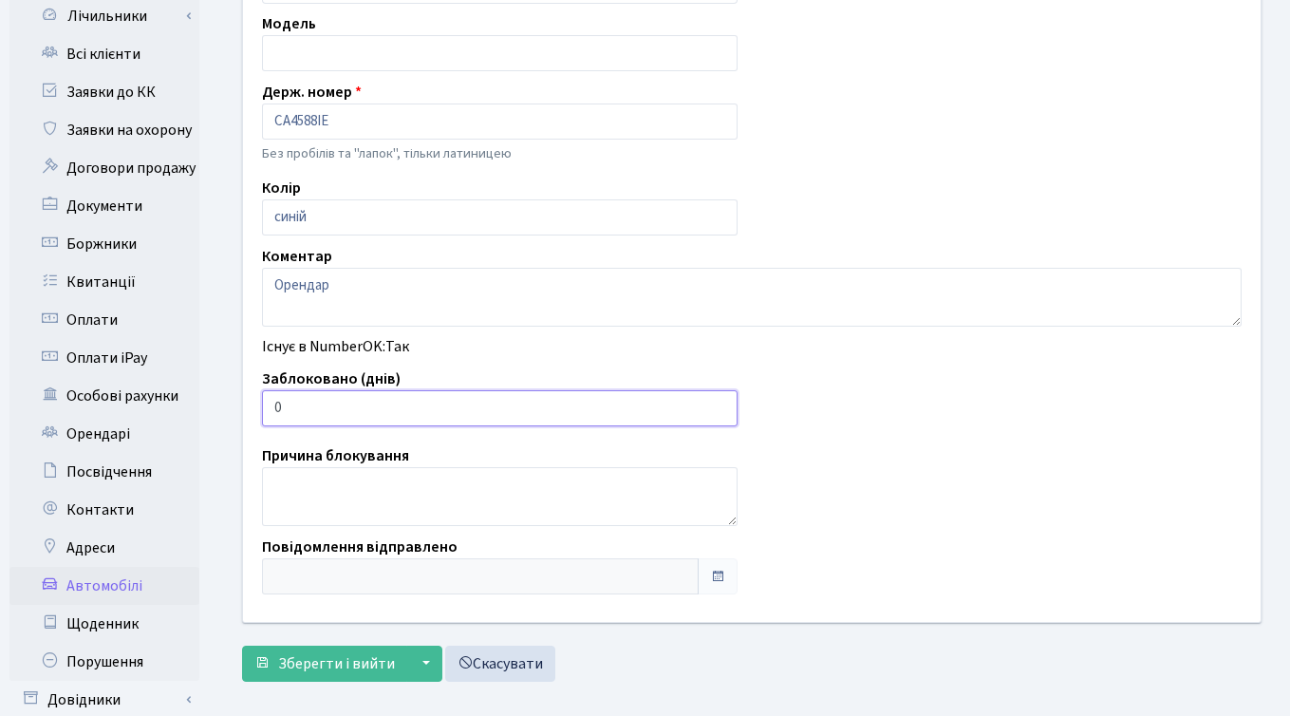
click at [607, 401] on input "0" at bounding box center [500, 408] width 476 height 36
type input "7"
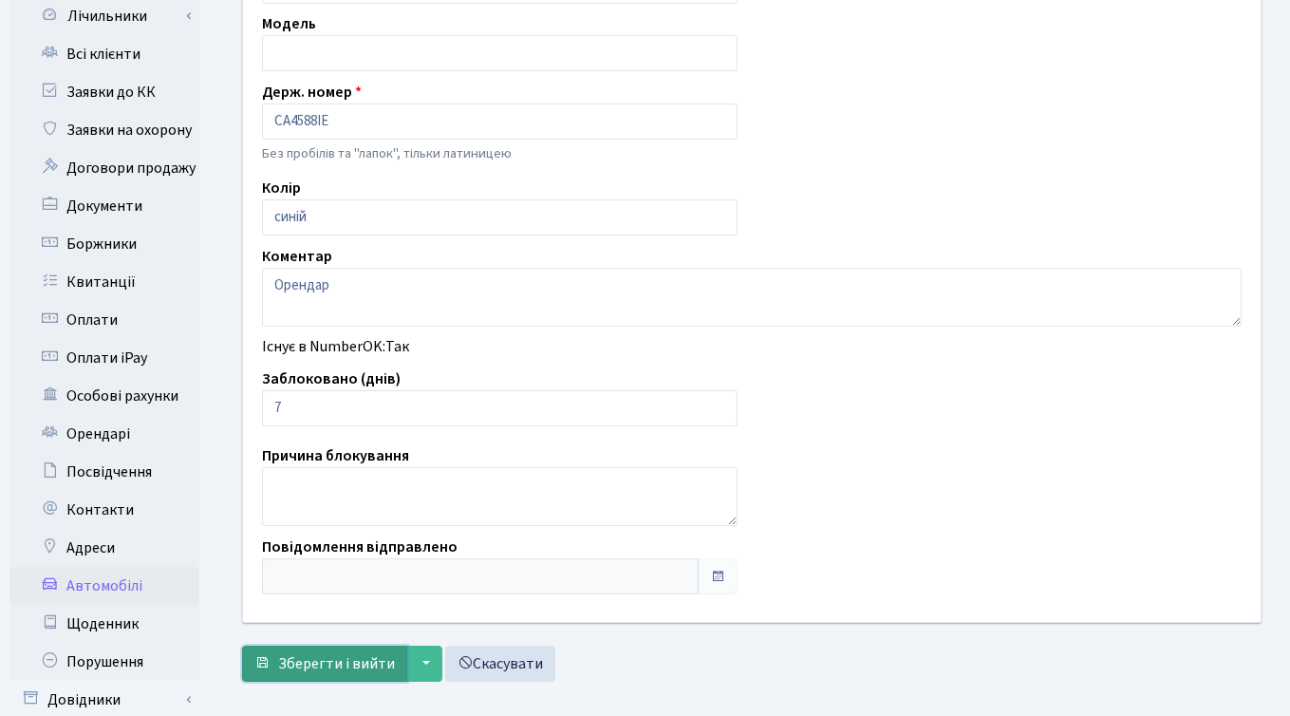
click at [329, 655] on span "Зберегти і вийти" at bounding box center [336, 663] width 117 height 21
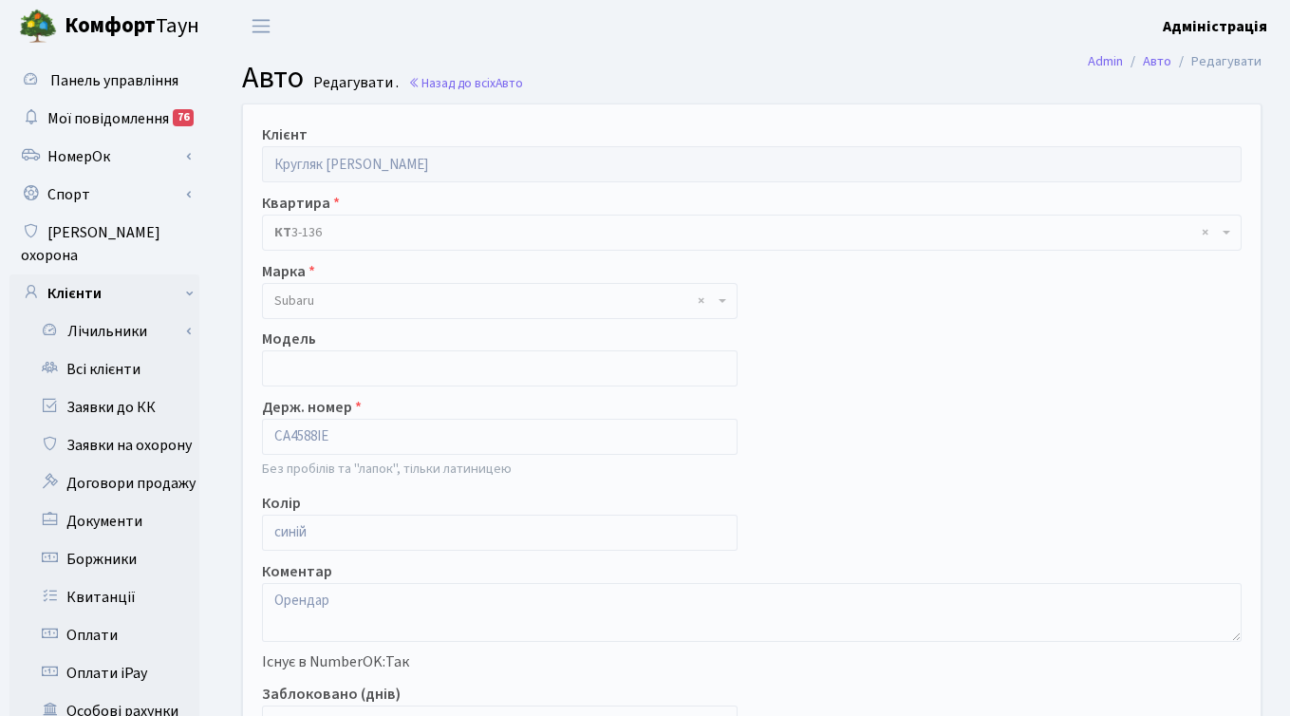
scroll to position [315, 0]
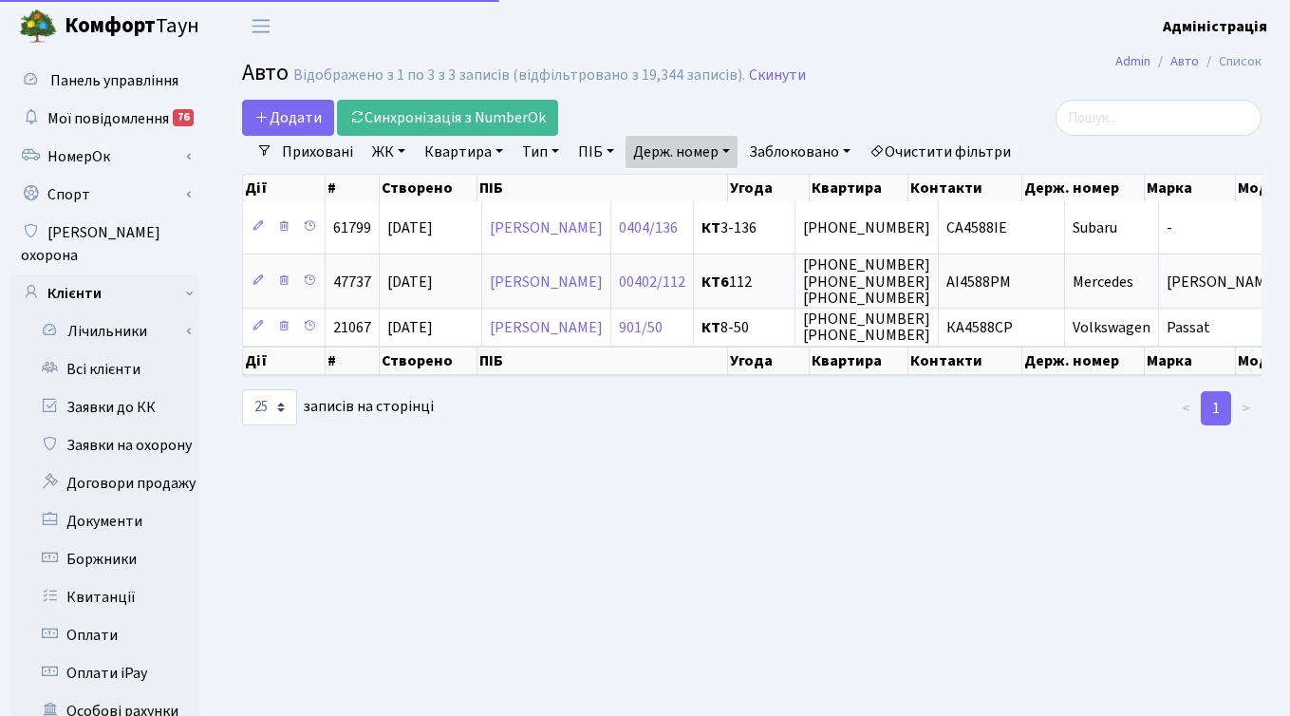
select select "25"
click at [703, 149] on link "Держ. номер" at bounding box center [682, 152] width 112 height 32
paste input "992"
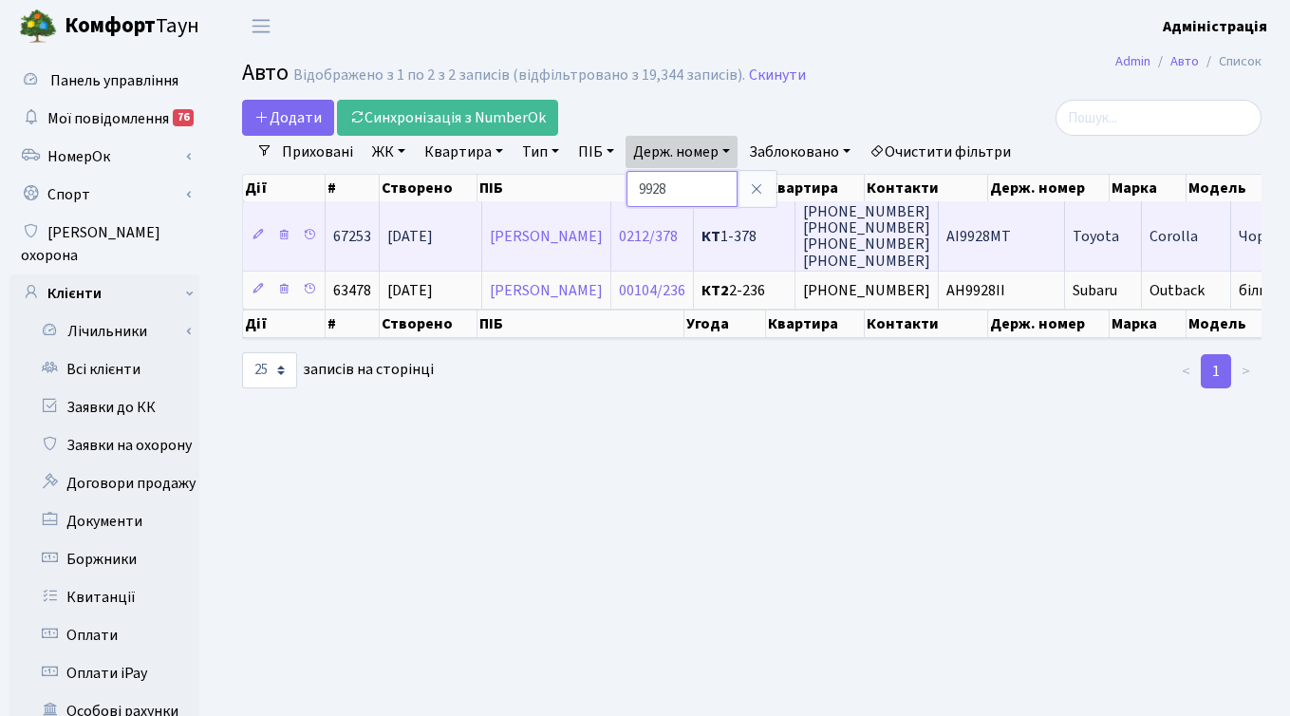
paste input "7616"
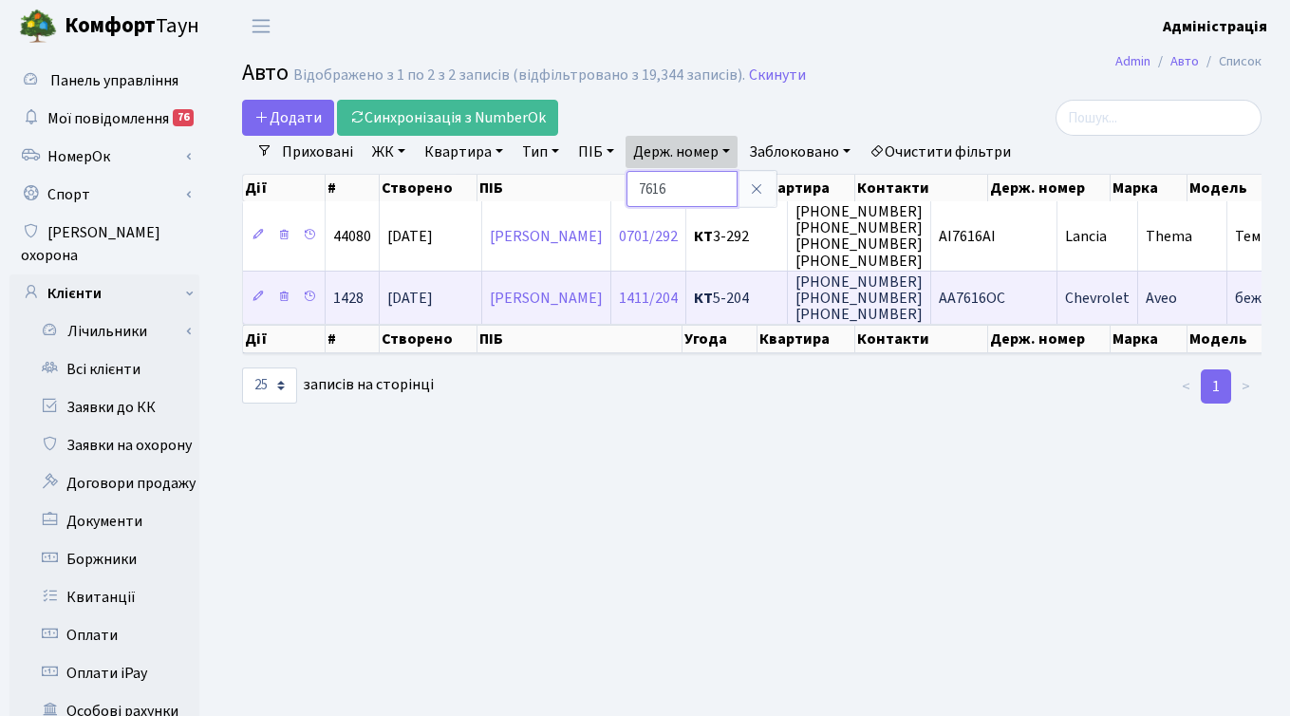
paste input "4358"
type input "4358"
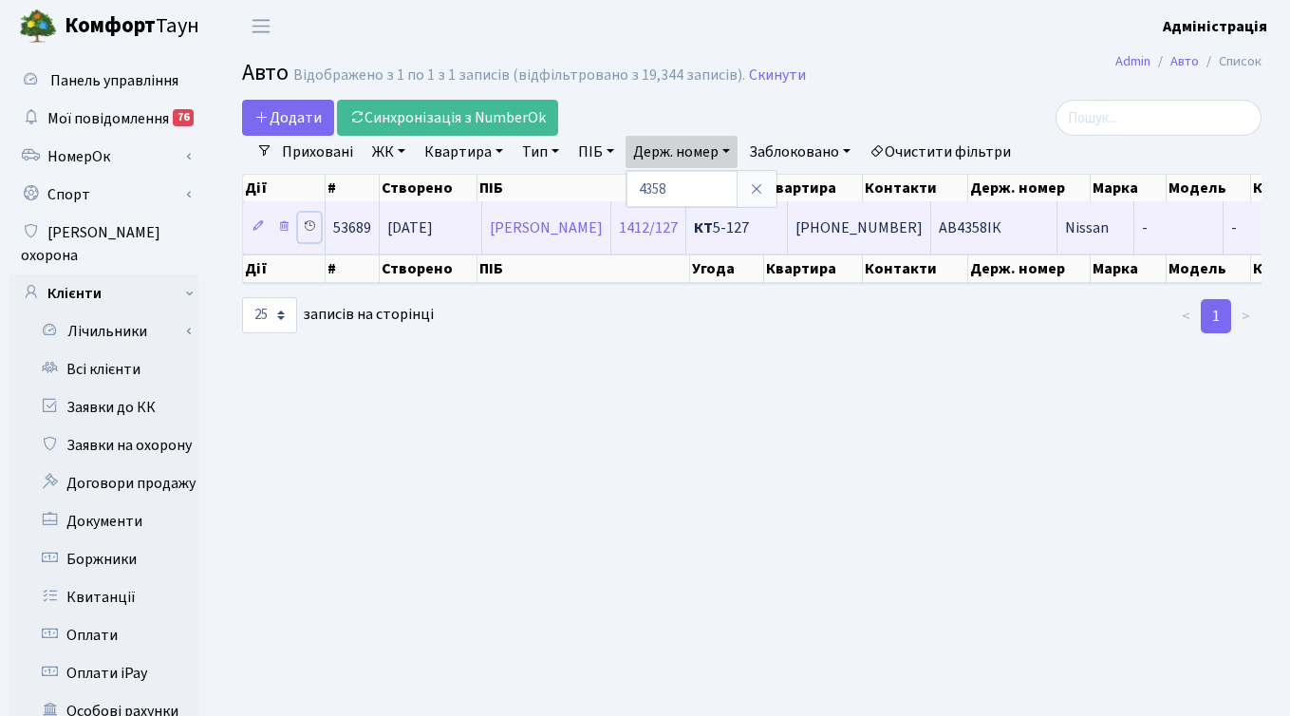
click at [310, 224] on icon at bounding box center [309, 225] width 13 height 13
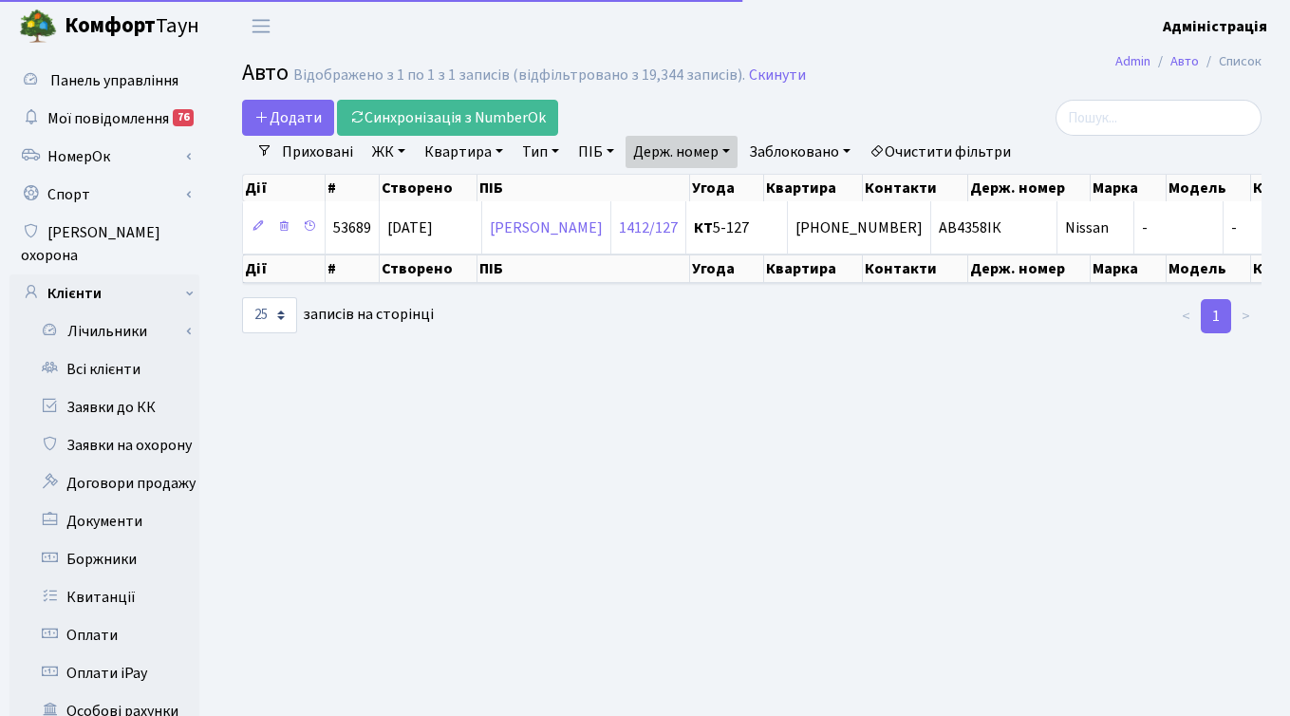
select select "25"
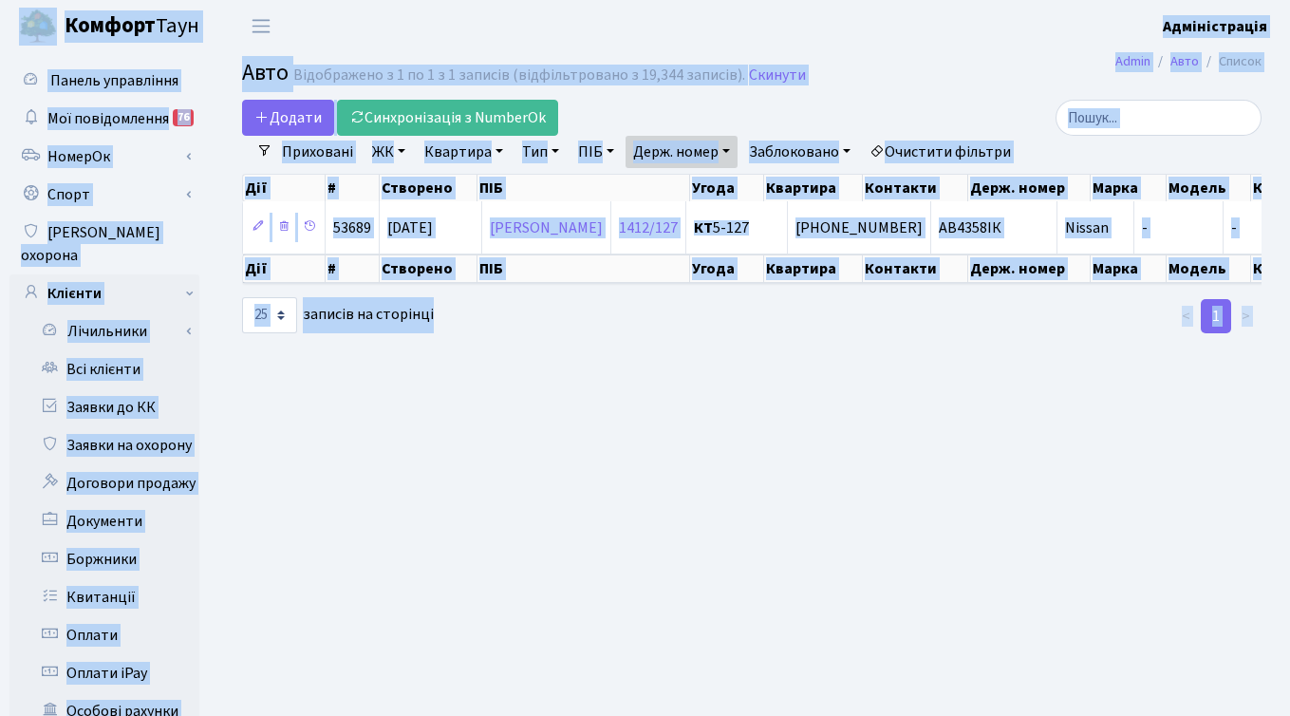
click at [713, 419] on main "Admin Авто Список Авто Відображено з 1 по 1 з 1 записів (відфільтровано з 19,34…" at bounding box center [752, 604] width 1077 height 1105
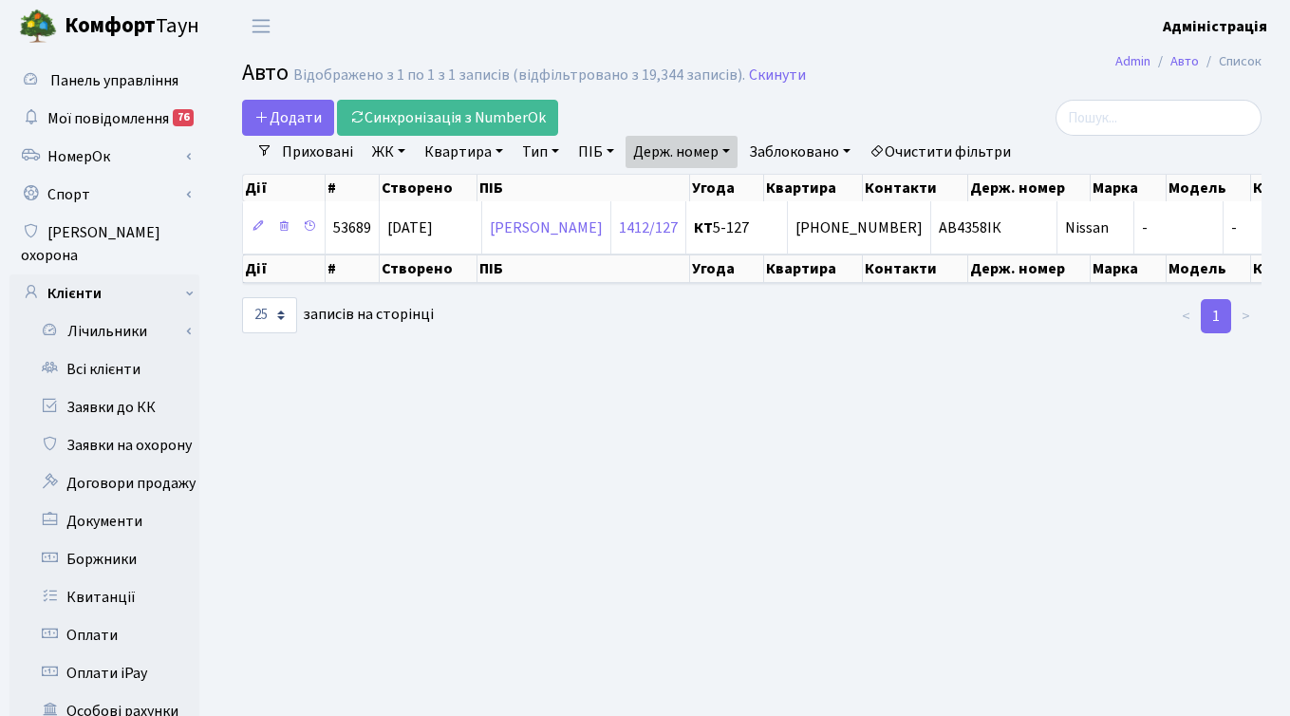
click at [678, 140] on link "Держ. номер" at bounding box center [682, 152] width 112 height 32
paste input "624"
type input "4624"
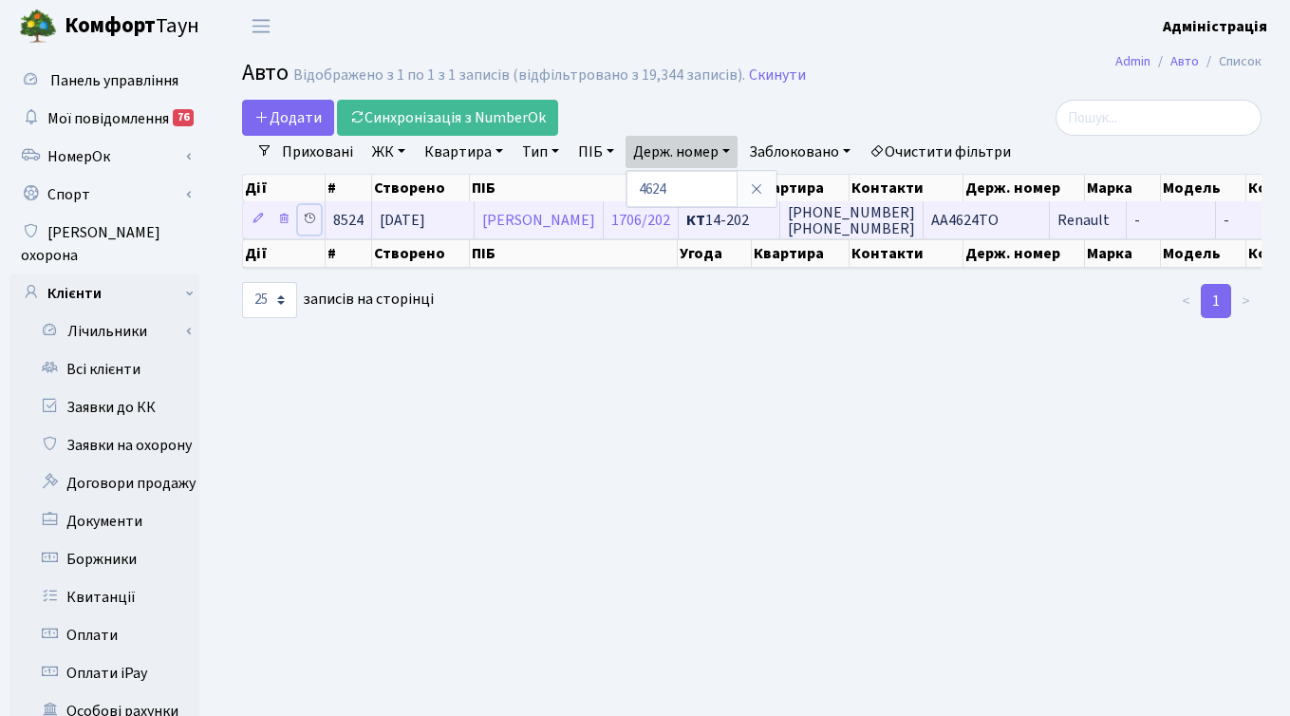
click at [306, 215] on icon at bounding box center [309, 218] width 13 height 13
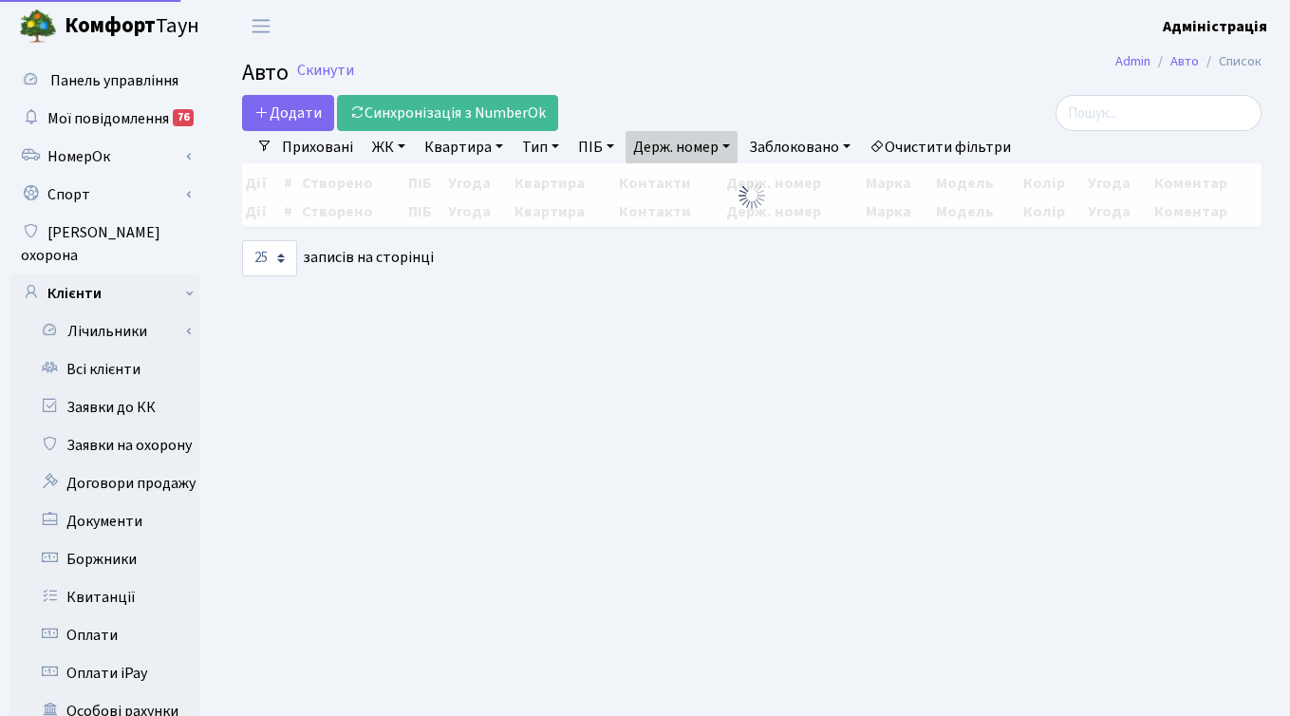
select select "25"
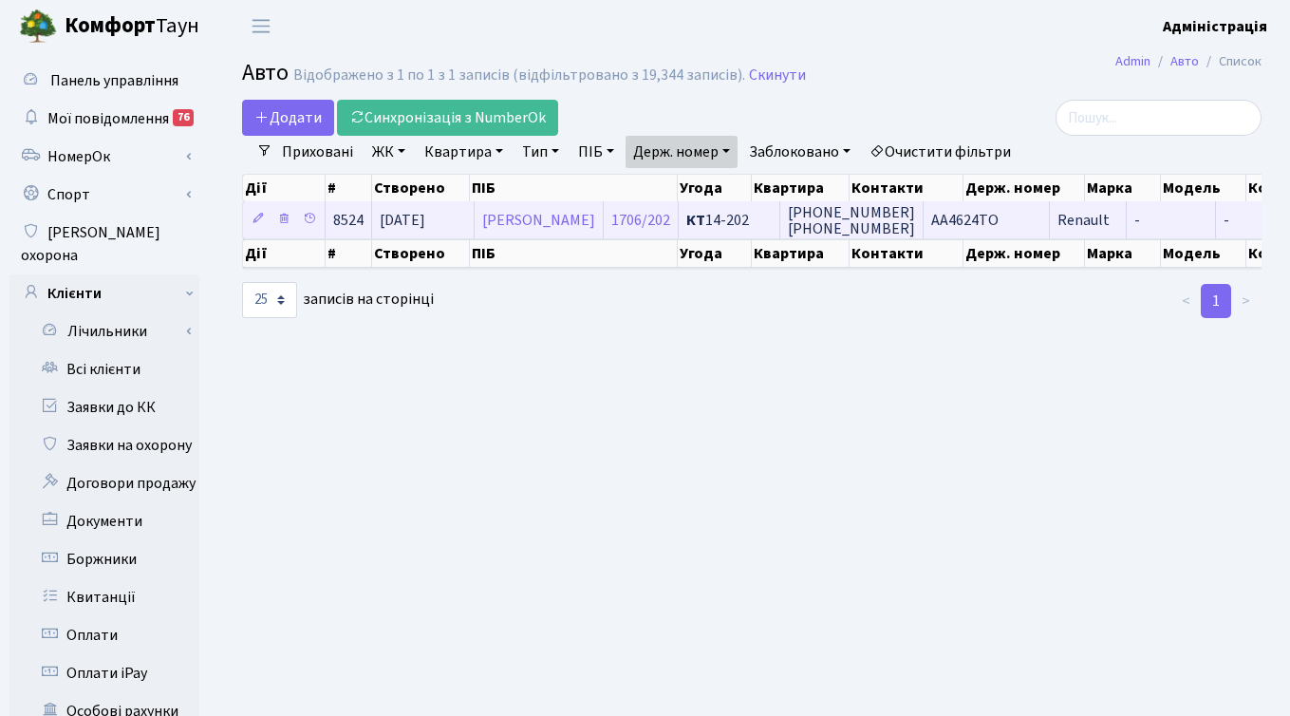
click at [999, 218] on span "АА4624ТО" at bounding box center [964, 220] width 67 height 21
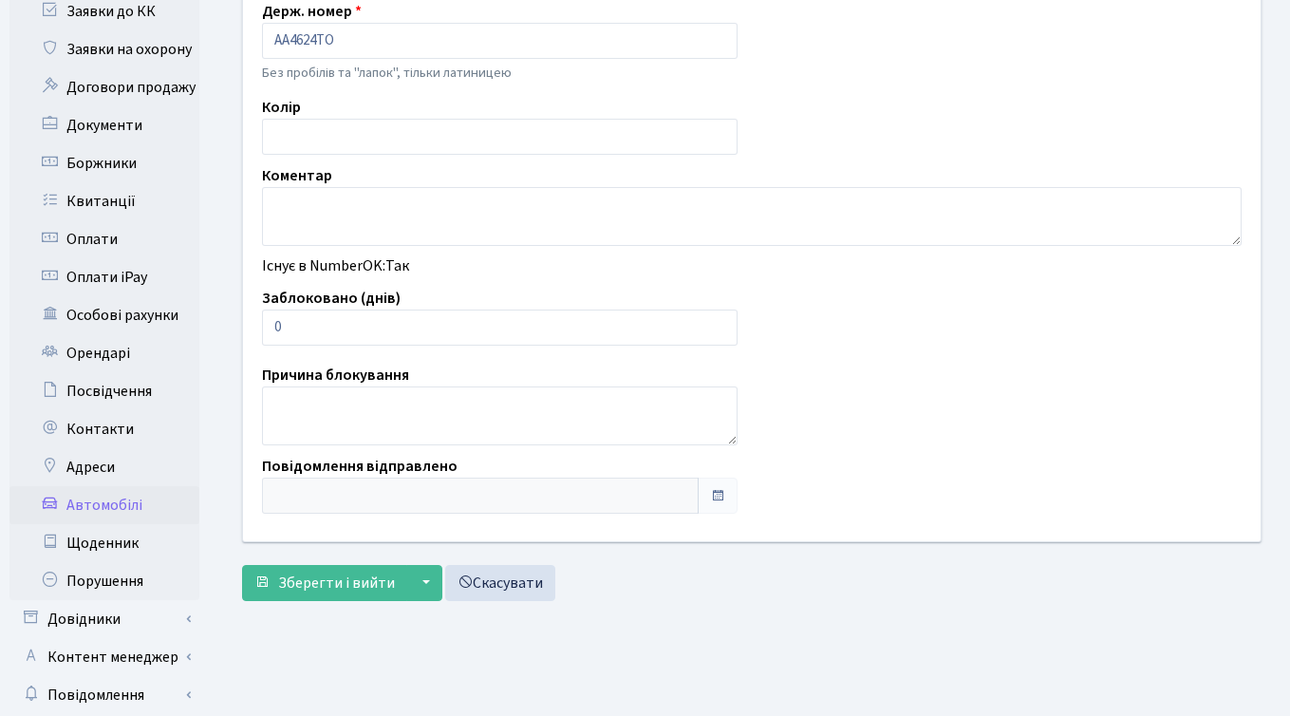
scroll to position [399, 0]
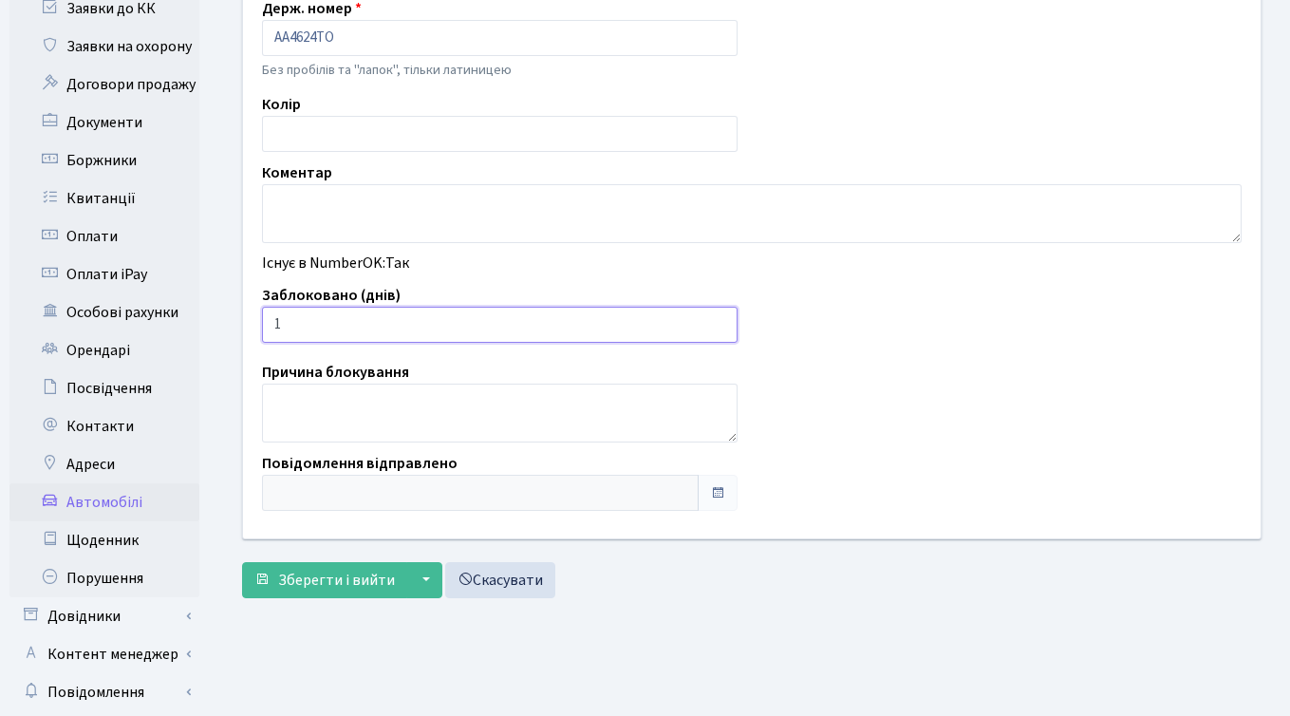
click at [717, 319] on input "1" at bounding box center [500, 325] width 476 height 36
click at [717, 319] on input "2" at bounding box center [500, 325] width 476 height 36
click at [717, 319] on input "3" at bounding box center [500, 325] width 476 height 36
click at [717, 319] on input "4" at bounding box center [500, 325] width 476 height 36
click at [717, 319] on input "5" at bounding box center [500, 325] width 476 height 36
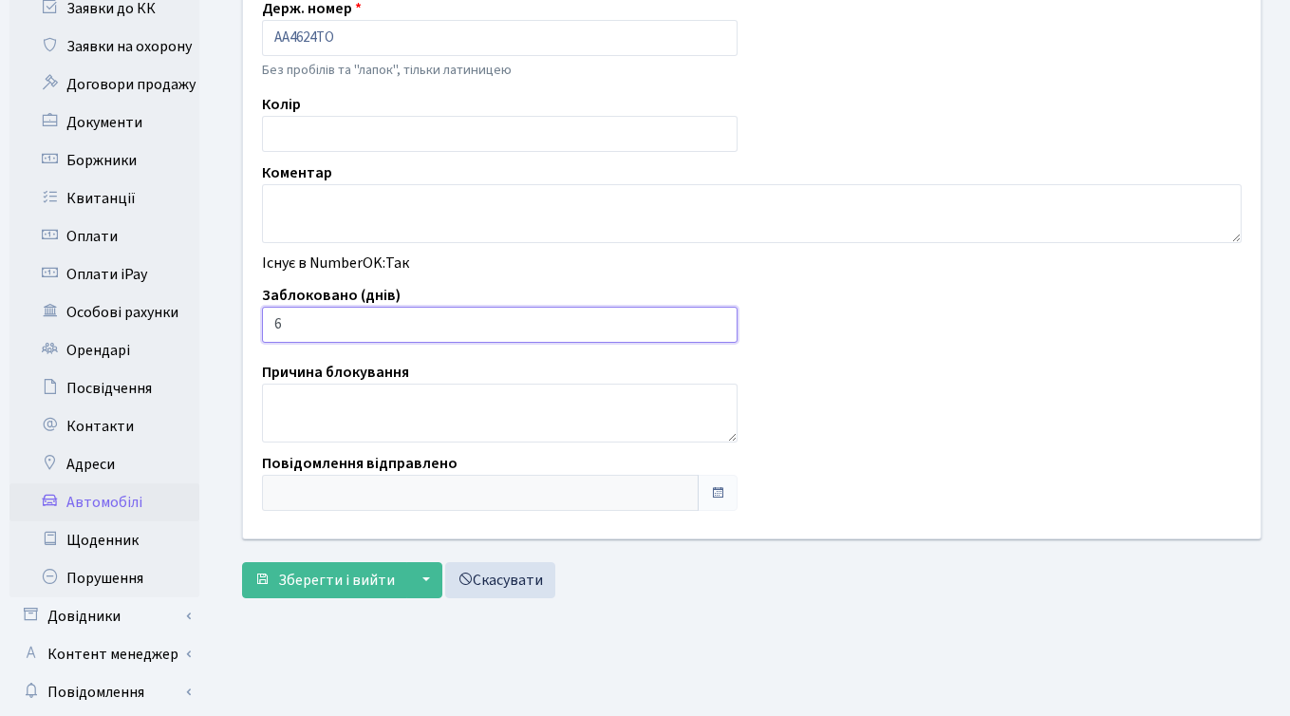
click at [717, 319] on input "6" at bounding box center [500, 325] width 476 height 36
type input "7"
click at [717, 319] on input "7" at bounding box center [500, 325] width 476 height 36
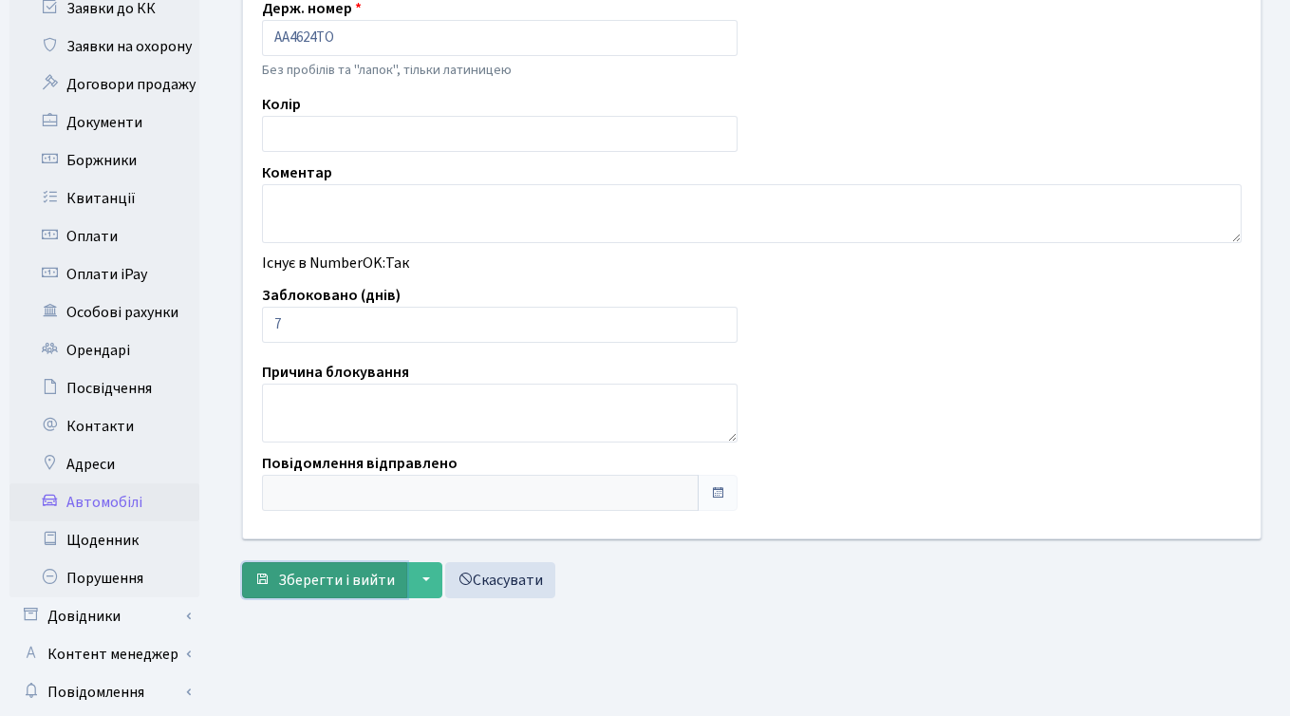
click at [321, 586] on span "Зберегти і вийти" at bounding box center [336, 580] width 117 height 21
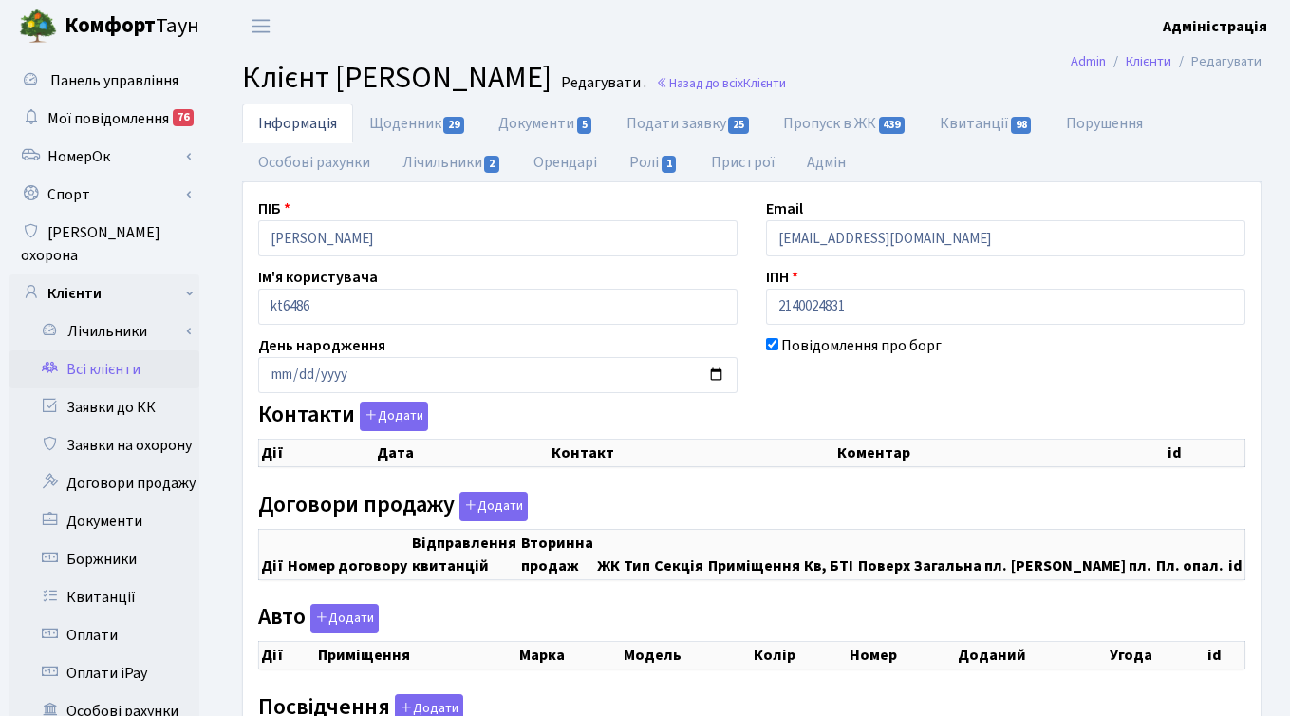
checkbox input "true"
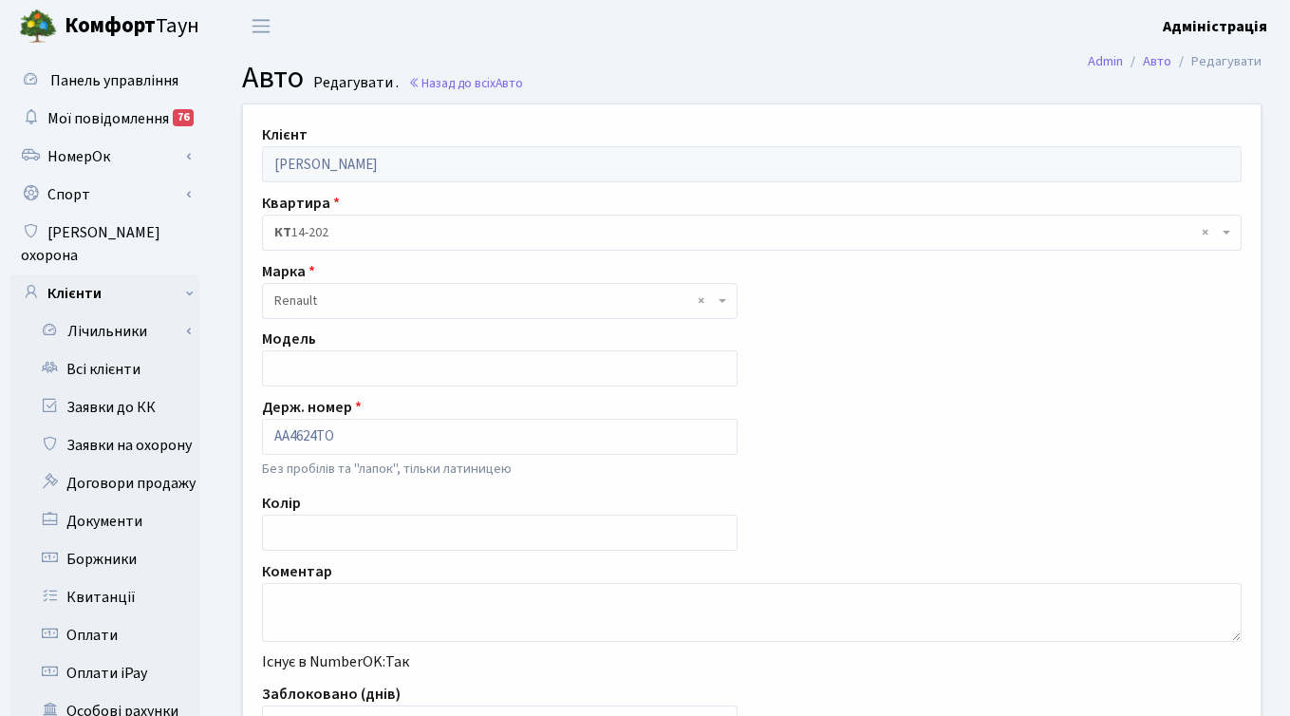
scroll to position [338, 0]
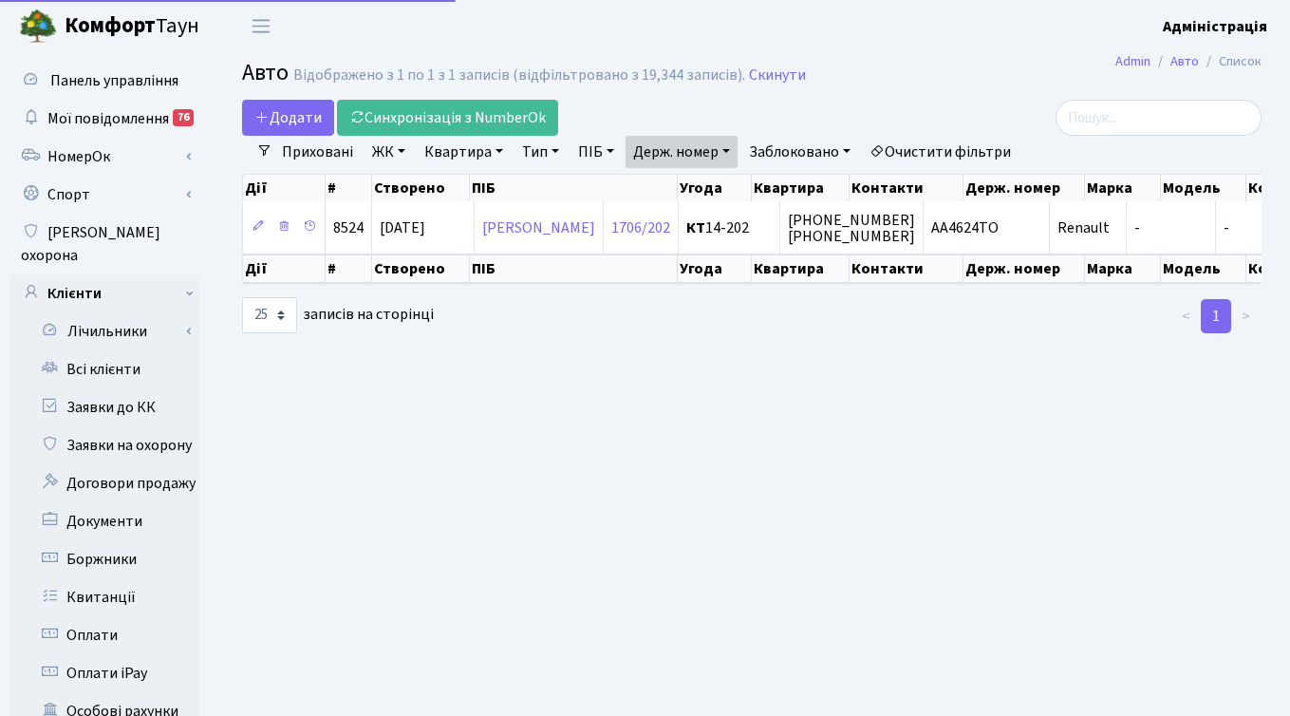
select select "25"
click at [676, 154] on link "Держ. номер" at bounding box center [682, 152] width 112 height 32
paste input "0612"
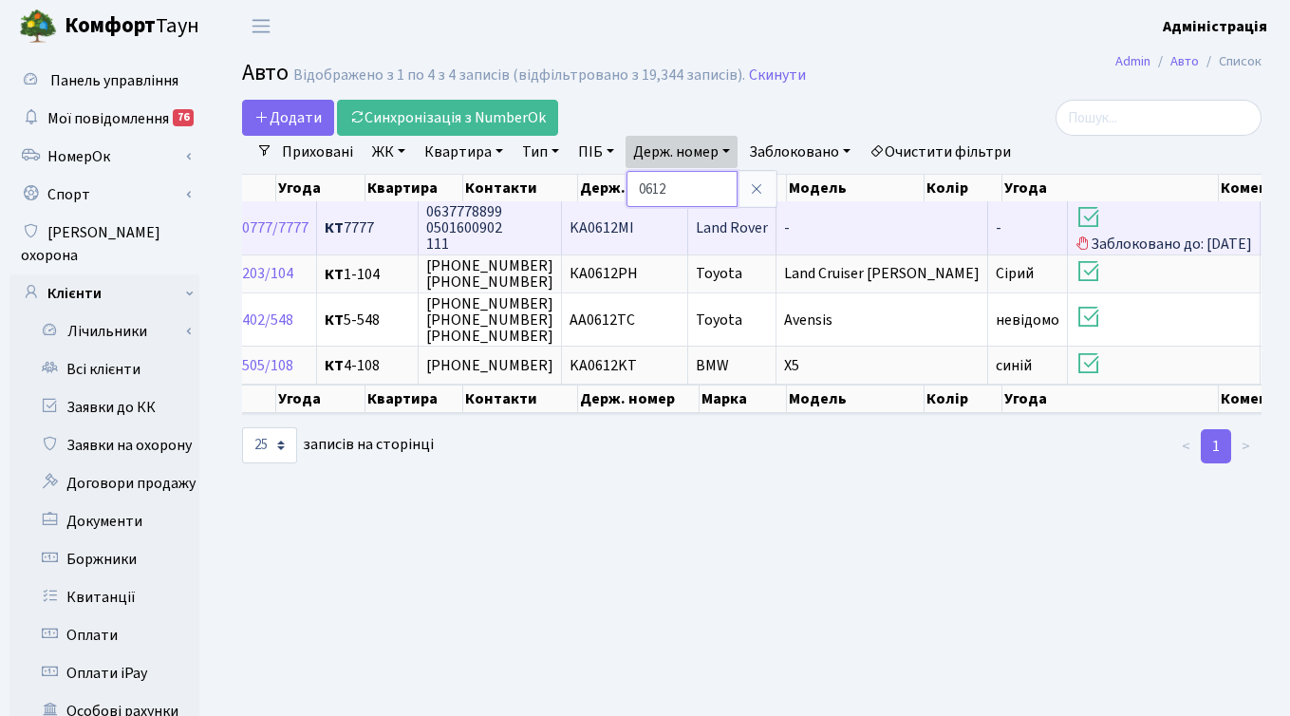
scroll to position [0, 493]
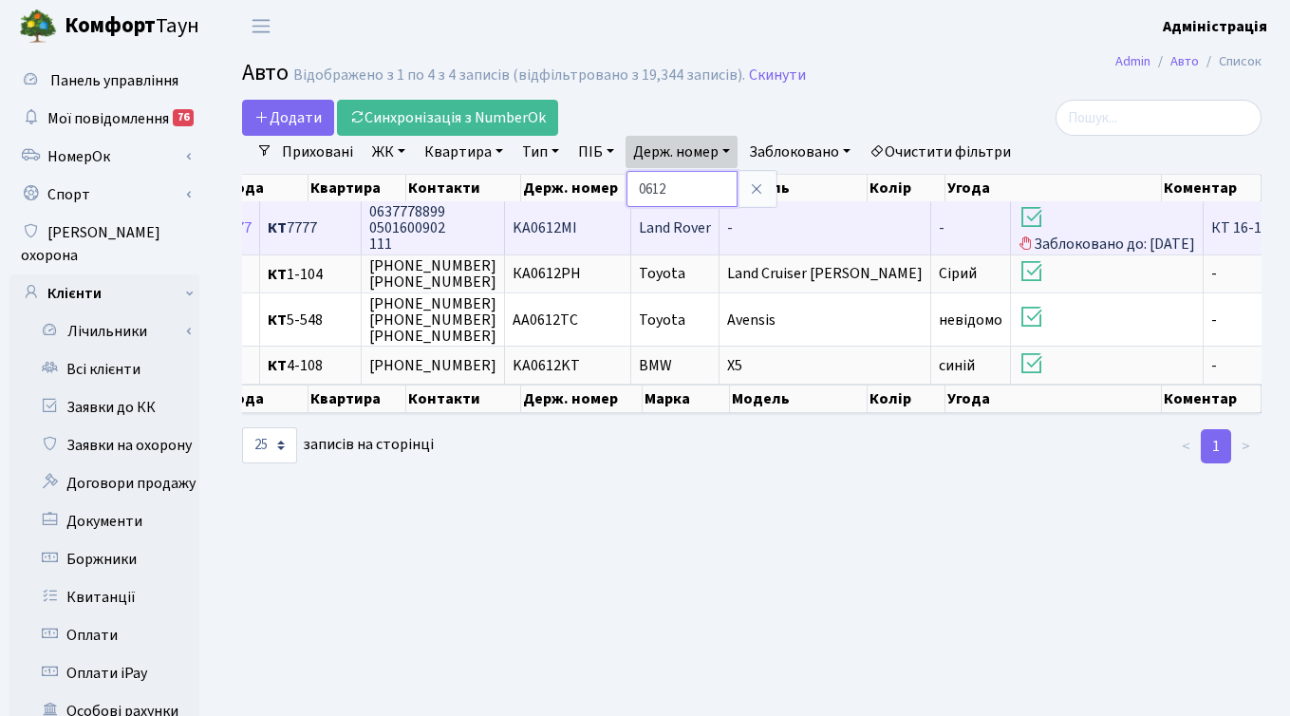
paste input "5227"
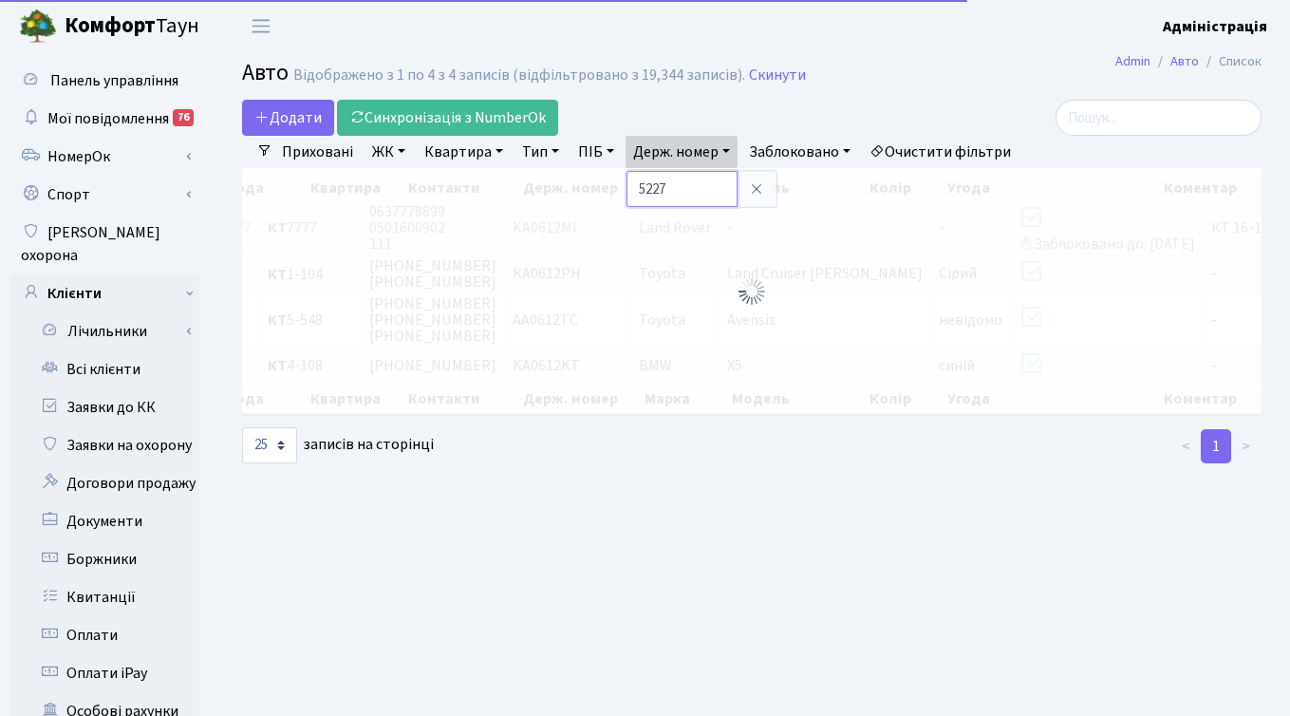
scroll to position [0, 23]
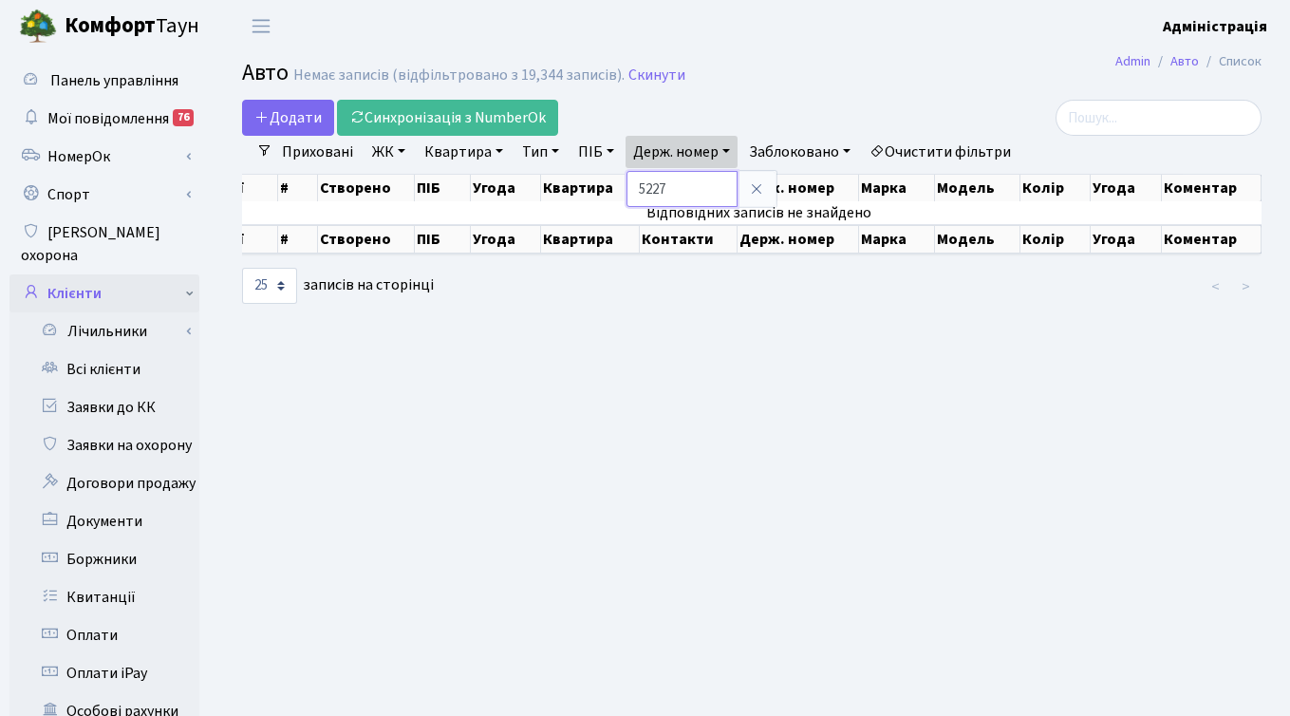
paste input "1622"
type input "1622"
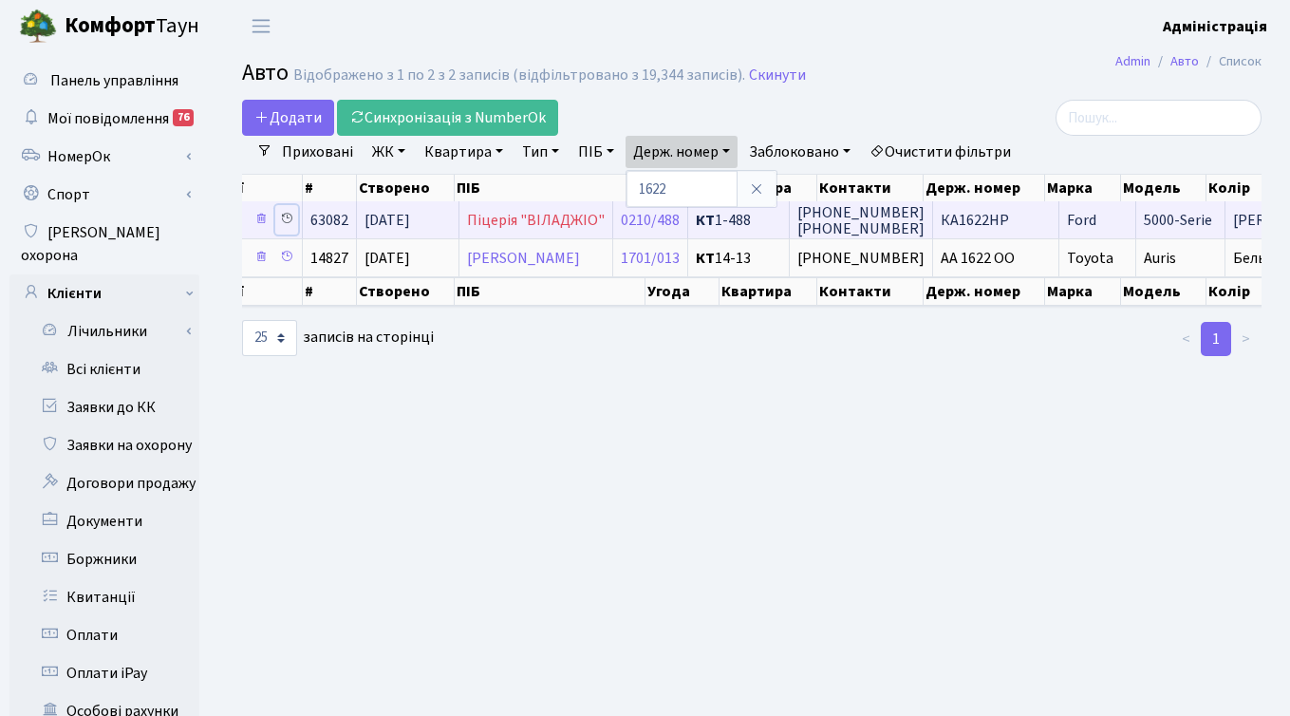
click at [292, 218] on icon at bounding box center [286, 218] width 13 height 13
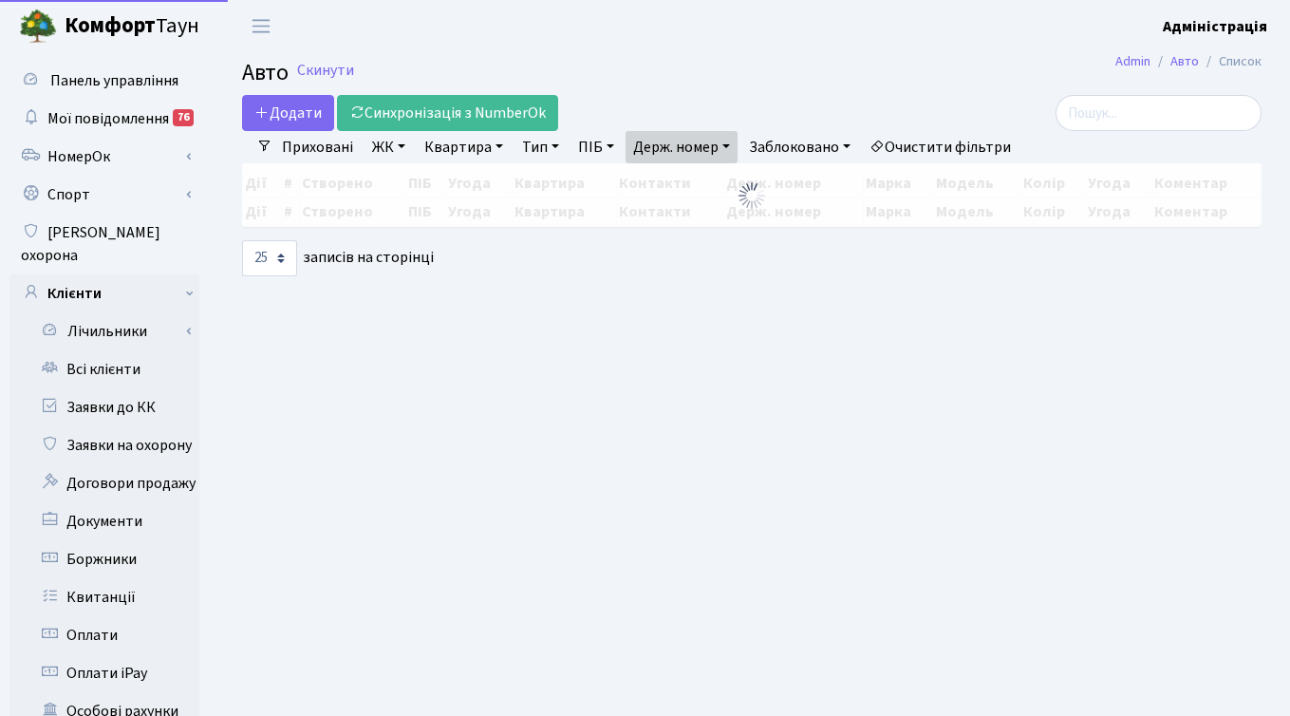
select select "25"
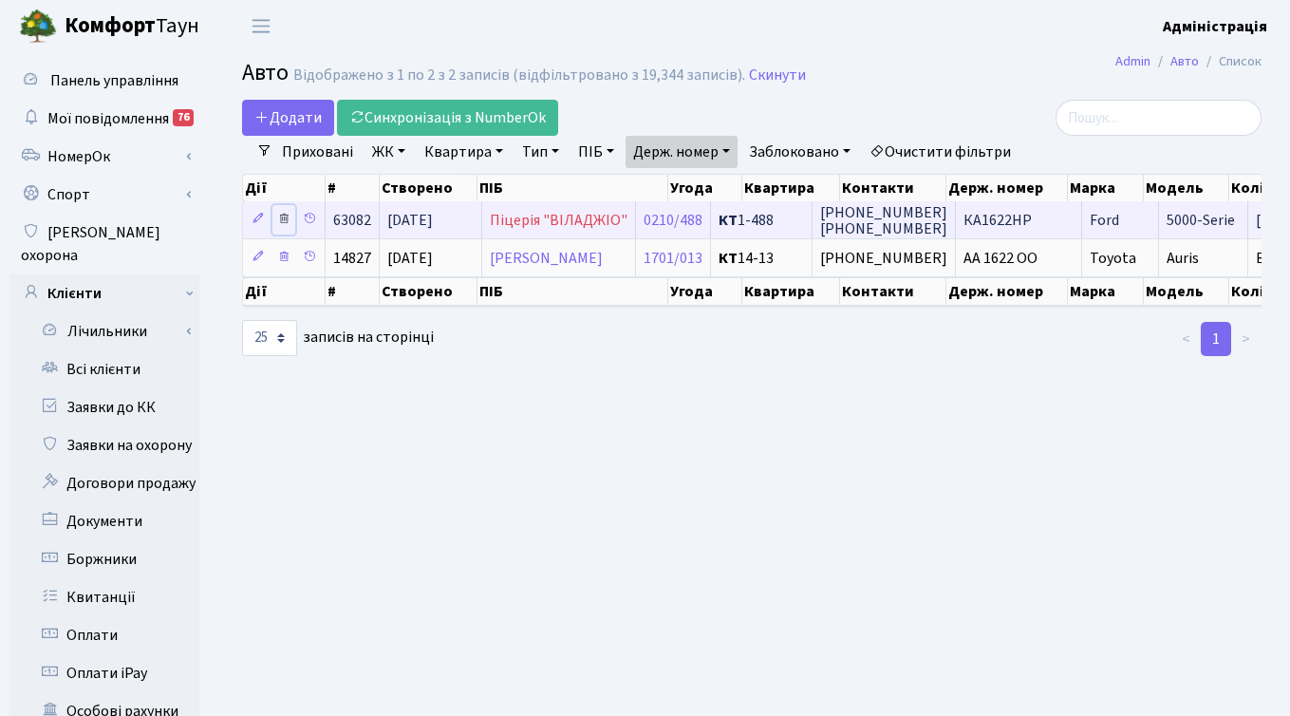
click at [281, 218] on icon at bounding box center [283, 218] width 13 height 13
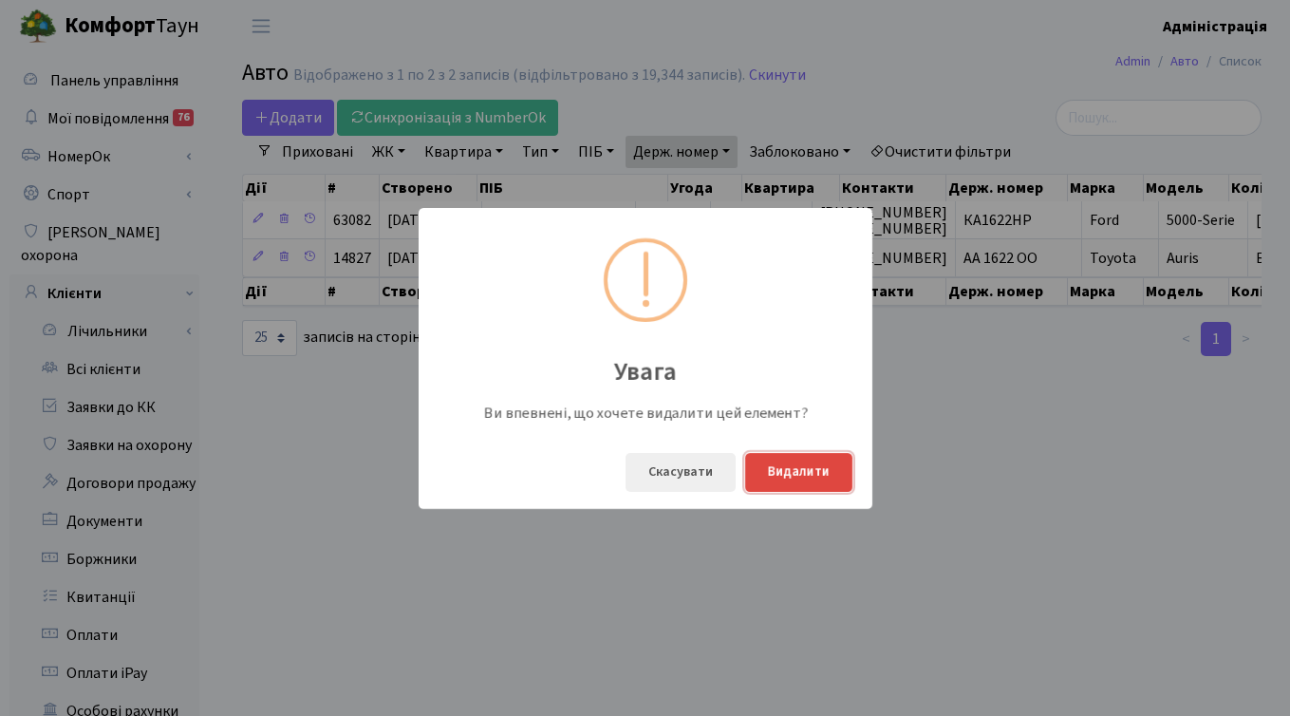
click at [799, 473] on button "Видалити" at bounding box center [798, 472] width 107 height 39
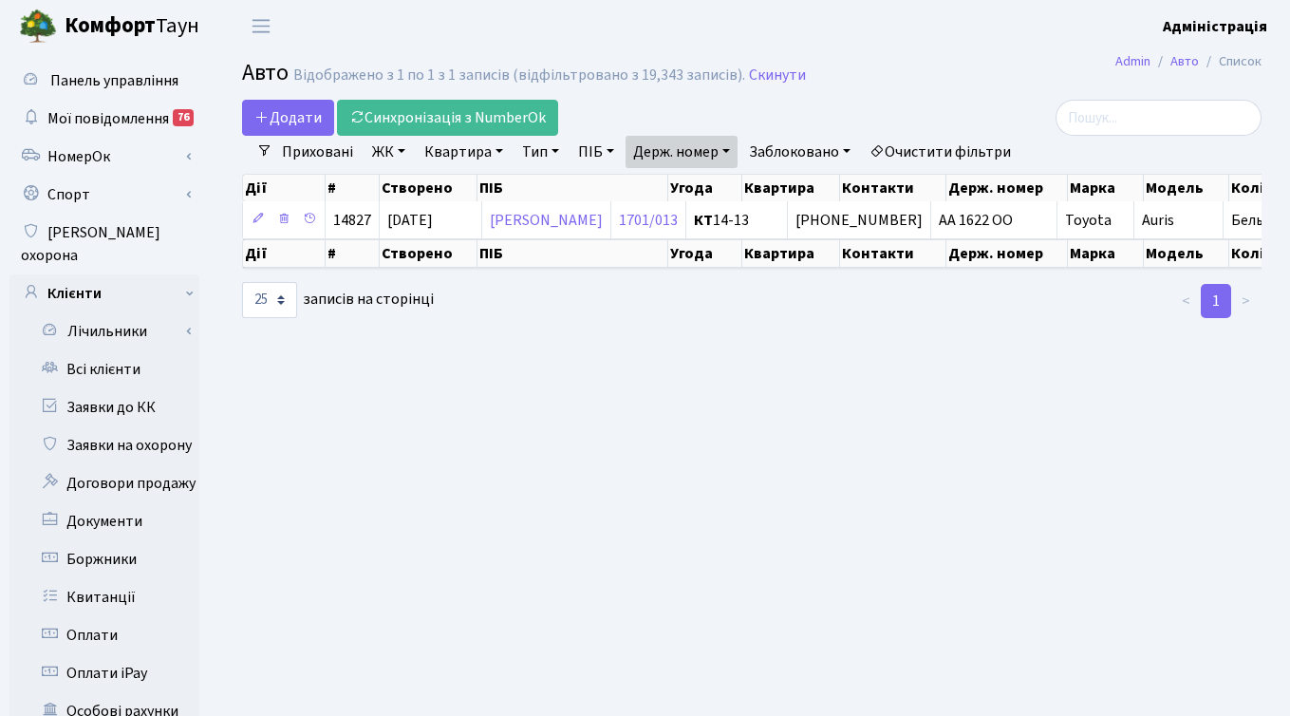
click at [707, 142] on link "Держ. номер" at bounding box center [682, 152] width 112 height 32
paste input "700"
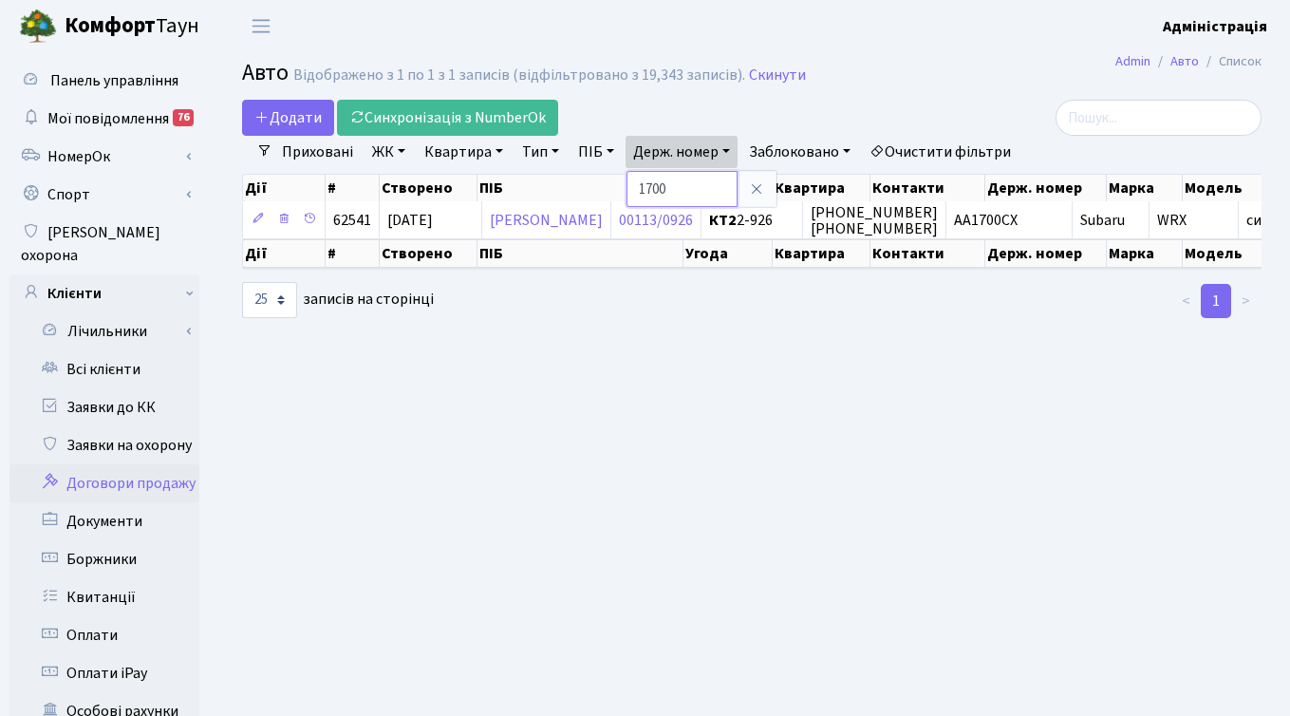
paste input "КА1700РН"
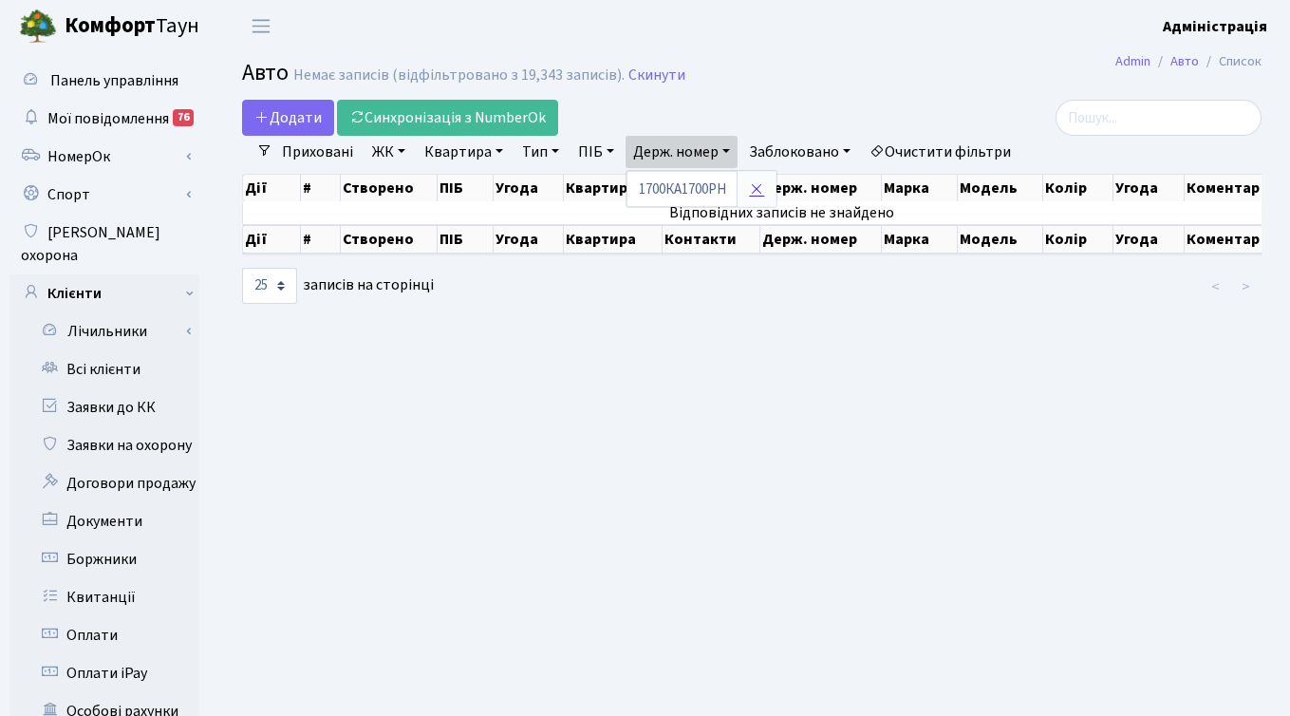
click at [758, 184] on icon at bounding box center [756, 188] width 15 height 15
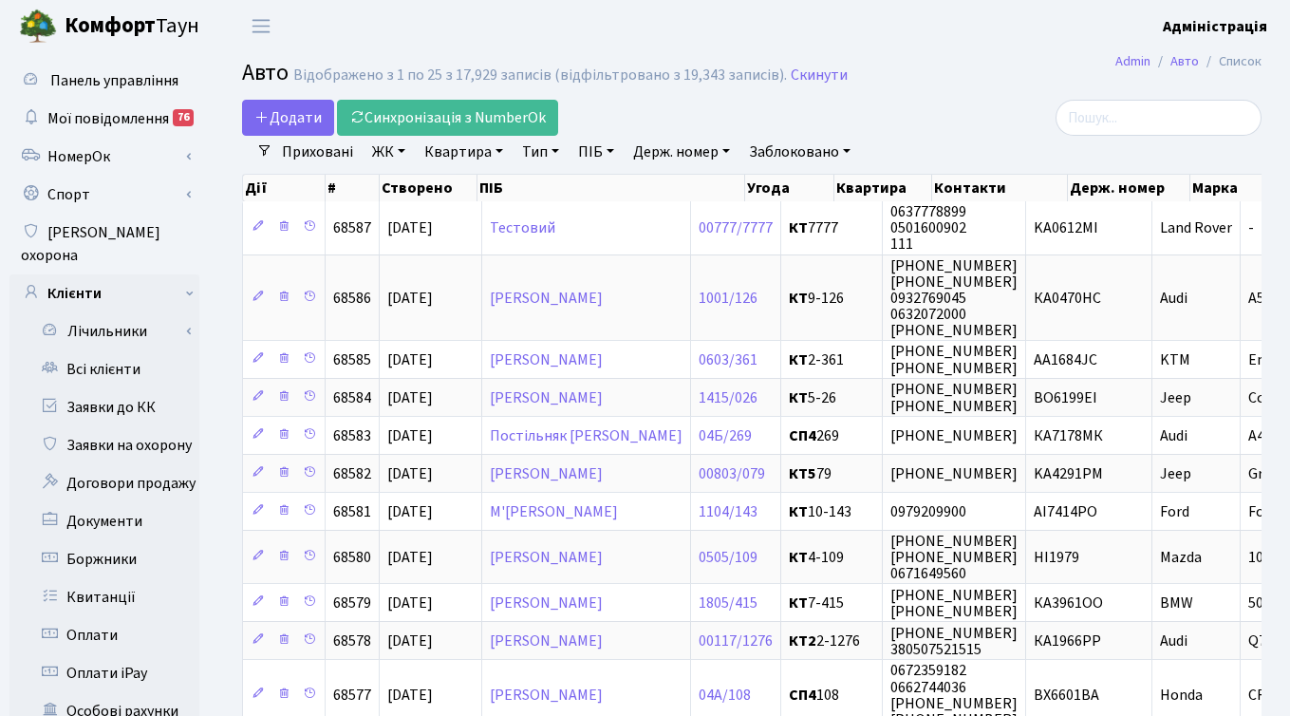
click at [679, 150] on link "Держ. номер" at bounding box center [682, 152] width 112 height 32
click at [654, 187] on input "text" at bounding box center [682, 189] width 111 height 36
paste input "6339"
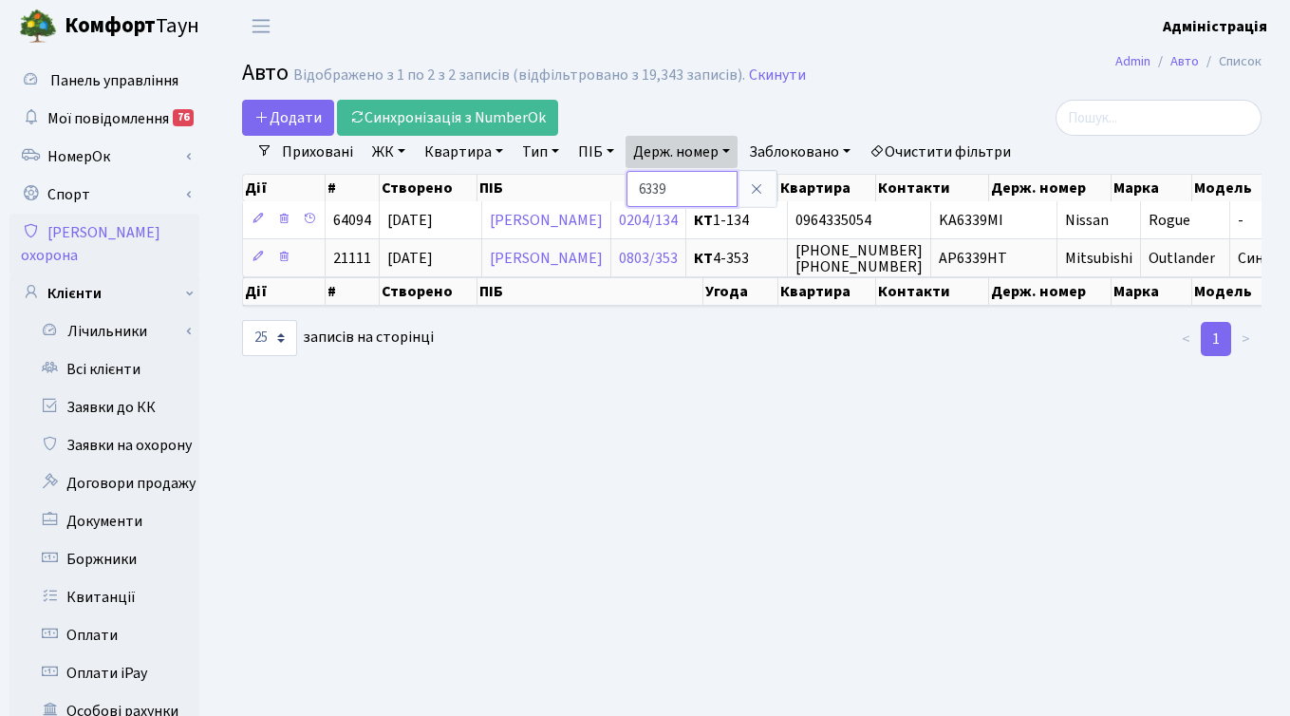
paste input "7770"
type input "7770"
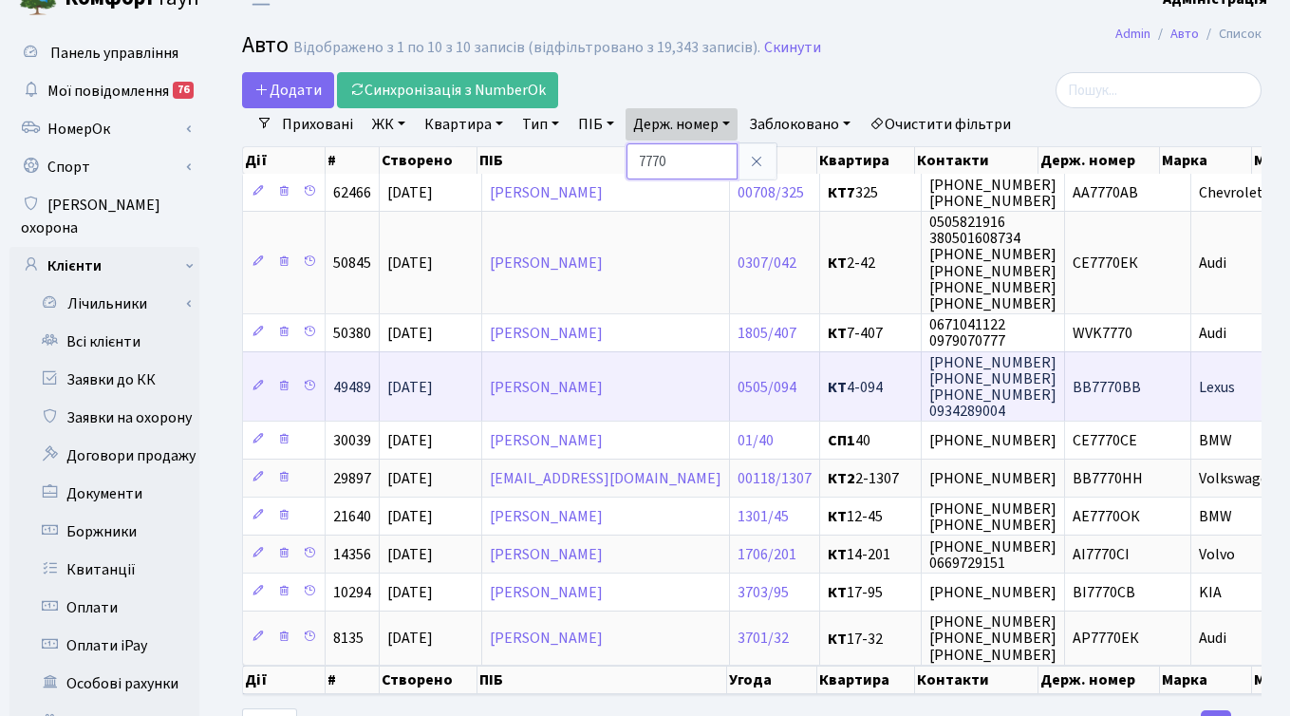
scroll to position [33, 0]
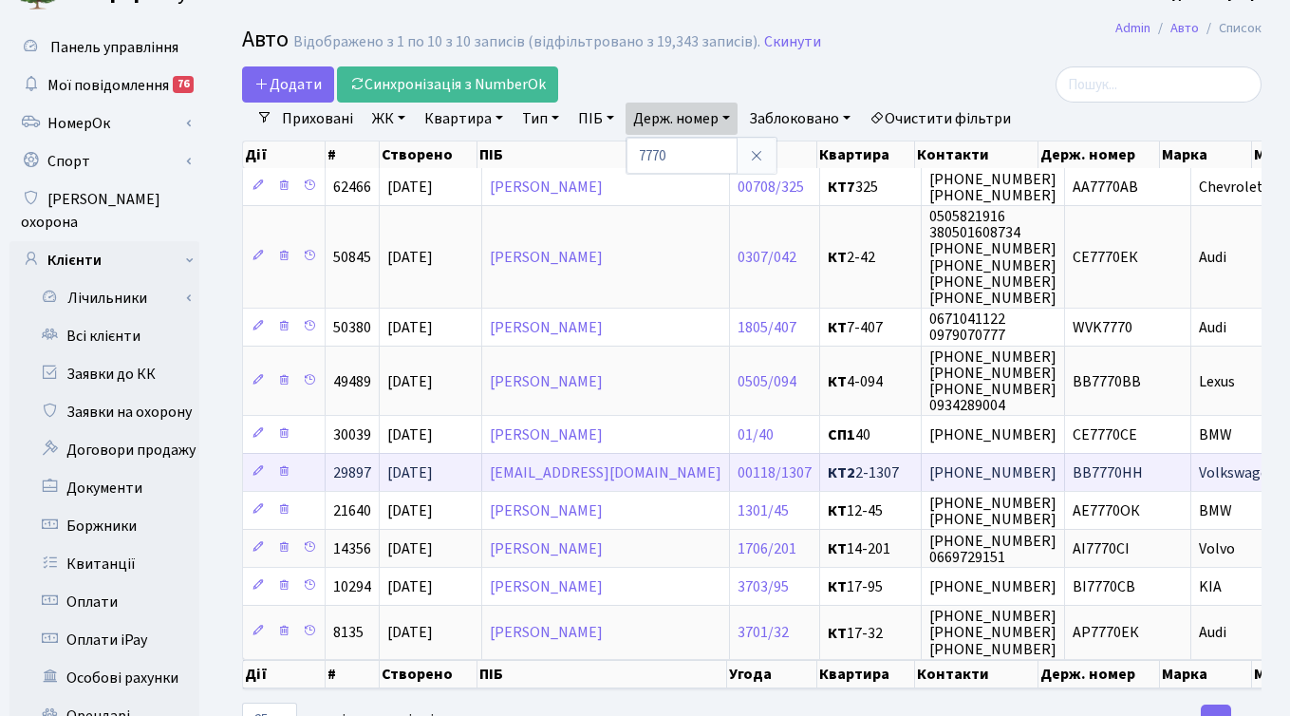
click at [1080, 469] on span "ВВ7770НН" at bounding box center [1108, 472] width 70 height 21
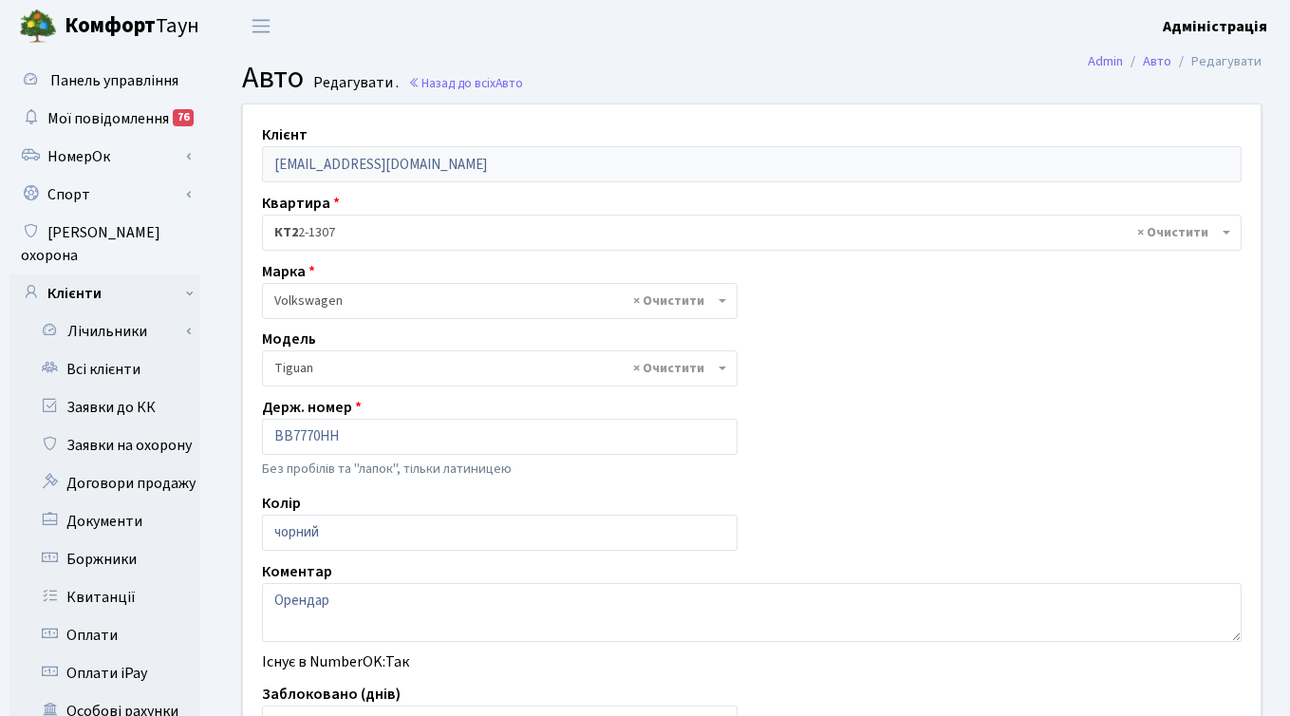
select select "2490"
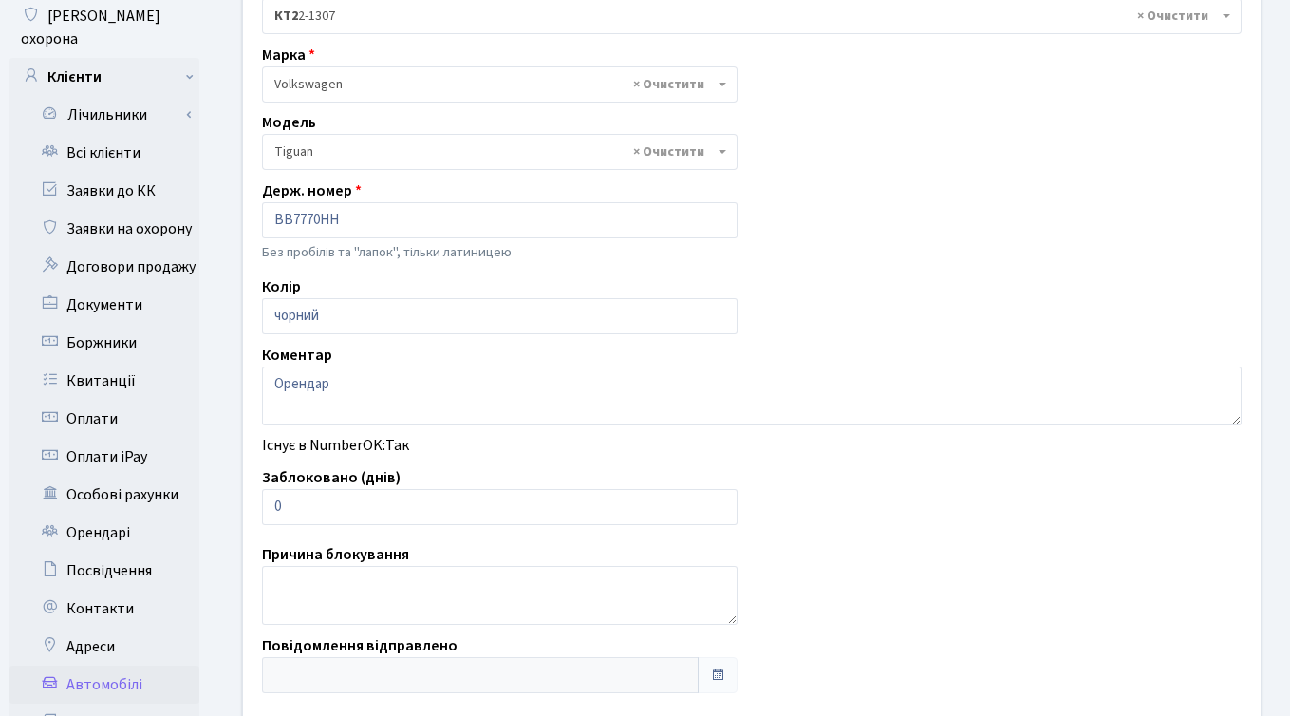
scroll to position [224, 0]
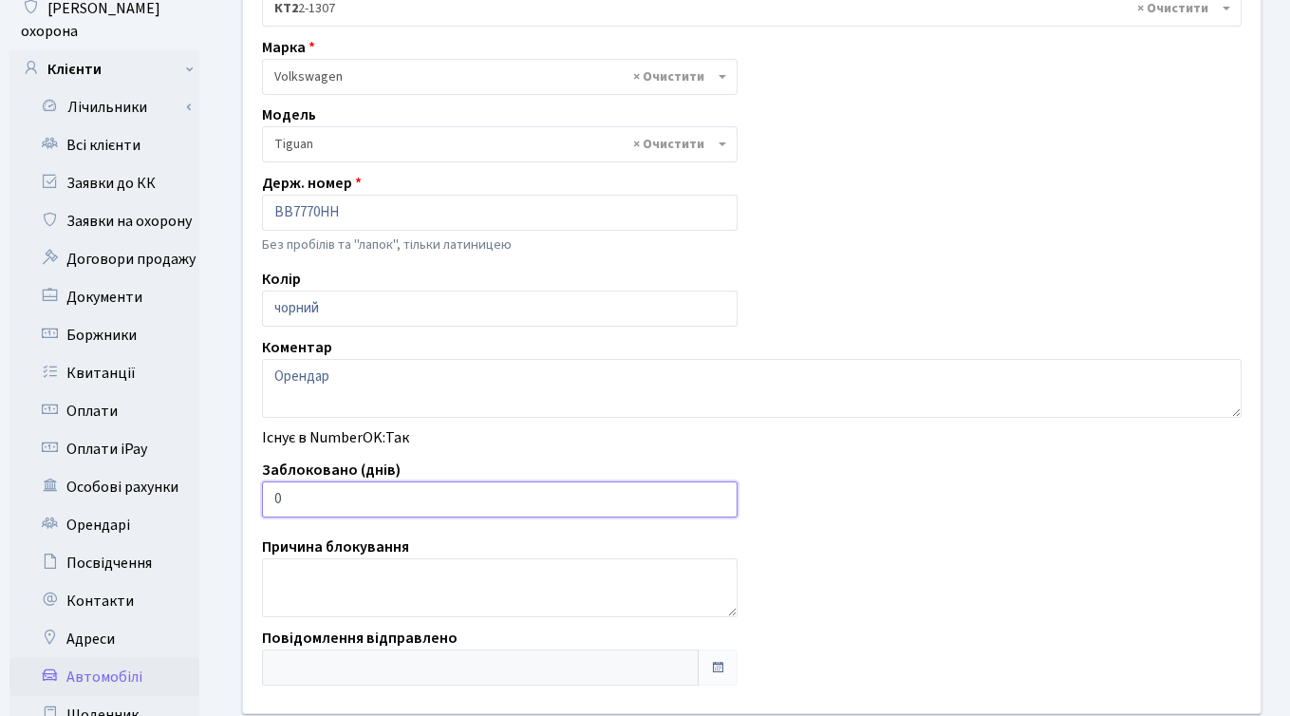
type input "1"
click at [719, 498] on input "1" at bounding box center [500, 499] width 476 height 36
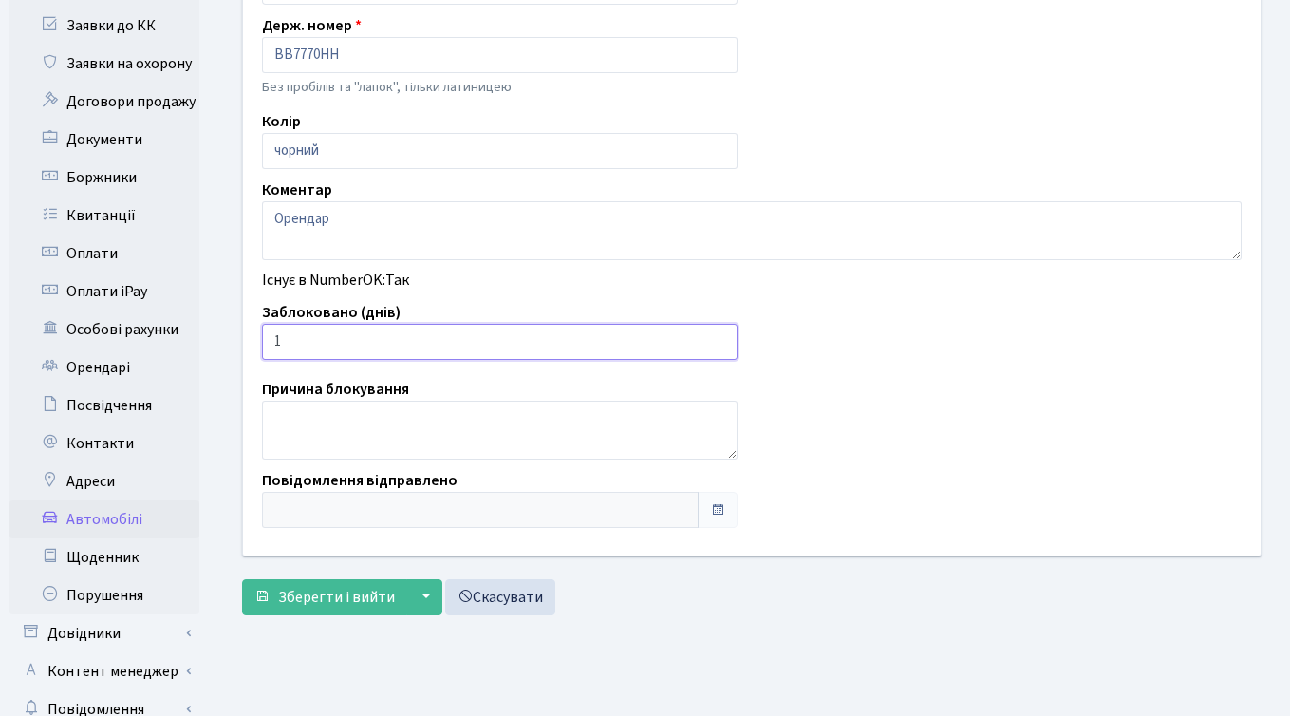
scroll to position [466, 0]
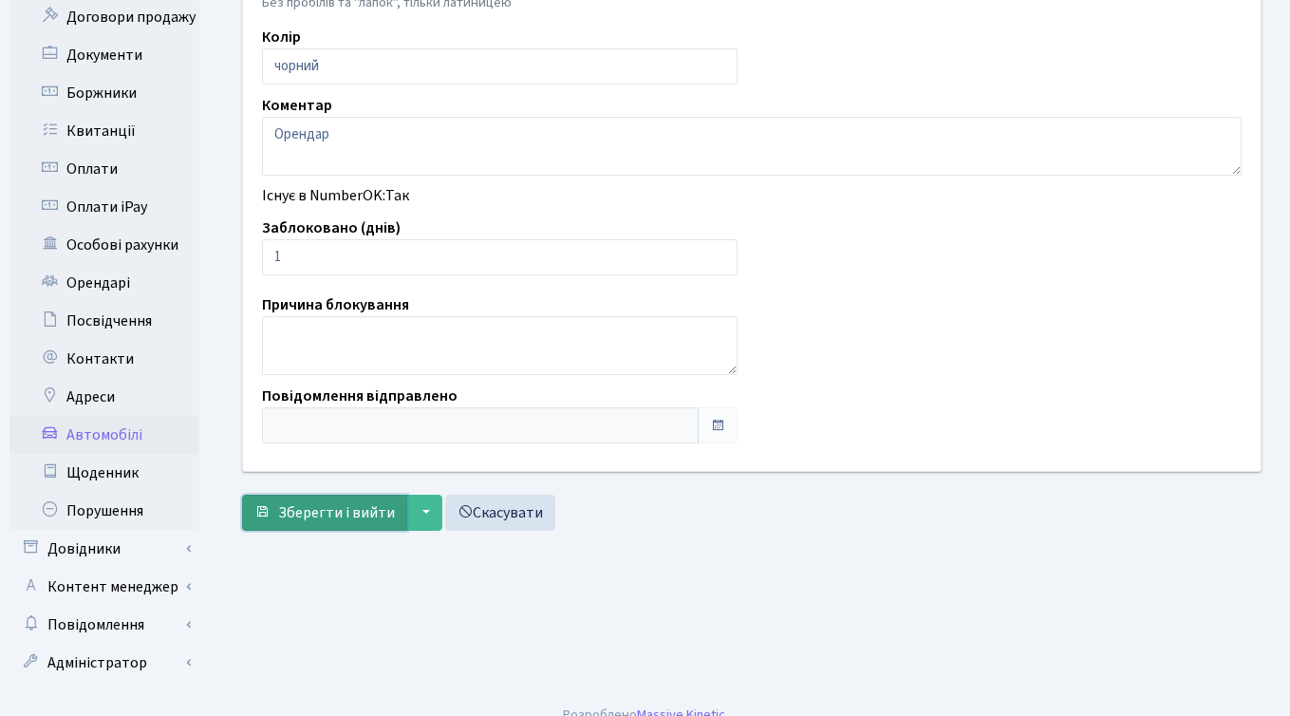
click at [319, 507] on span "Зберегти і вийти" at bounding box center [336, 512] width 117 height 21
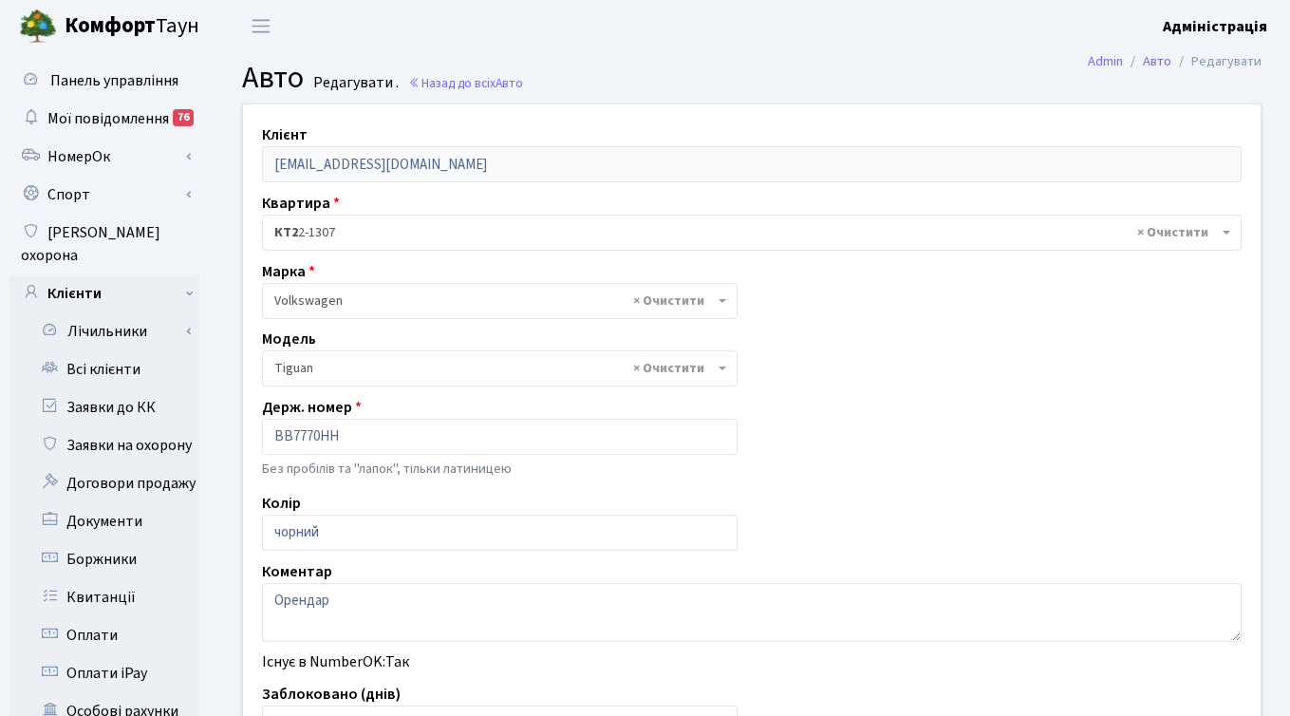
select select "2490"
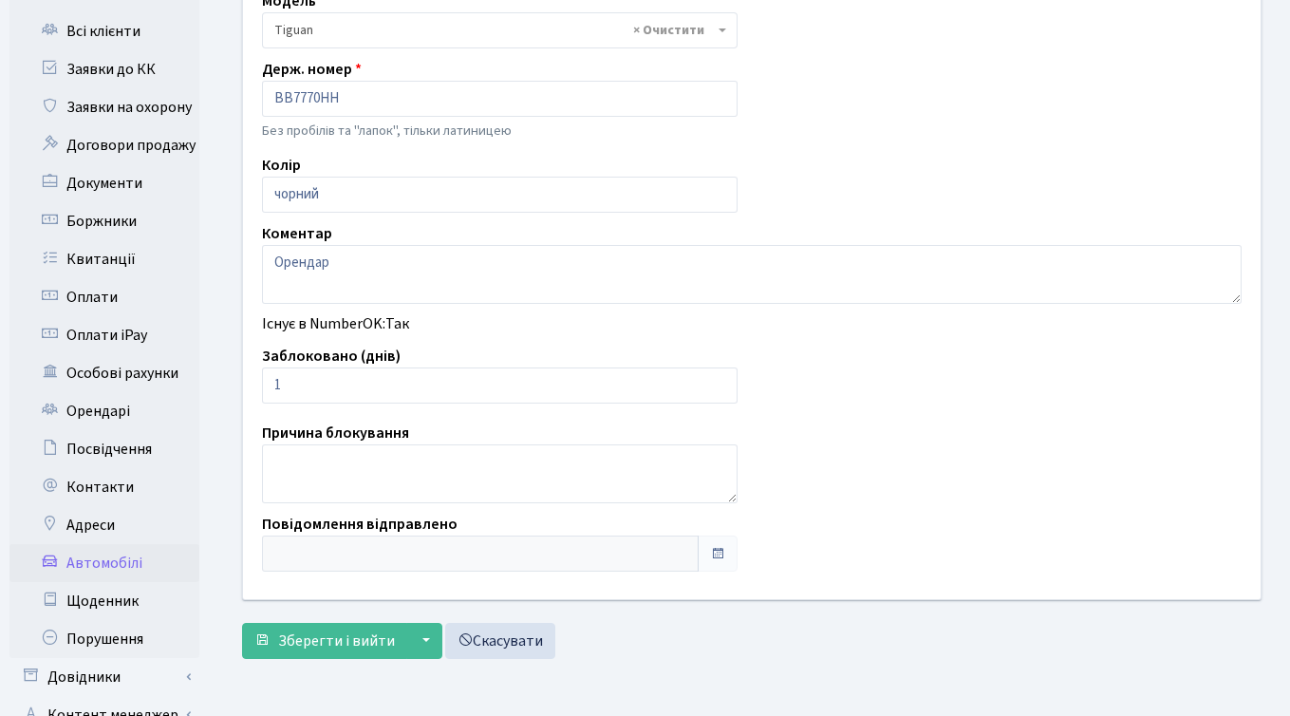
scroll to position [338, 0]
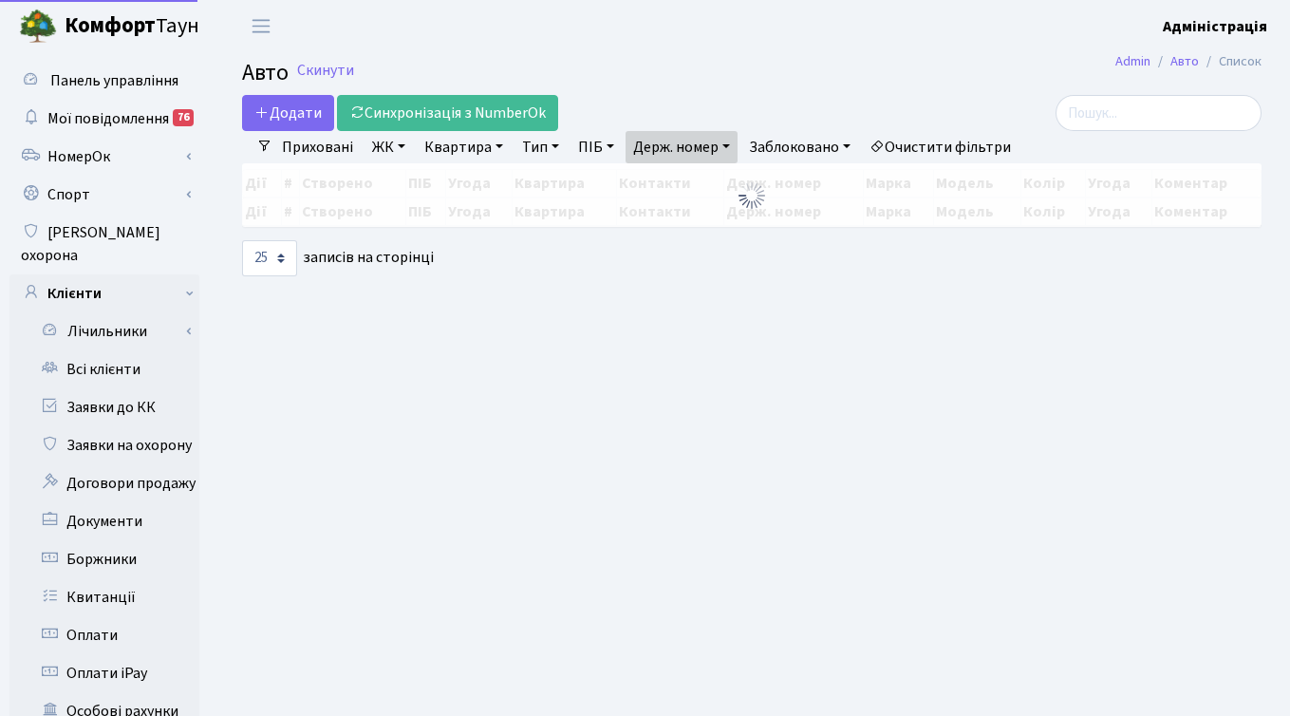
select select "25"
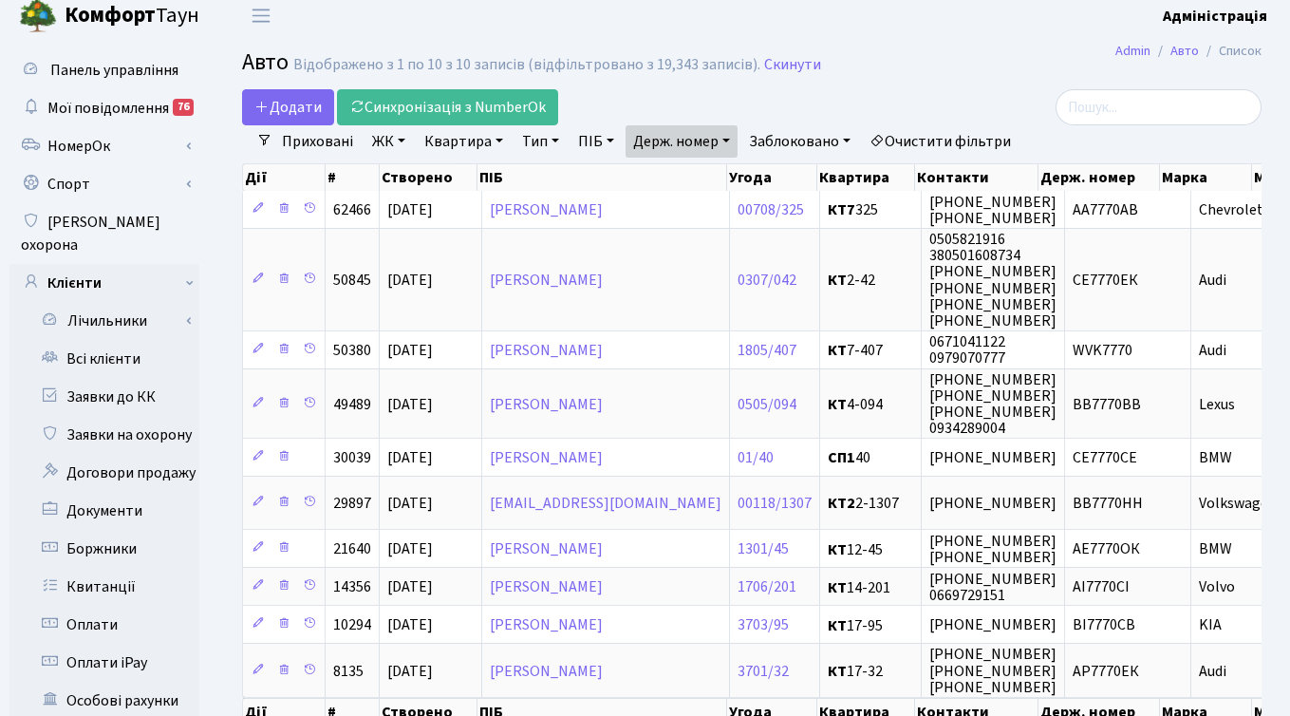
click at [715, 138] on link "Держ. номер" at bounding box center [682, 141] width 112 height 32
paste input "5357"
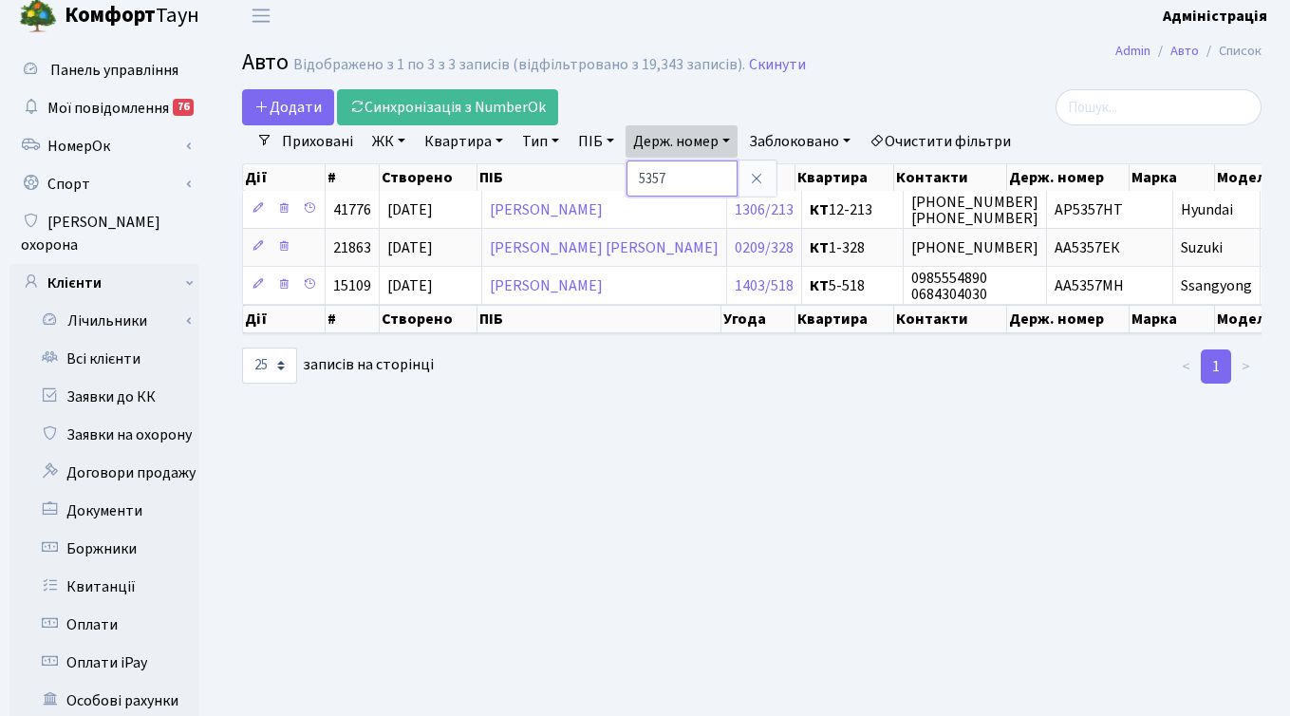
paste input "2208"
type input "2208"
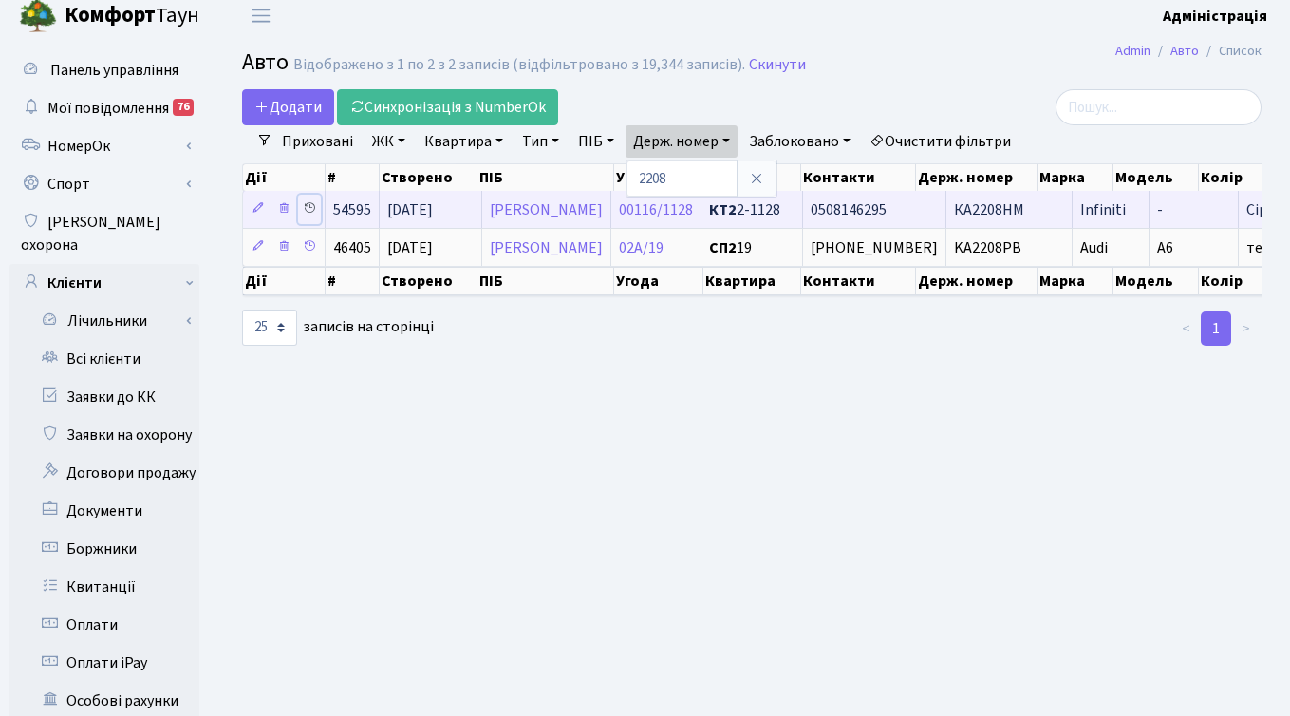
click at [315, 205] on icon at bounding box center [309, 207] width 13 height 13
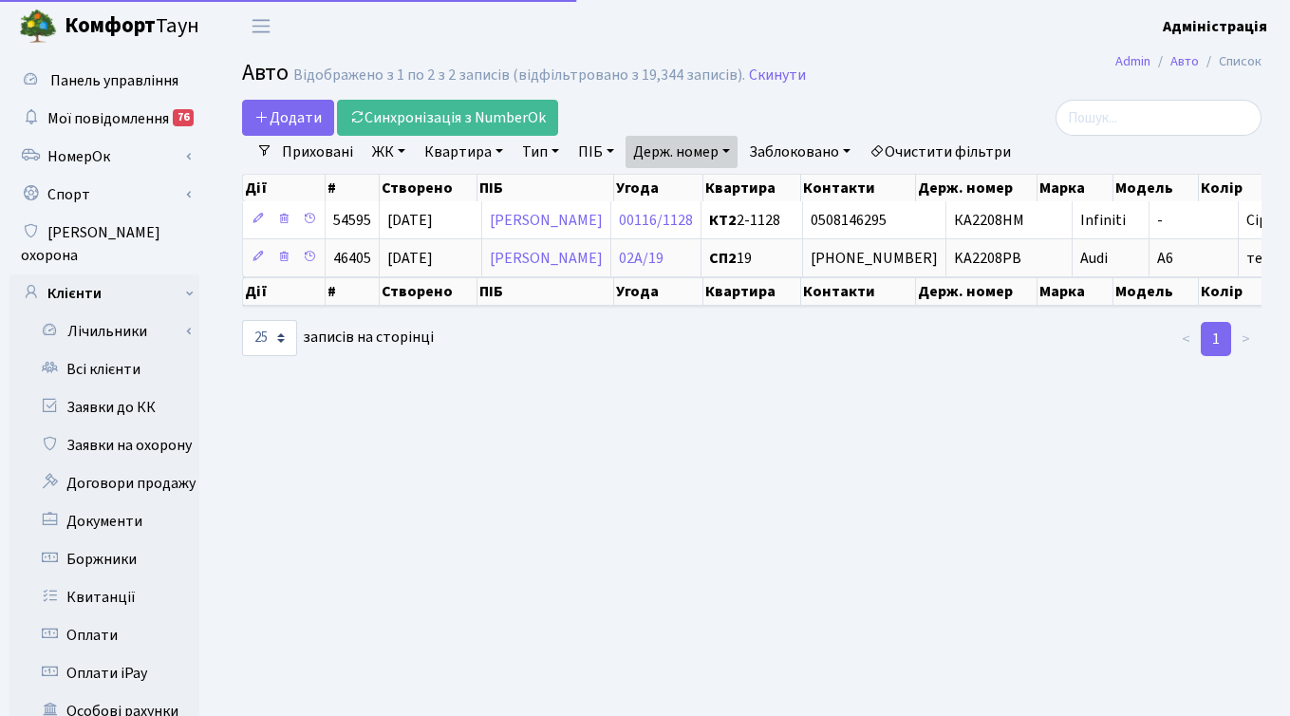
select select "25"
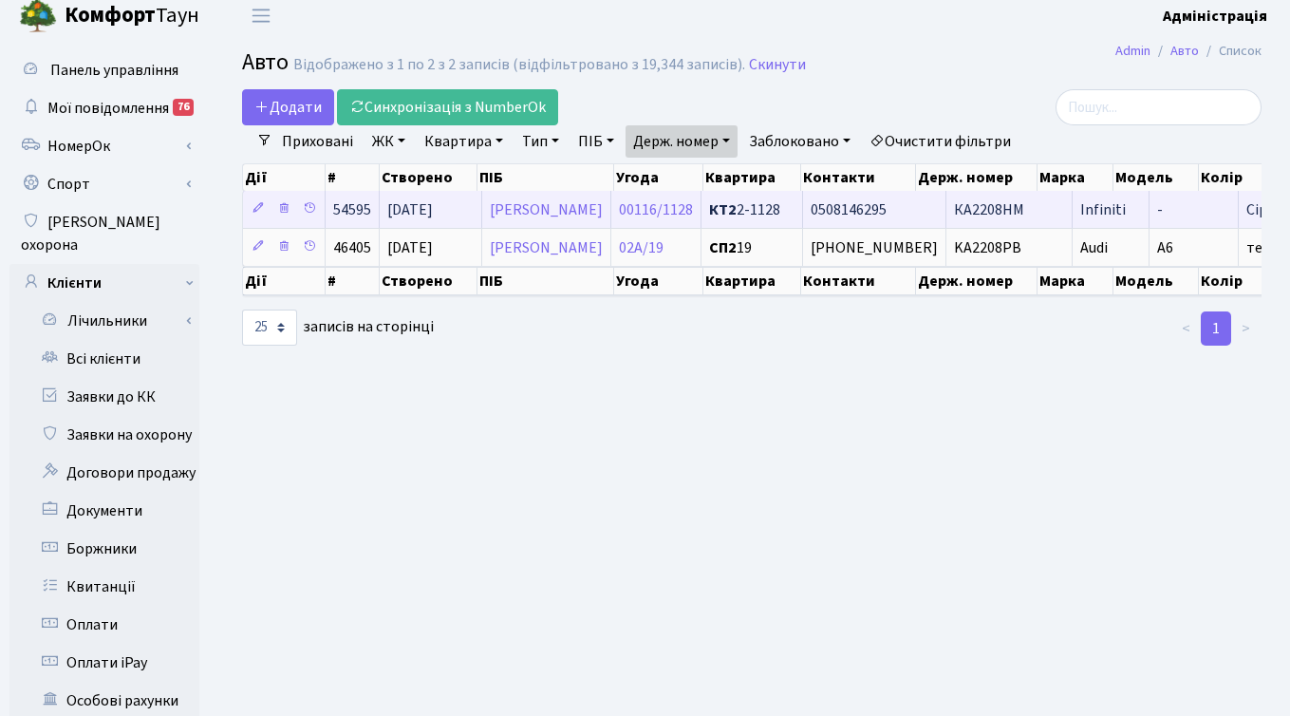
click at [1081, 212] on span "Infiniti" at bounding box center [1104, 209] width 46 height 21
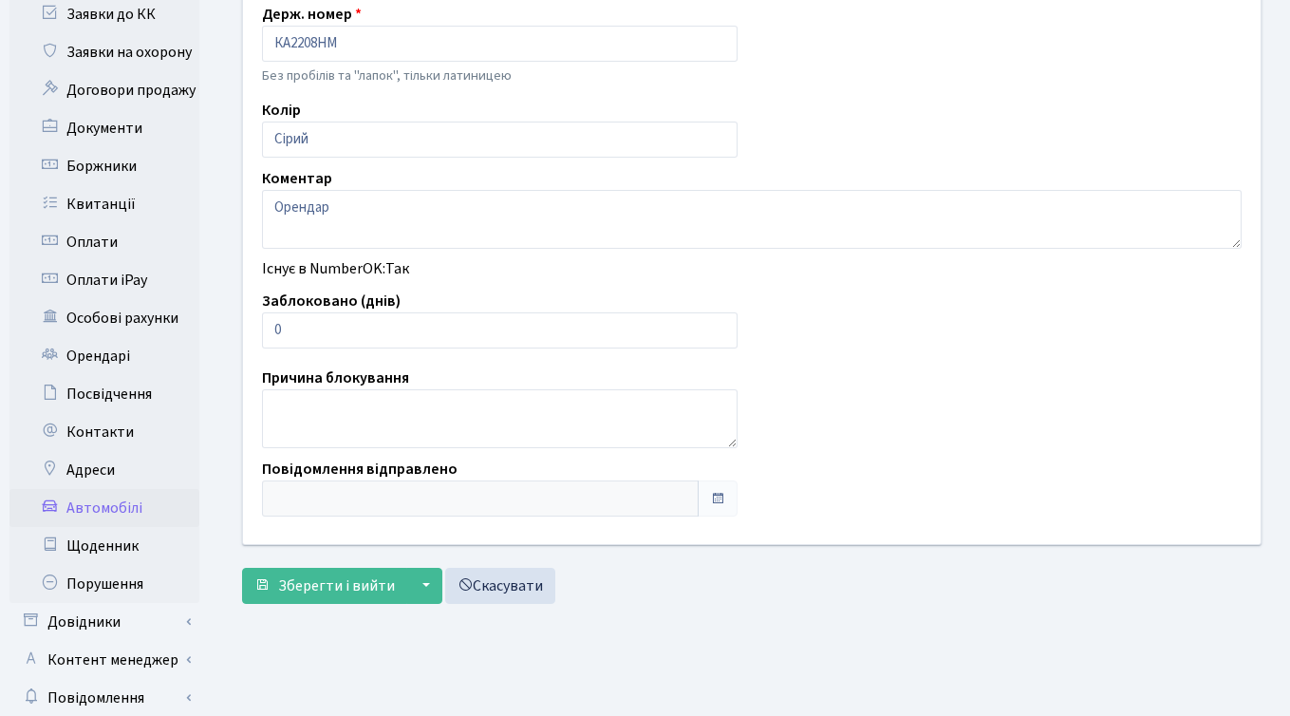
scroll to position [466, 0]
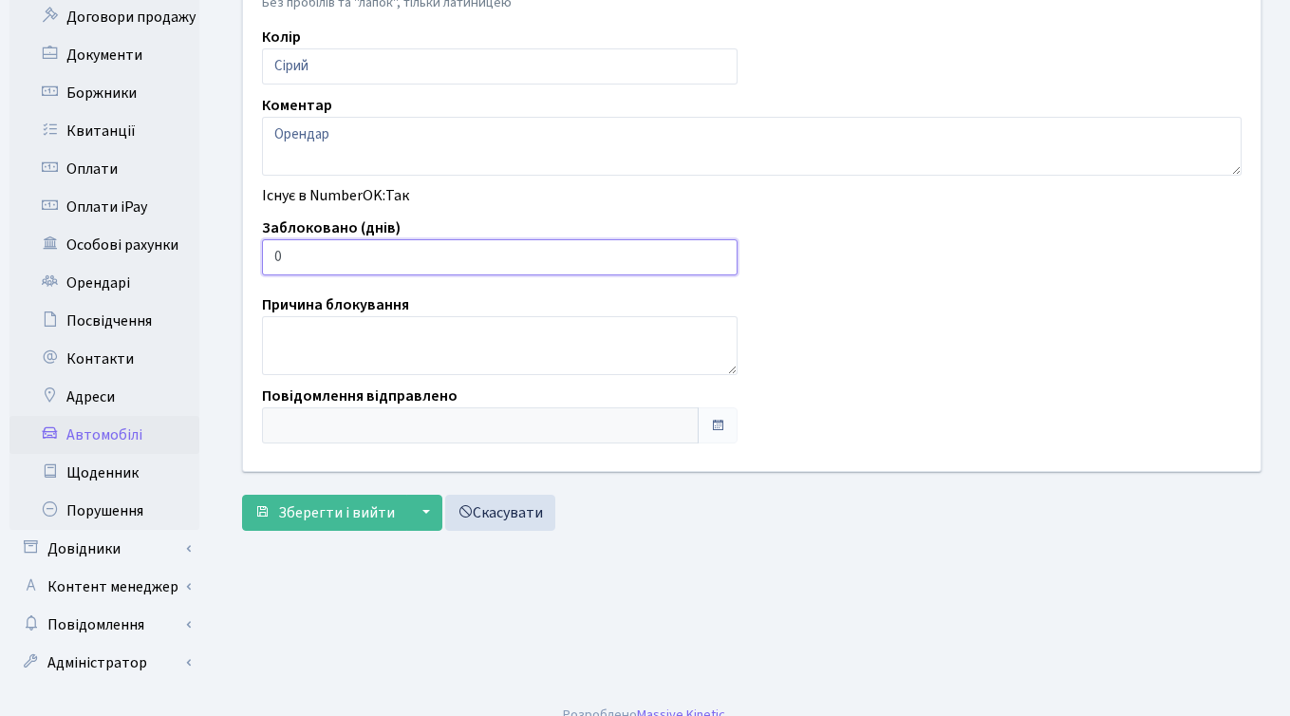
type input "1"
click at [720, 253] on input "1" at bounding box center [500, 257] width 476 height 36
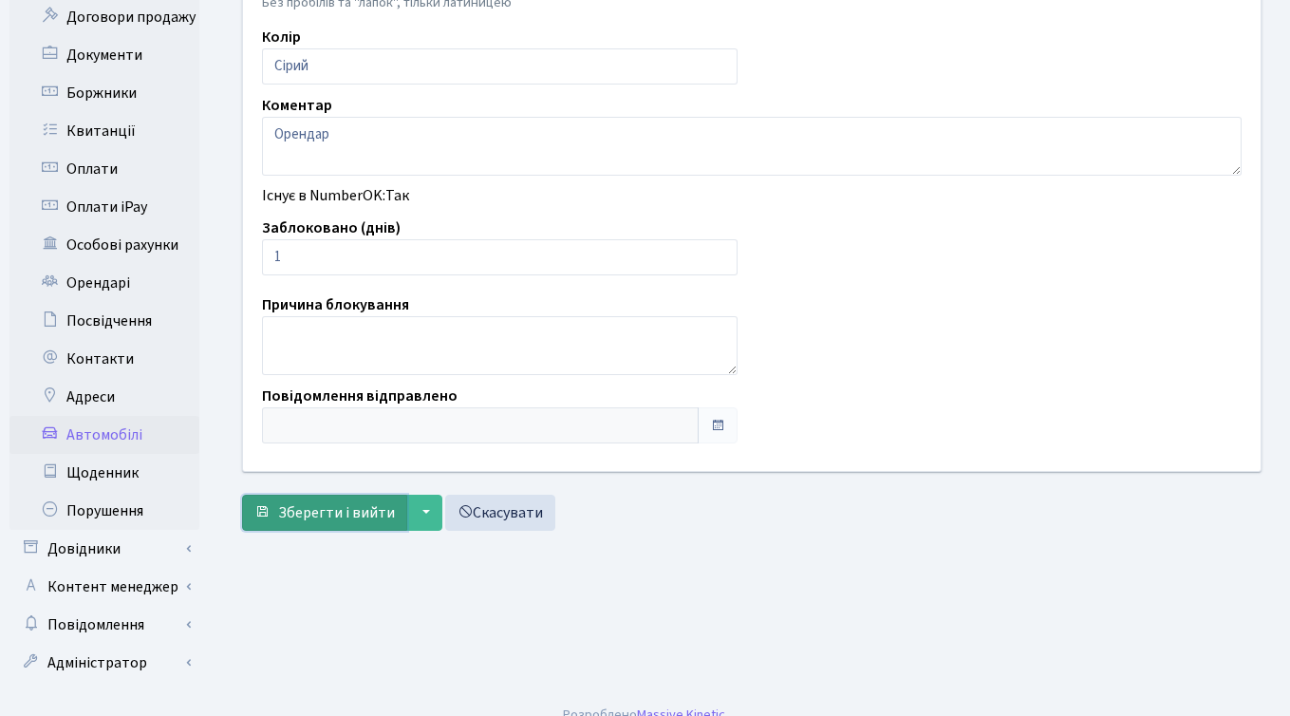
click at [333, 510] on span "Зберегти і вийти" at bounding box center [336, 512] width 117 height 21
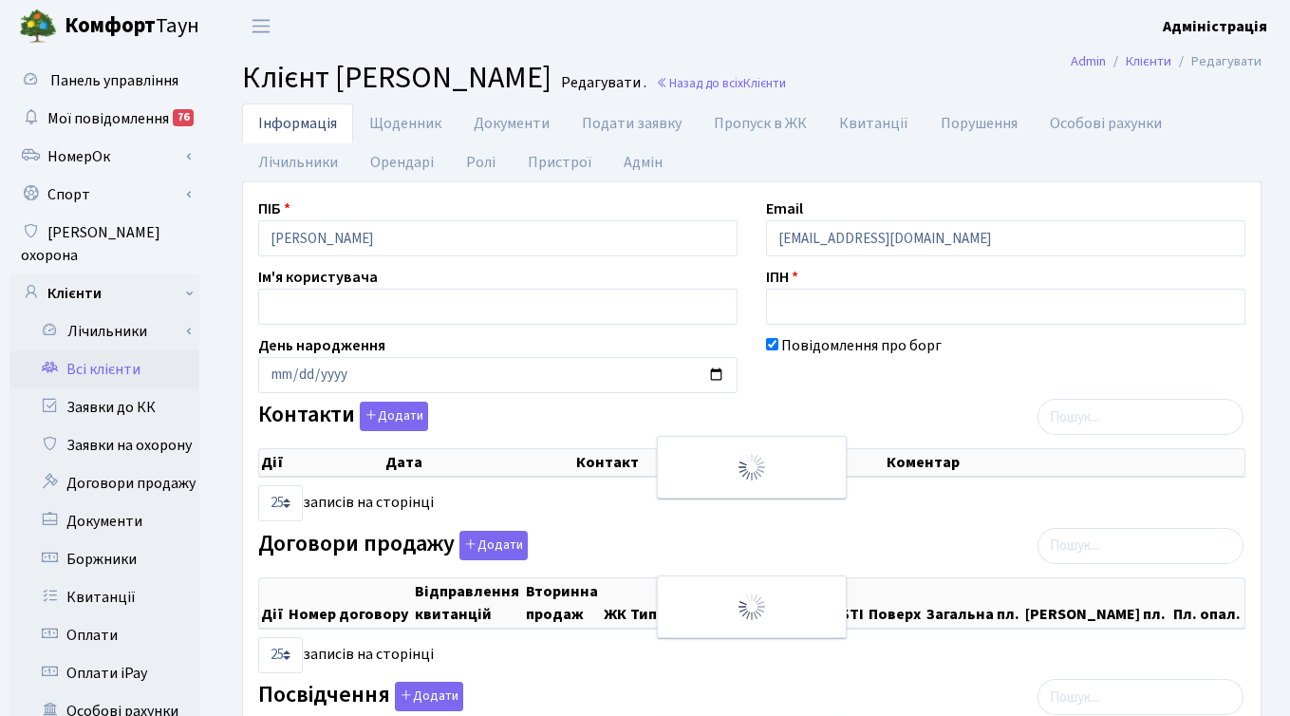
select select "25"
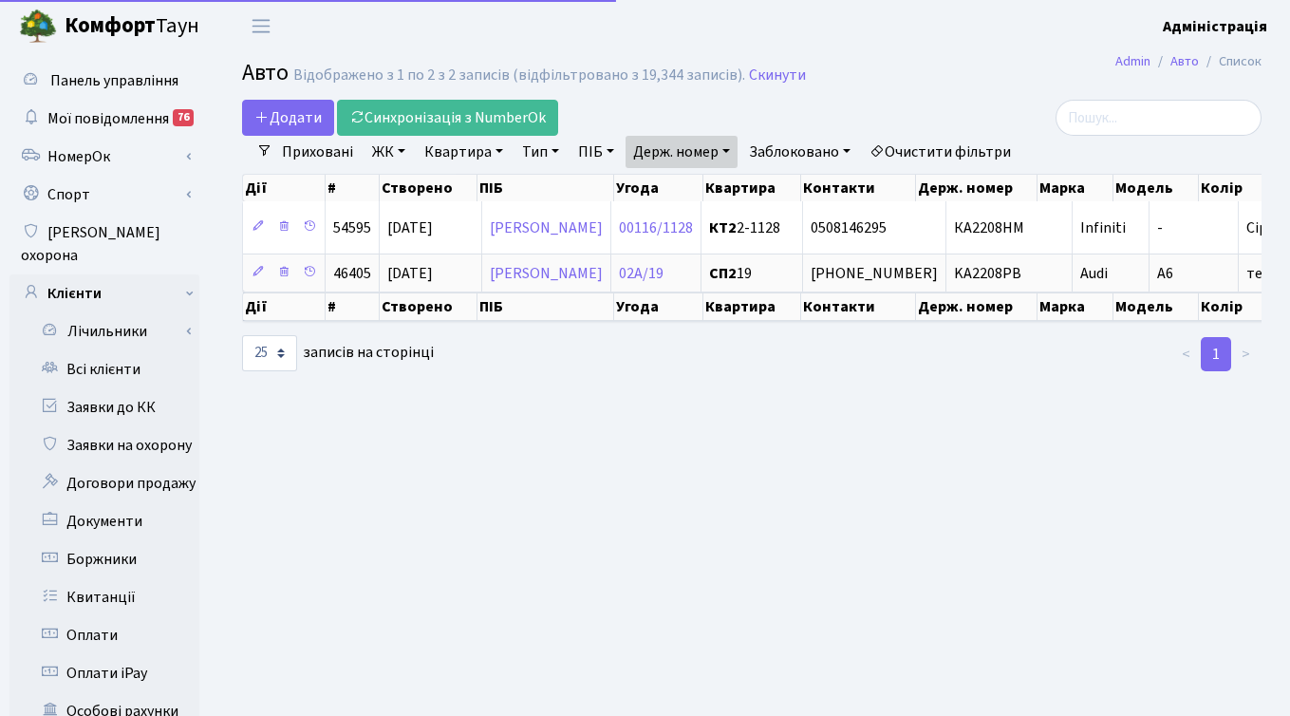
select select "25"
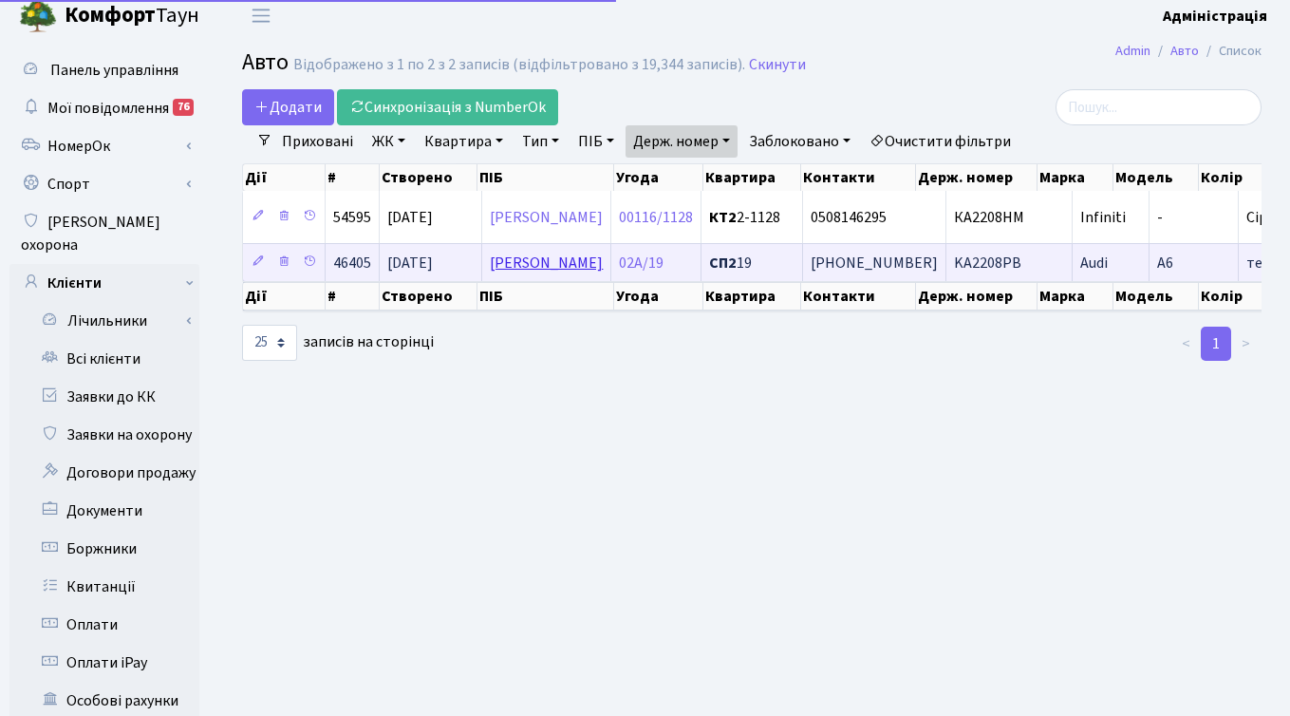
scroll to position [10, 0]
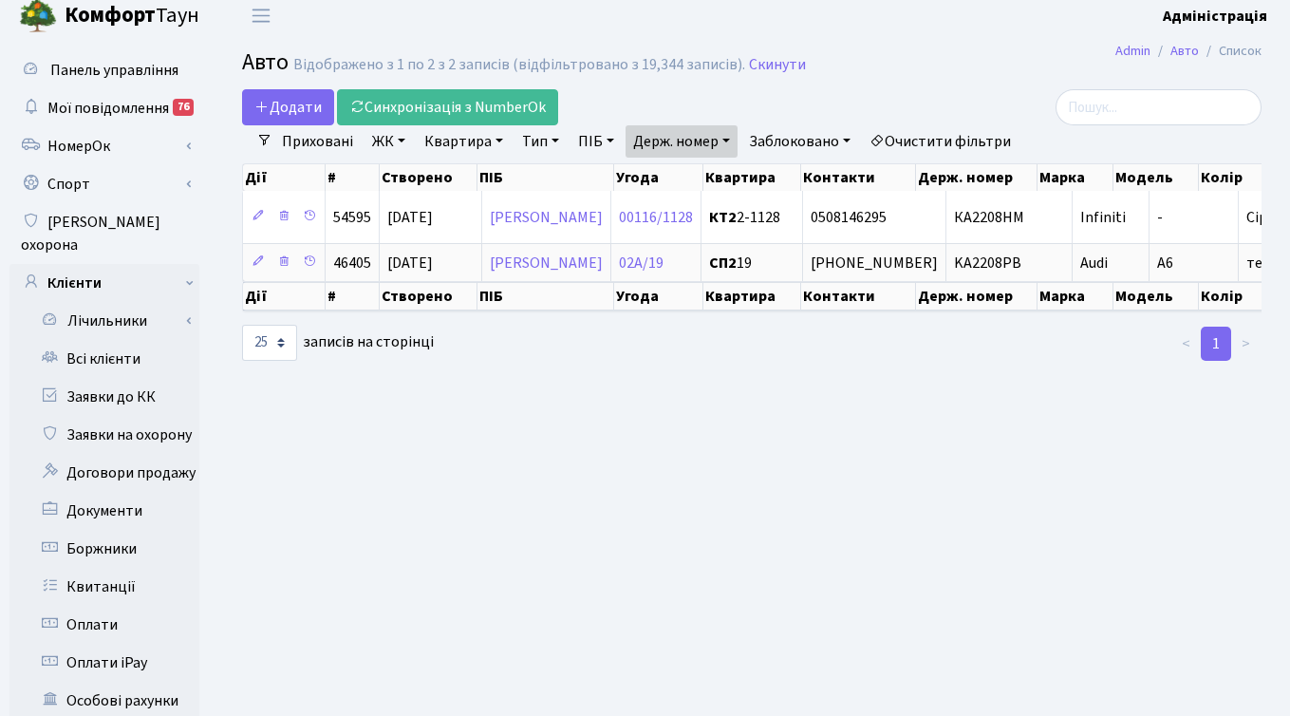
click at [695, 134] on link "Держ. номер" at bounding box center [682, 141] width 112 height 32
paste input "675"
type input "6758"
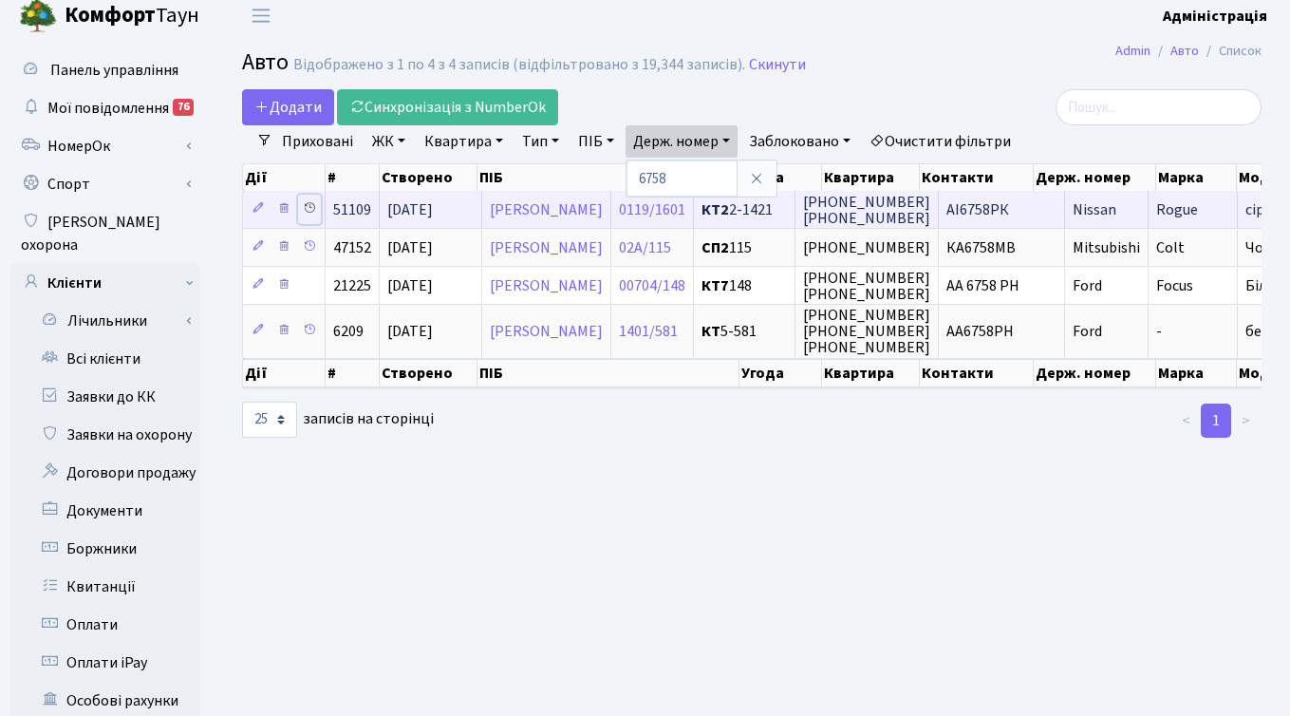
click at [310, 208] on icon at bounding box center [309, 207] width 13 height 13
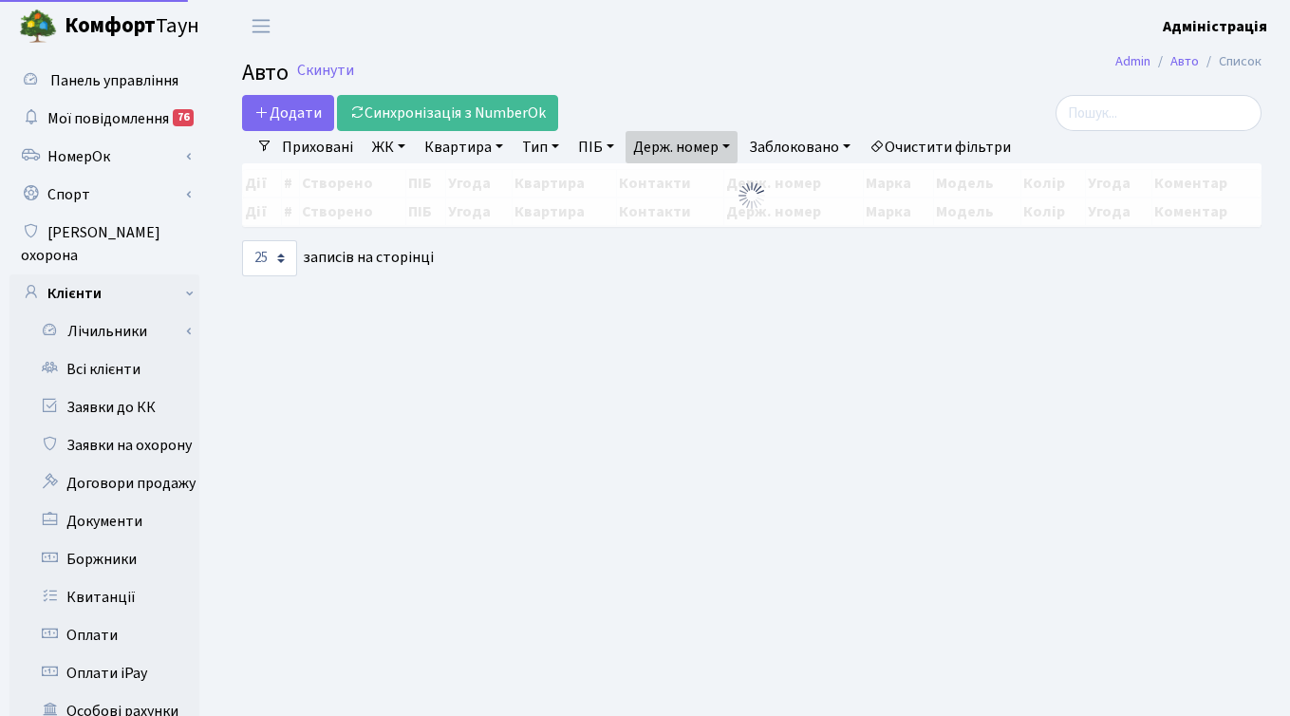
select select "25"
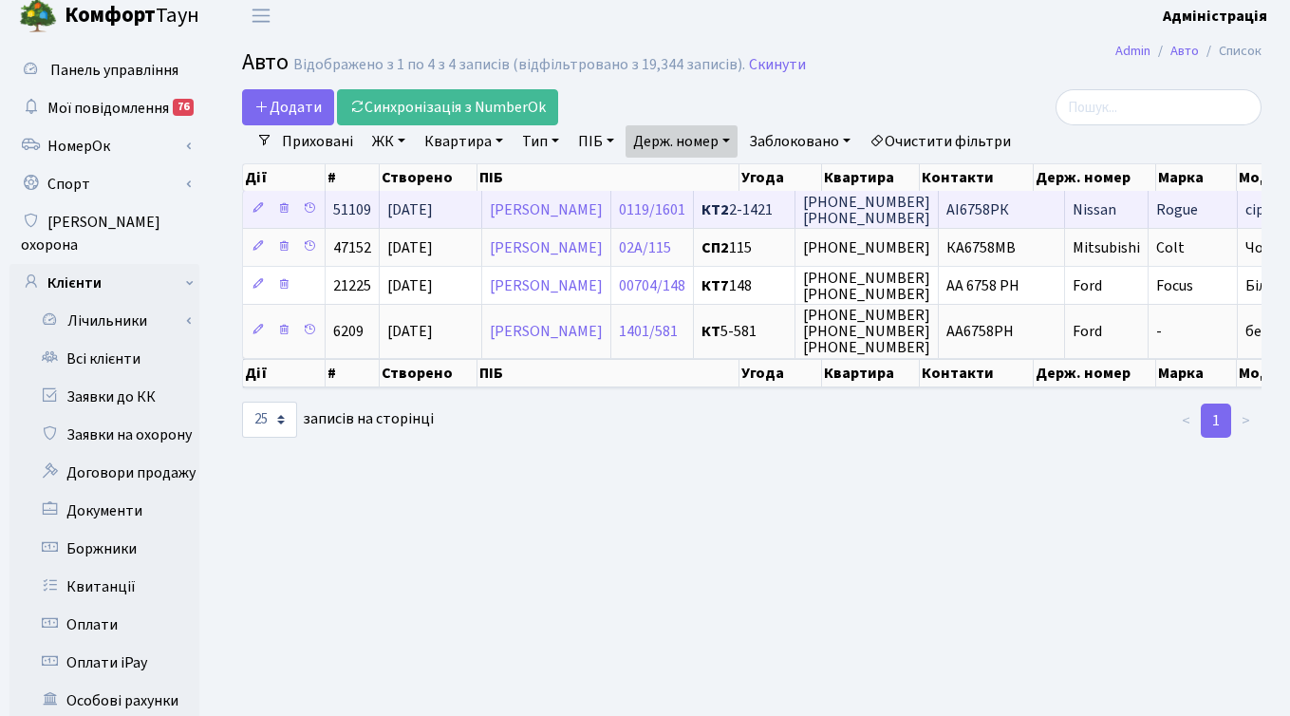
click at [930, 204] on span "[PHONE_NUMBER] [PHONE_NUMBER]" at bounding box center [866, 210] width 127 height 37
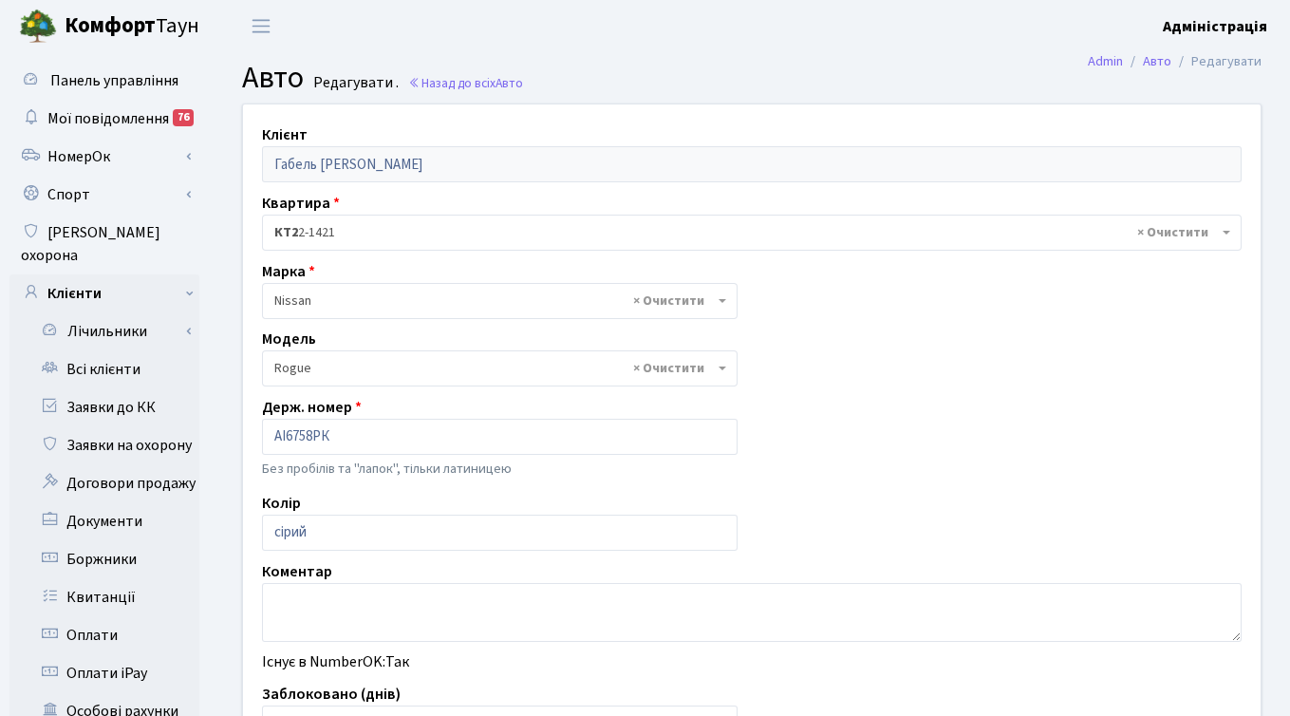
select select "2678"
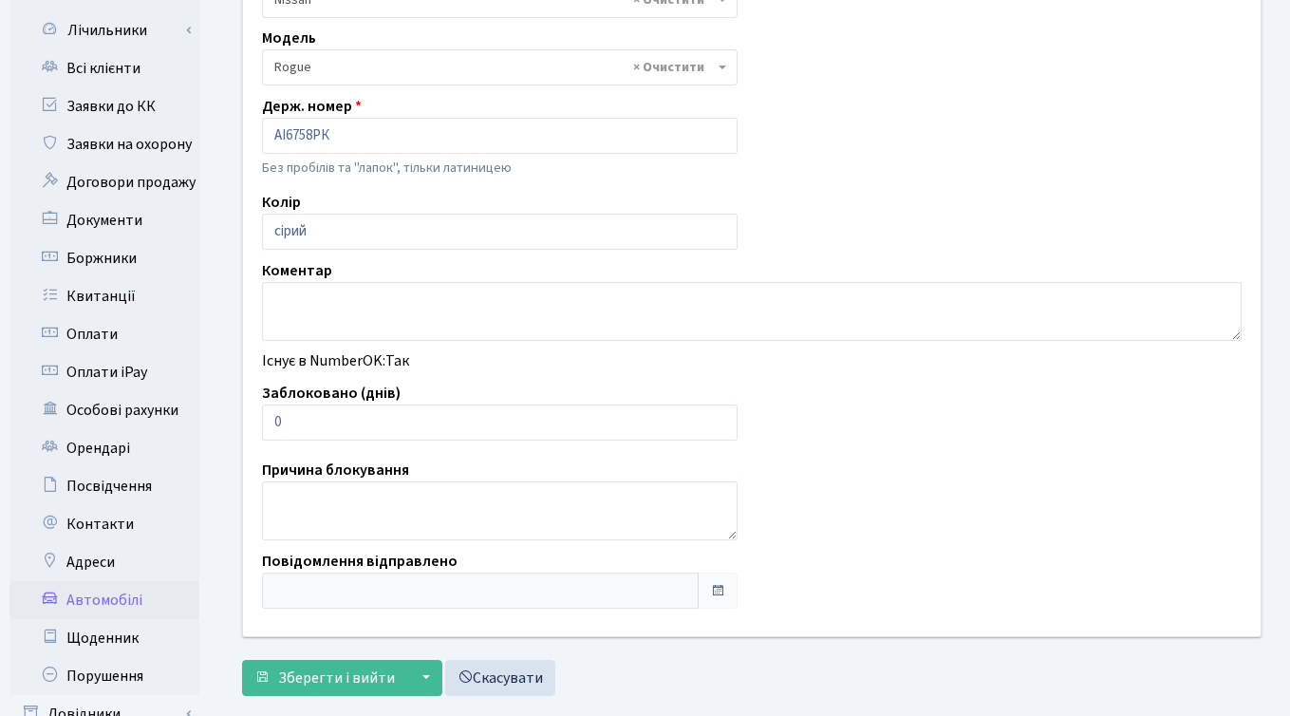
scroll to position [304, 0]
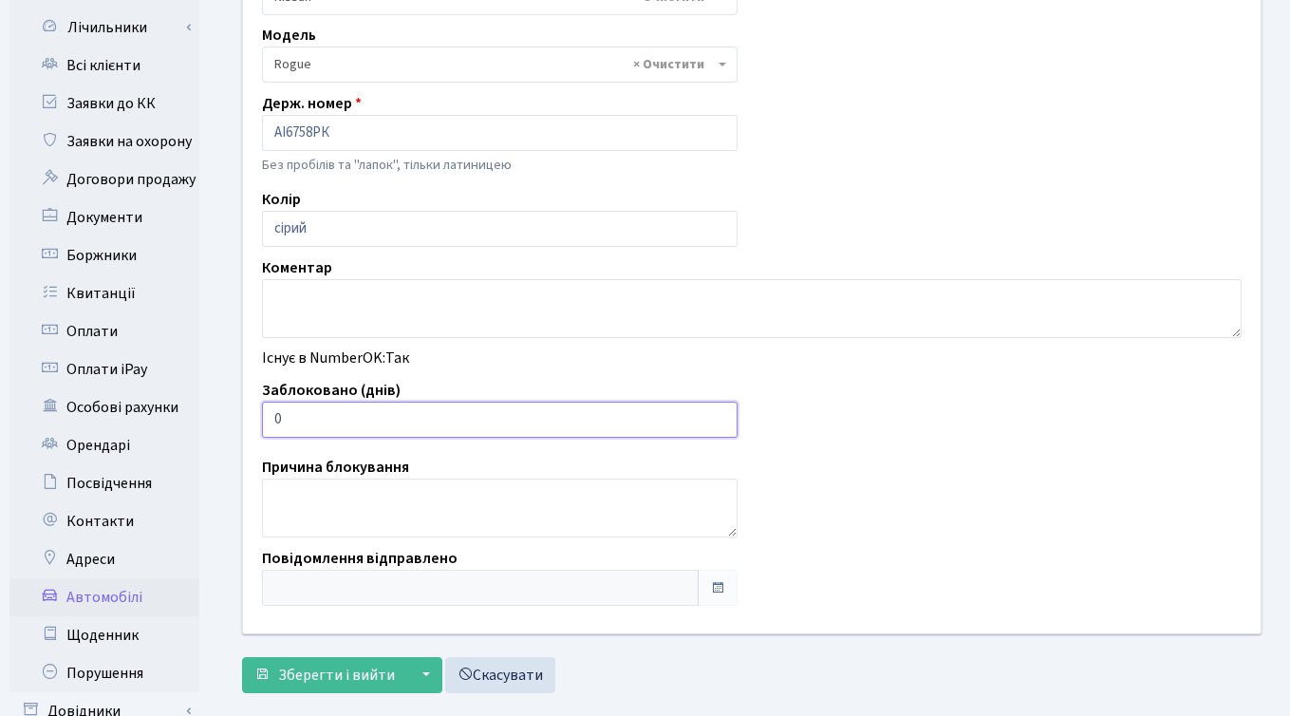
click at [587, 421] on input "0" at bounding box center [500, 420] width 476 height 36
type input "7"
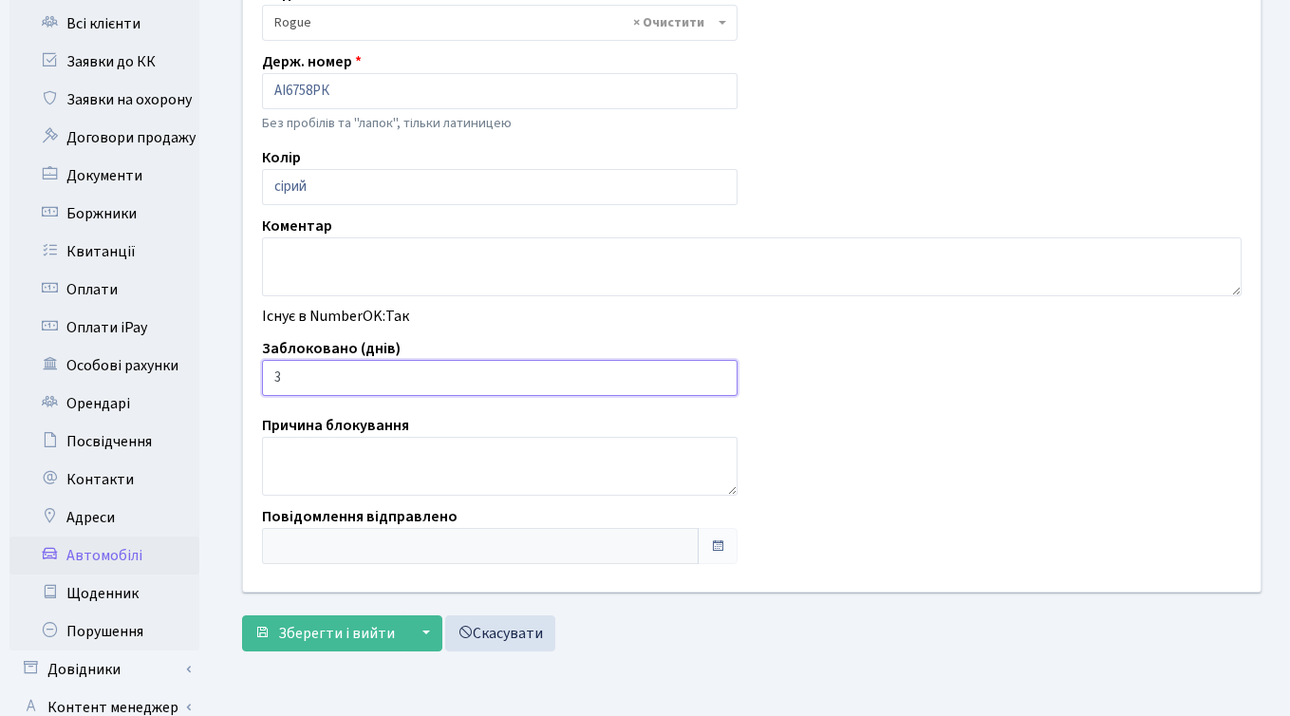
scroll to position [347, 0]
type input "3"
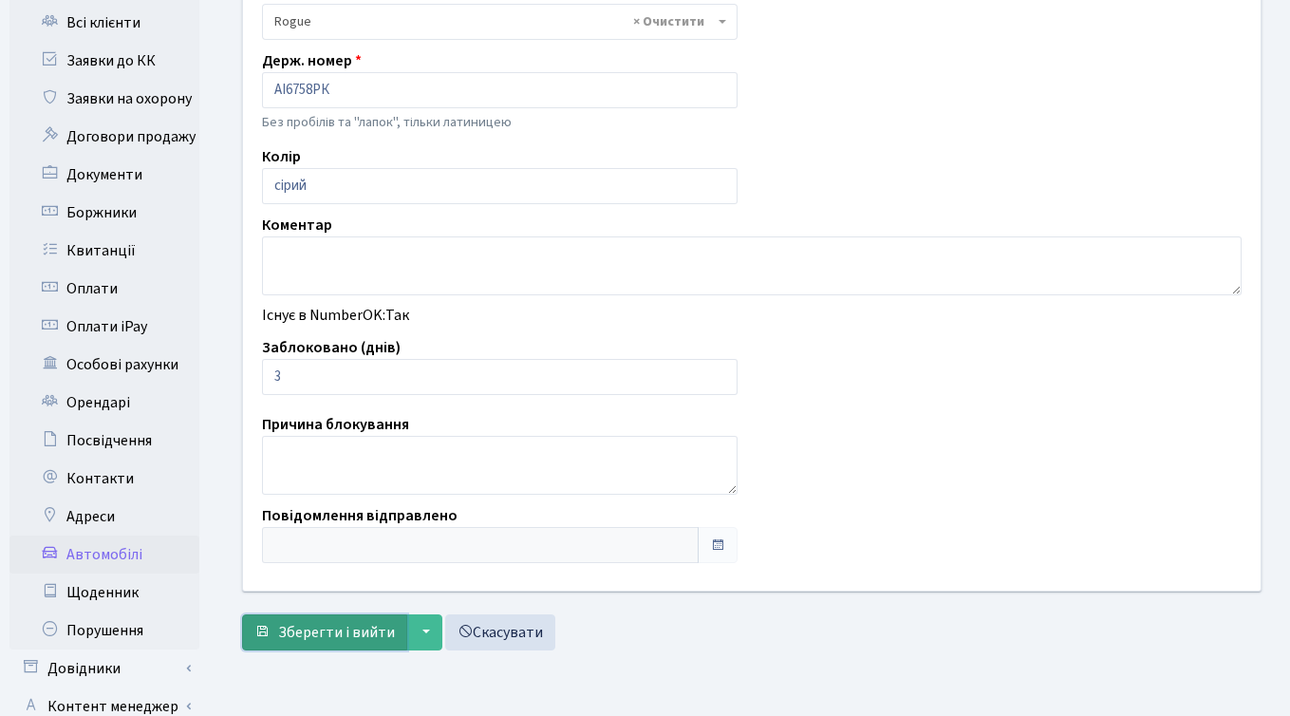
click at [323, 630] on span "Зберегти і вийти" at bounding box center [336, 632] width 117 height 21
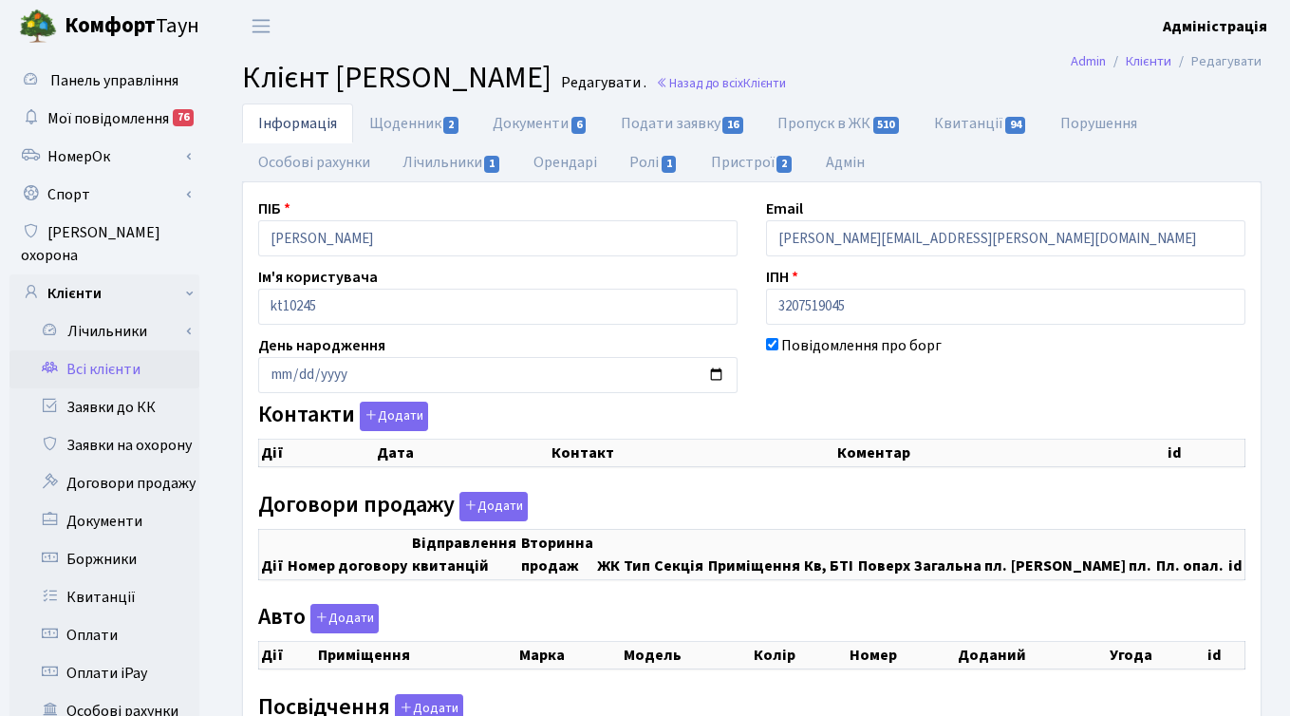
checkbox input "true"
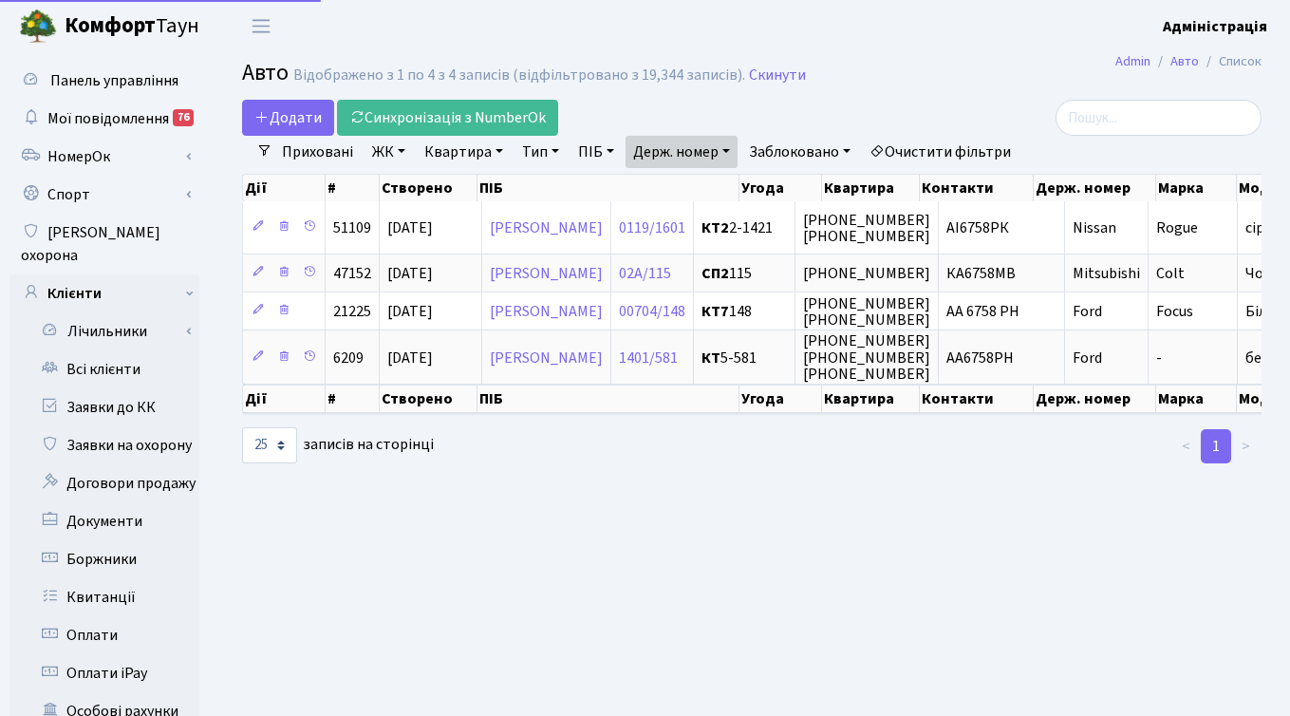
select select "25"
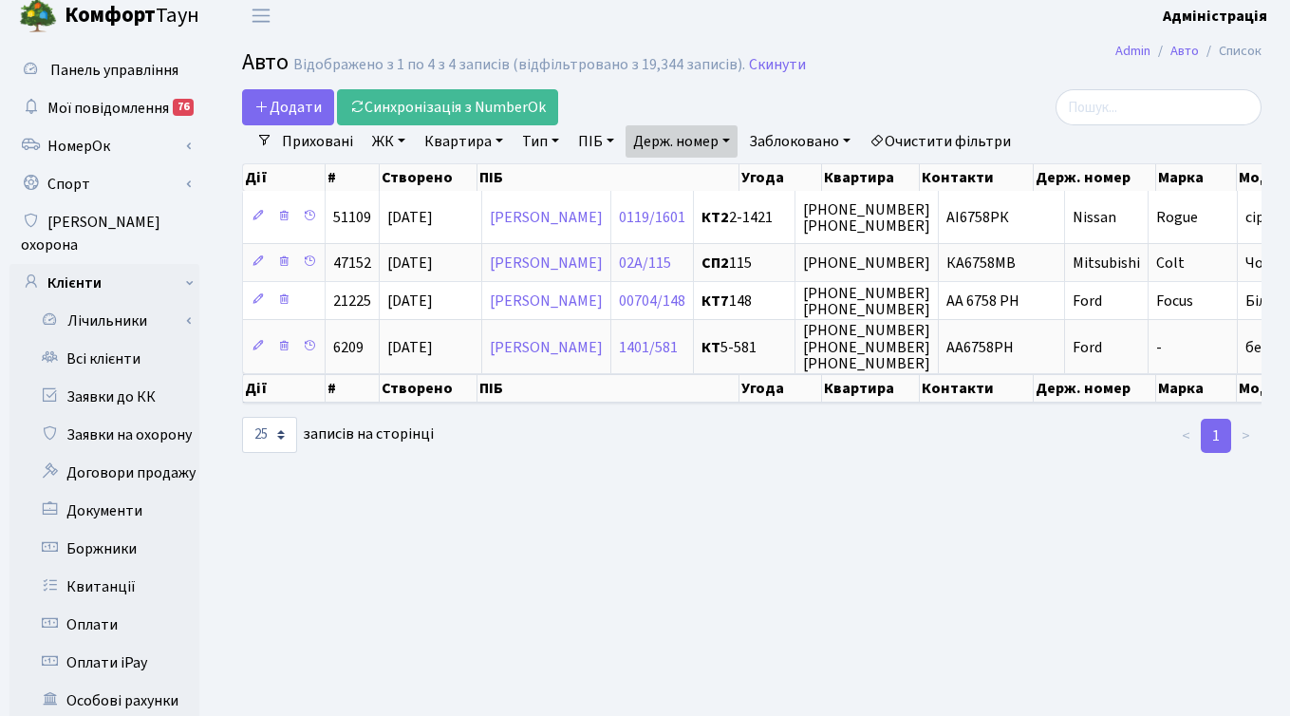
click at [698, 139] on link "Держ. номер" at bounding box center [682, 141] width 112 height 32
paste input "0730"
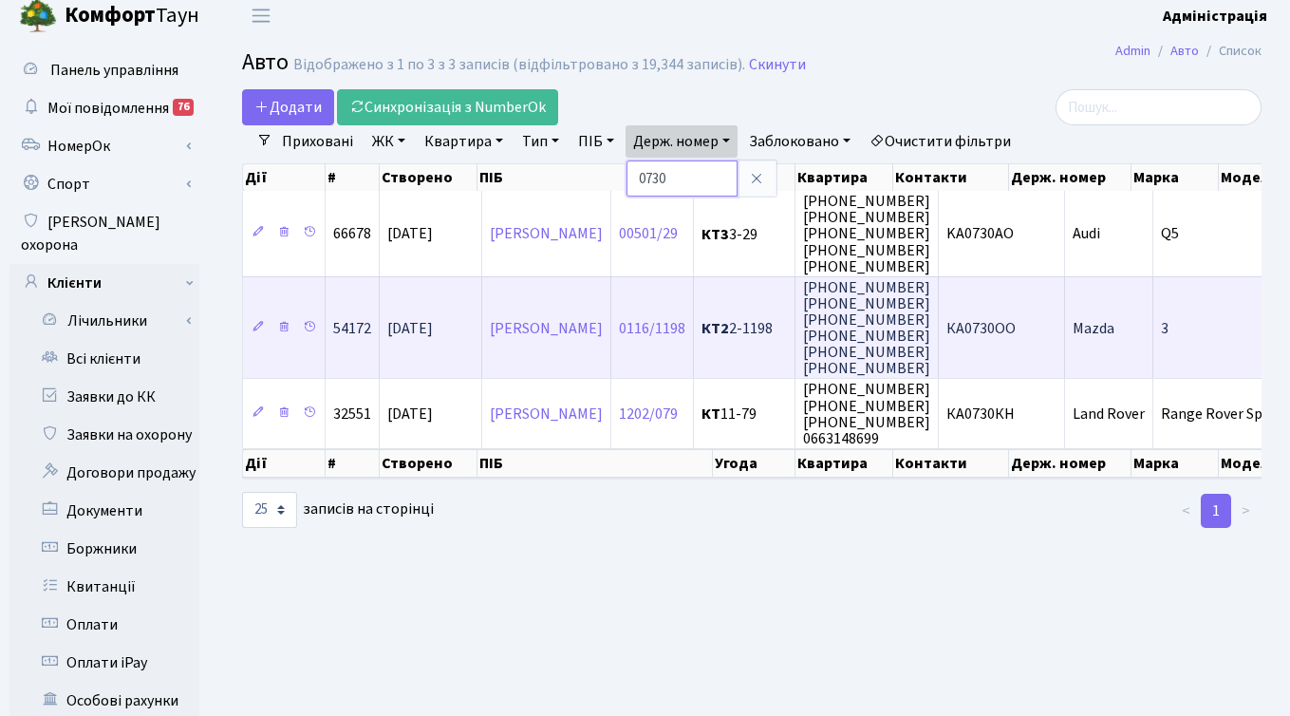
paste input "4048"
type input "4048"
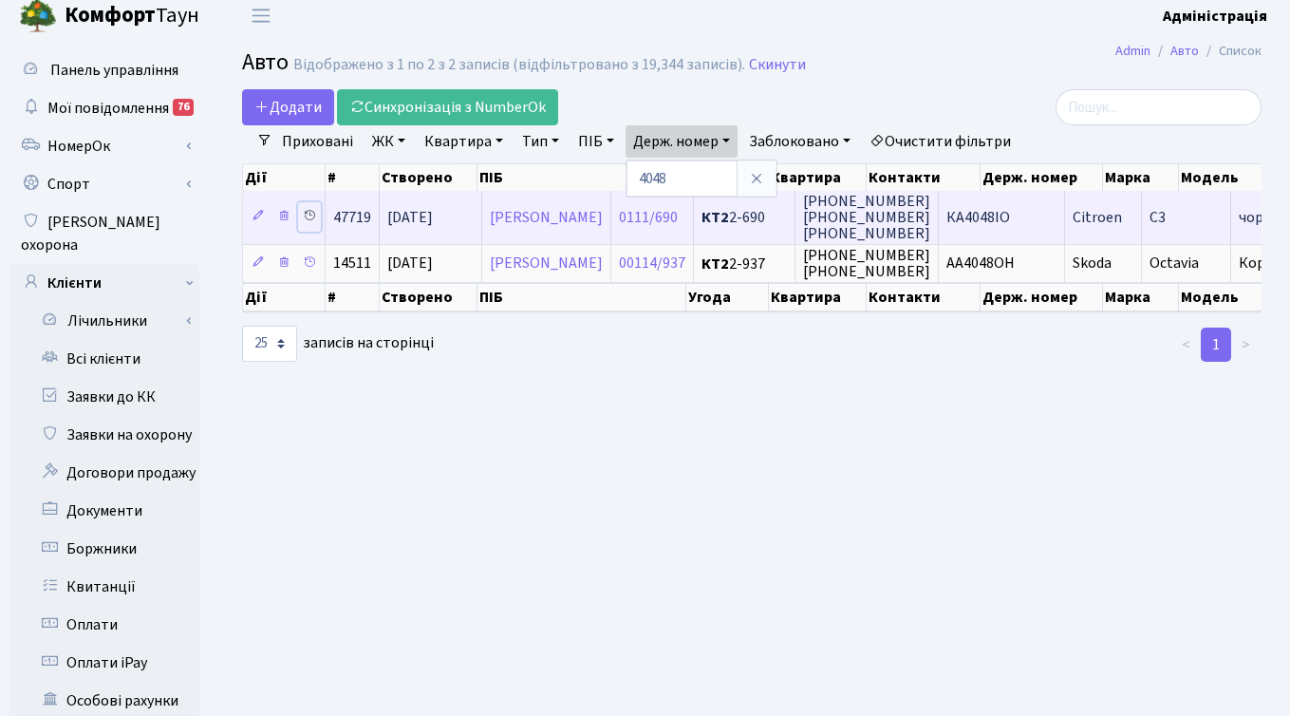
click at [307, 216] on icon at bounding box center [309, 215] width 13 height 13
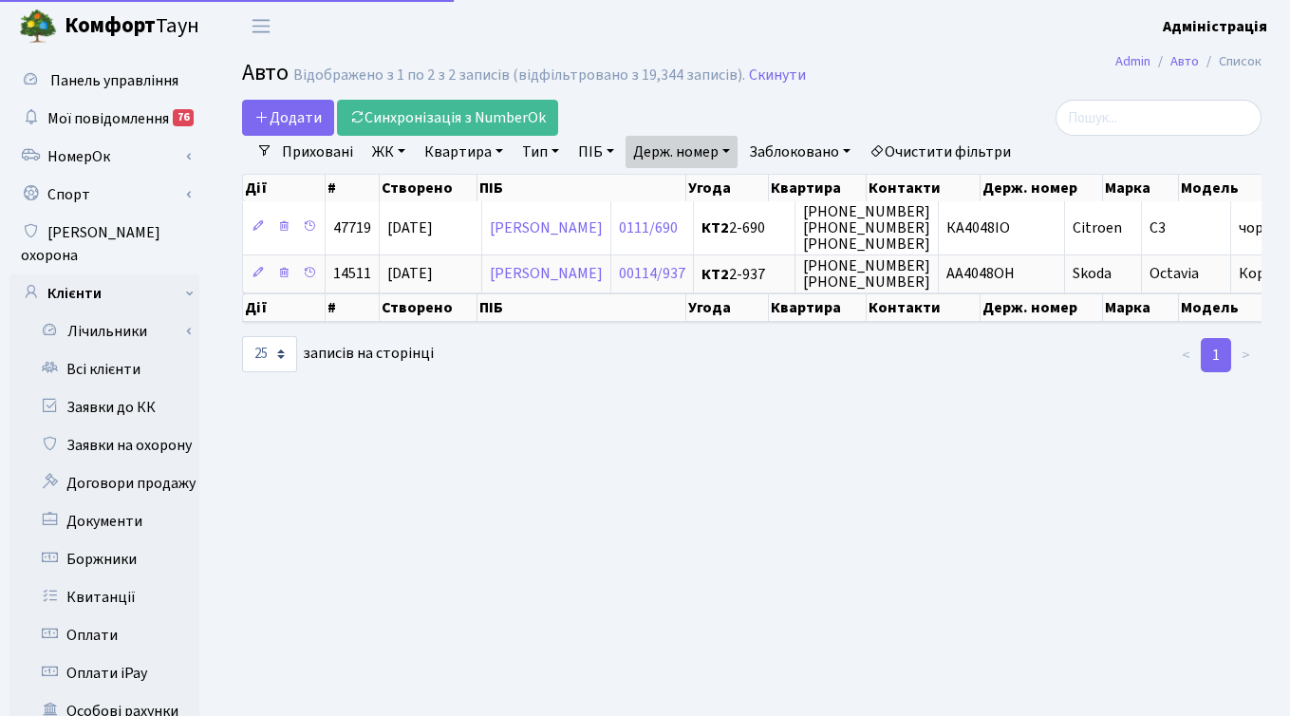
select select "25"
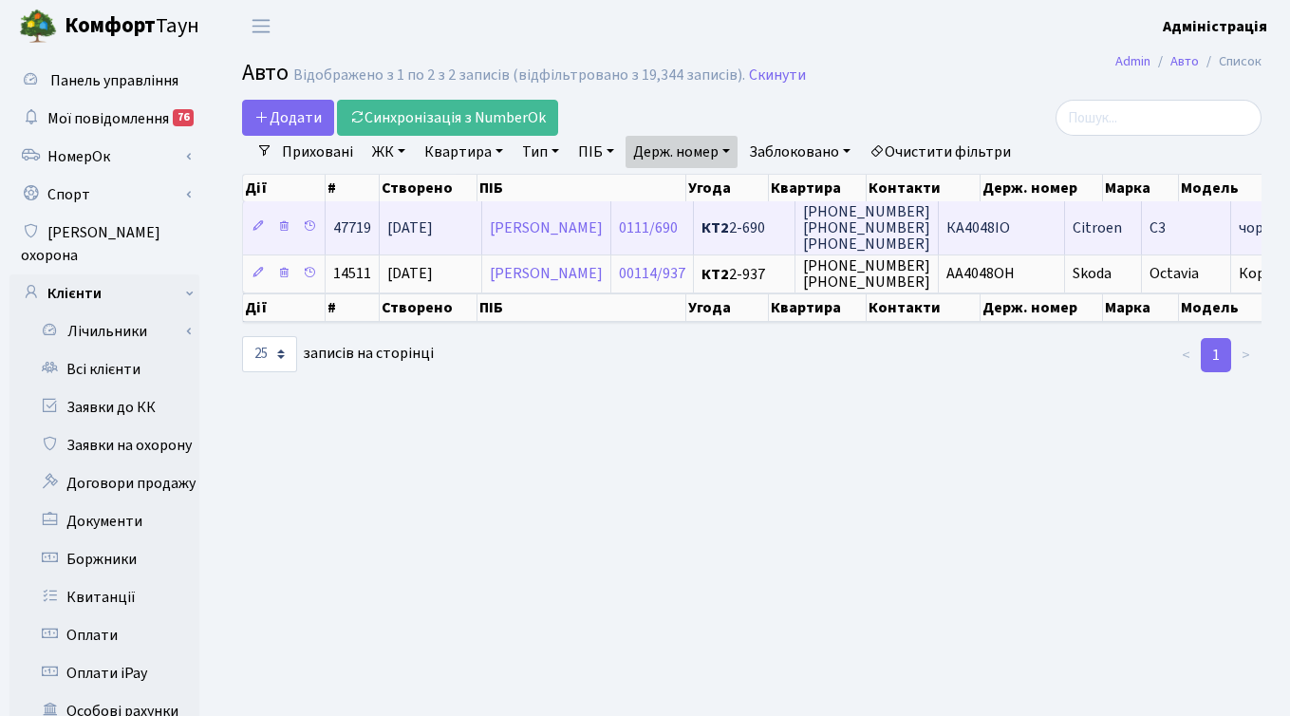
click at [990, 234] on span "КА4048ІО" at bounding box center [979, 227] width 64 height 21
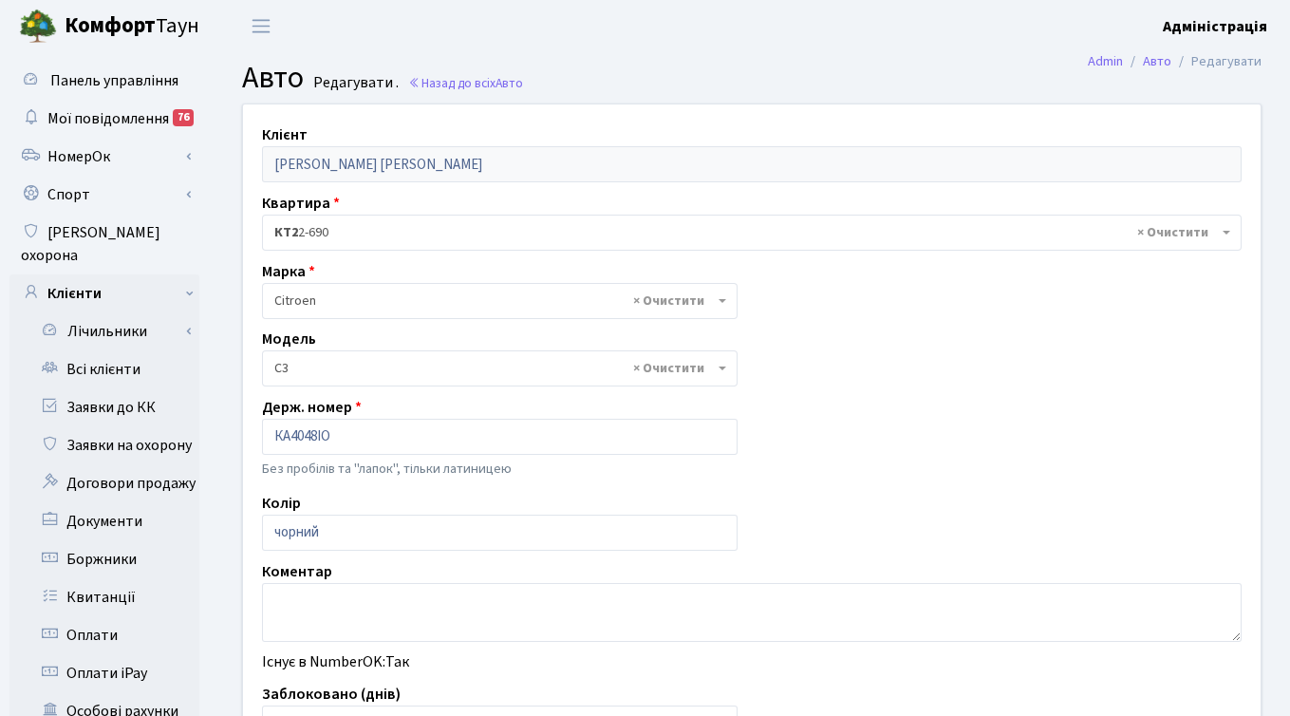
select select "409"
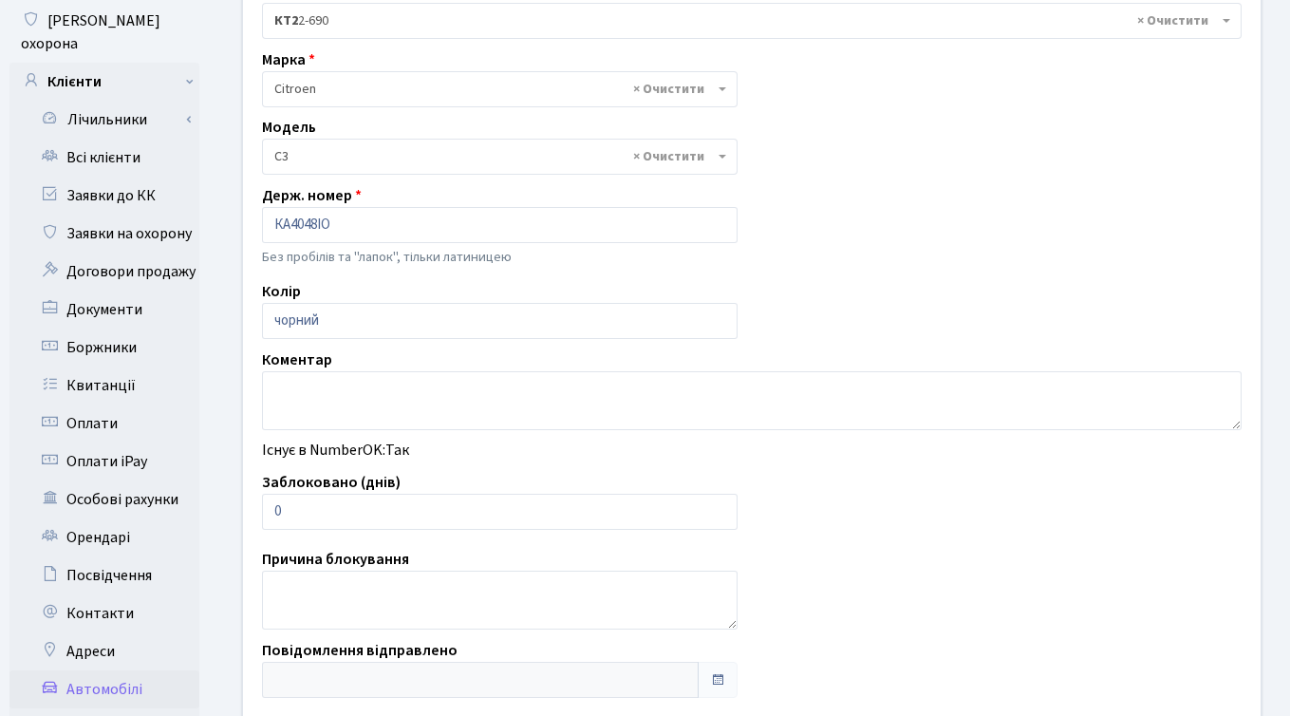
scroll to position [241, 0]
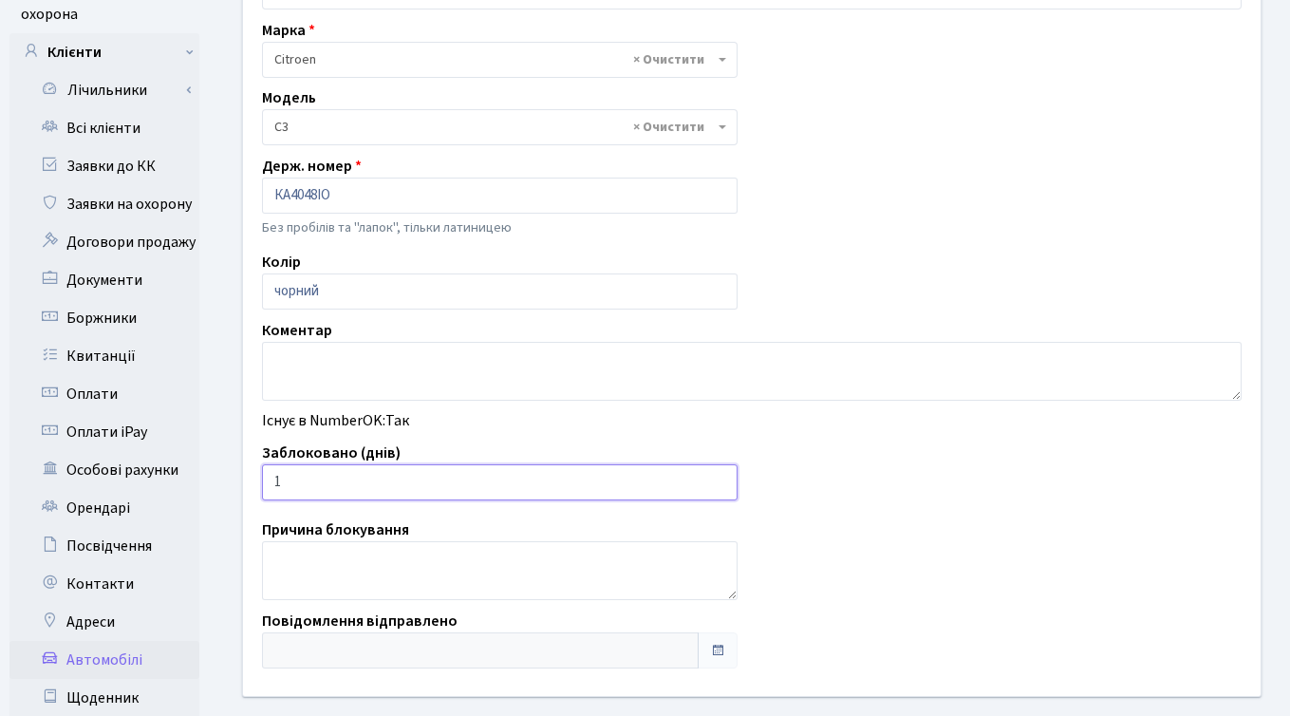
type input "1"
click at [716, 479] on input "1" at bounding box center [500, 482] width 476 height 36
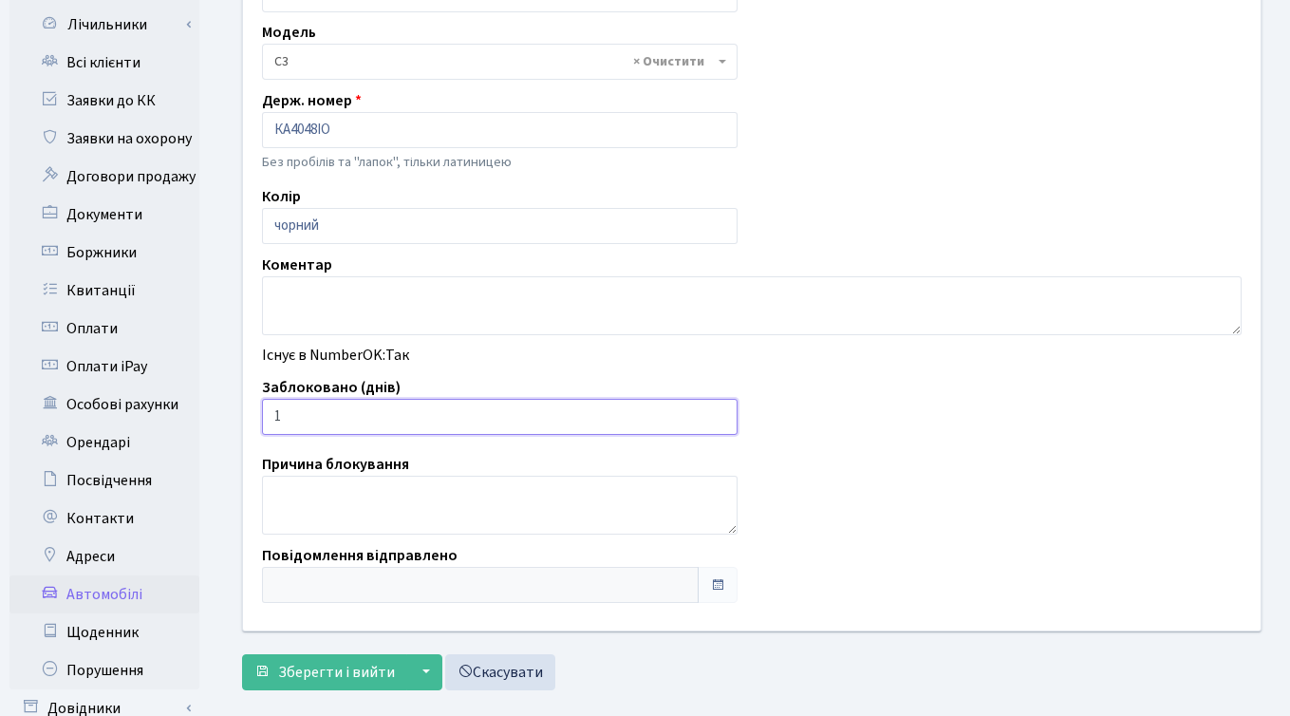
scroll to position [466, 0]
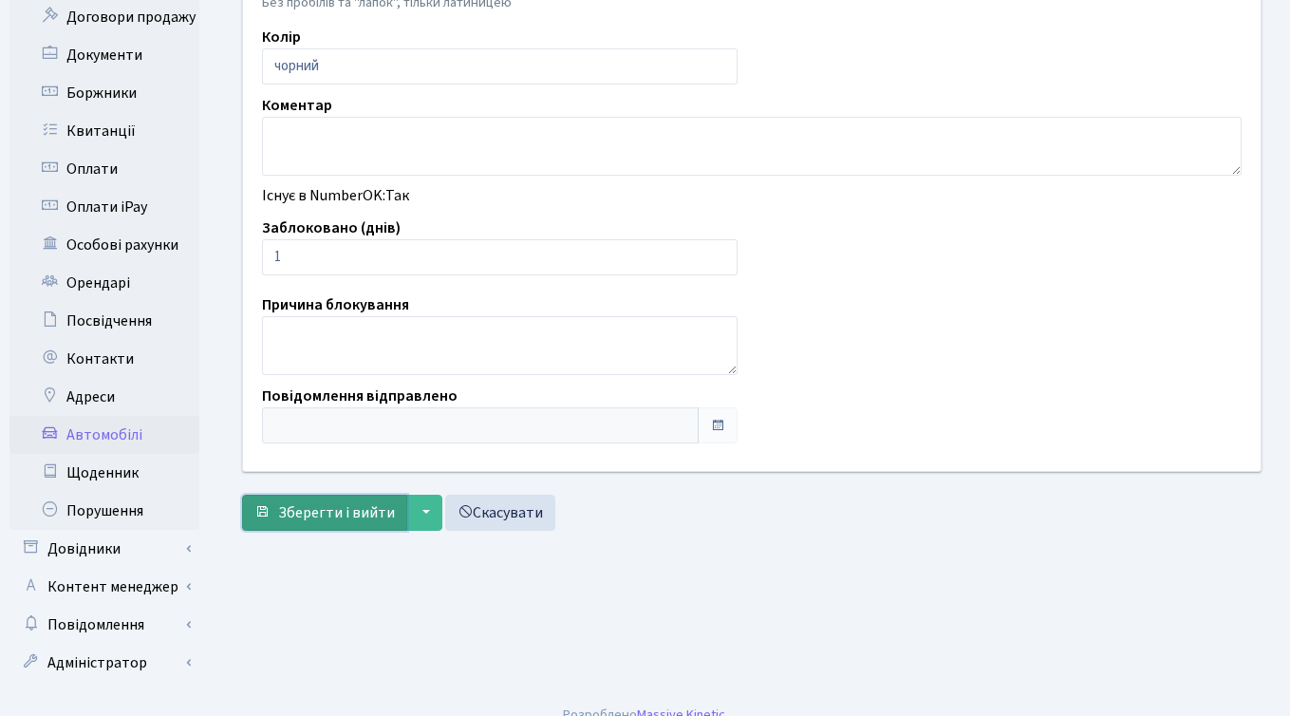
click at [307, 515] on span "Зберегти і вийти" at bounding box center [336, 512] width 117 height 21
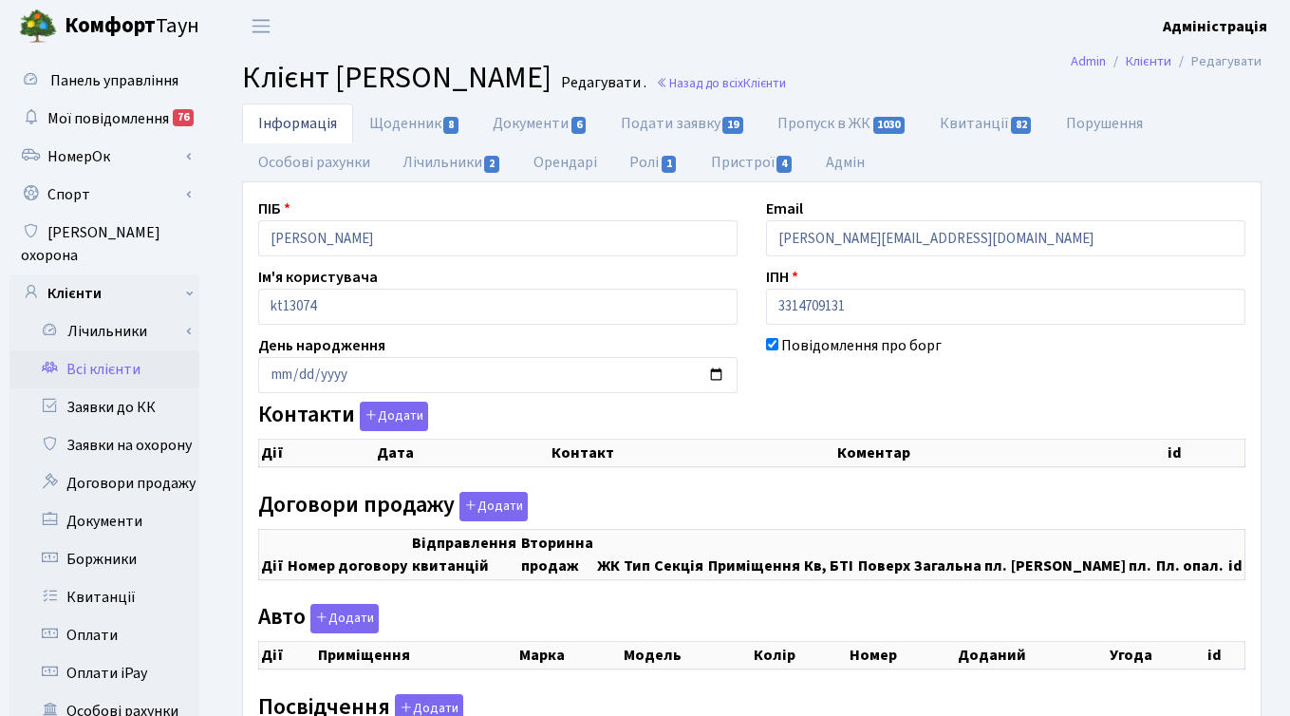
checkbox input "true"
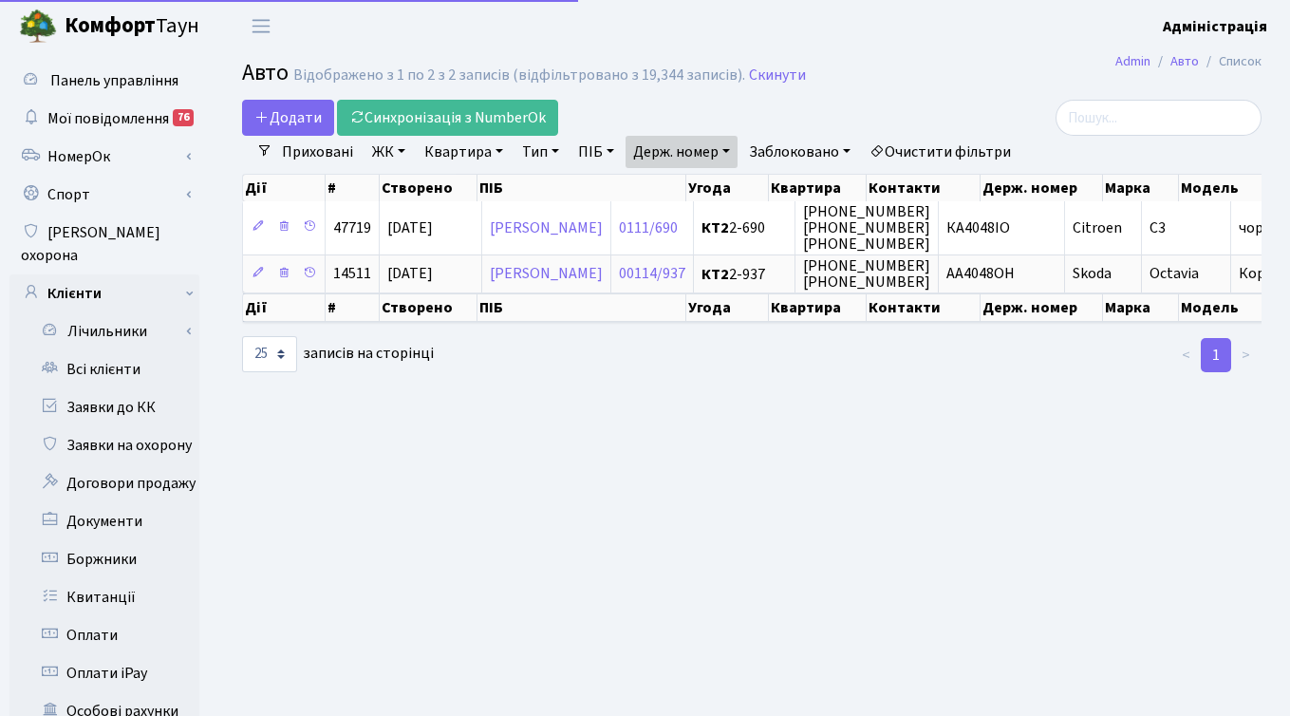
select select "25"
click at [983, 148] on link "Очистити фільтри" at bounding box center [940, 152] width 157 height 32
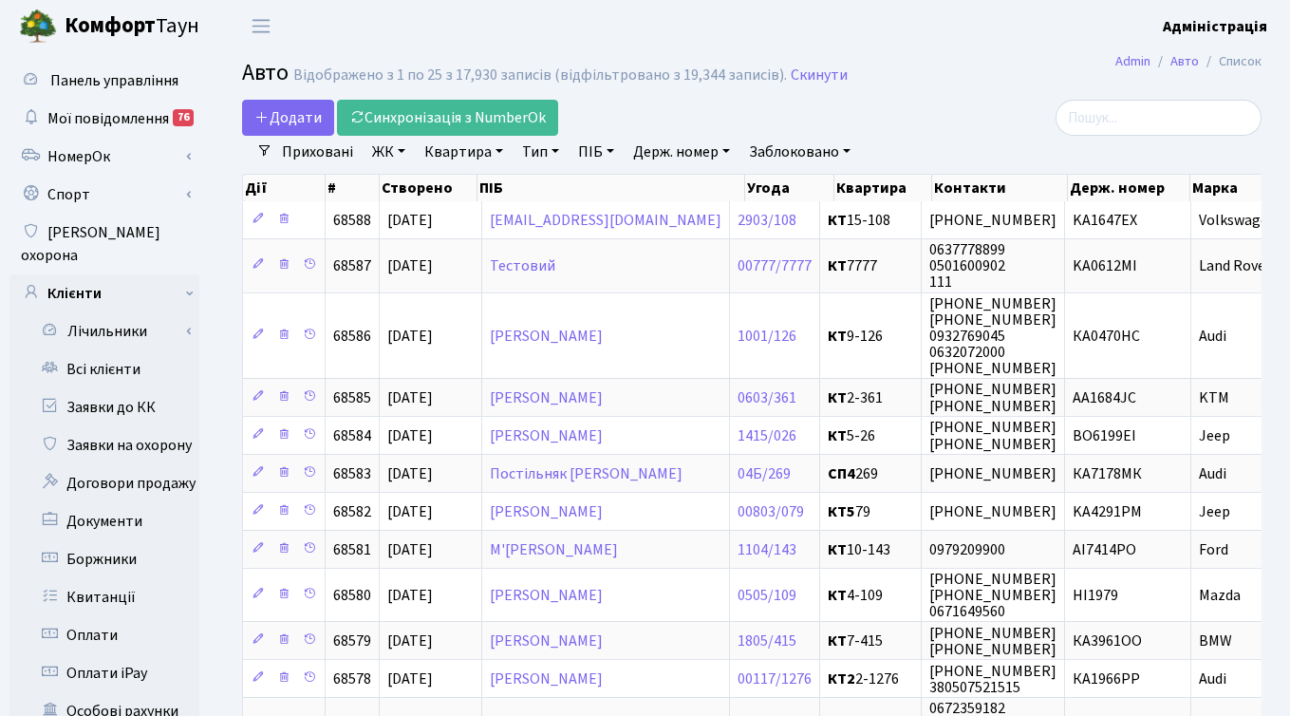
click at [824, 152] on link "Заблоковано" at bounding box center [800, 152] width 117 height 32
click at [789, 237] on link "Так" at bounding box center [817, 238] width 150 height 29
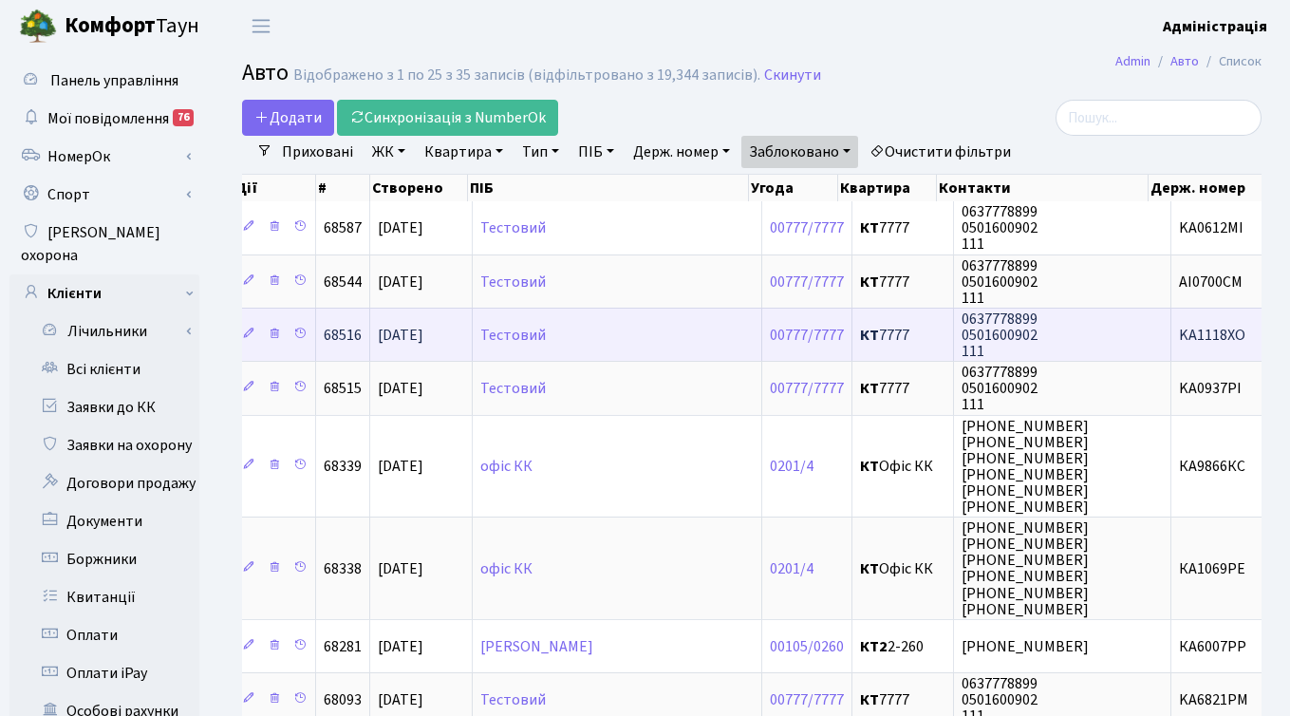
scroll to position [0, 9]
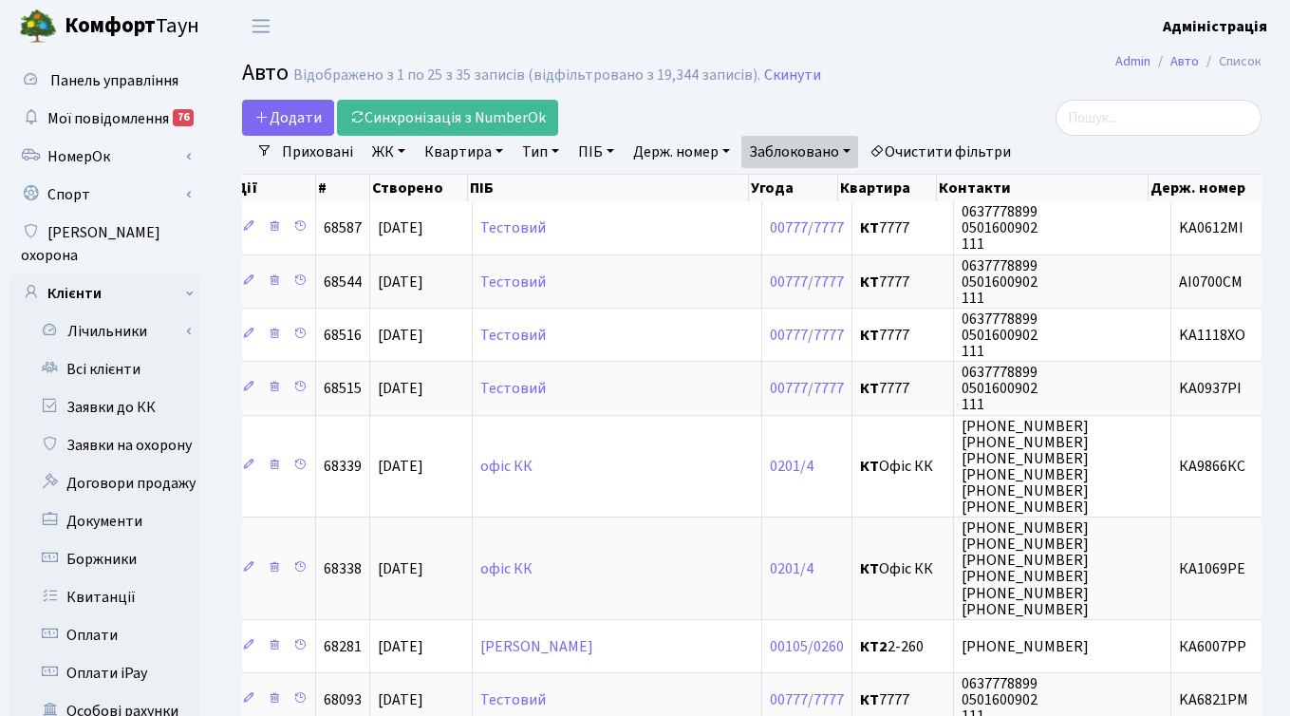
click at [989, 67] on h2 "Авто Відображено з 1 по 25 з 35 записів (відфільтровано з 19,344 записів). Скин…" at bounding box center [752, 76] width 1020 height 32
